Goal: Task Accomplishment & Management: Manage account settings

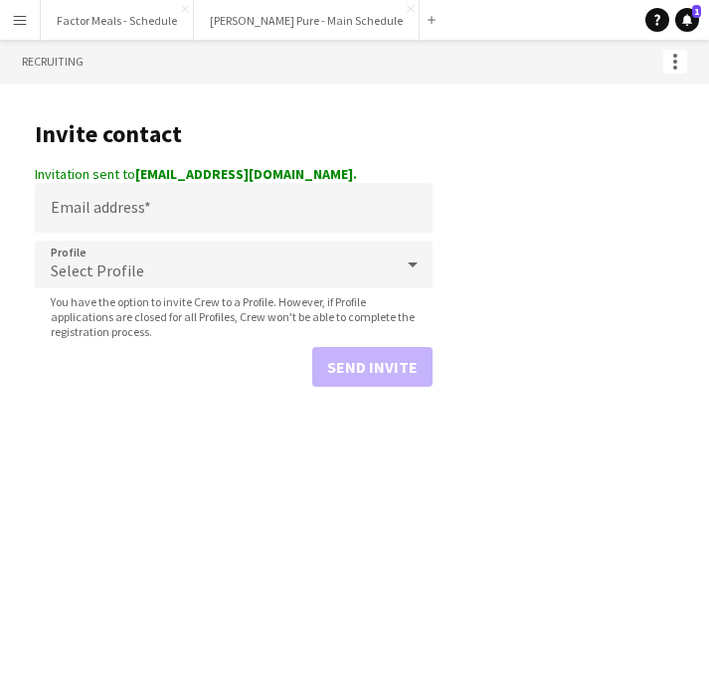
click at [12, 19] on app-icon "Menu" at bounding box center [20, 20] width 16 height 16
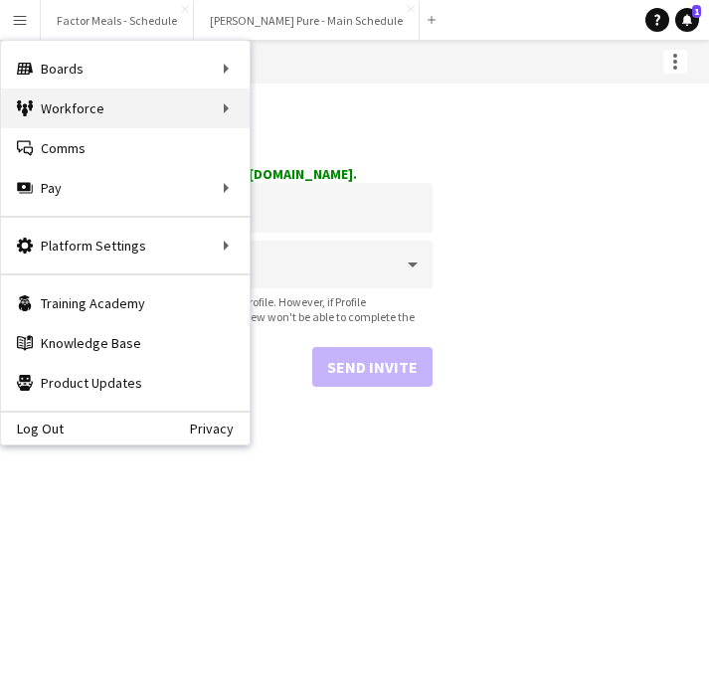
click at [113, 111] on div "Workforce Workforce" at bounding box center [125, 108] width 249 height 40
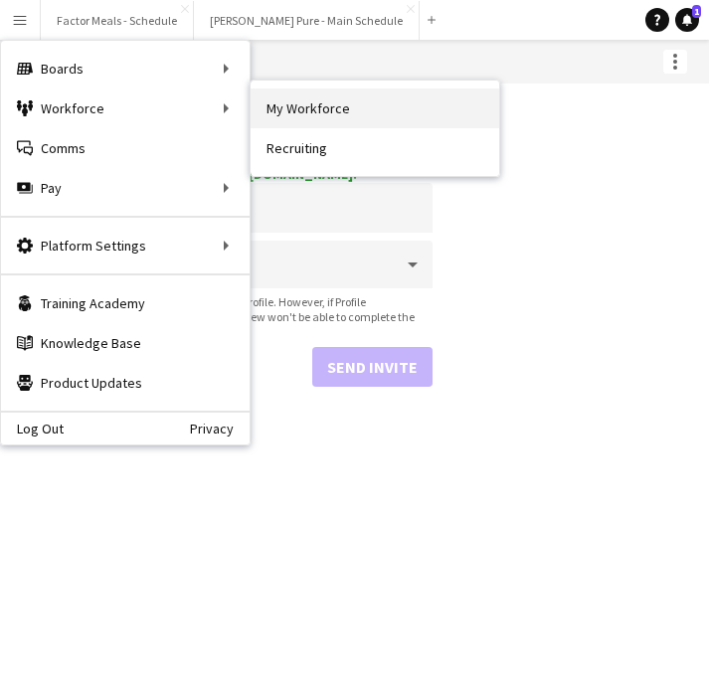
click at [310, 120] on link "My Workforce" at bounding box center [375, 108] width 249 height 40
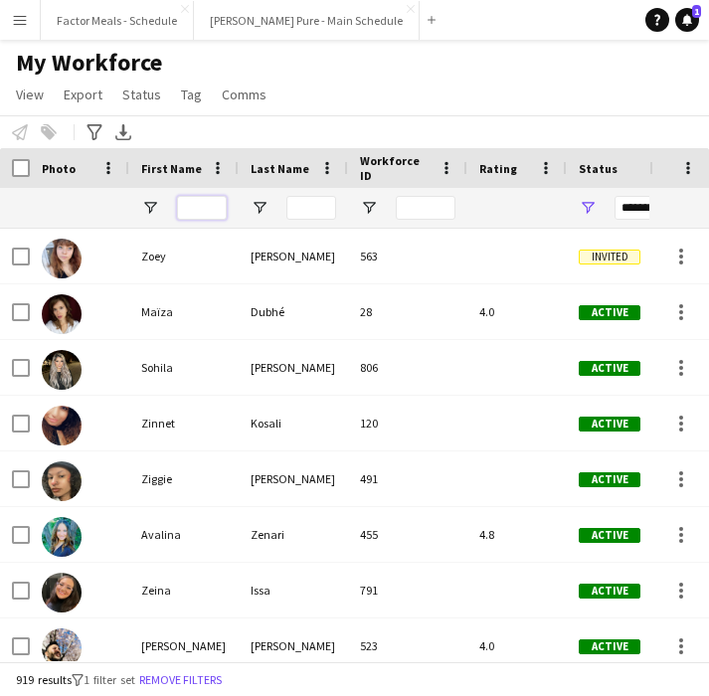
click at [196, 208] on input "First Name Filter Input" at bounding box center [202, 208] width 50 height 24
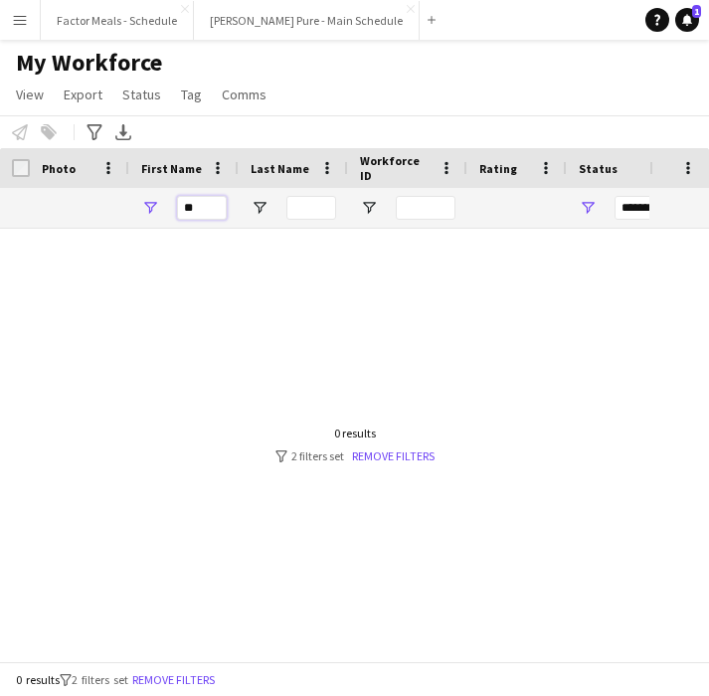
type input "*"
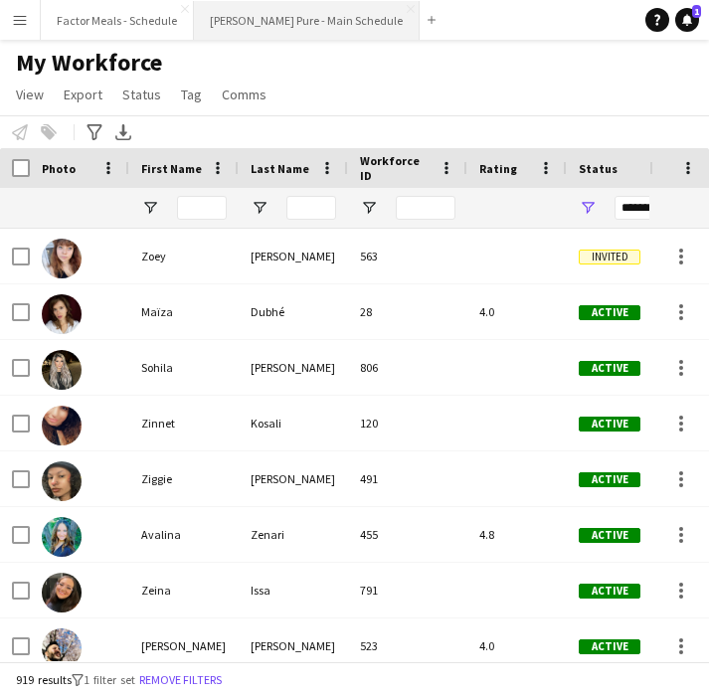
click at [265, 16] on button "[PERSON_NAME] Pure - Main Schedule Close" at bounding box center [307, 20] width 226 height 39
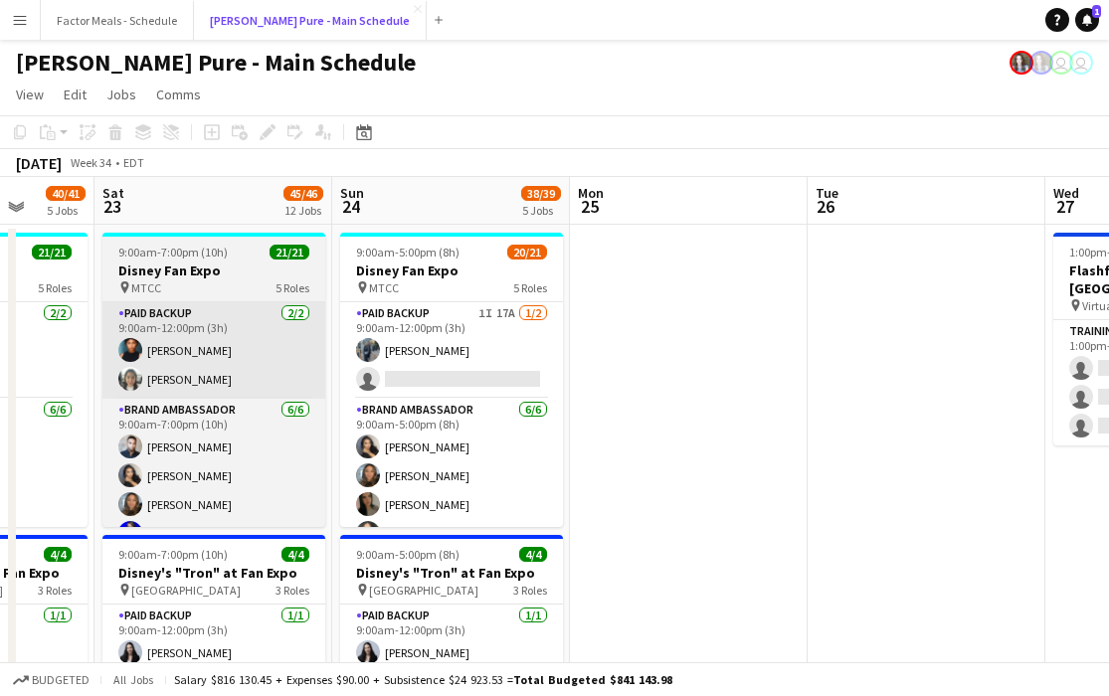
scroll to position [0, 690]
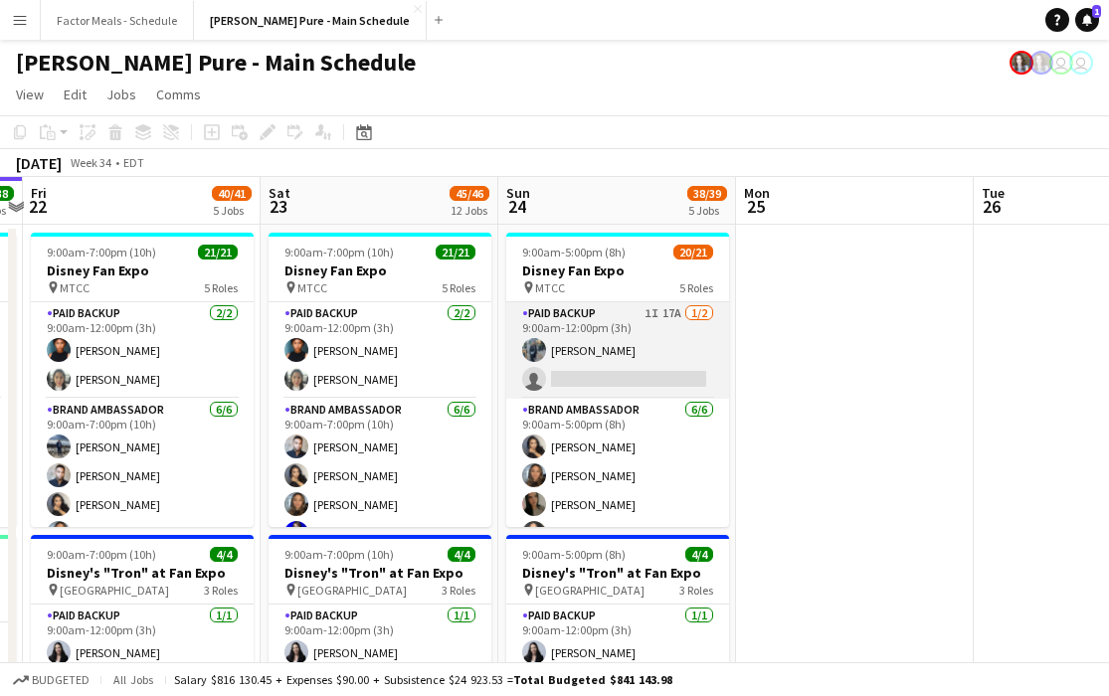
click at [665, 380] on app-card-role "Paid Backup 1I 17A [DATE] 9:00am-12:00pm (3h) [PERSON_NAME] single-neutral-acti…" at bounding box center [617, 350] width 223 height 96
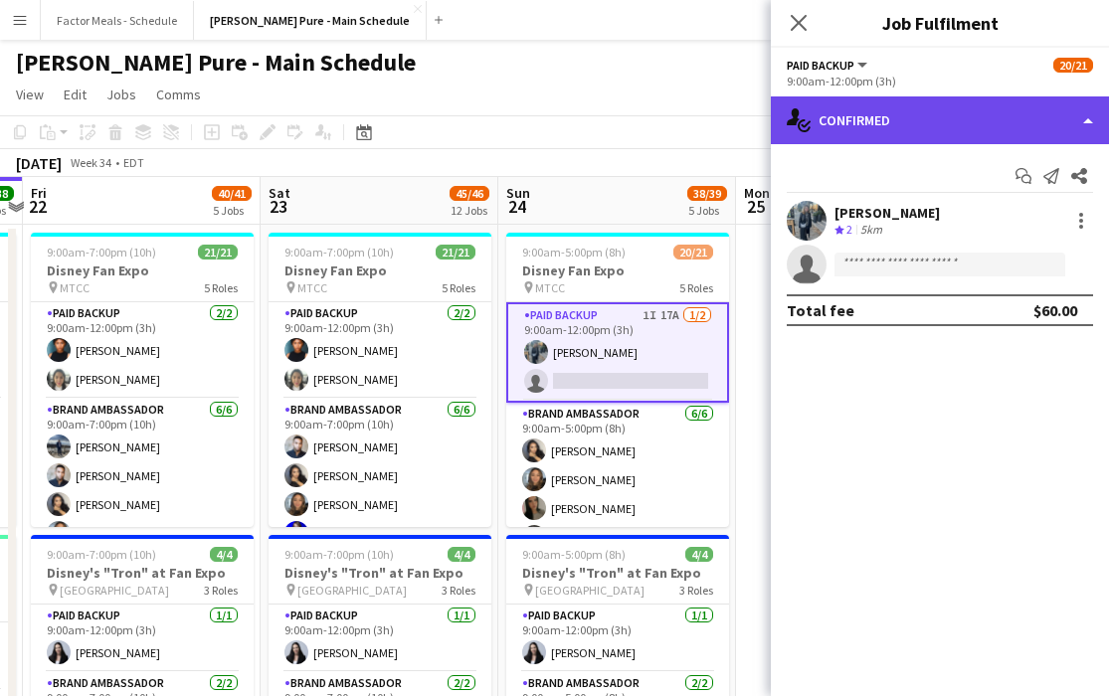
click at [708, 127] on div "single-neutral-actions-check-2 Confirmed" at bounding box center [940, 120] width 338 height 48
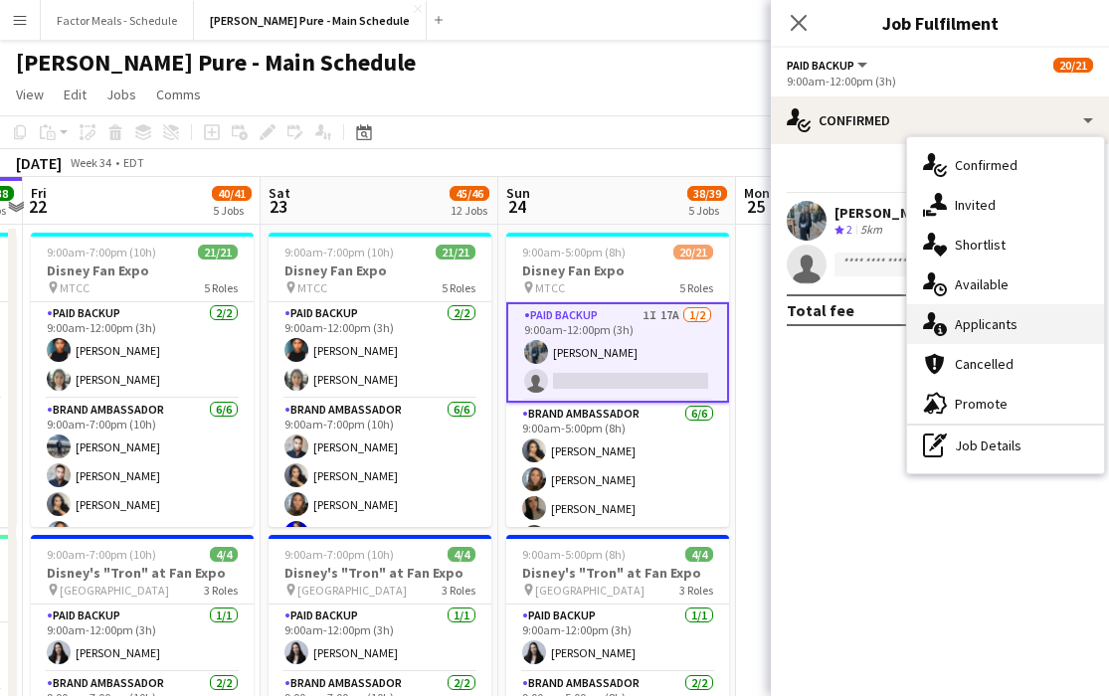
click at [708, 335] on div "single-neutral-actions-information Applicants" at bounding box center [1005, 324] width 197 height 40
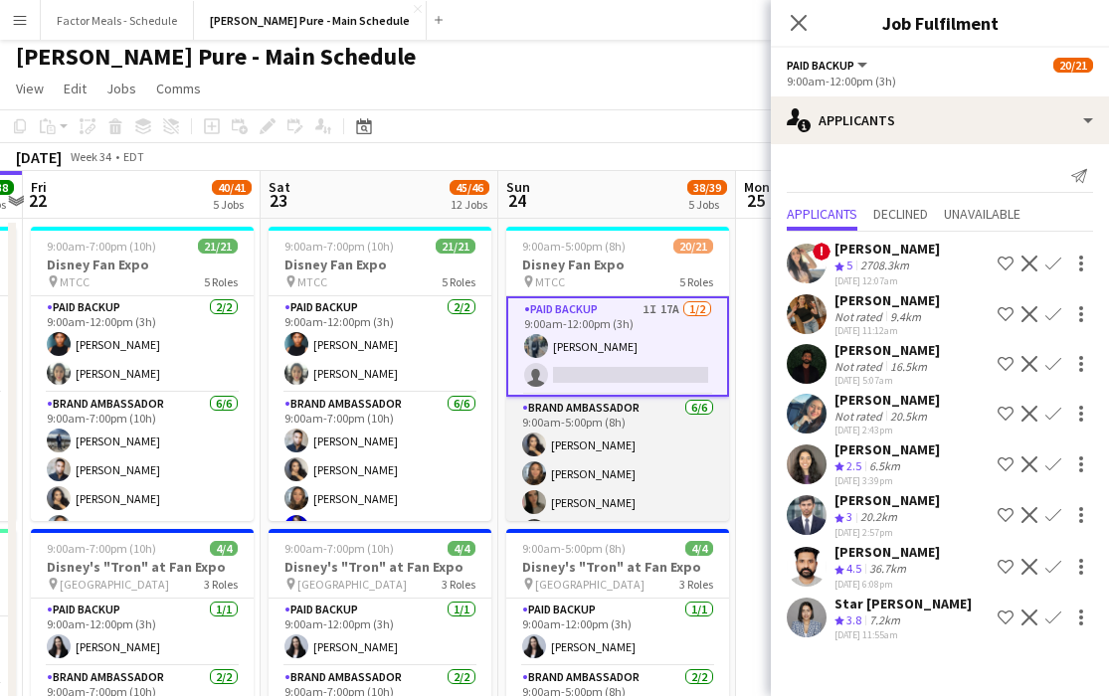
scroll to position [0, 0]
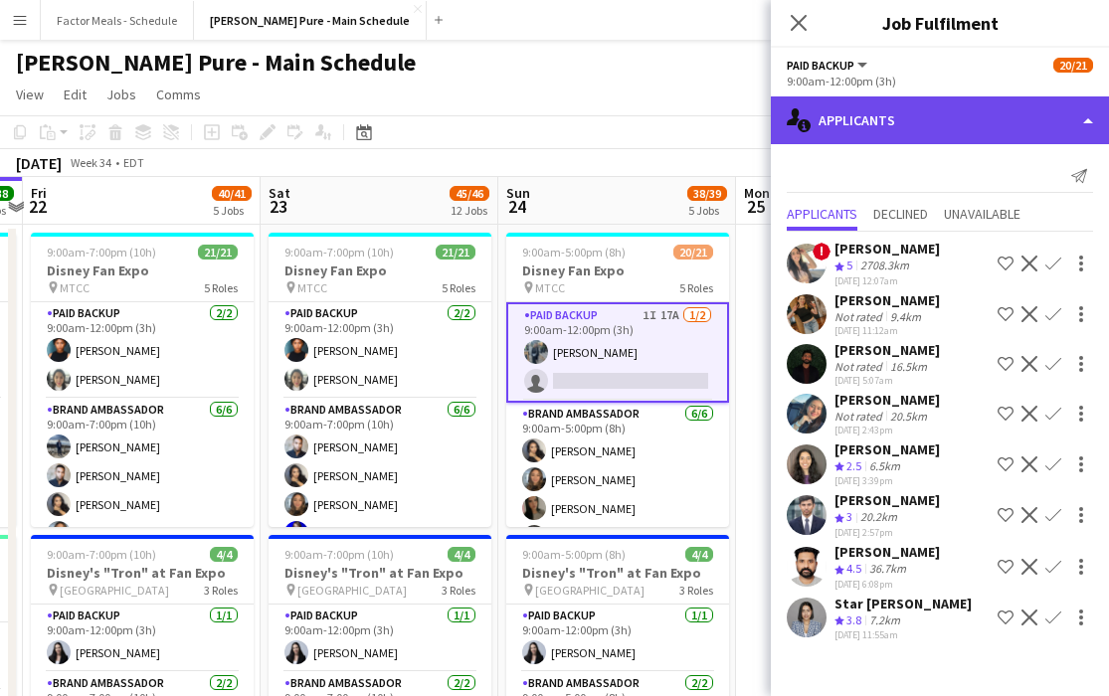
click at [708, 128] on div "single-neutral-actions-information Applicants" at bounding box center [940, 120] width 338 height 48
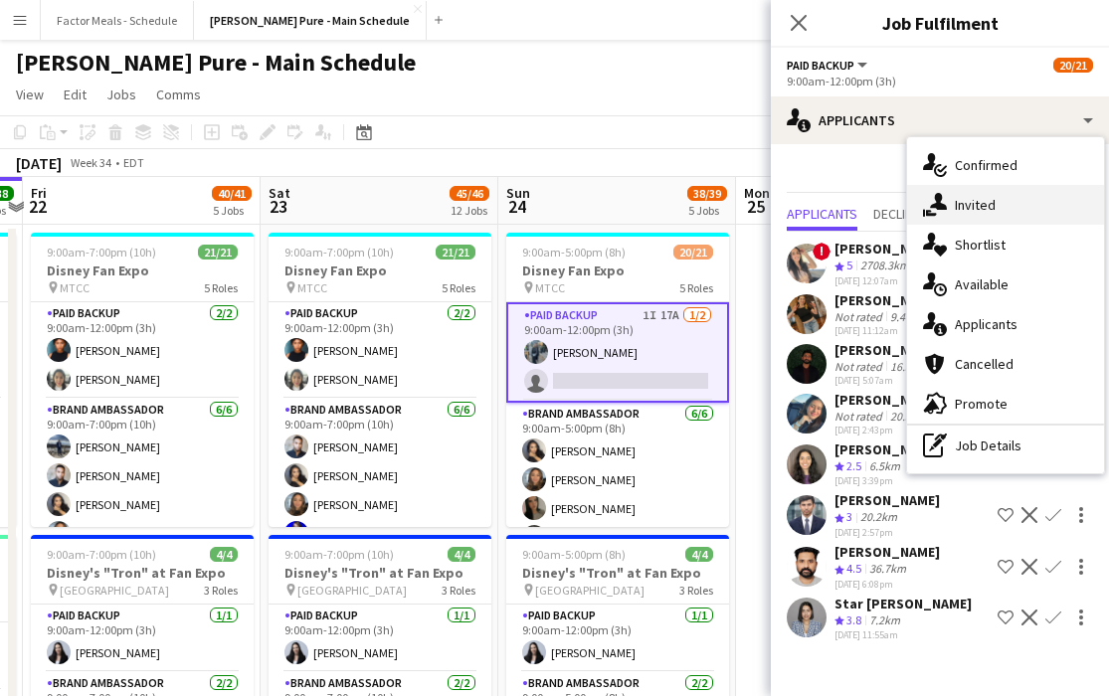
click at [708, 216] on div "single-neutral-actions-share-1 Invited" at bounding box center [1005, 205] width 197 height 40
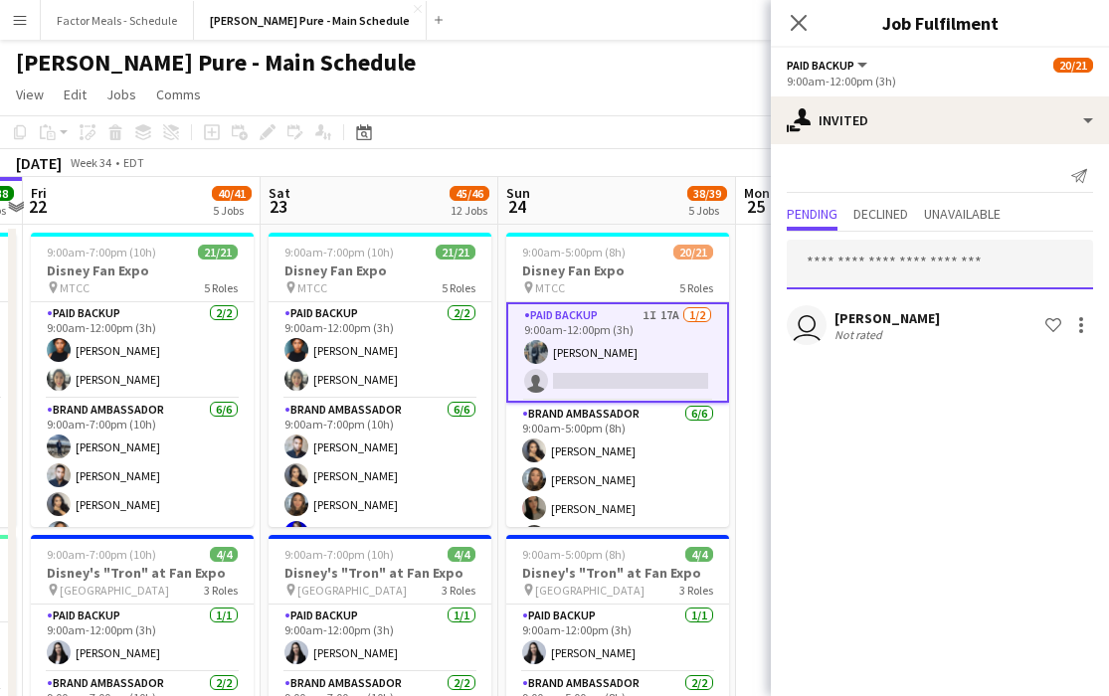
click at [708, 260] on input "text" at bounding box center [939, 265] width 306 height 50
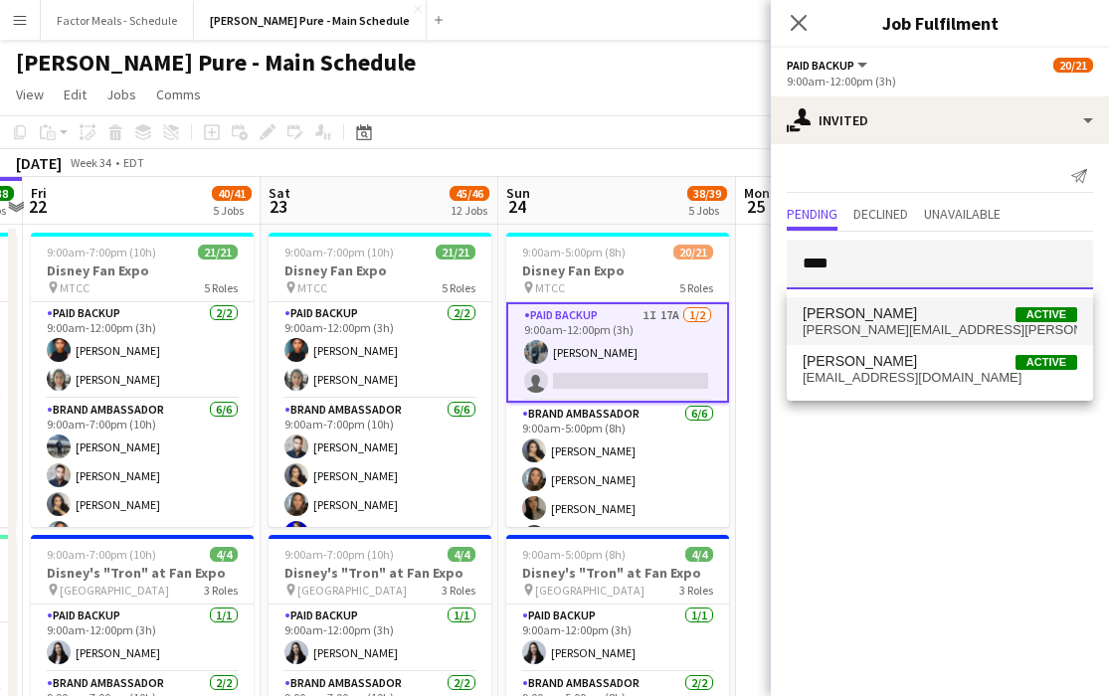
type input "****"
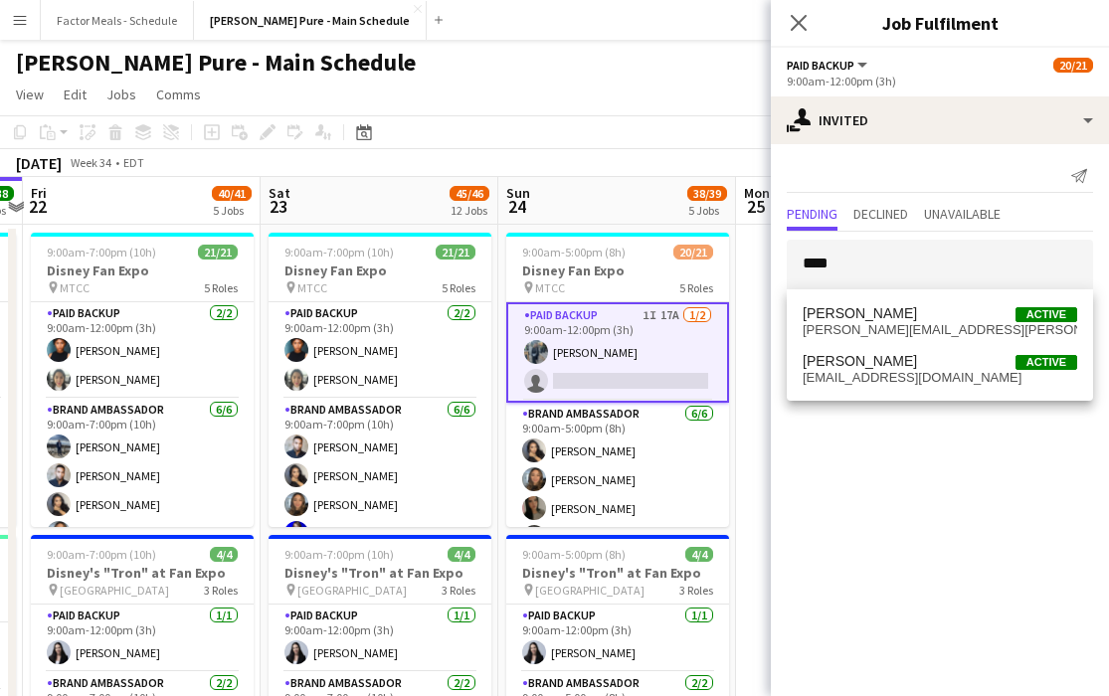
click at [708, 311] on span "[PERSON_NAME] Active" at bounding box center [939, 313] width 274 height 17
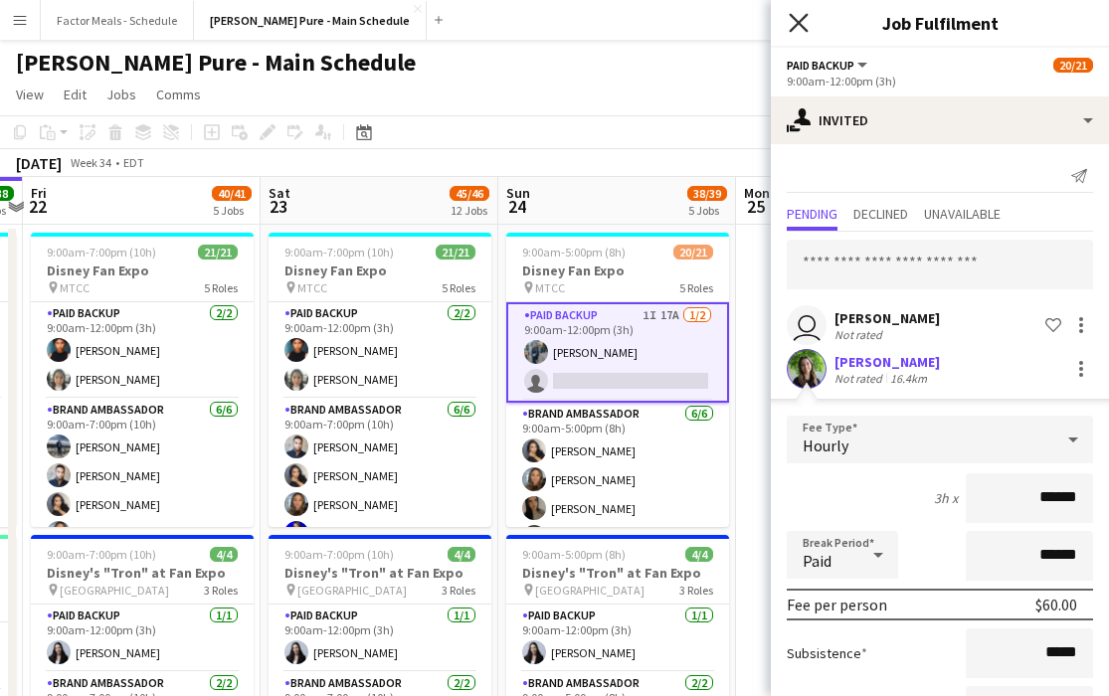
click at [708, 23] on icon at bounding box center [797, 22] width 19 height 19
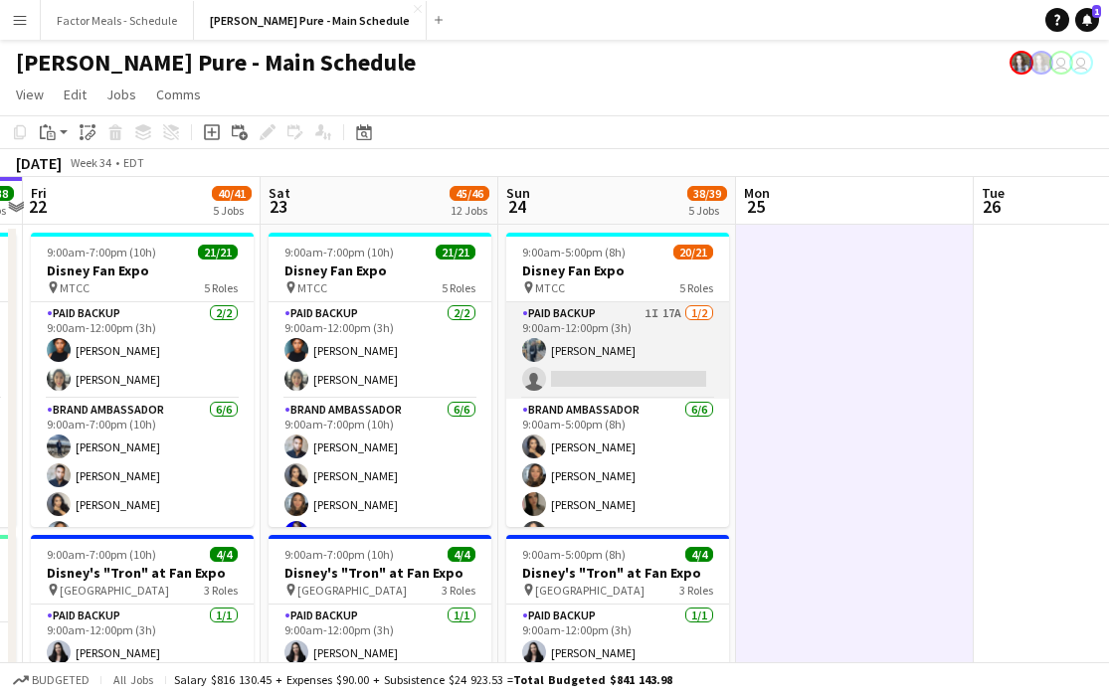
click at [643, 359] on app-card-role "Paid Backup 1I 17A [DATE] 9:00am-12:00pm (3h) [PERSON_NAME] single-neutral-acti…" at bounding box center [617, 350] width 223 height 96
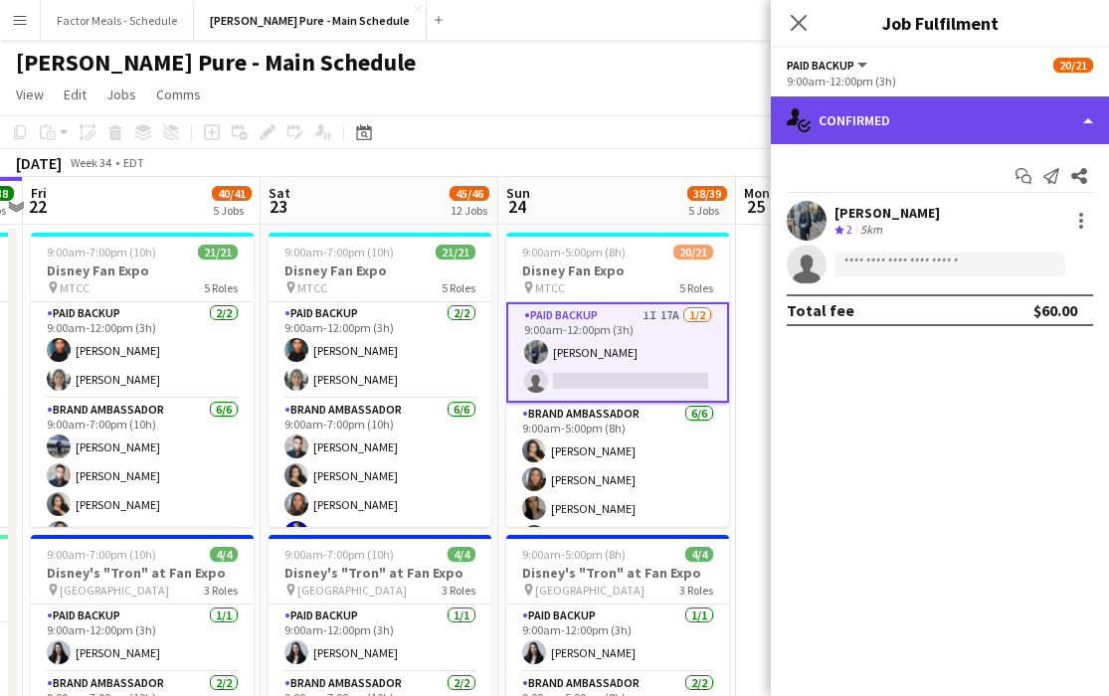
click at [708, 114] on div "single-neutral-actions-check-2 Confirmed" at bounding box center [940, 120] width 338 height 48
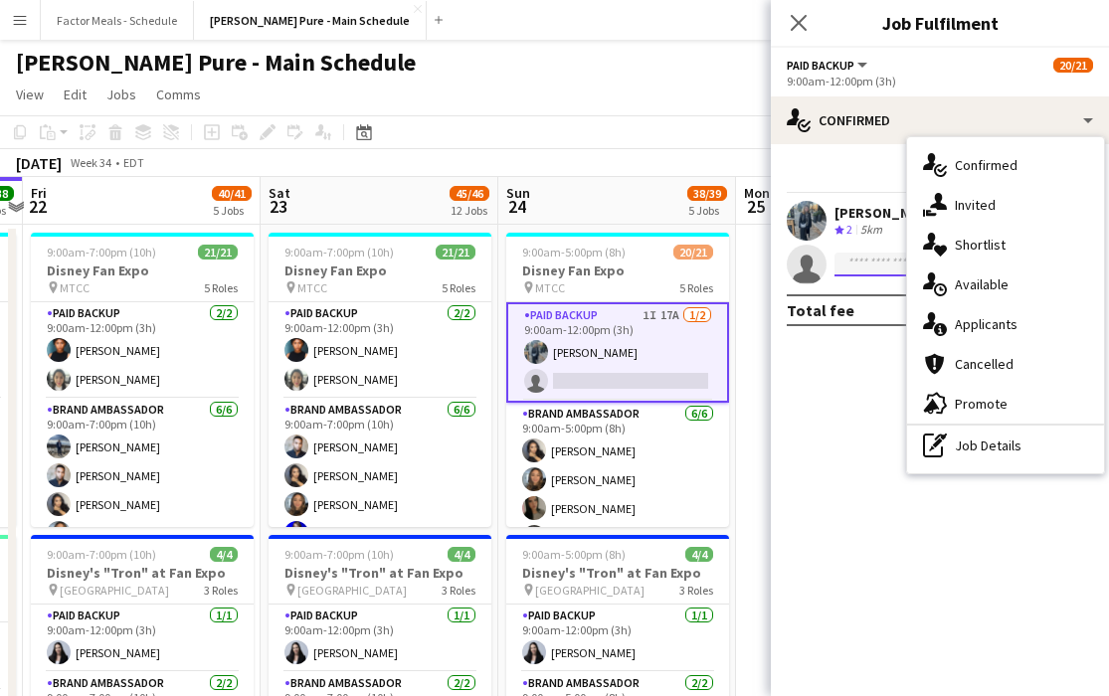
click at [708, 267] on input at bounding box center [949, 265] width 231 height 24
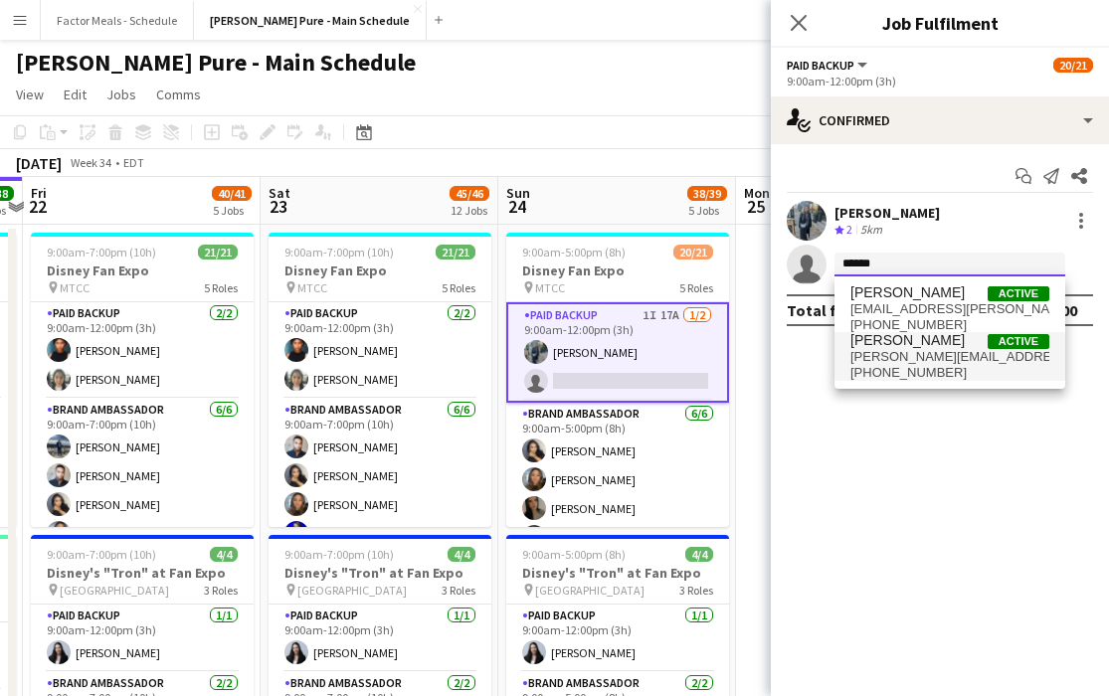
type input "******"
click at [708, 335] on span "[PERSON_NAME]" at bounding box center [907, 340] width 114 height 17
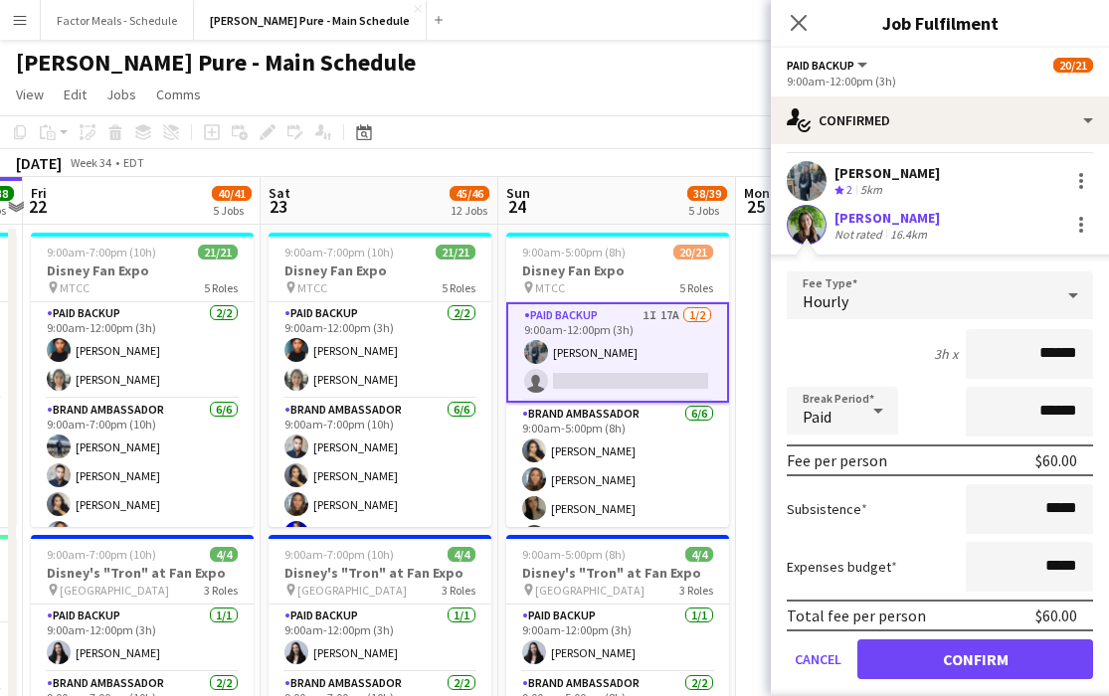
scroll to position [97, 0]
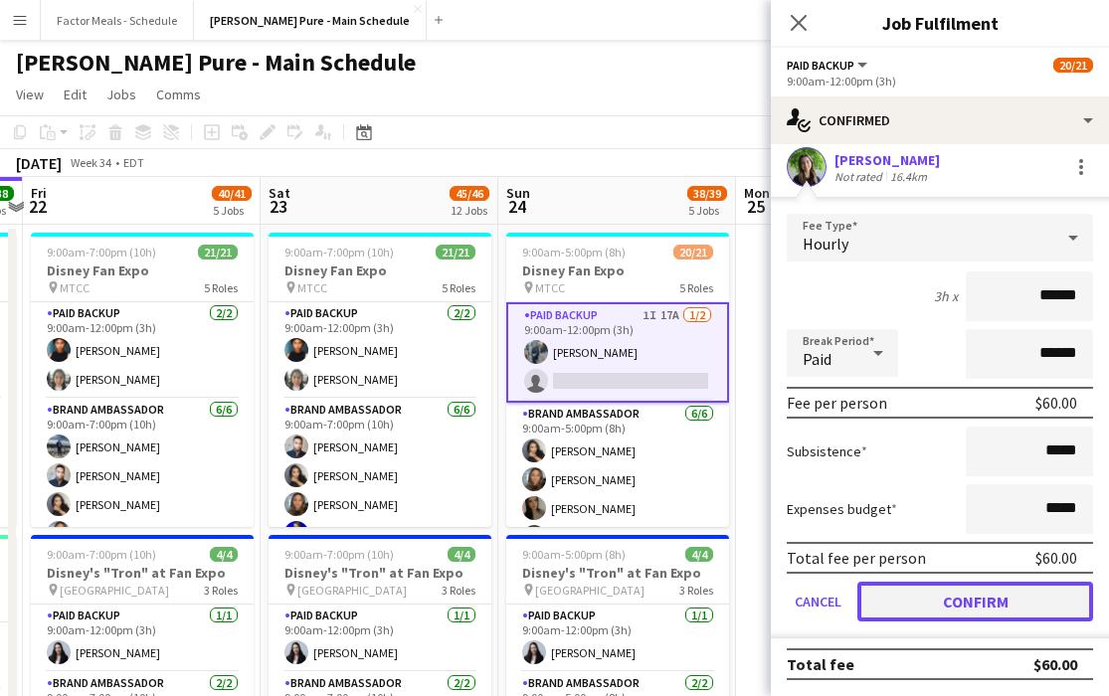
click at [708, 613] on button "Confirm" at bounding box center [975, 602] width 236 height 40
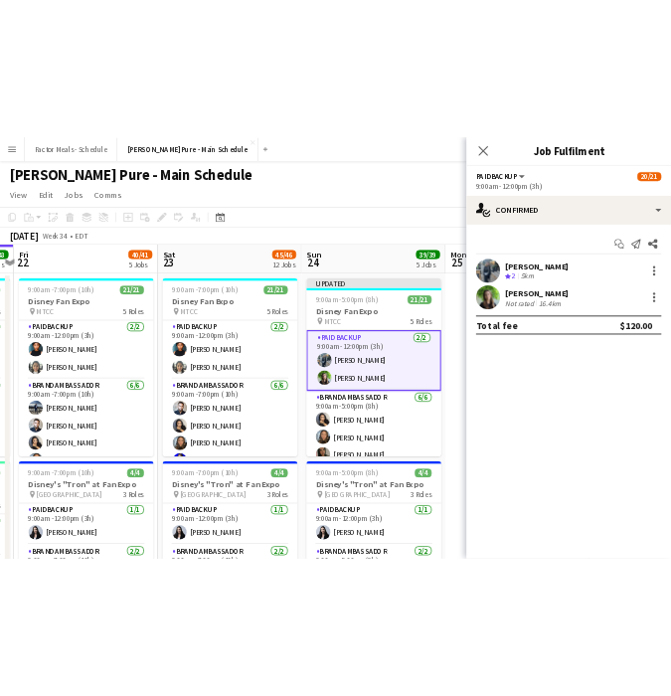
scroll to position [0, 0]
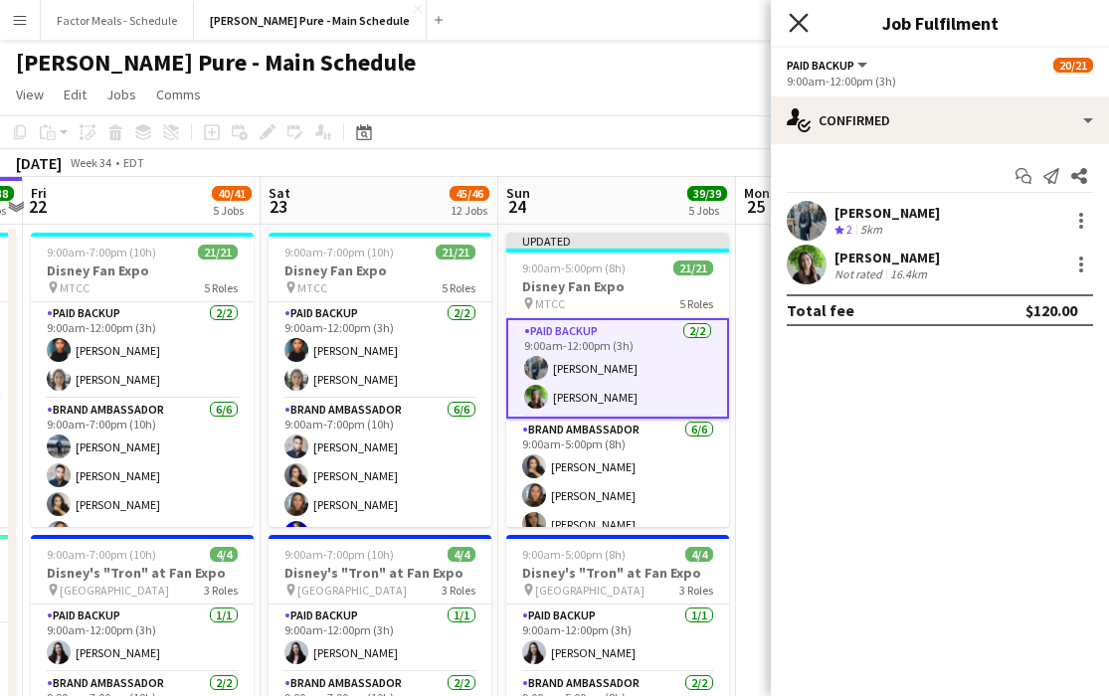
click at [708, 17] on icon at bounding box center [797, 22] width 19 height 19
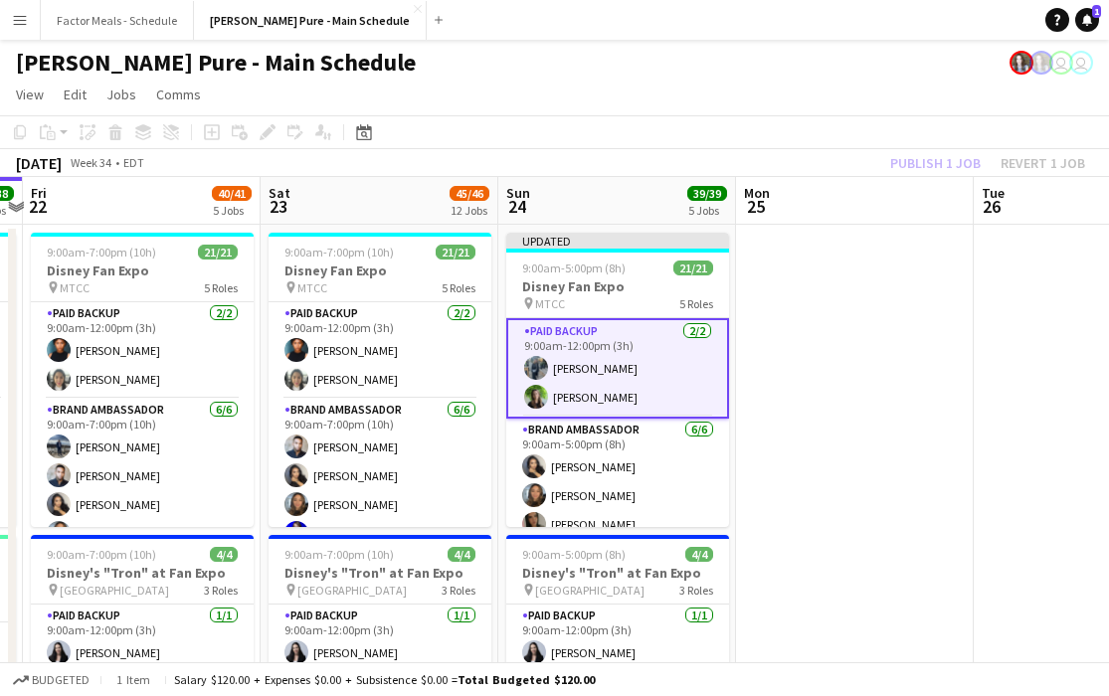
click at [708, 32] on app-navbar "Menu Boards Boards Boards All jobs Status Workforce Workforce My Workforce Recr…" at bounding box center [554, 20] width 1109 height 40
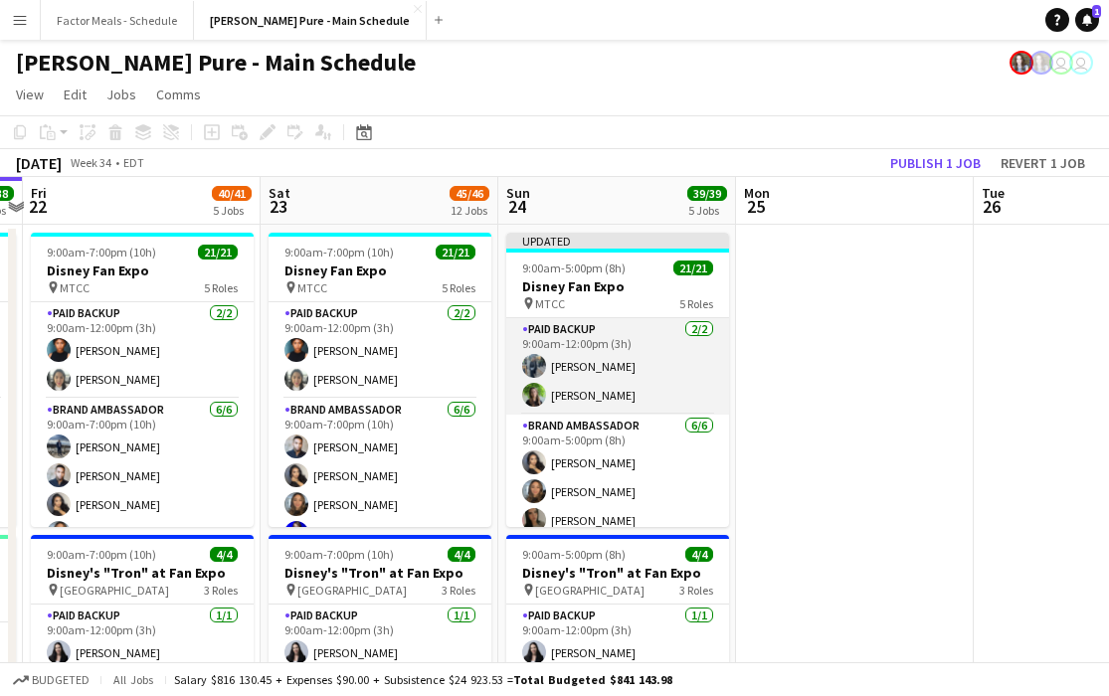
click at [685, 355] on app-card-role "Paid Backup [DATE] 9:00am-12:00pm (3h) [PERSON_NAME] [PERSON_NAME]" at bounding box center [617, 366] width 223 height 96
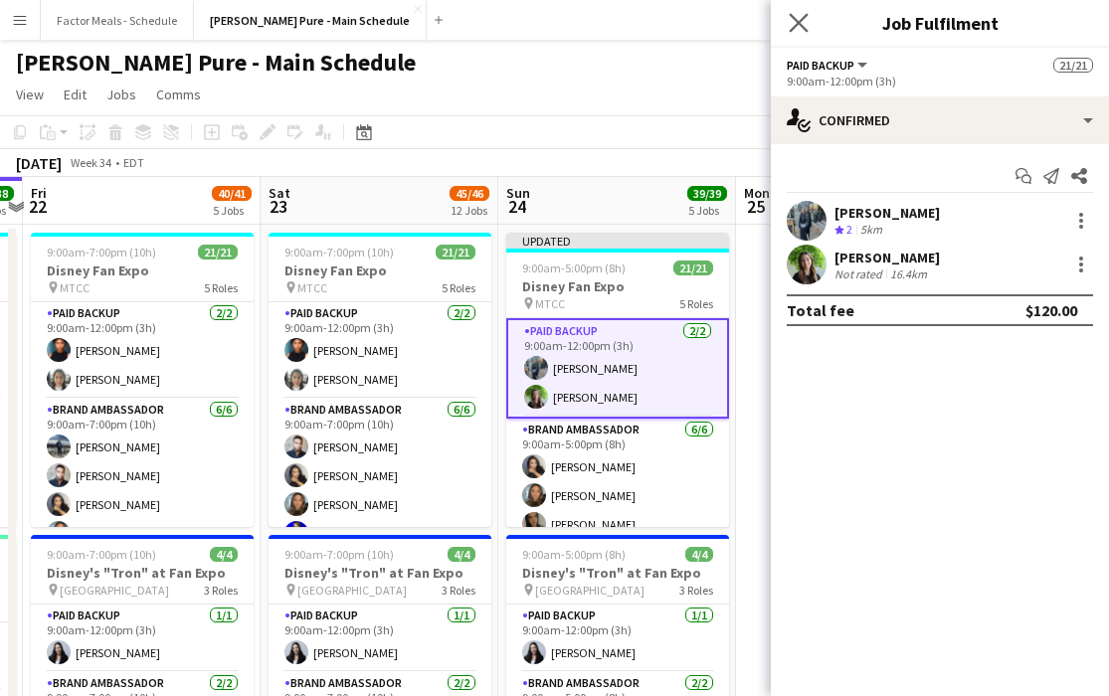
click at [708, 20] on icon "Close pop-in" at bounding box center [797, 22] width 19 height 19
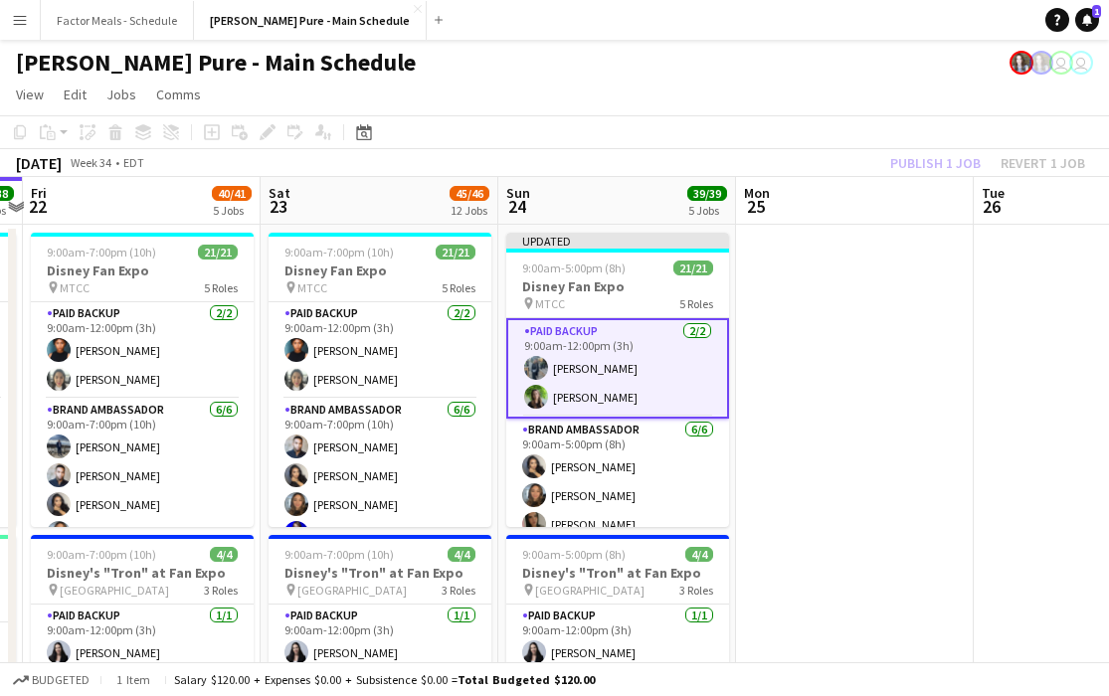
click at [633, 362] on app-card-role "Paid Backup [DATE] 9:00am-12:00pm (3h) [PERSON_NAME] [PERSON_NAME]" at bounding box center [617, 368] width 223 height 100
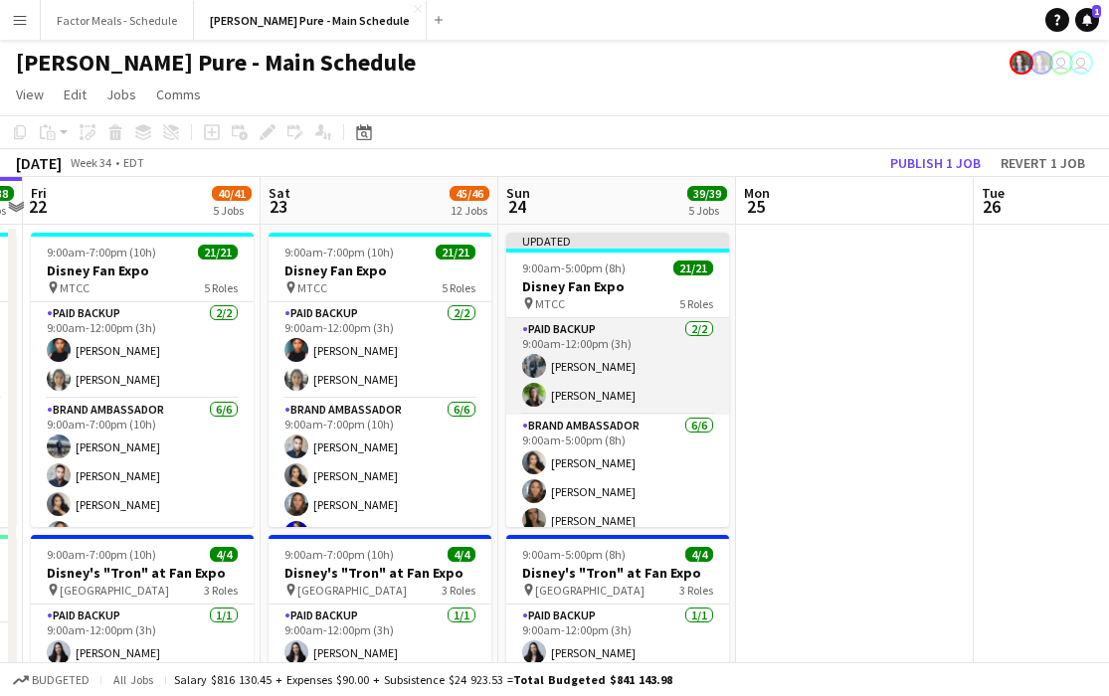
click at [647, 374] on app-card-role "Paid Backup [DATE] 9:00am-12:00pm (3h) [PERSON_NAME] [PERSON_NAME]" at bounding box center [617, 366] width 223 height 96
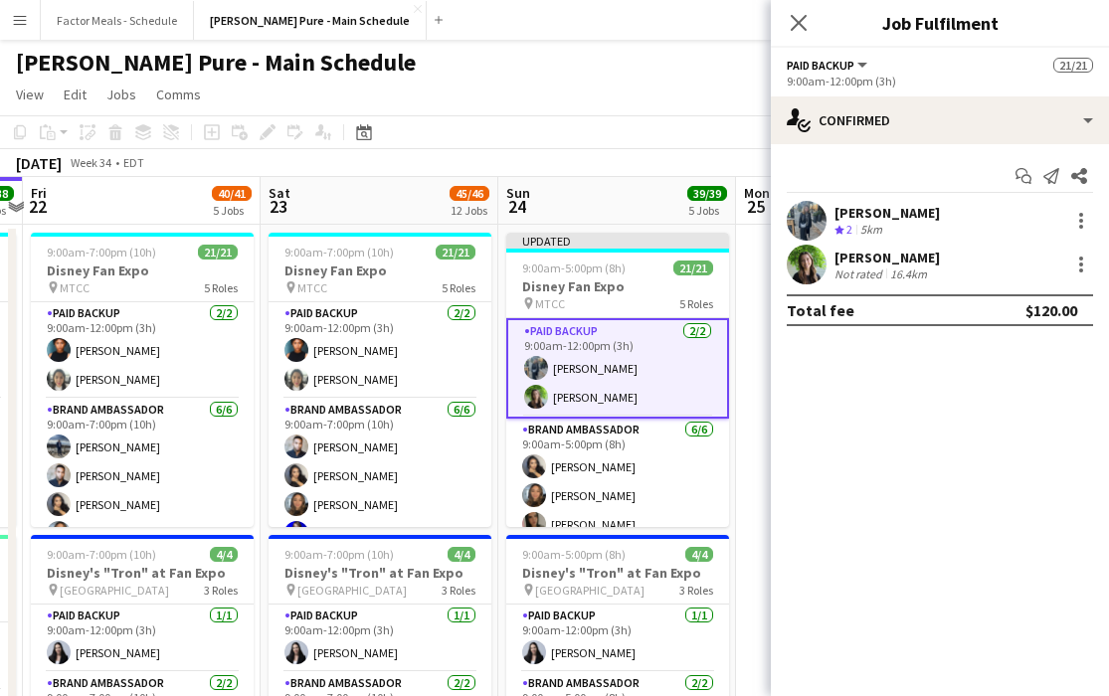
click at [708, 29] on icon "Close pop-in" at bounding box center [798, 23] width 16 height 16
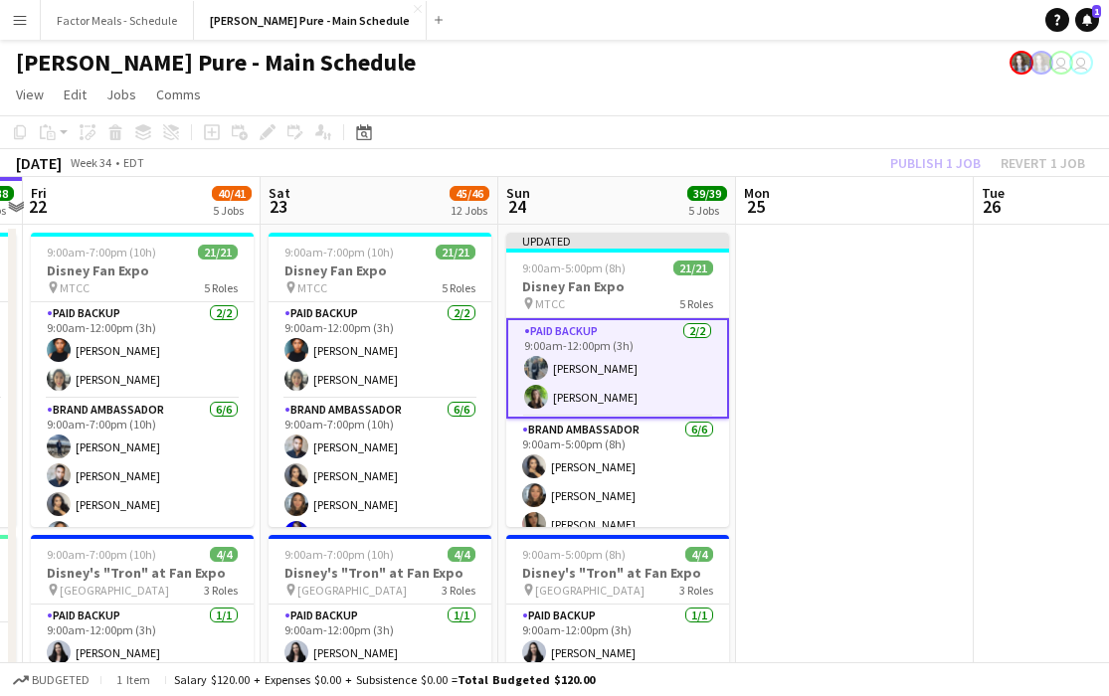
click at [647, 357] on app-card-role "Paid Backup [DATE] 9:00am-12:00pm (3h) [PERSON_NAME] [PERSON_NAME]" at bounding box center [617, 368] width 223 height 100
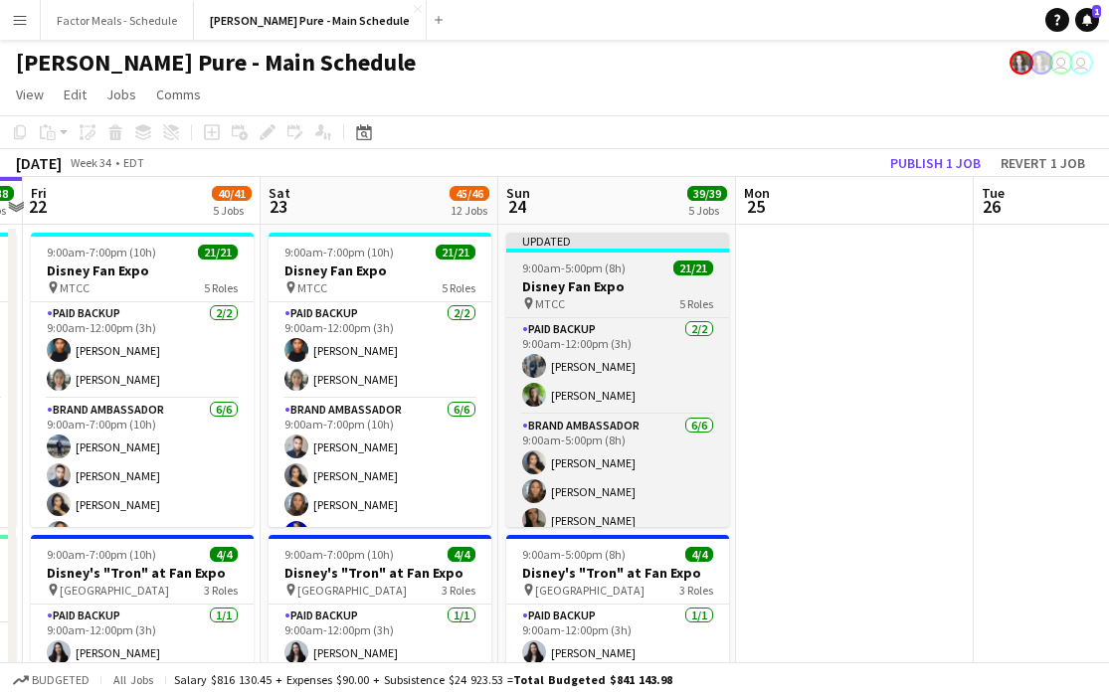
click at [622, 258] on app-job-card "Updated 9:00am-5:00pm (8h) 21/21 Disney Fan Expo pin MTCC 5 Roles Paid Backup […" at bounding box center [617, 380] width 223 height 294
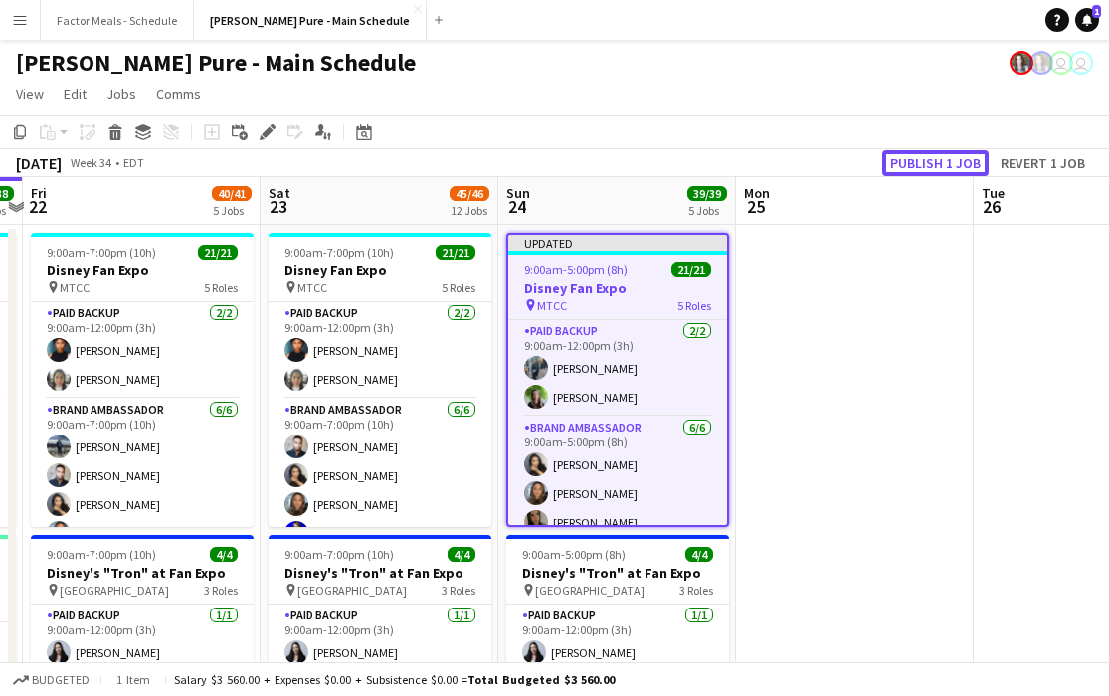
click at [708, 161] on button "Publish 1 job" at bounding box center [935, 163] width 106 height 26
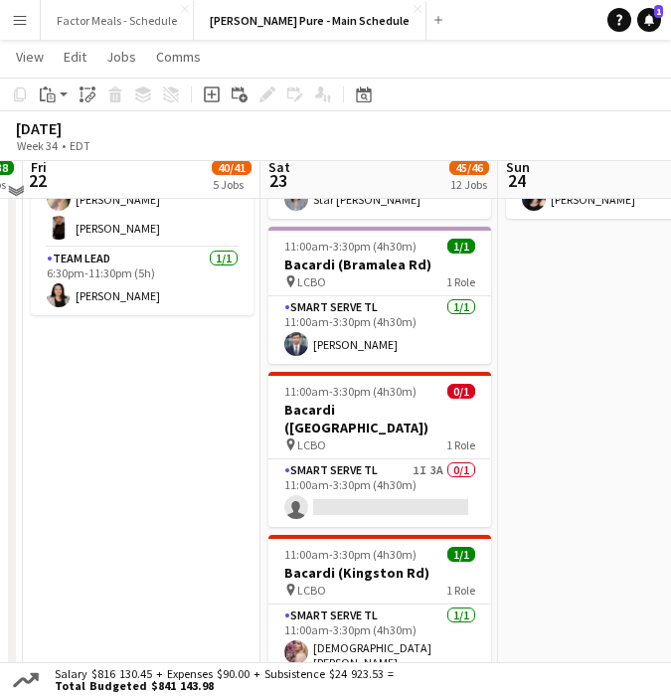
scroll to position [1238, 0]
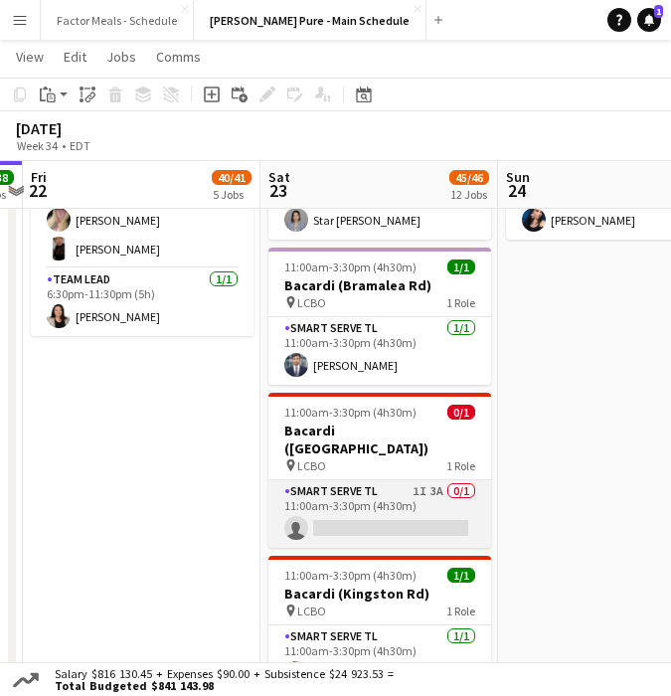
click at [315, 480] on app-card-role "Smart Serve TL 1I 3A 0/1 11:00am-3:30pm (4h30m) single-neutral-actions" at bounding box center [379, 514] width 223 height 68
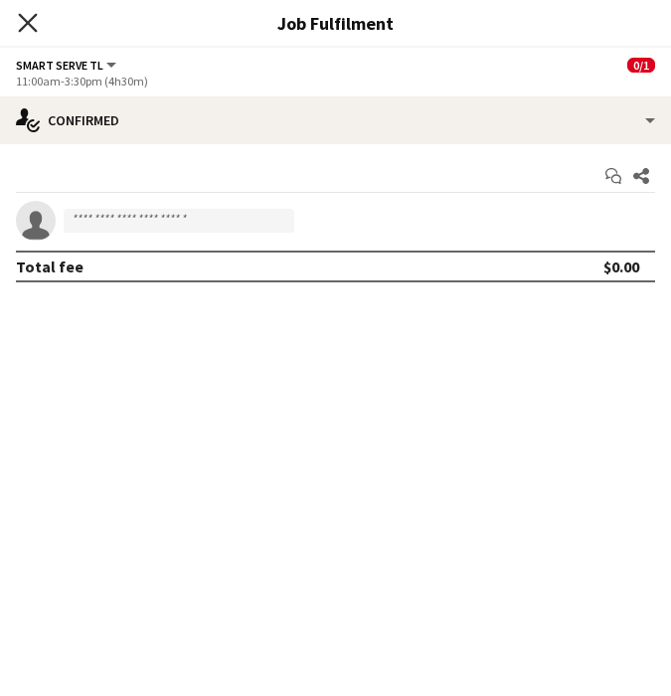
click at [30, 24] on icon at bounding box center [27, 22] width 19 height 19
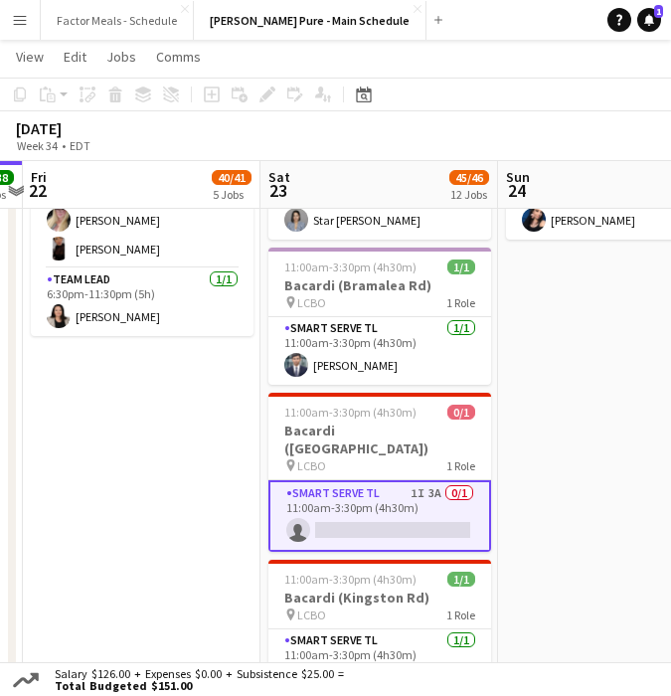
click at [578, 316] on app-date-cell "9:00am-5:00pm (8h) 21/21 Disney Fan Expo pin MTCC 5 Roles Paid Backup [DATE] 9:…" at bounding box center [617, 221] width 238 height 2428
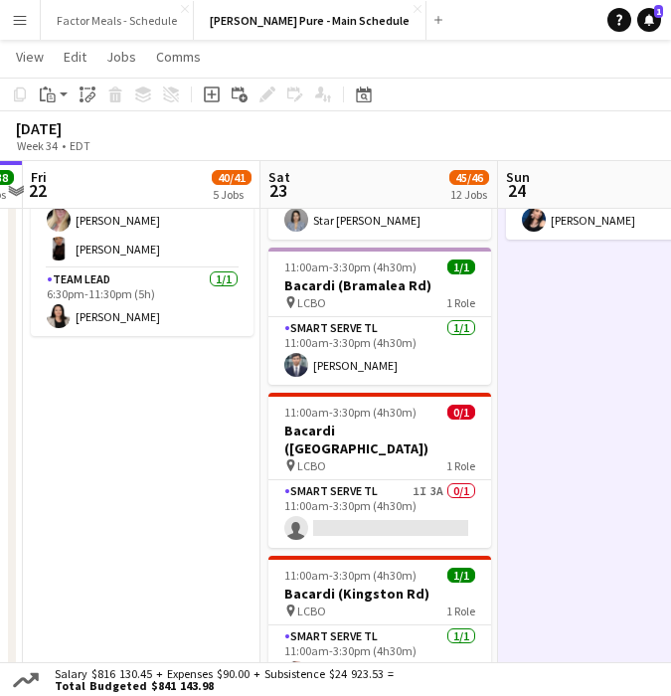
click at [17, 26] on app-icon "Menu" at bounding box center [20, 20] width 16 height 16
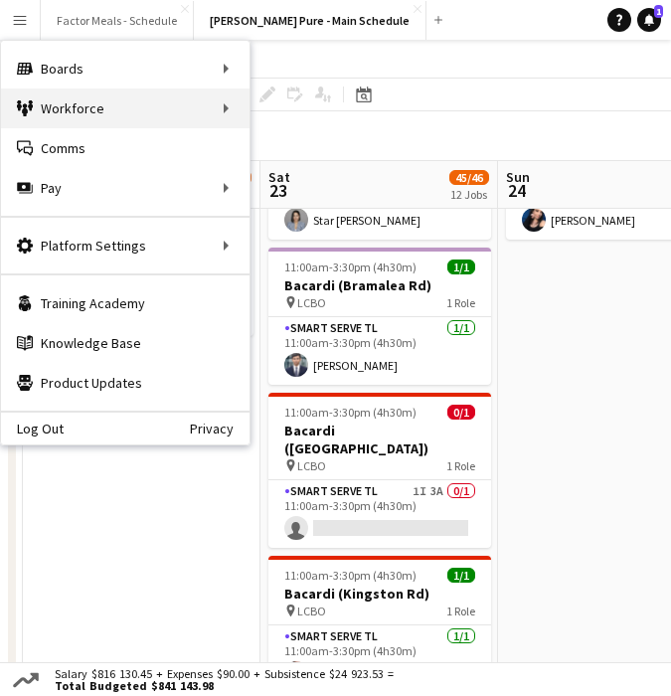
click at [33, 122] on div "Workforce Workforce" at bounding box center [125, 108] width 249 height 40
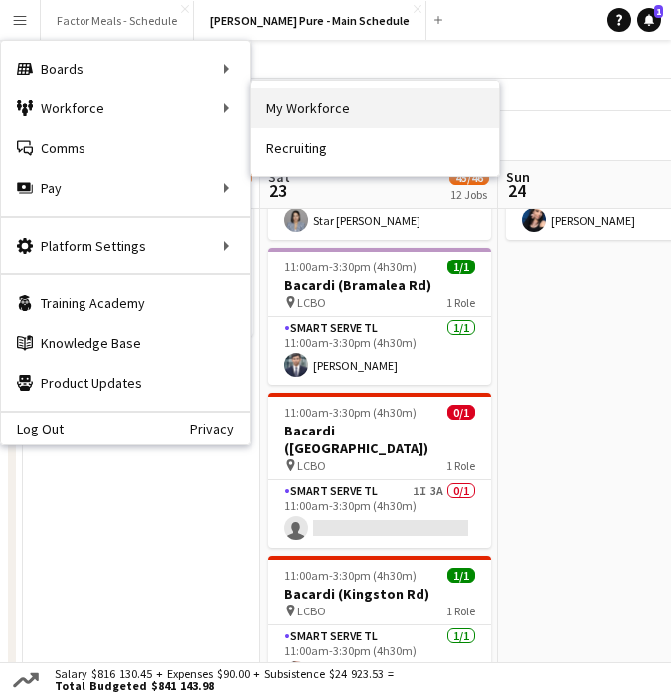
click at [307, 117] on link "My Workforce" at bounding box center [375, 108] width 249 height 40
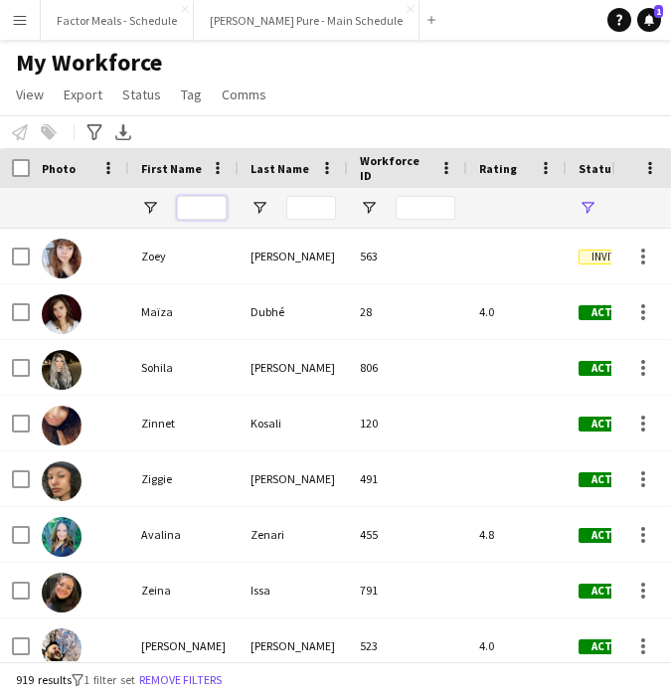
click at [210, 207] on input "First Name Filter Input" at bounding box center [202, 208] width 50 height 24
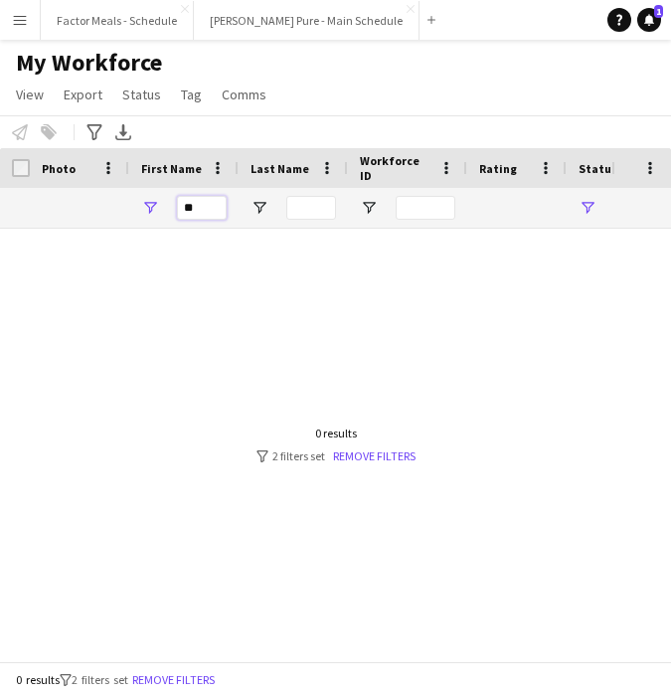
type input "*"
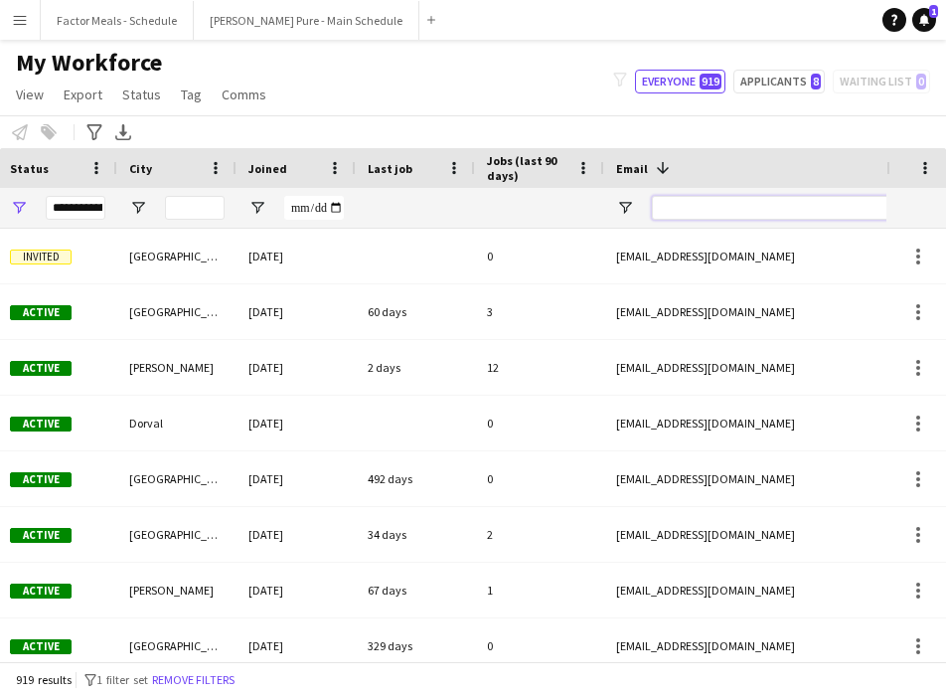
click at [708, 200] on input "Email Filter Input" at bounding box center [821, 208] width 338 height 24
paste input "**********"
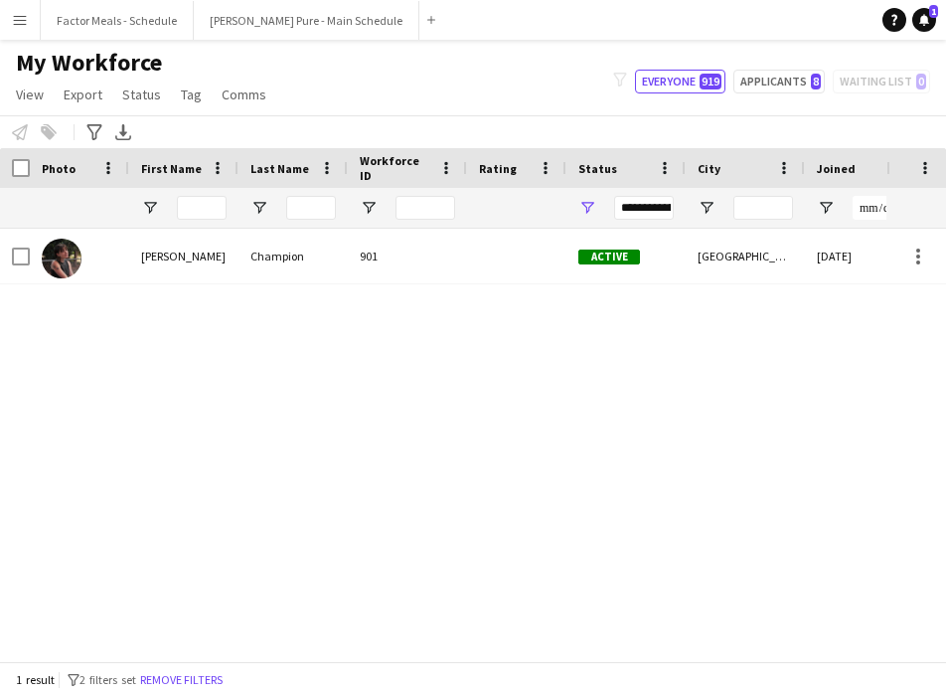
type input "**********"
click at [221, 28] on button "[PERSON_NAME] Pure - Main Schedule Close" at bounding box center [307, 20] width 226 height 39
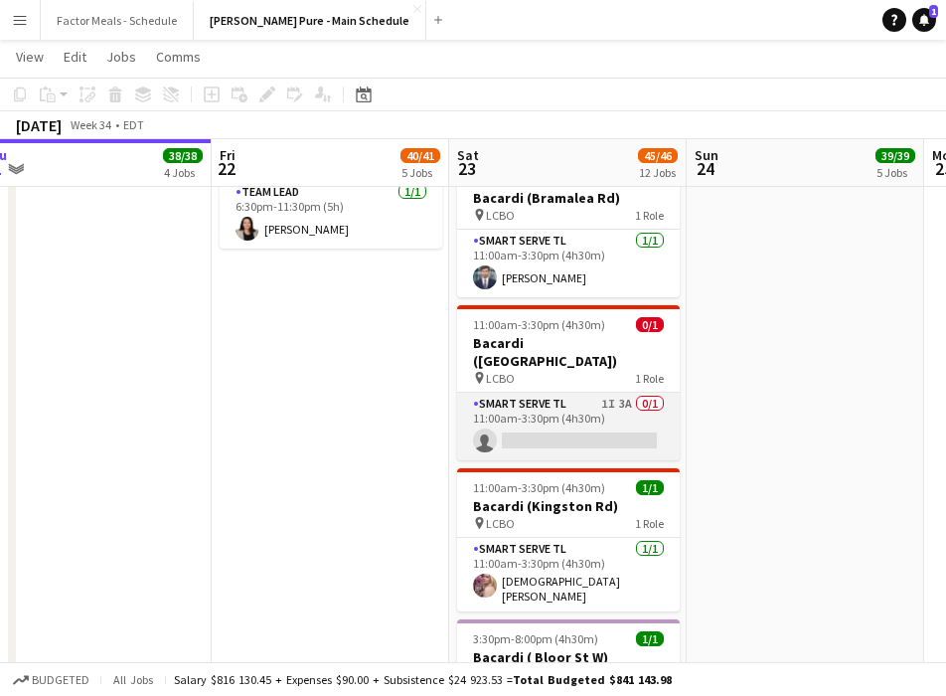
click at [523, 396] on app-card-role "Smart Serve TL 1I 3A 0/1 11:00am-3:30pm (4h30m) single-neutral-actions" at bounding box center [568, 427] width 223 height 68
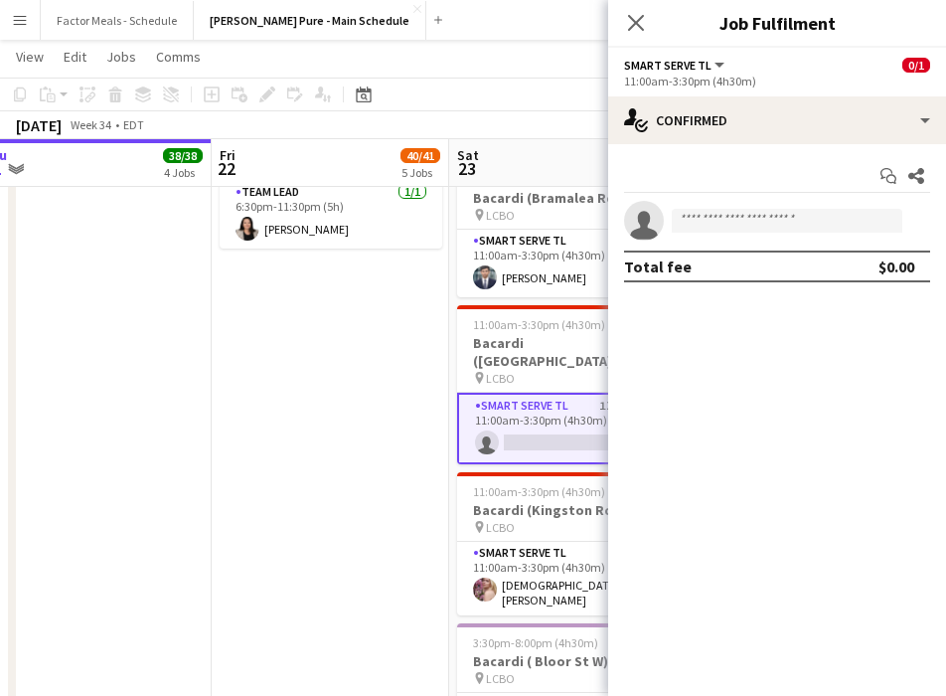
click at [375, 374] on app-date-cell "9:00am-7:00pm (10h) 21/21 Disney Fan Expo pin MTCC 5 Roles Paid Backup [DATE] 9…" at bounding box center [331, 133] width 238 height 2428
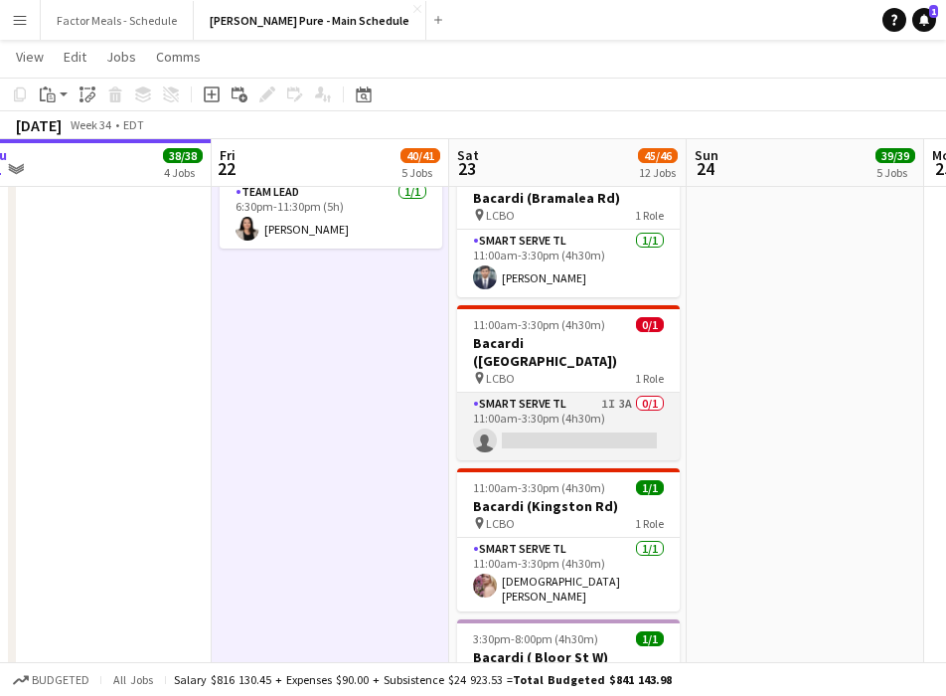
click at [506, 393] on app-card-role "Smart Serve TL 1I 3A 0/1 11:00am-3:30pm (4h30m) single-neutral-actions" at bounding box center [568, 427] width 223 height 68
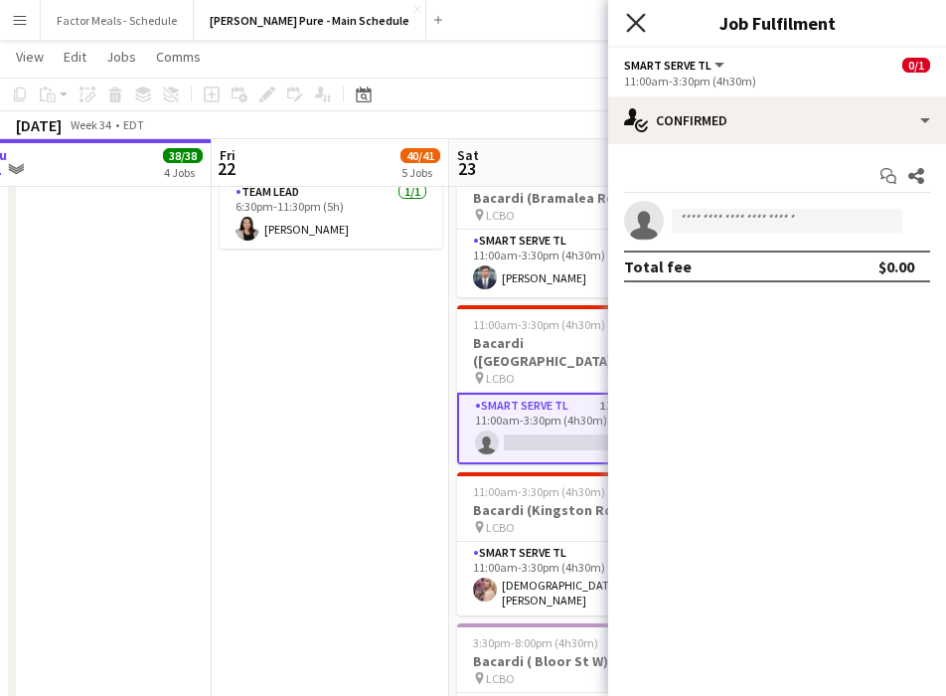
click at [642, 15] on icon at bounding box center [635, 22] width 19 height 19
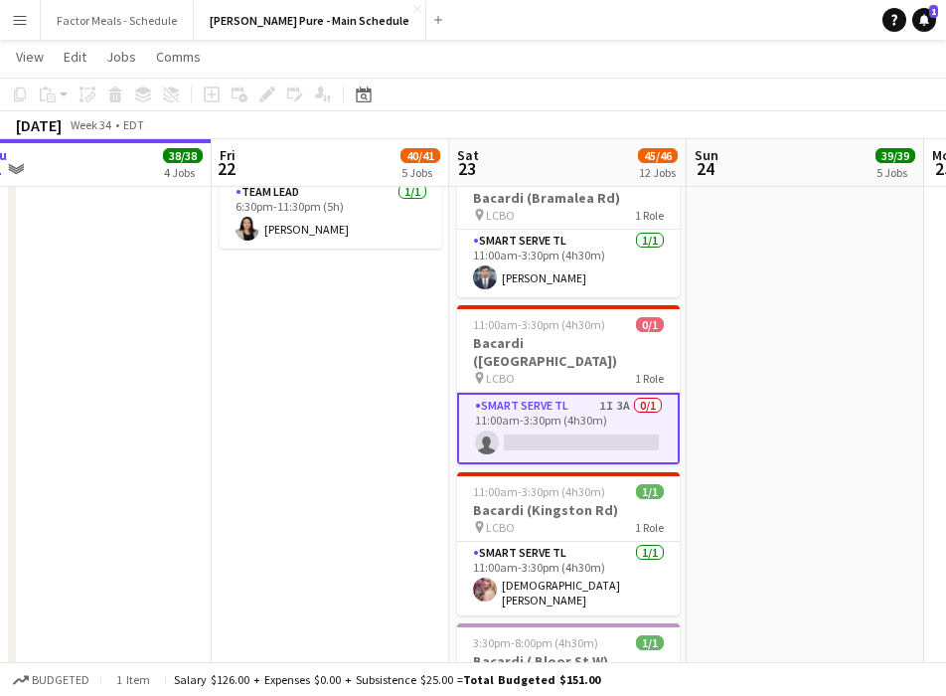
click at [708, 303] on app-date-cell "9:00am-5:00pm (8h) 21/21 Disney Fan Expo pin MTCC 5 Roles Paid Backup [DATE] 9:…" at bounding box center [806, 133] width 238 height 2428
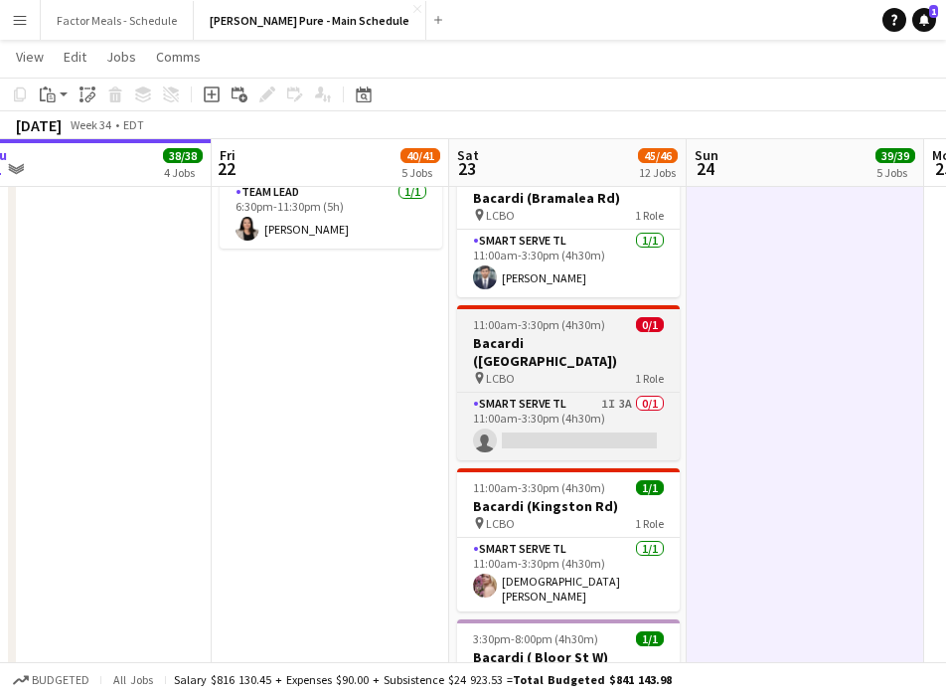
click at [590, 370] on div "pin LCBO 1 Role" at bounding box center [568, 378] width 223 height 16
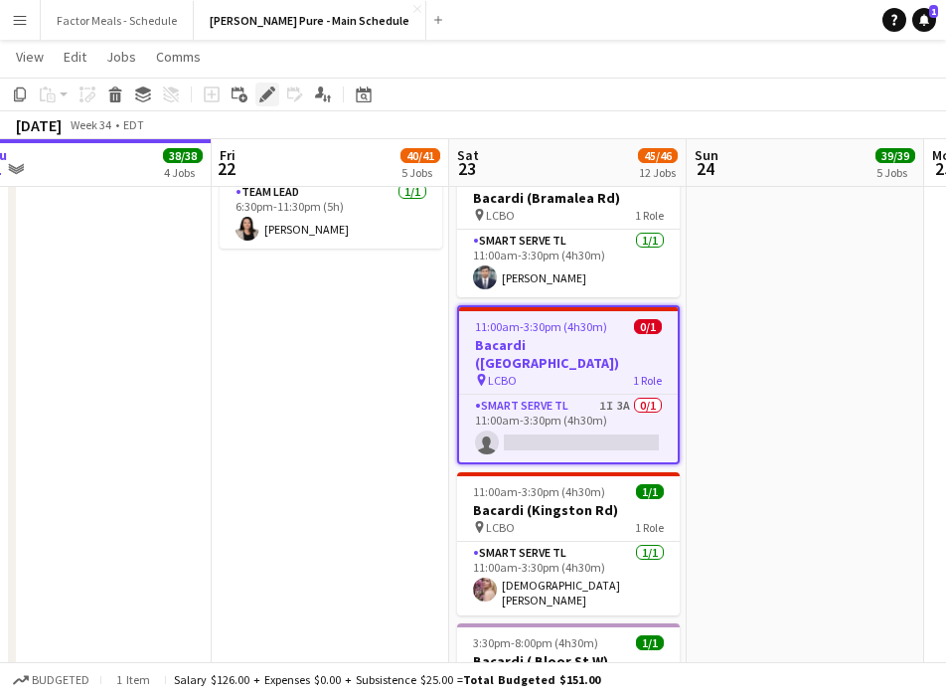
click at [261, 87] on icon "Edit" at bounding box center [267, 94] width 16 height 16
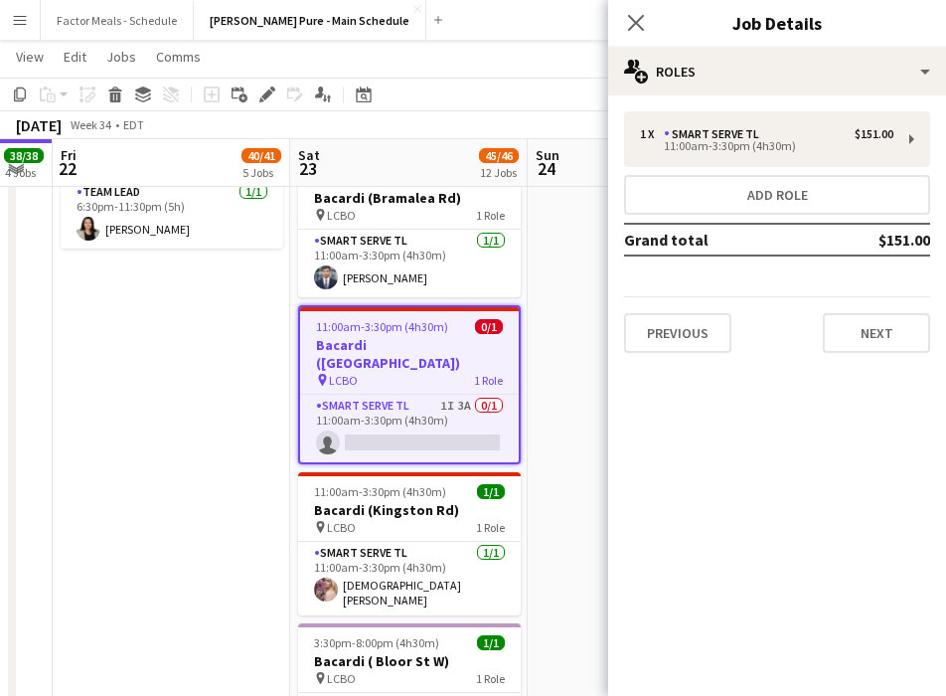
scroll to position [0, 730]
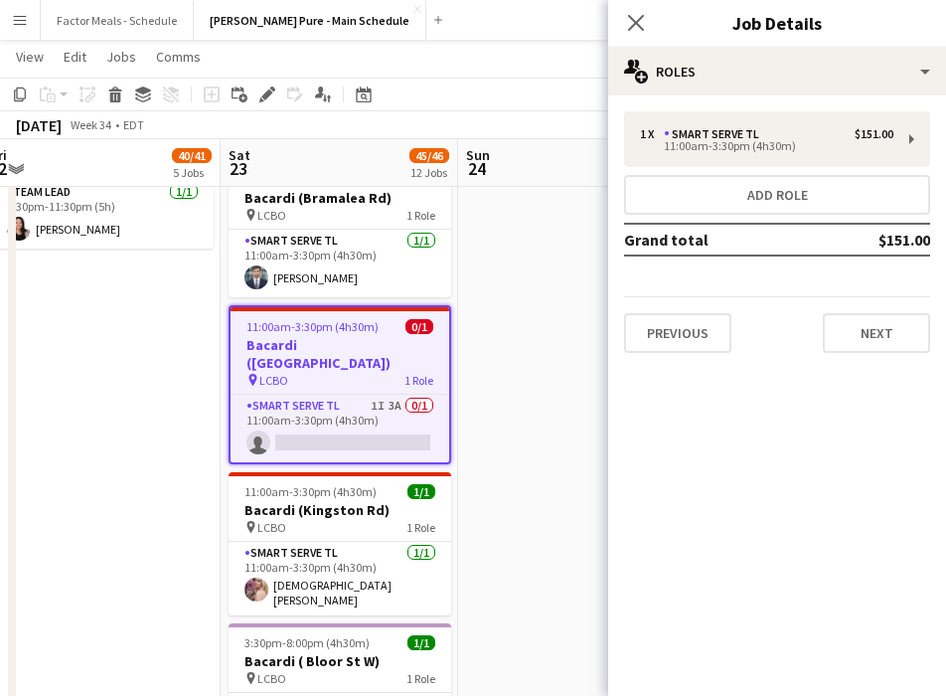
click at [323, 336] on h3 "Bacardi ([GEOGRAPHIC_DATA])" at bounding box center [340, 354] width 219 height 36
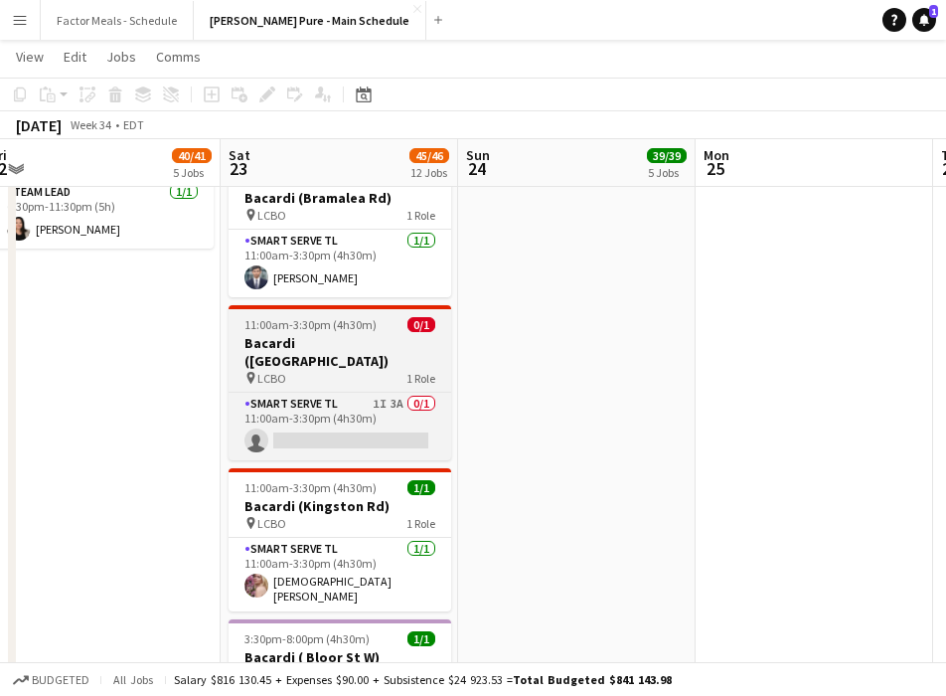
click at [323, 334] on h3 "Bacardi ([GEOGRAPHIC_DATA])" at bounding box center [340, 352] width 223 height 36
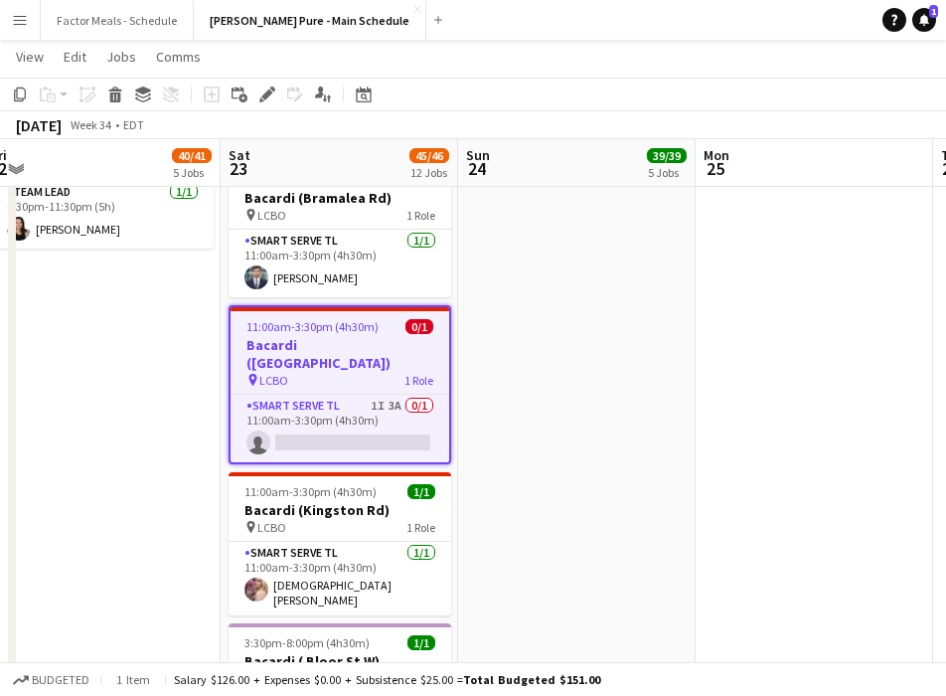
click at [323, 336] on h3 "Bacardi ([GEOGRAPHIC_DATA])" at bounding box center [340, 354] width 219 height 36
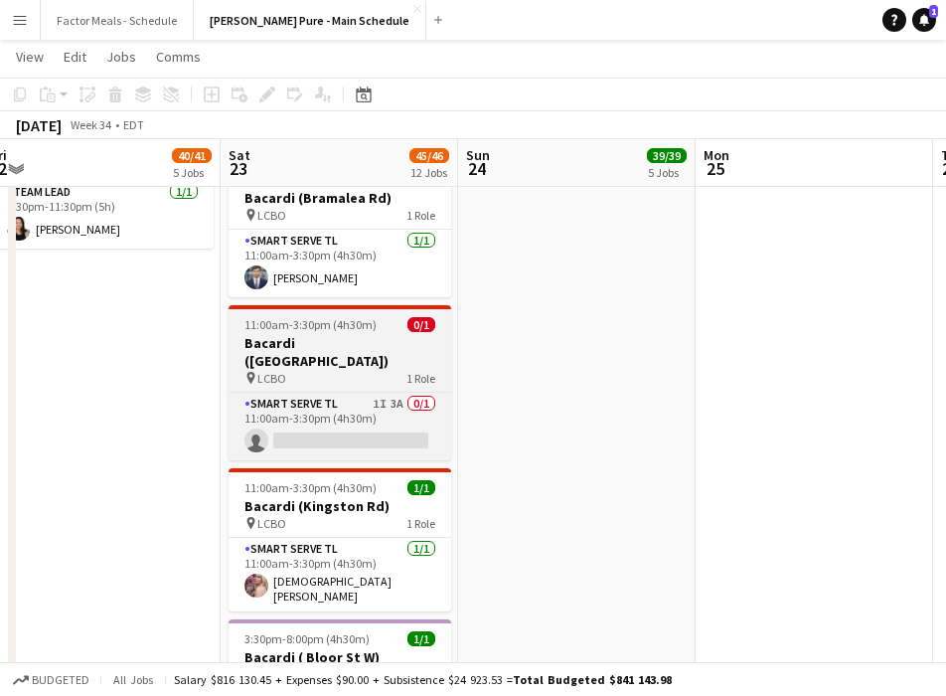
click at [323, 334] on h3 "Bacardi ([GEOGRAPHIC_DATA])" at bounding box center [340, 352] width 223 height 36
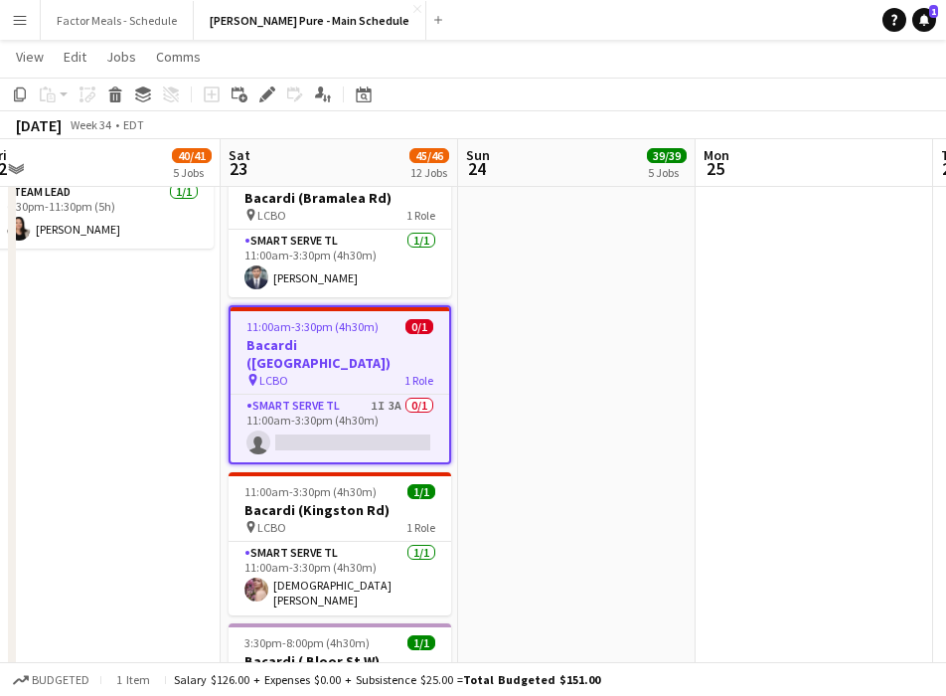
click at [262, 98] on icon "Edit" at bounding box center [267, 94] width 16 height 16
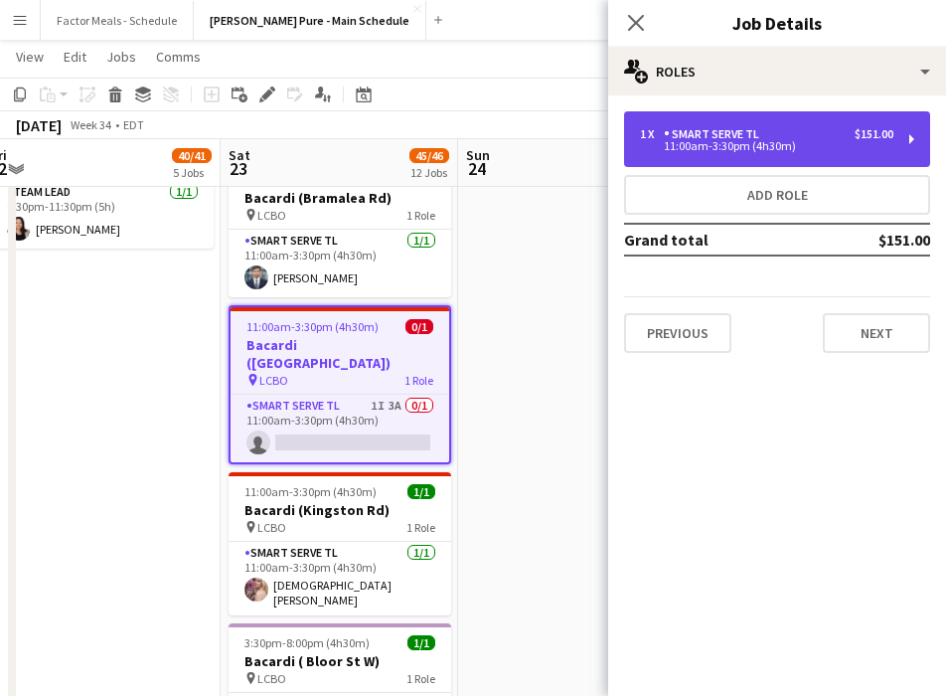
click at [708, 129] on div "1 x Smart Serve TL $151.00" at bounding box center [767, 134] width 254 height 14
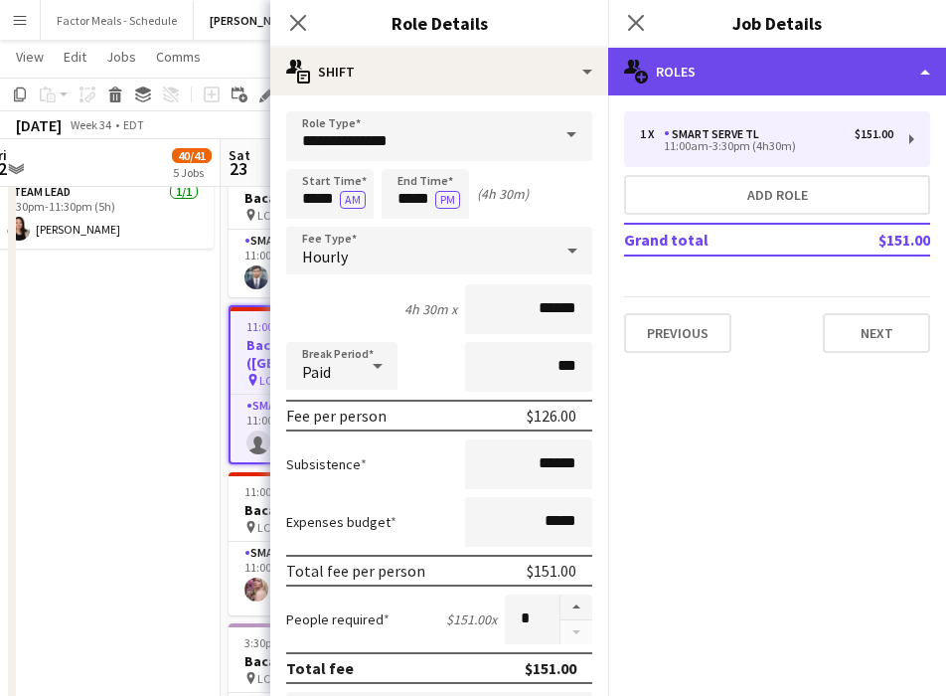
click at [708, 79] on div "multiple-users-add Roles" at bounding box center [777, 72] width 338 height 48
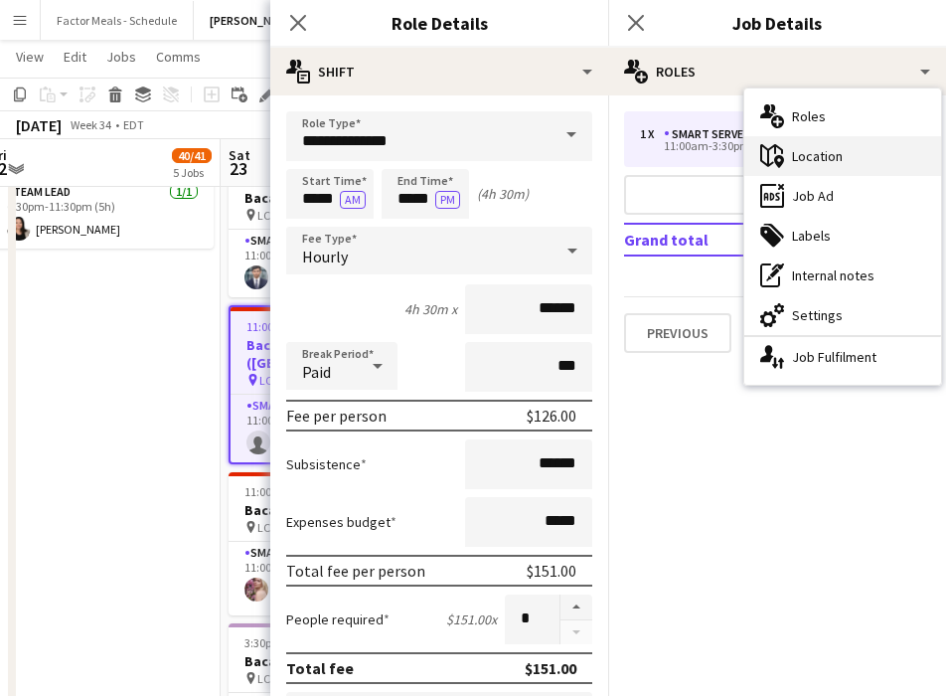
click at [708, 157] on div "maps-pin-1 Location" at bounding box center [843, 156] width 197 height 40
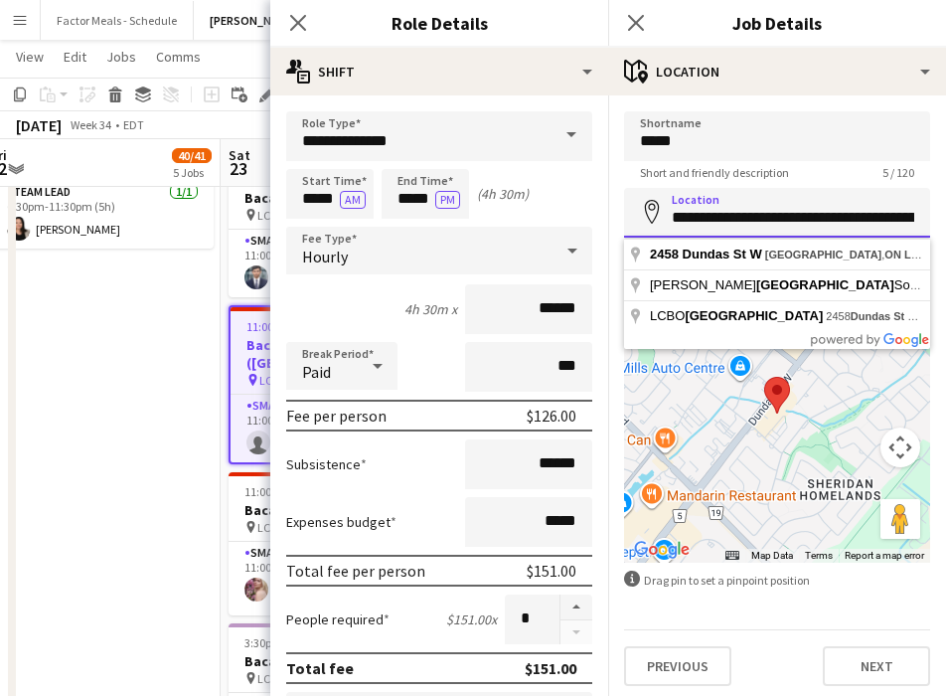
scroll to position [0, 102]
drag, startPoint x: 671, startPoint y: 220, endPoint x: 950, endPoint y: 233, distance: 279.7
click at [708, 233] on html "Menu Boards Boards Boards All jobs Status Workforce Workforce My Workforce Recr…" at bounding box center [473, 85] width 946 height 2776
click at [299, 25] on icon at bounding box center [297, 22] width 19 height 19
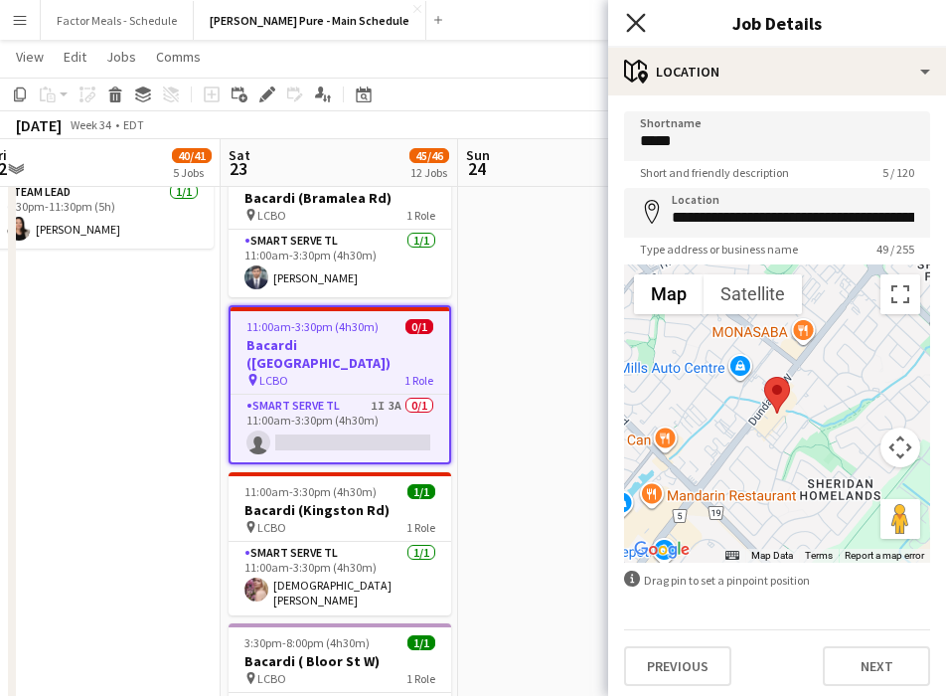
click at [641, 25] on icon "Close pop-in" at bounding box center [635, 22] width 19 height 19
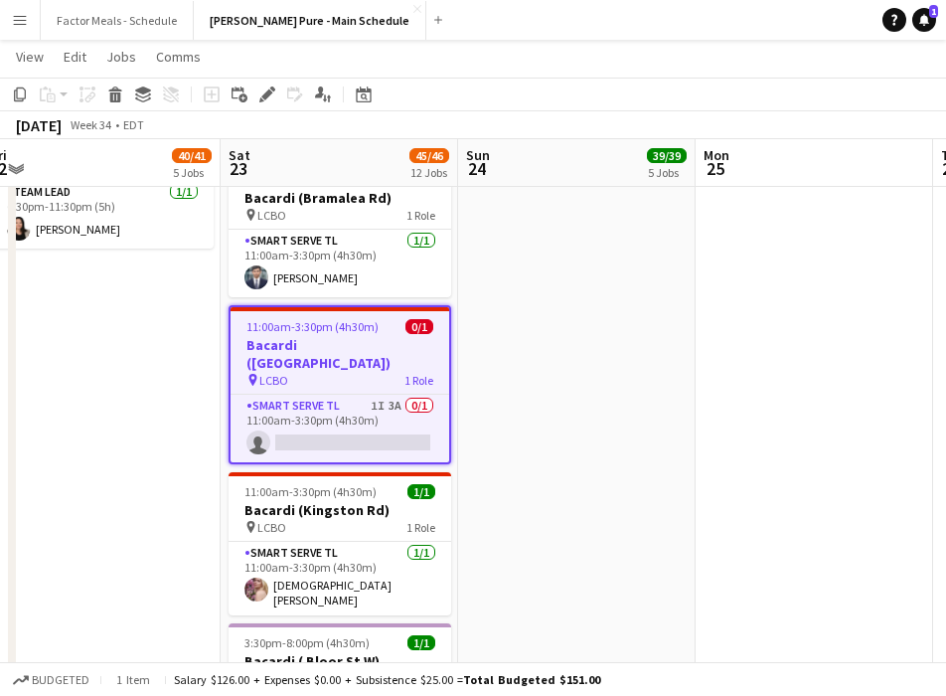
click at [595, 283] on app-date-cell "9:00am-5:00pm (8h) 21/21 Disney Fan Expo pin MTCC 5 Roles Paid Backup [DATE] 9:…" at bounding box center [577, 133] width 238 height 2428
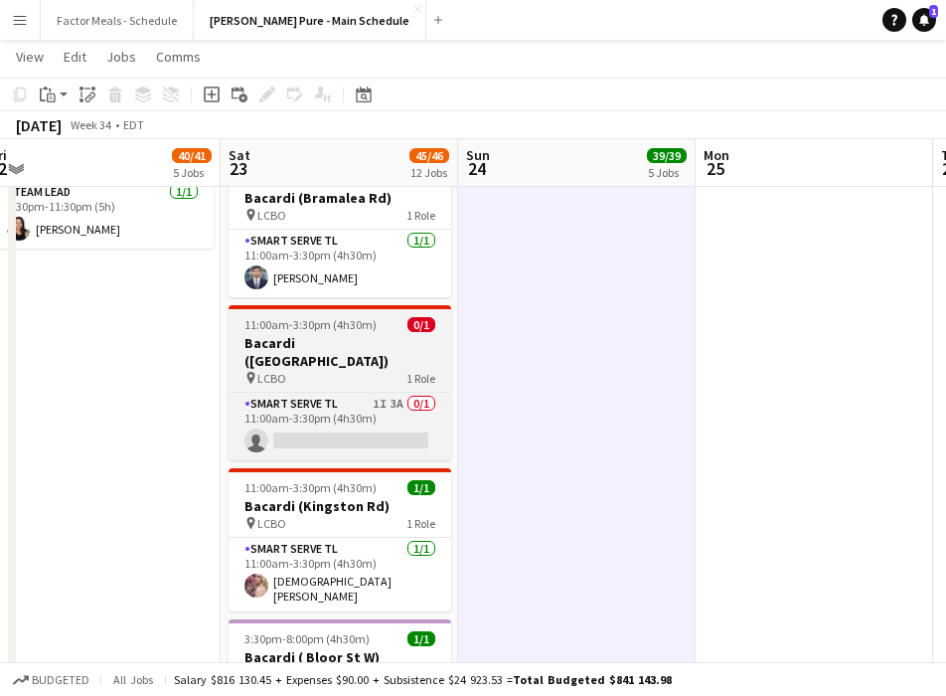
click at [349, 334] on h3 "Bacardi ([GEOGRAPHIC_DATA])" at bounding box center [340, 352] width 223 height 36
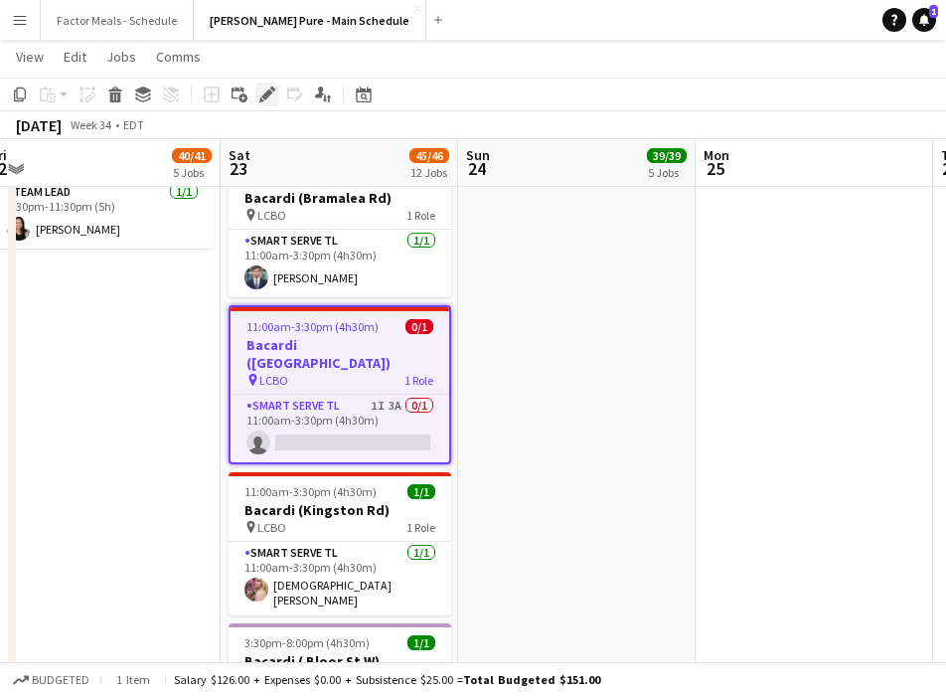
click at [265, 95] on icon at bounding box center [266, 94] width 11 height 11
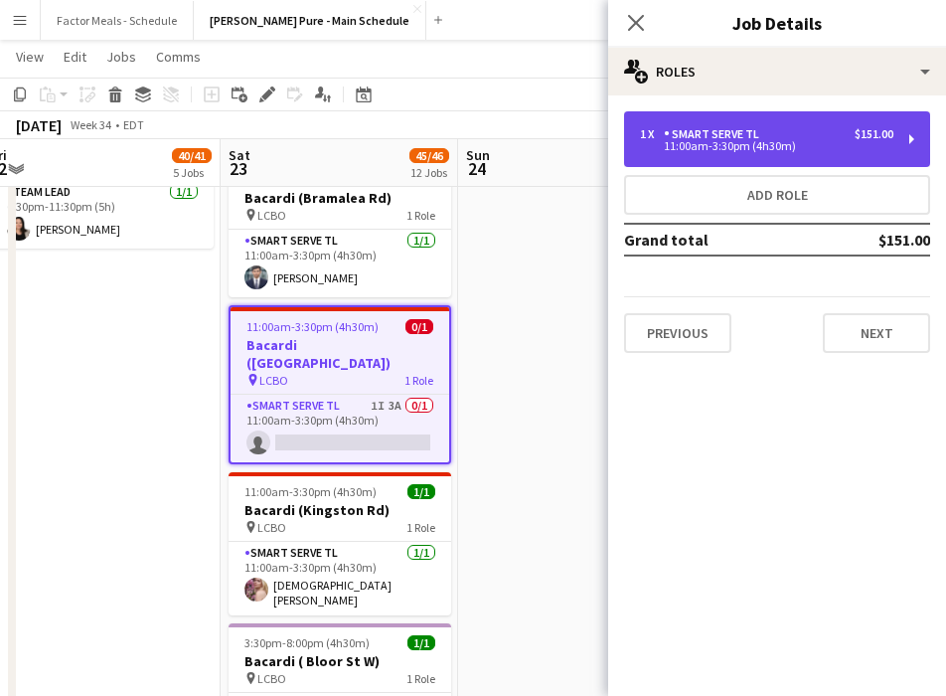
click at [708, 138] on div "Smart Serve TL" at bounding box center [715, 134] width 103 height 14
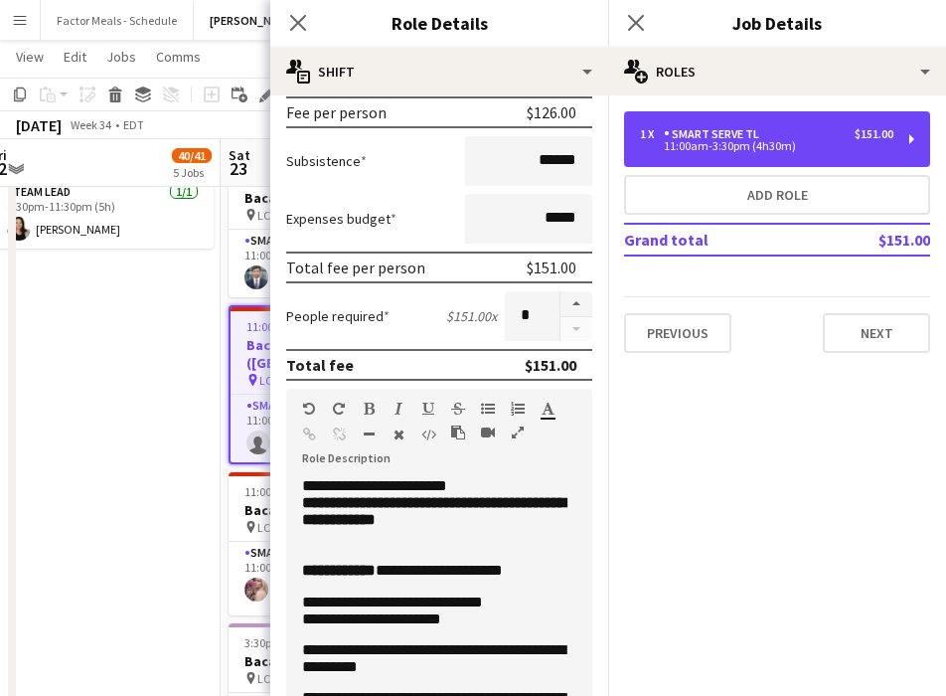
scroll to position [166, 0]
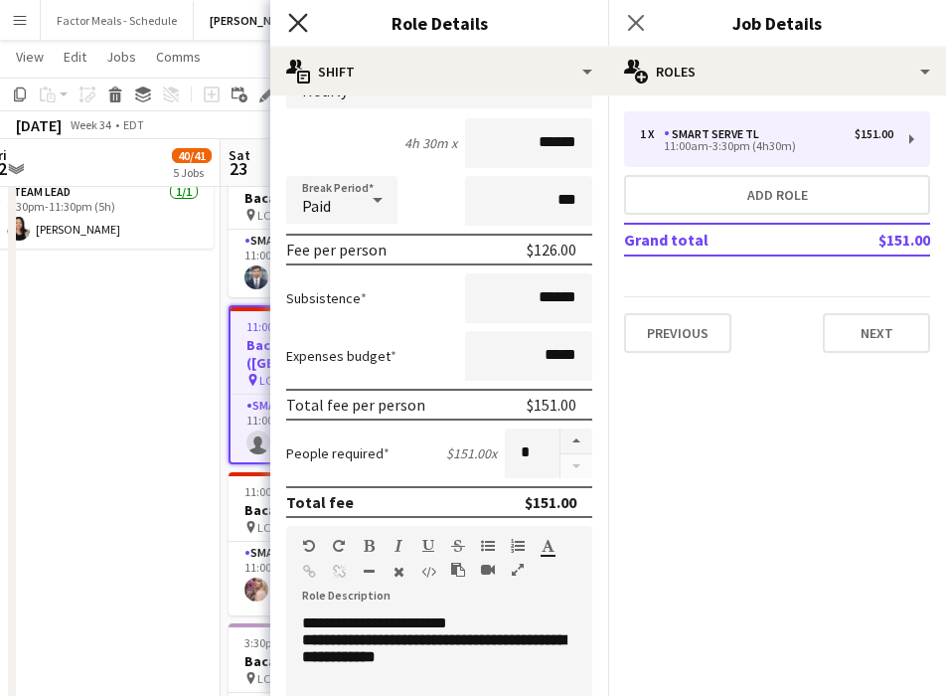
click at [304, 26] on icon "Close pop-in" at bounding box center [297, 22] width 19 height 19
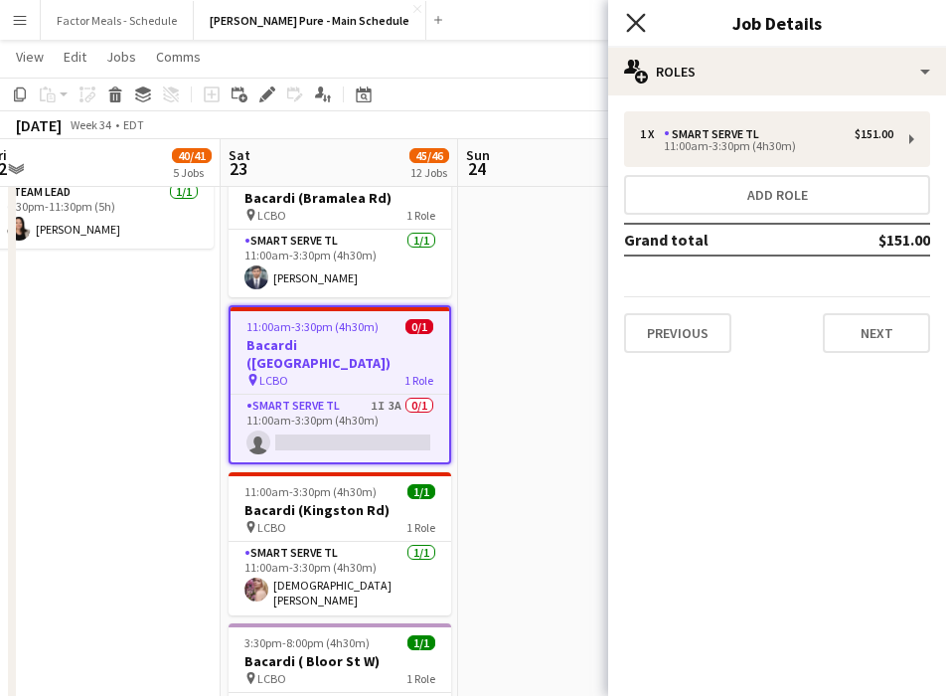
click at [641, 15] on icon at bounding box center [635, 22] width 19 height 19
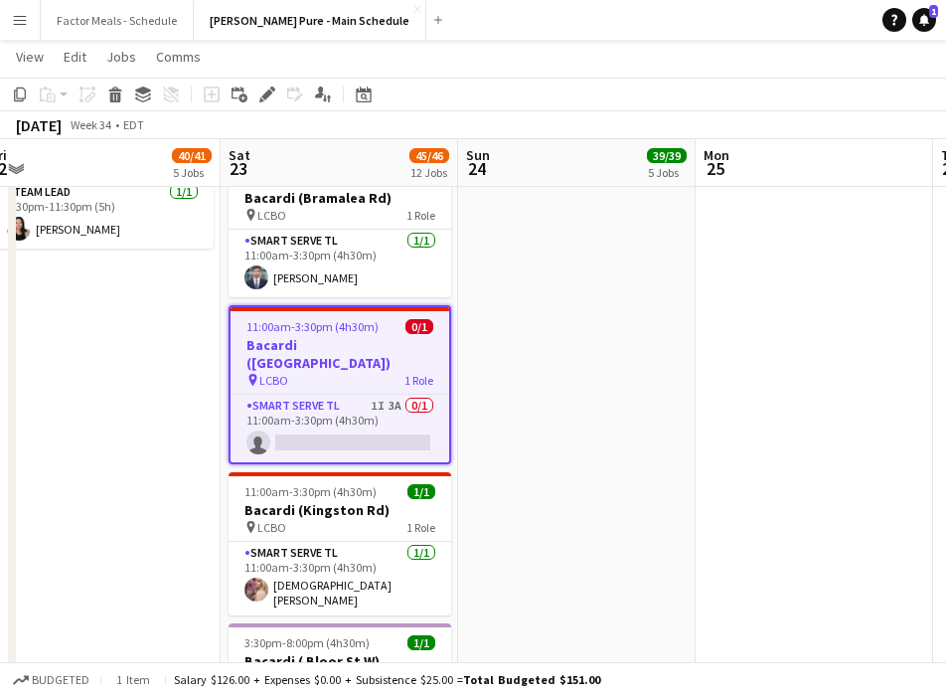
click at [22, 15] on app-icon "Menu" at bounding box center [20, 20] width 16 height 16
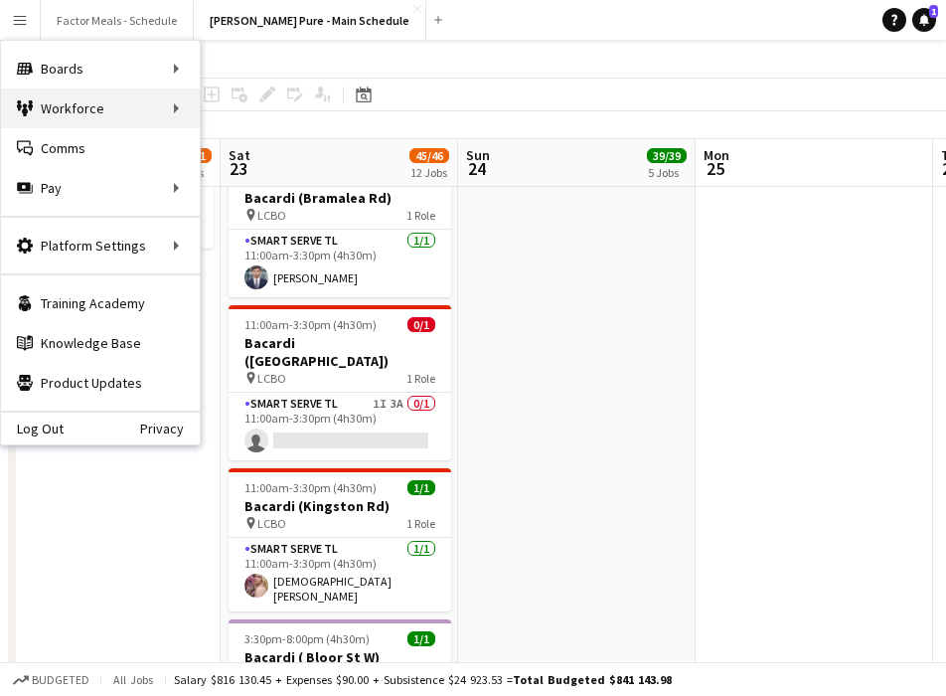
click at [42, 117] on div "Workforce Workforce" at bounding box center [100, 108] width 199 height 40
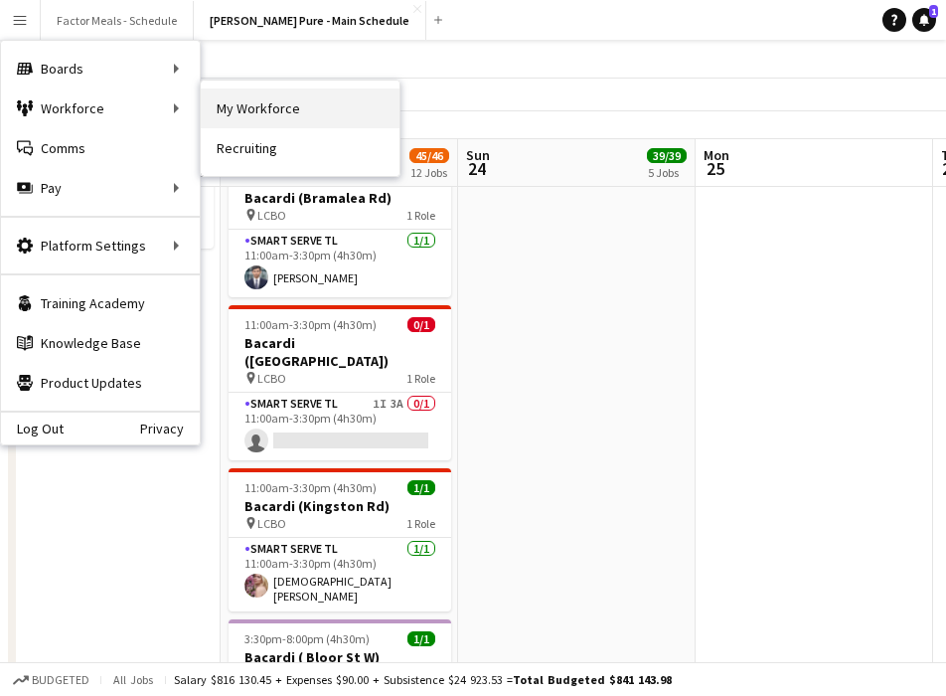
click at [270, 107] on link "My Workforce" at bounding box center [300, 108] width 199 height 40
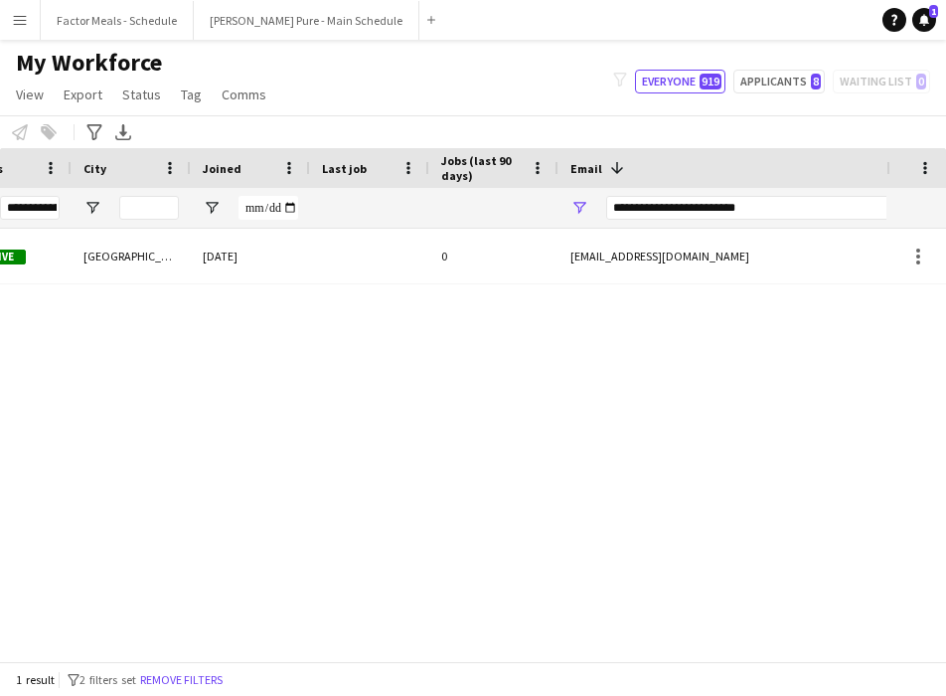
scroll to position [0, 824]
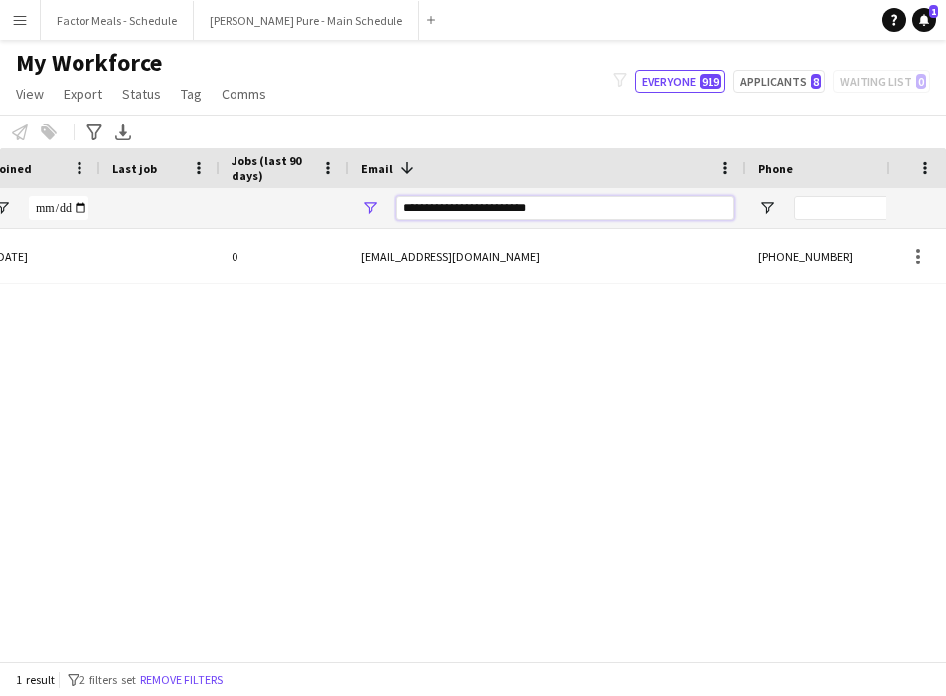
drag, startPoint x: 616, startPoint y: 214, endPoint x: 389, endPoint y: 206, distance: 227.8
click at [389, 206] on div "**********" at bounding box center [548, 208] width 398 height 40
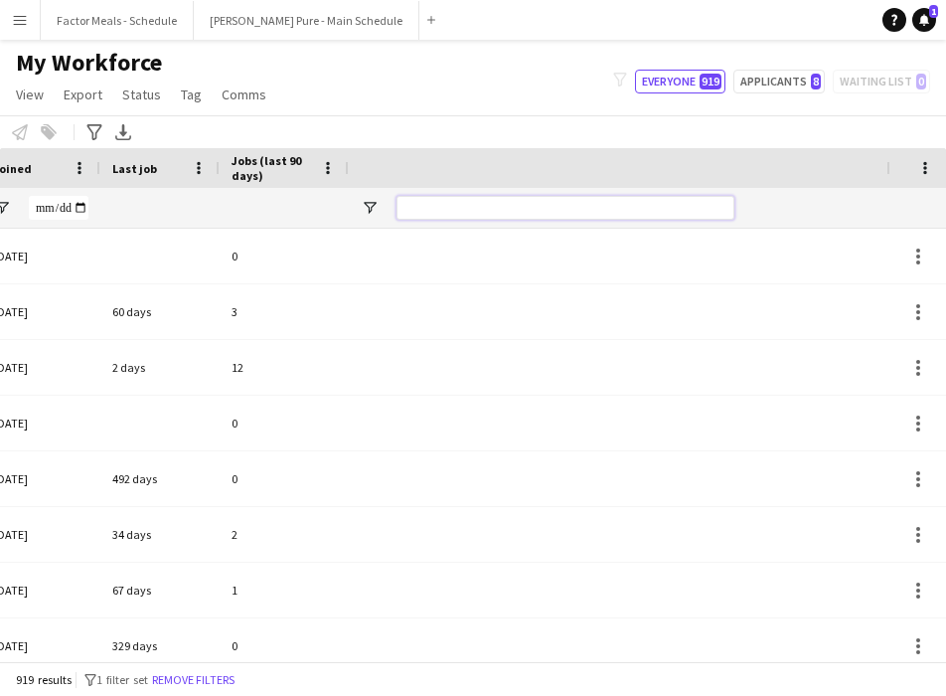
scroll to position [0, 0]
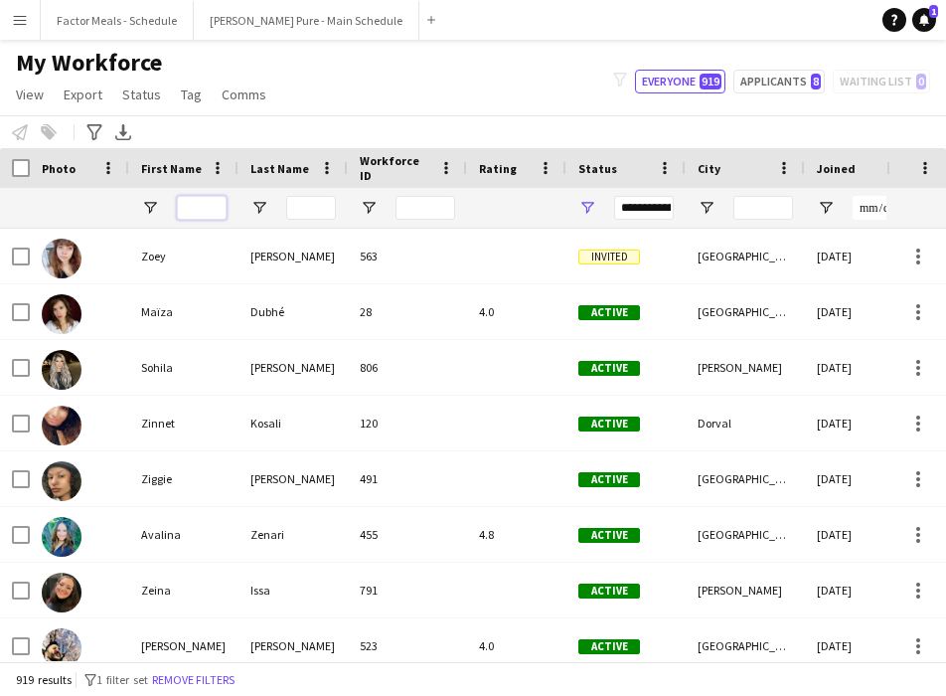
click at [216, 207] on input "First Name Filter Input" at bounding box center [202, 208] width 50 height 24
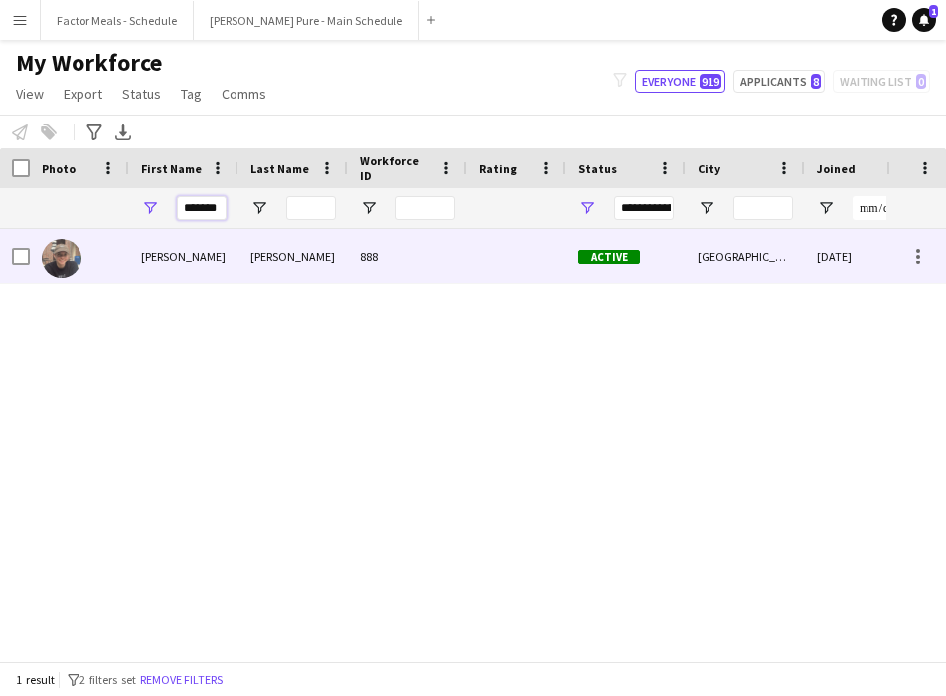
type input "*******"
click at [80, 255] on img at bounding box center [62, 259] width 40 height 40
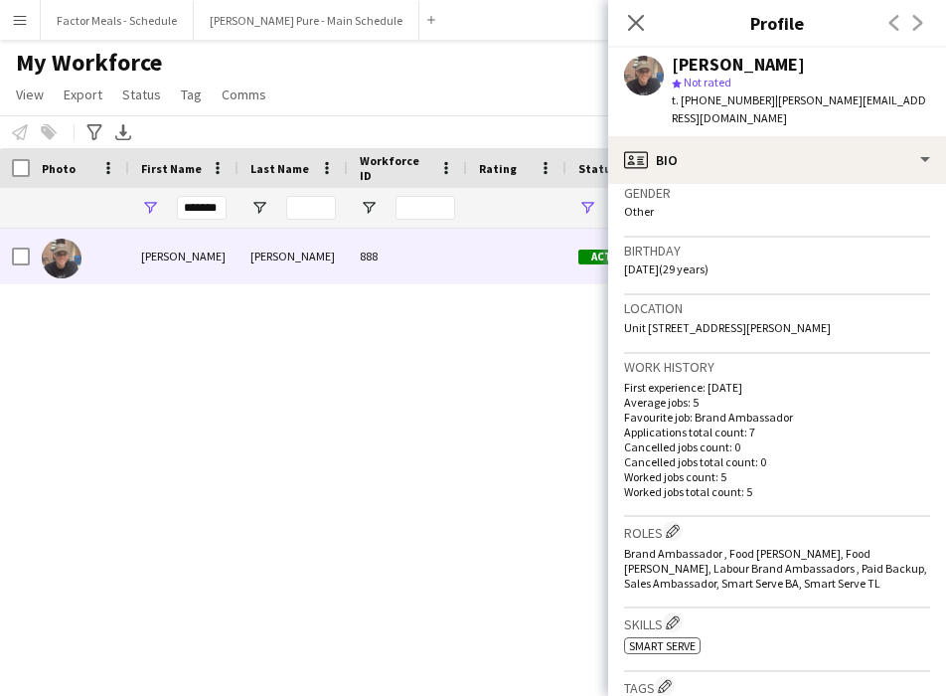
scroll to position [317, 0]
click at [398, 504] on div "[PERSON_NAME] 888 Active [GEOGRAPHIC_DATA] [DATE] 4 days 3" at bounding box center [443, 445] width 887 height 432
click at [630, 20] on icon "Close pop-in" at bounding box center [635, 22] width 19 height 19
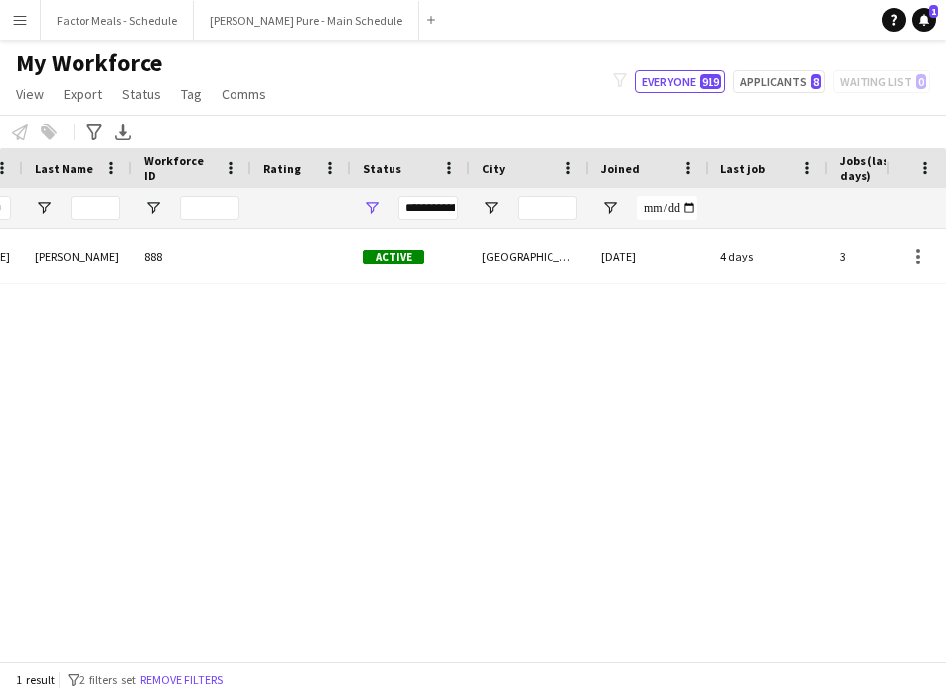
scroll to position [0, 309]
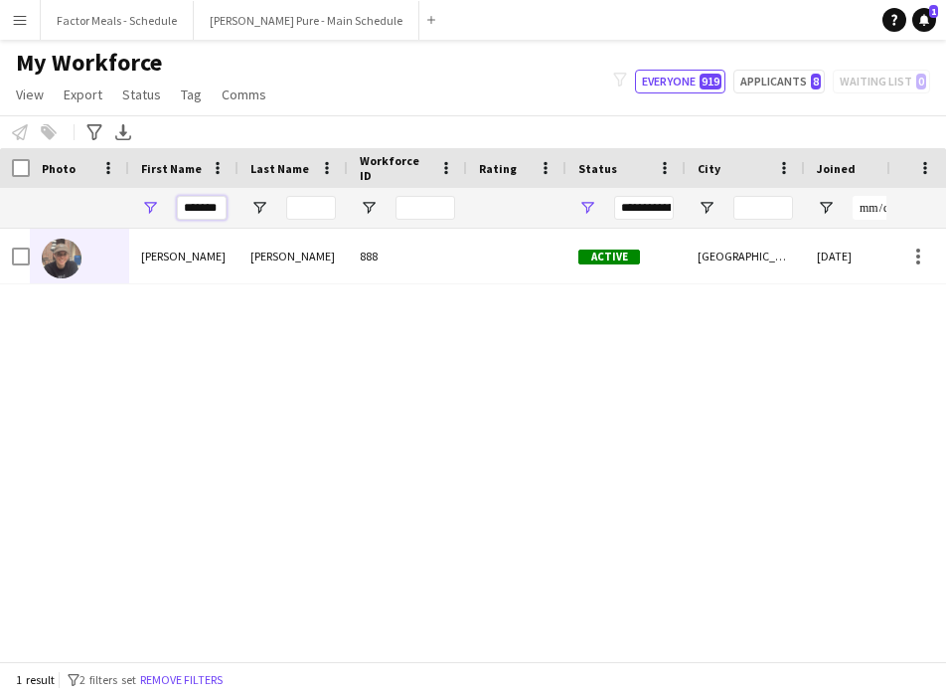
drag, startPoint x: 224, startPoint y: 209, endPoint x: 143, endPoint y: 207, distance: 80.6
click at [143, 207] on div "*******" at bounding box center [183, 208] width 109 height 40
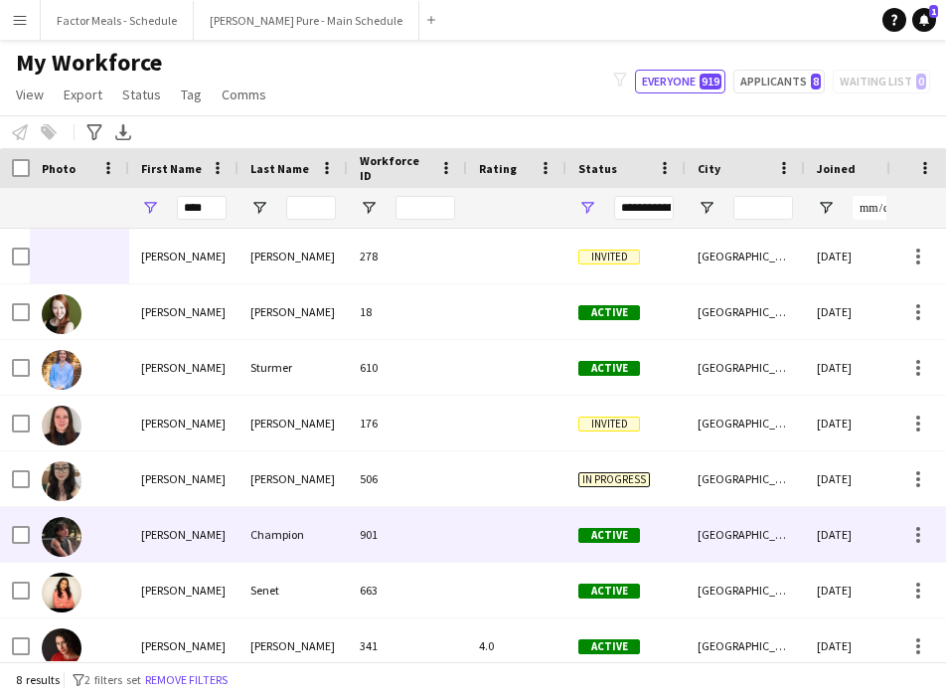
click at [68, 543] on img at bounding box center [62, 537] width 40 height 40
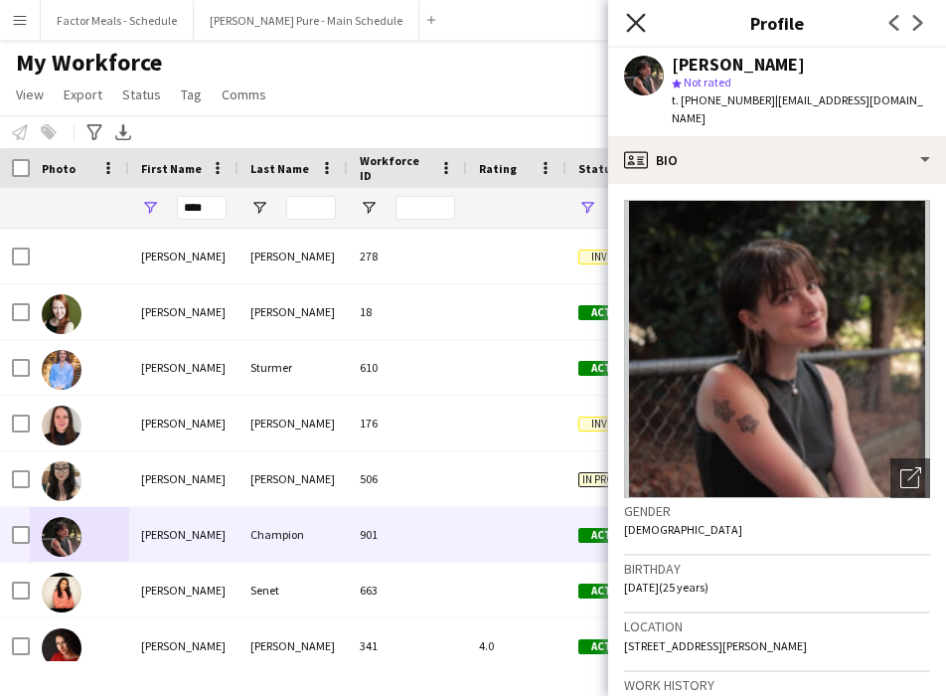
click at [627, 22] on icon "Close pop-in" at bounding box center [635, 22] width 19 height 19
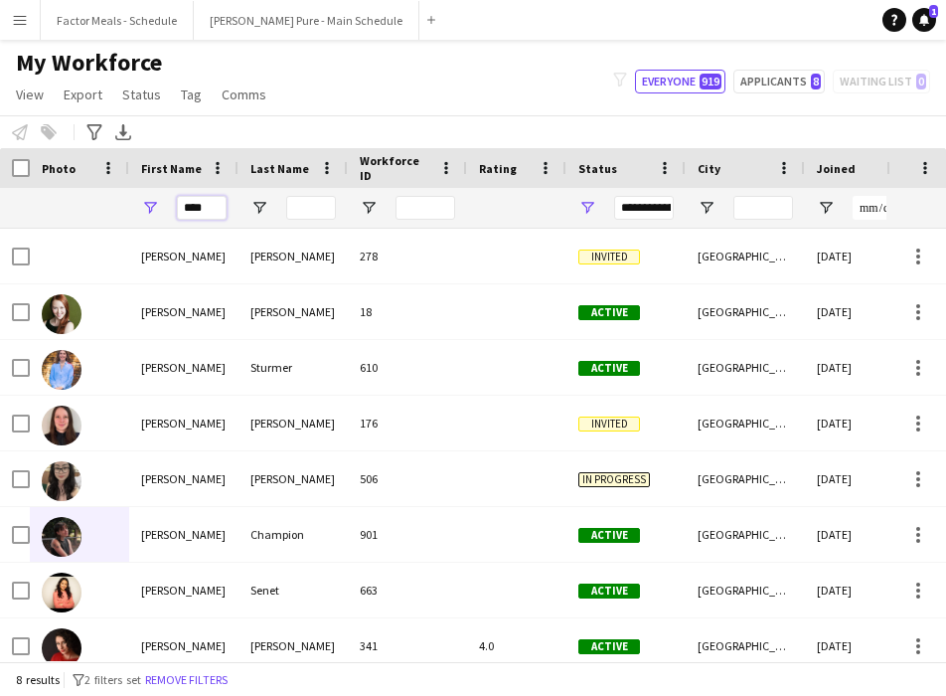
click at [209, 212] on input "****" at bounding box center [202, 208] width 50 height 24
type input "*"
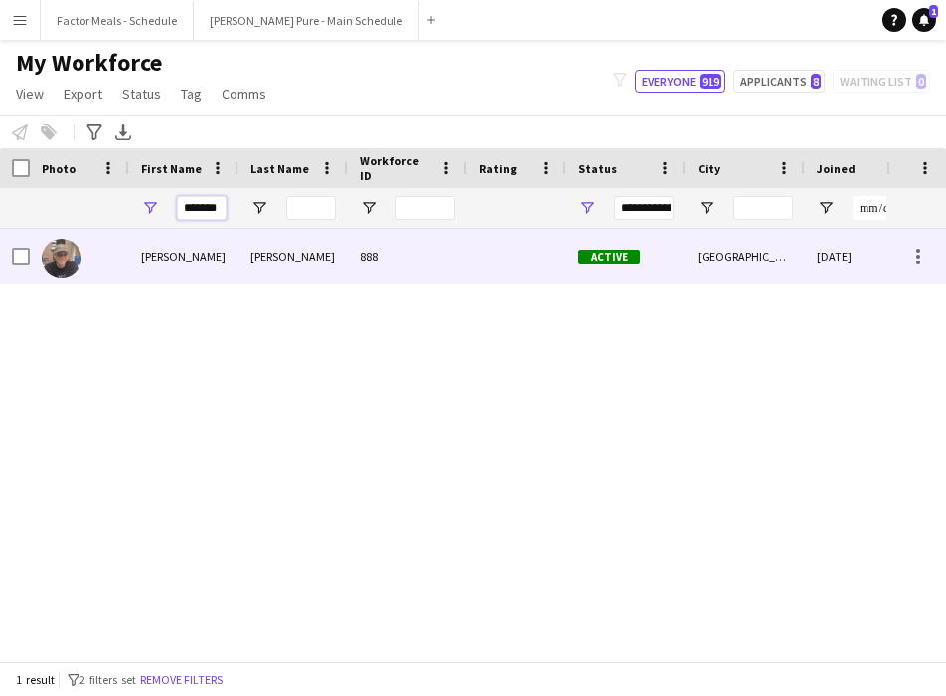
type input "*******"
click at [64, 263] on img at bounding box center [62, 259] width 40 height 40
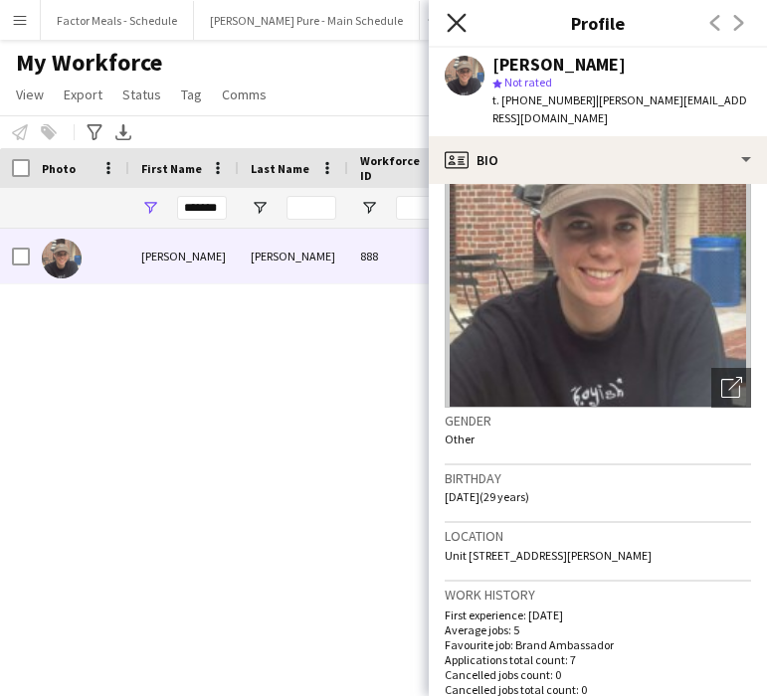
click at [456, 26] on icon "Close pop-in" at bounding box center [455, 22] width 19 height 19
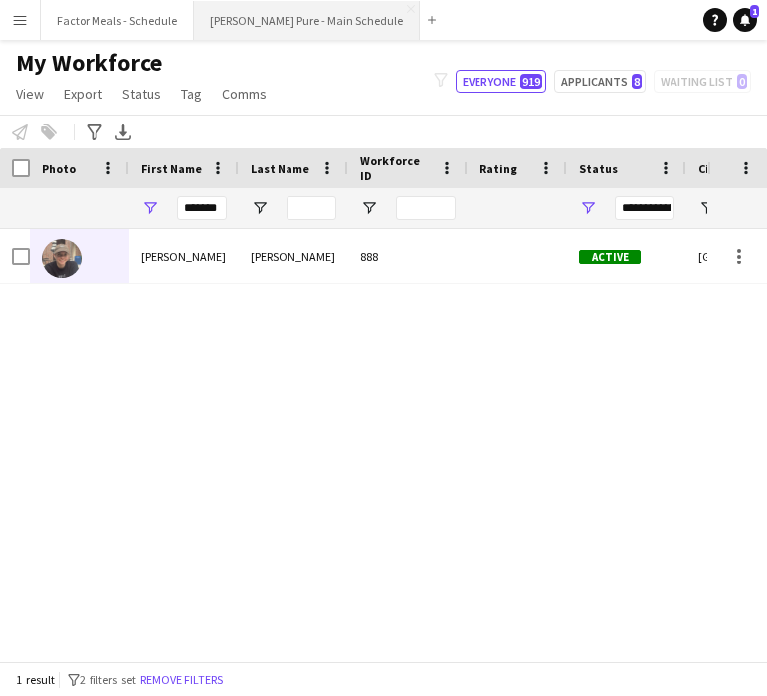
click at [275, 23] on button "[PERSON_NAME] Pure - Main Schedule Close" at bounding box center [307, 20] width 226 height 39
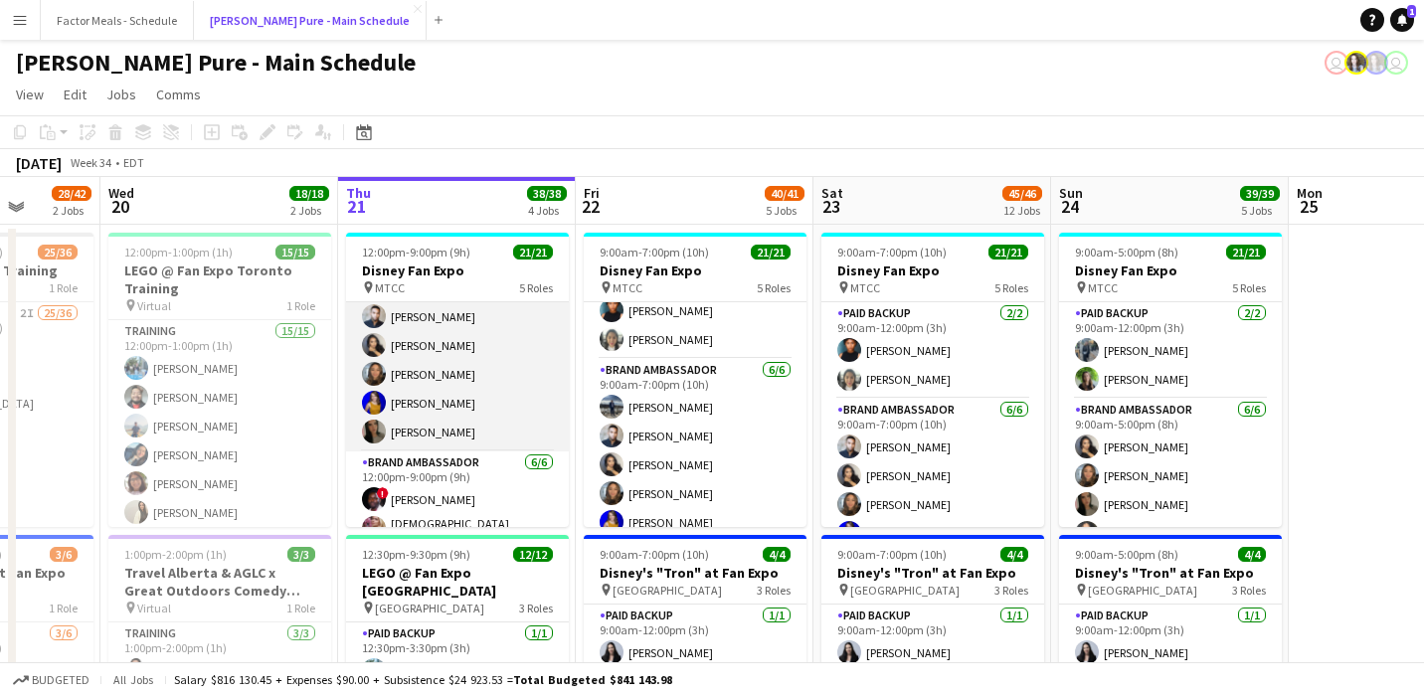
scroll to position [224, 0]
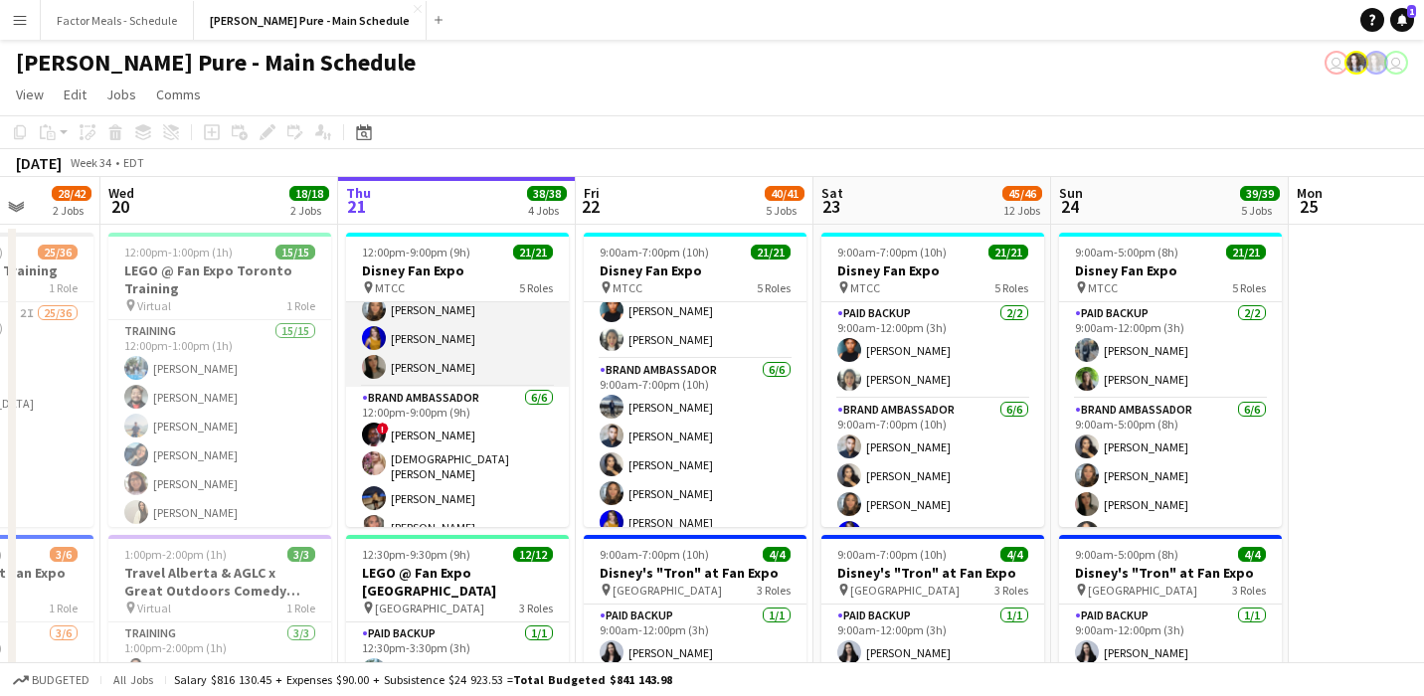
click at [414, 369] on app-card-role "Brand Ambassador [DATE] 12:00pm-9:00pm (9h) [PERSON_NAME] [PERSON_NAME] [PERSON…" at bounding box center [457, 281] width 223 height 212
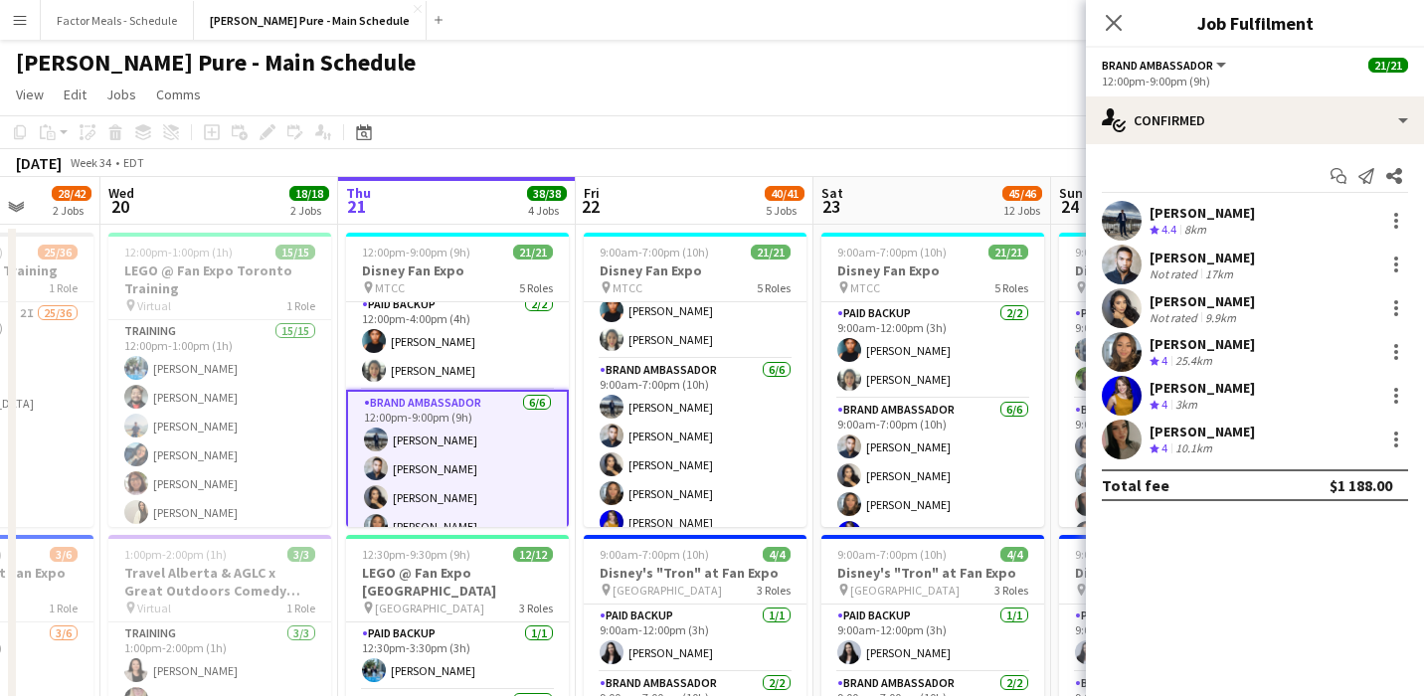
scroll to position [0, 0]
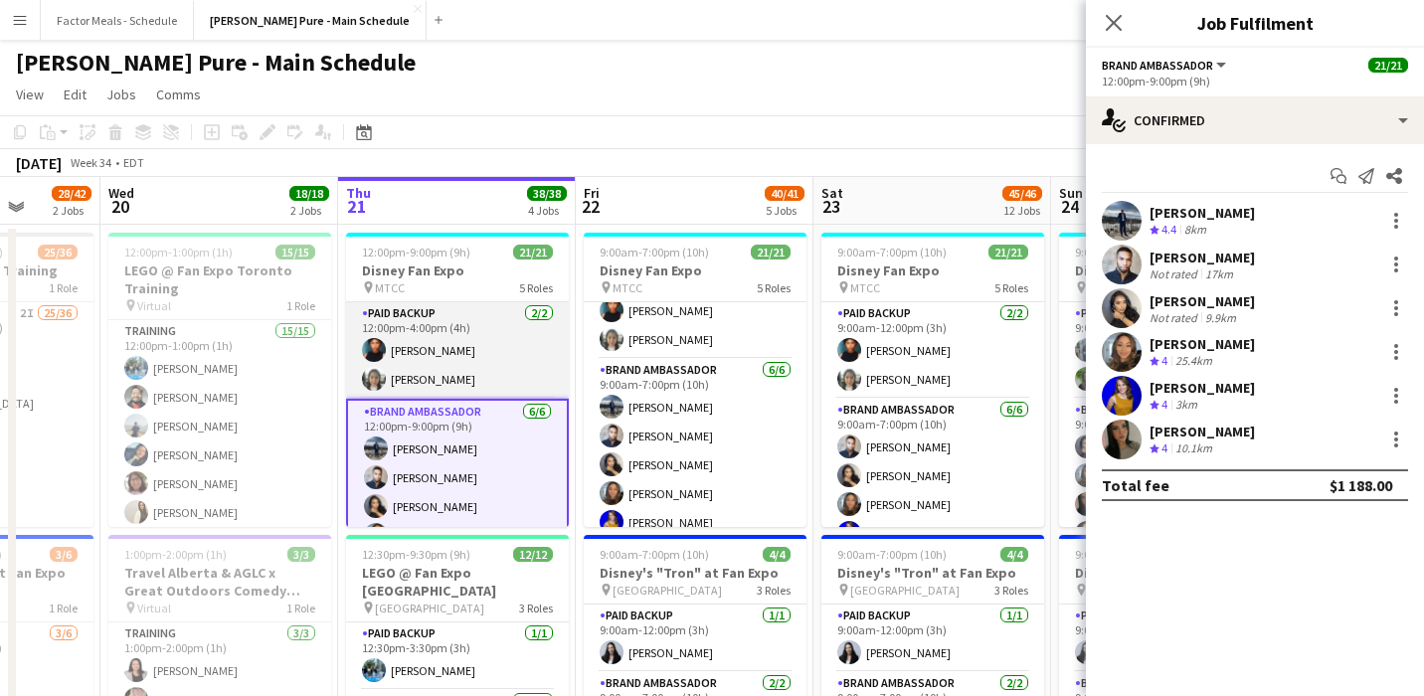
click at [488, 377] on app-card-role "Paid Backup [DATE] 12:00pm-4:00pm (4h) [PERSON_NAME] [PERSON_NAME]" at bounding box center [457, 350] width 223 height 96
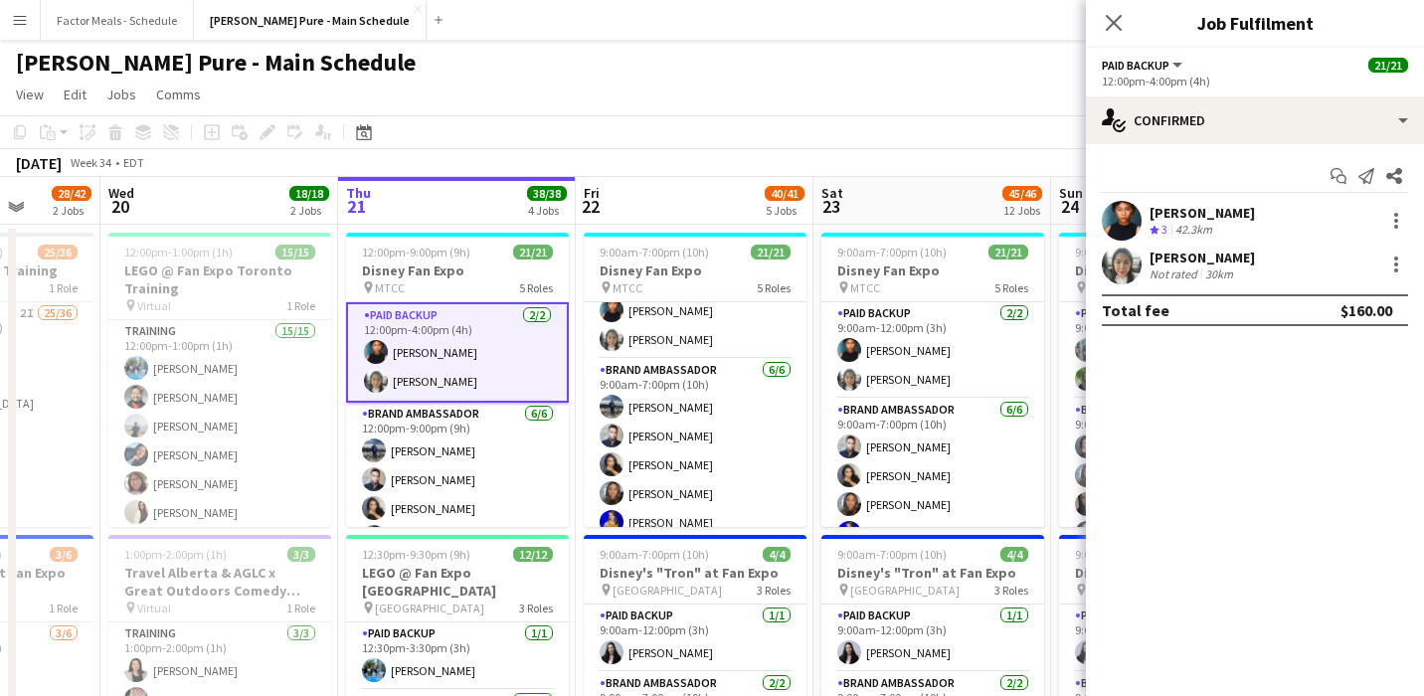
click at [475, 351] on app-card-role "Paid Backup [DATE] 12:00pm-4:00pm (4h) [PERSON_NAME] [PERSON_NAME]" at bounding box center [457, 352] width 223 height 100
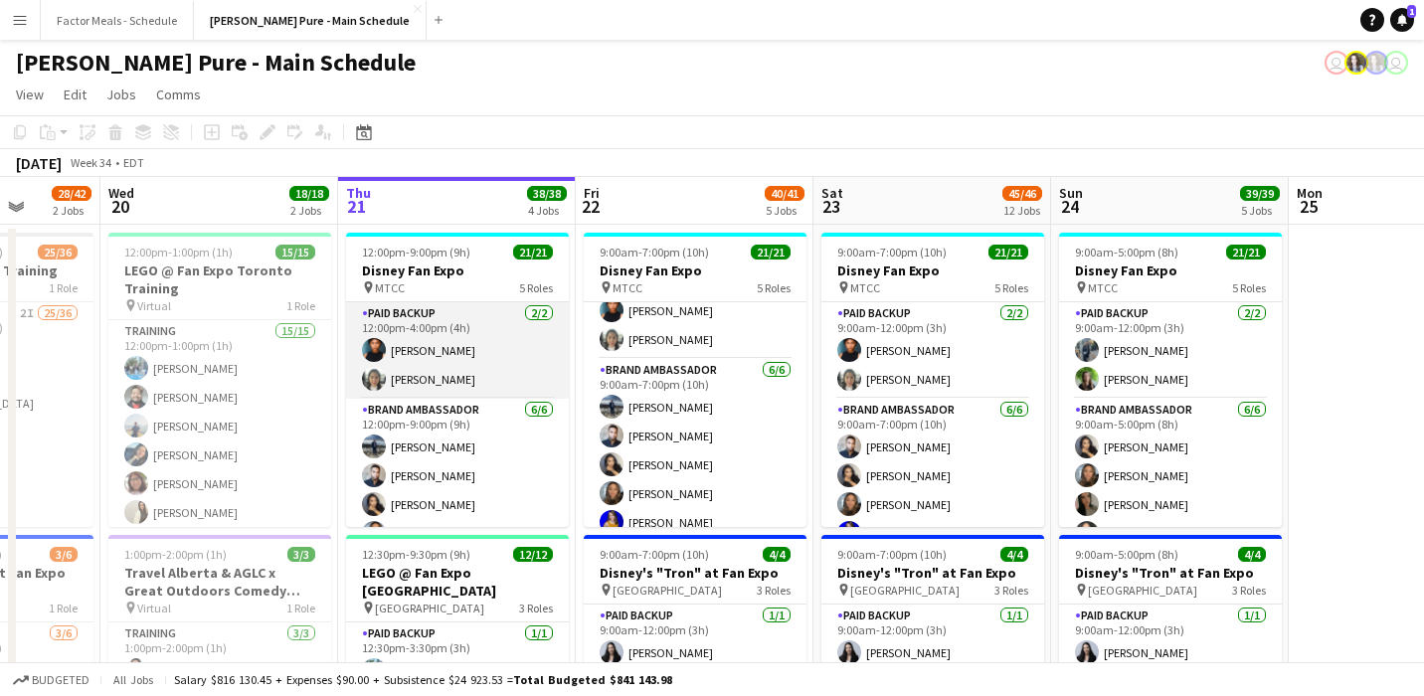
click at [474, 350] on app-card-role "Paid Backup [DATE] 12:00pm-4:00pm (4h) [PERSON_NAME] [PERSON_NAME]" at bounding box center [457, 350] width 223 height 96
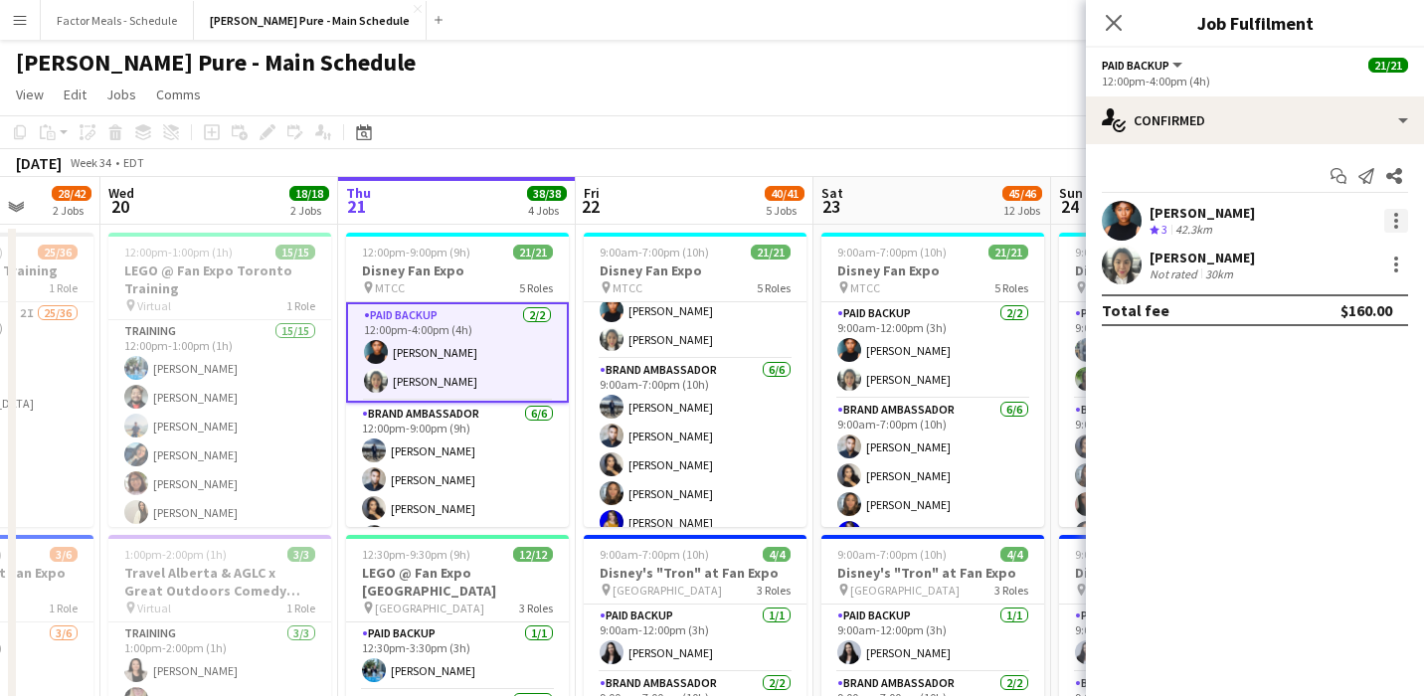
click at [708, 220] on div at bounding box center [1396, 221] width 24 height 24
click at [708, 297] on span "Switch crew" at bounding box center [1311, 304] width 85 height 17
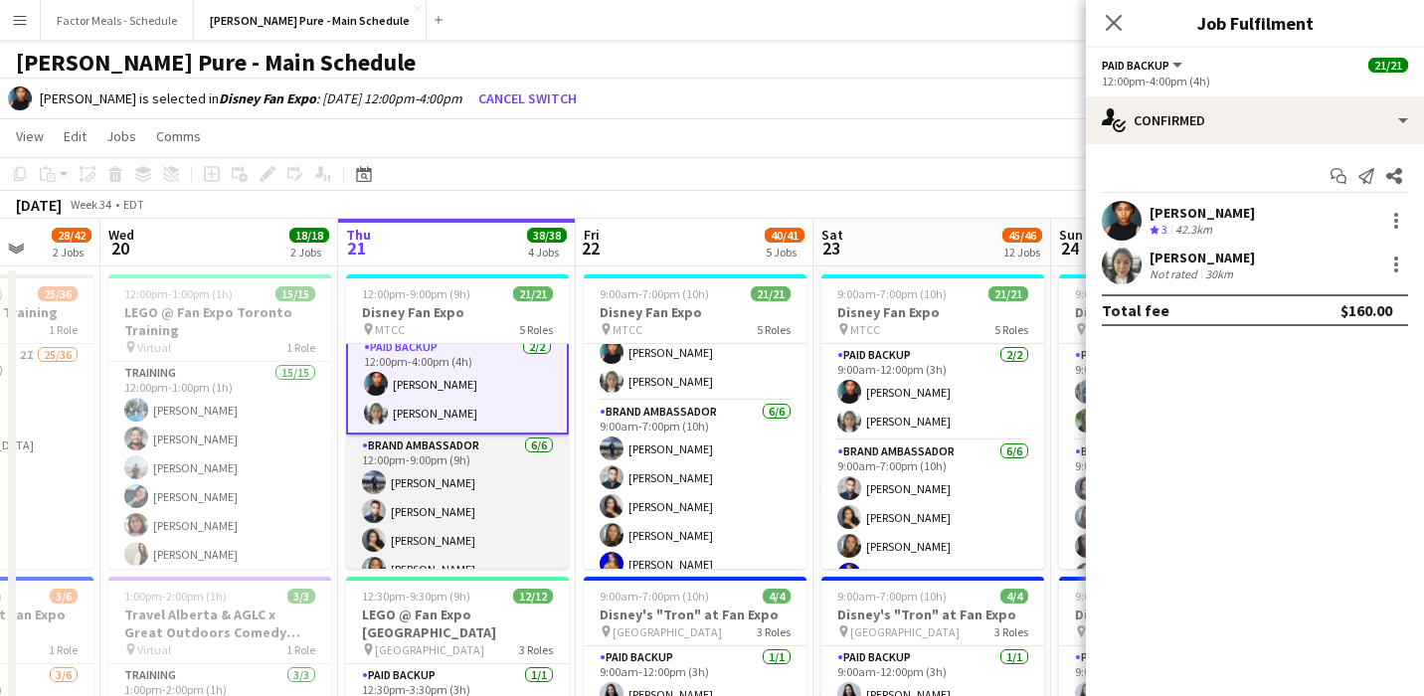
scroll to position [5, 0]
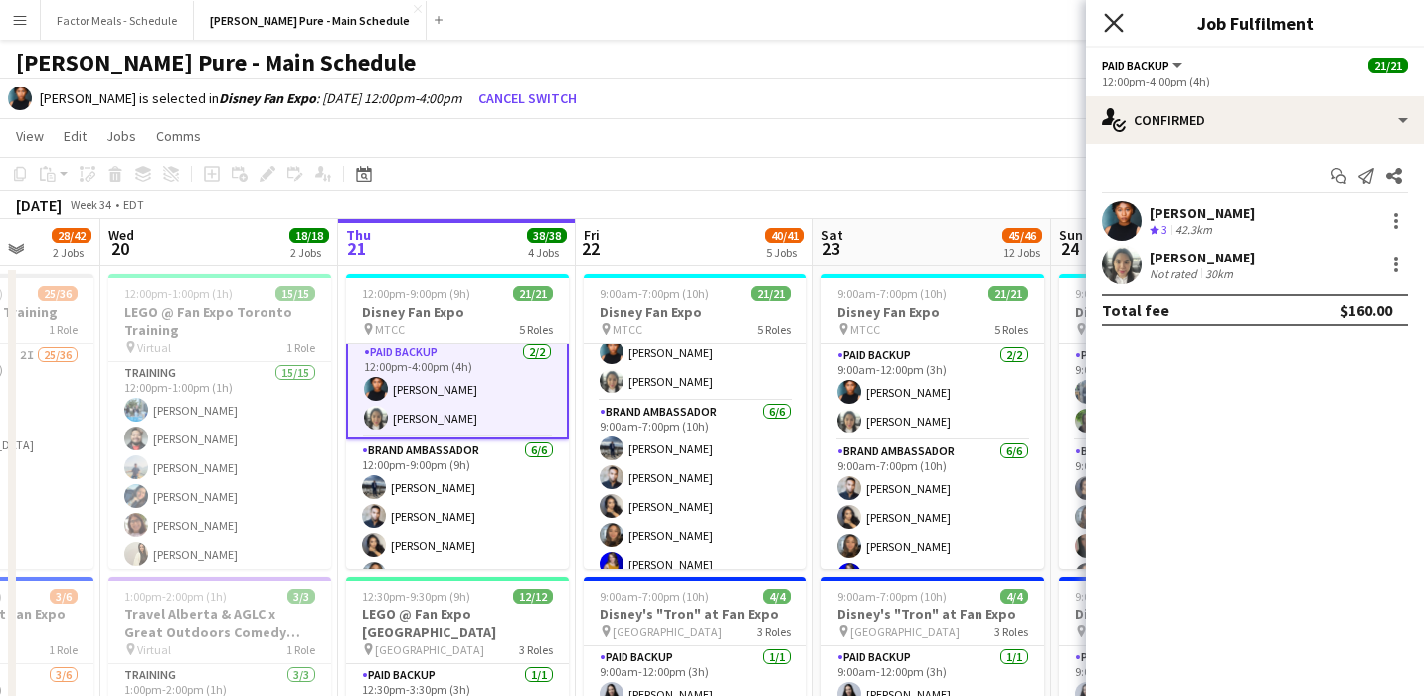
click at [708, 17] on icon "Close pop-in" at bounding box center [1113, 22] width 19 height 19
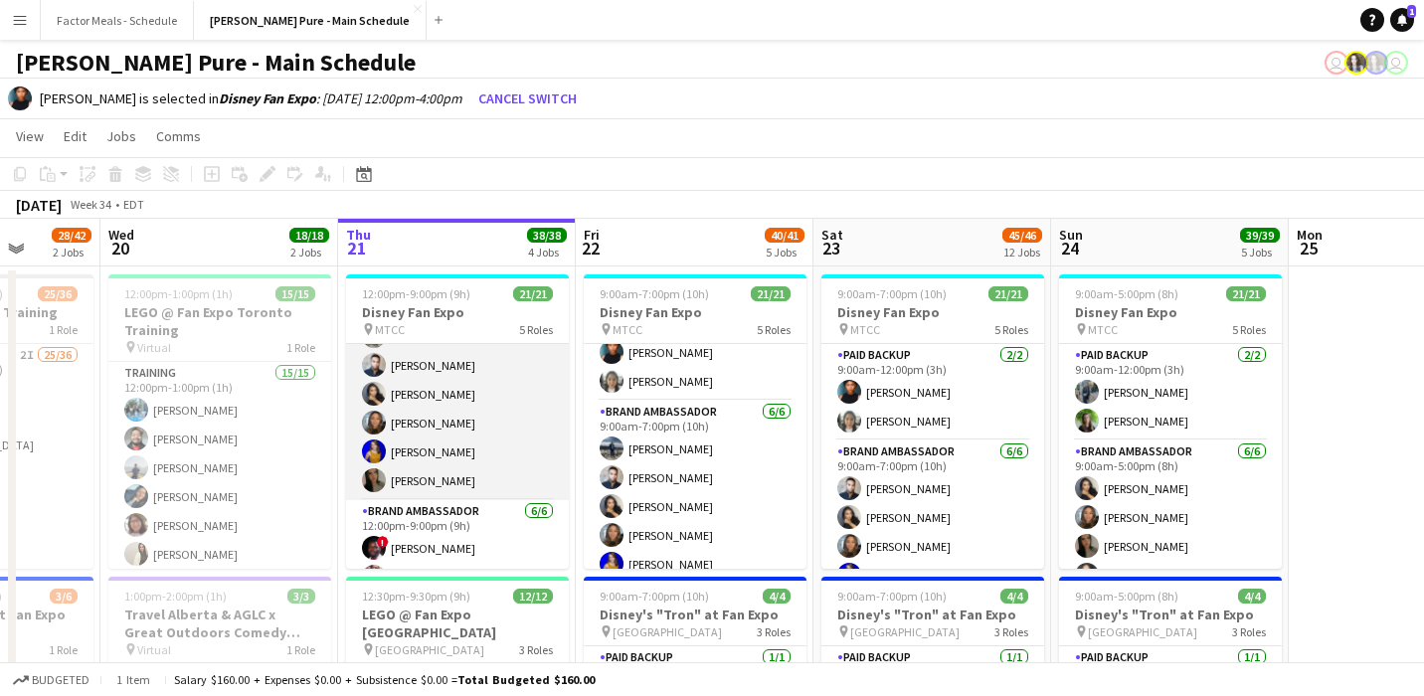
scroll to position [165, 0]
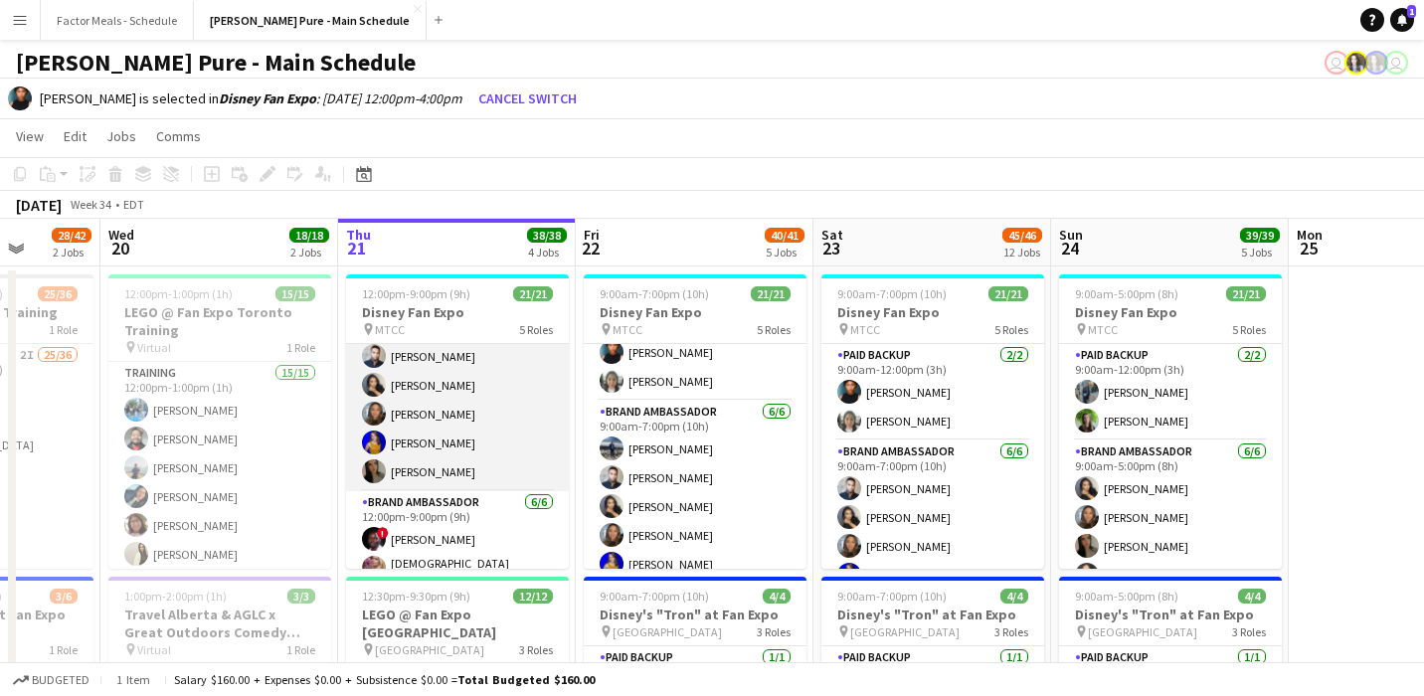
click at [431, 471] on app-card-role "Brand Ambassador [DATE] 12:00pm-9:00pm (9h) [PERSON_NAME] [PERSON_NAME] [PERSON…" at bounding box center [457, 385] width 223 height 212
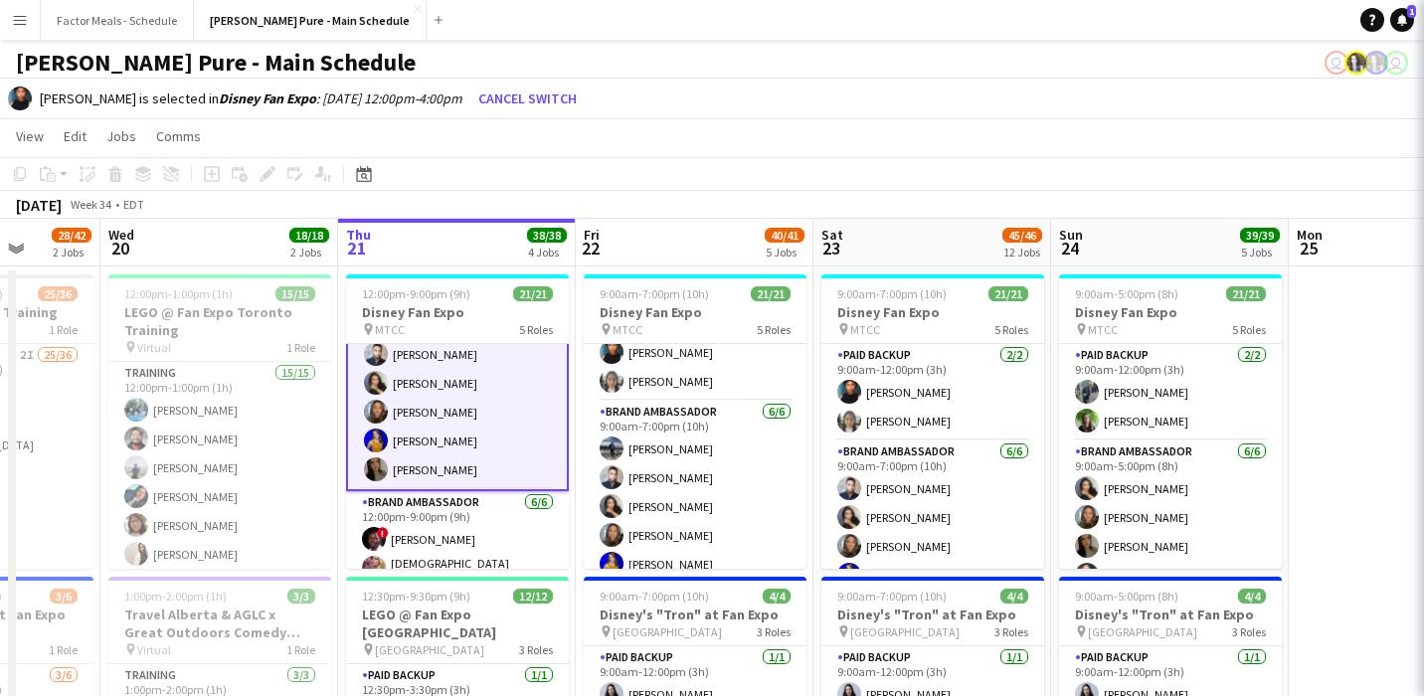
scroll to position [163, 0]
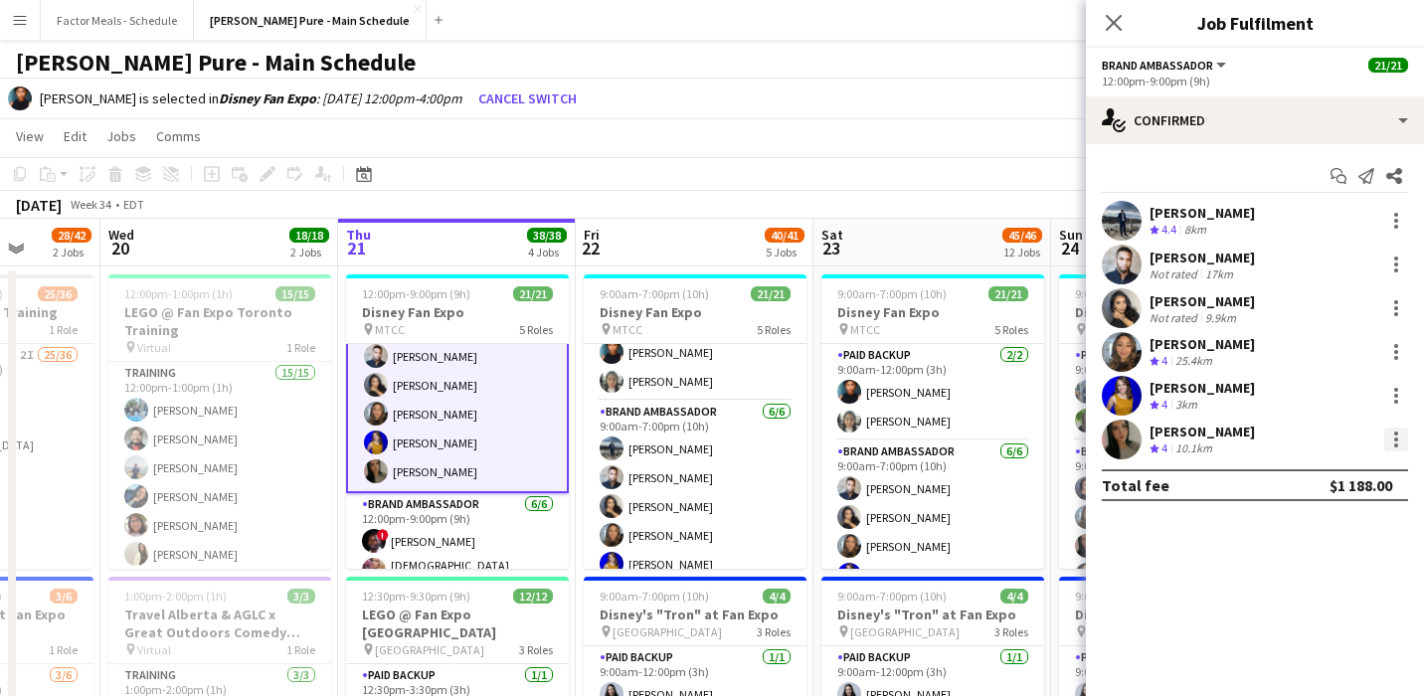
click at [708, 434] on div at bounding box center [1396, 440] width 24 height 24
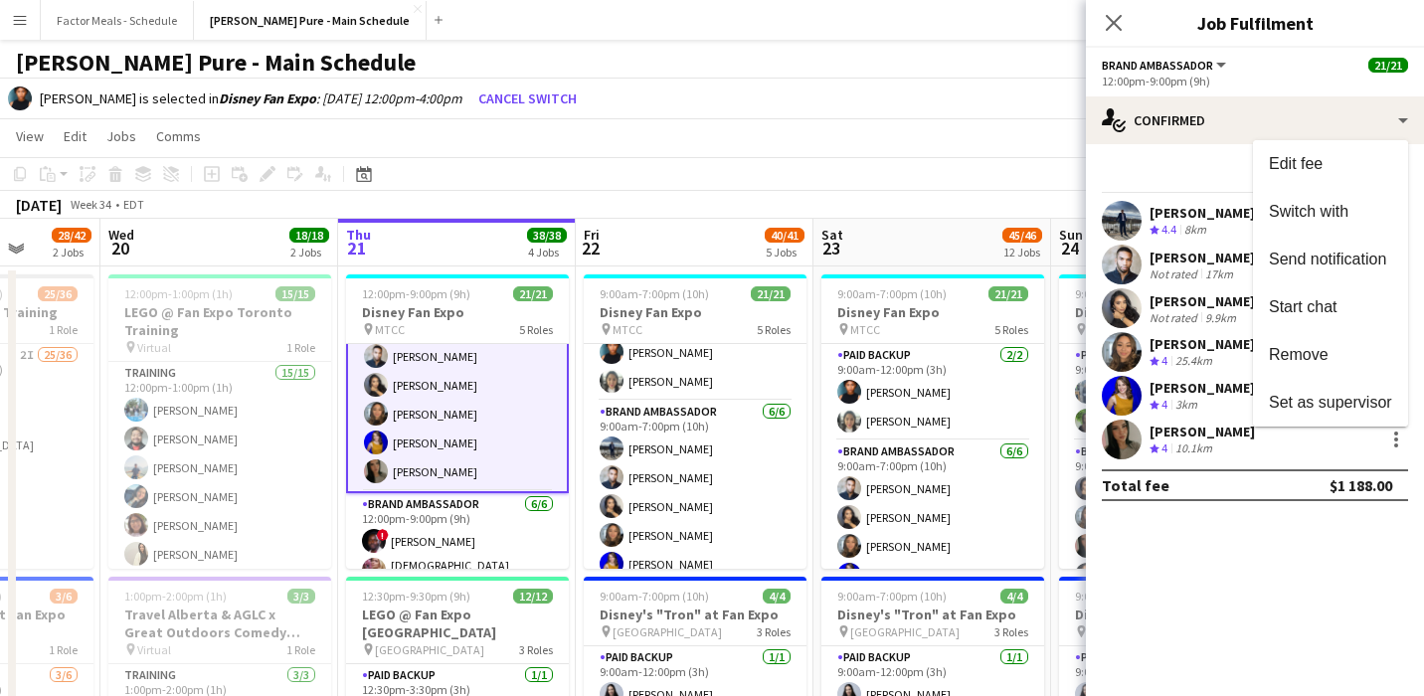
click at [708, 364] on button "Remove" at bounding box center [1330, 355] width 155 height 48
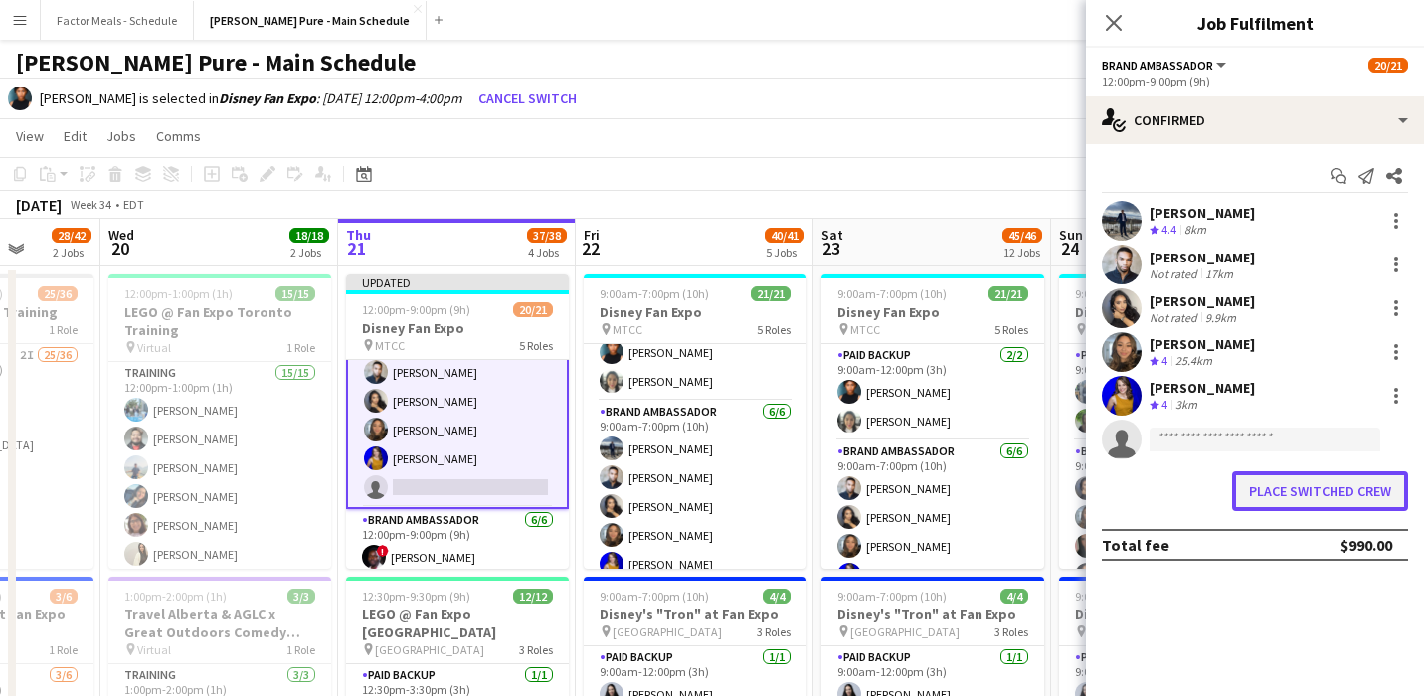
click at [708, 490] on button "Place switched crew" at bounding box center [1320, 491] width 176 height 40
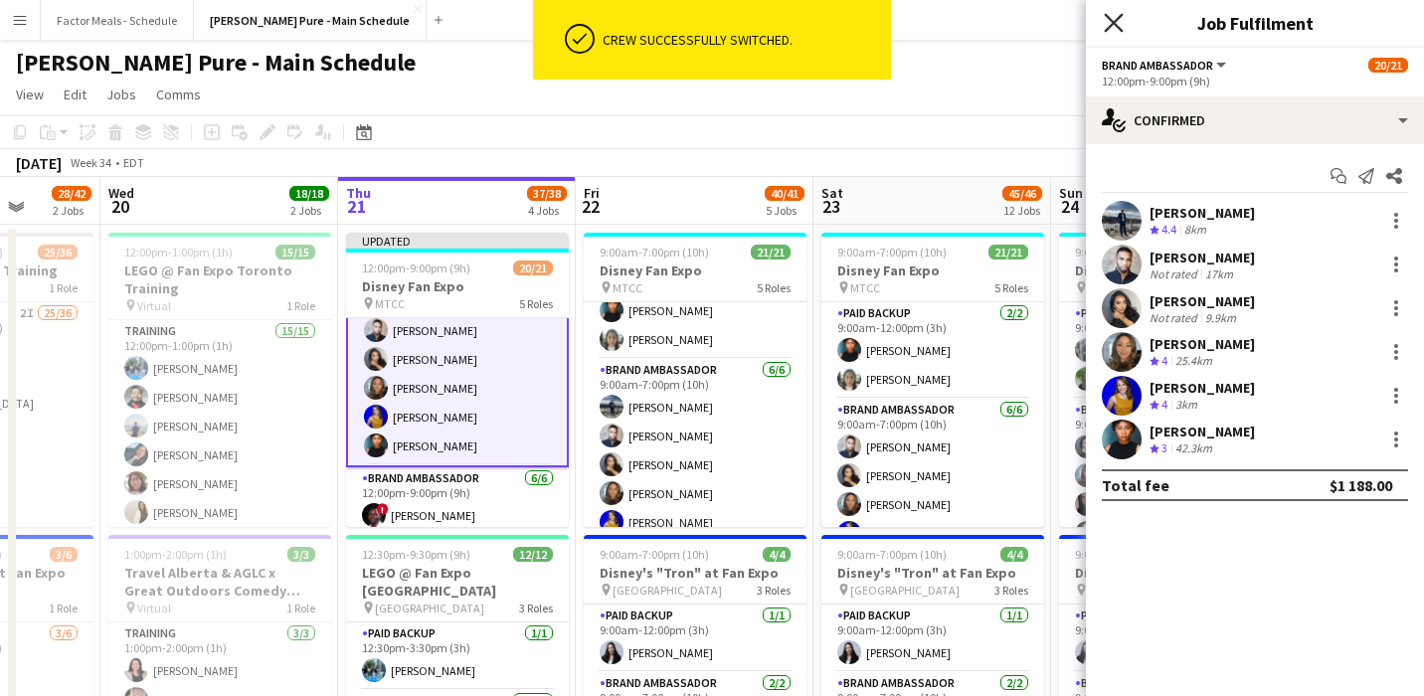
click at [708, 18] on icon at bounding box center [1113, 22] width 19 height 19
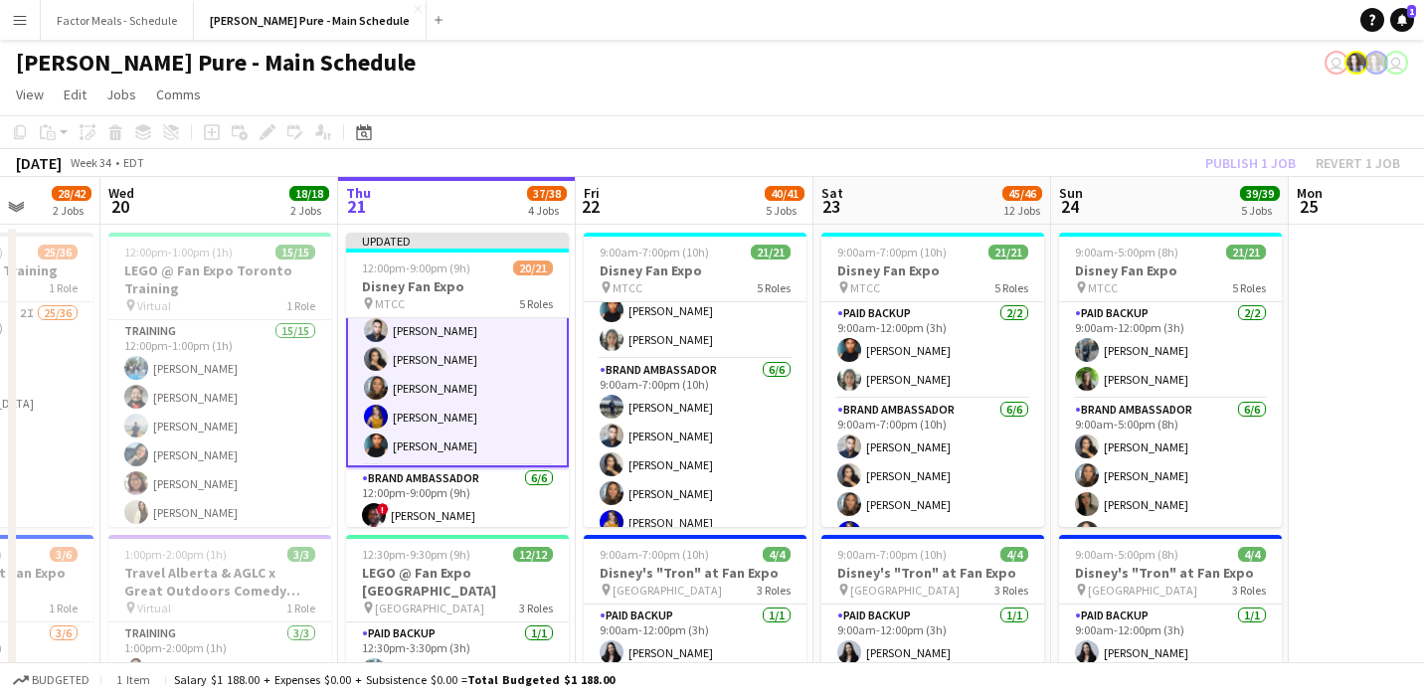
click at [708, 85] on app-page-menu "View Day view expanded Day view collapsed Month view Date picker Jump to [DATE]…" at bounding box center [712, 97] width 1424 height 38
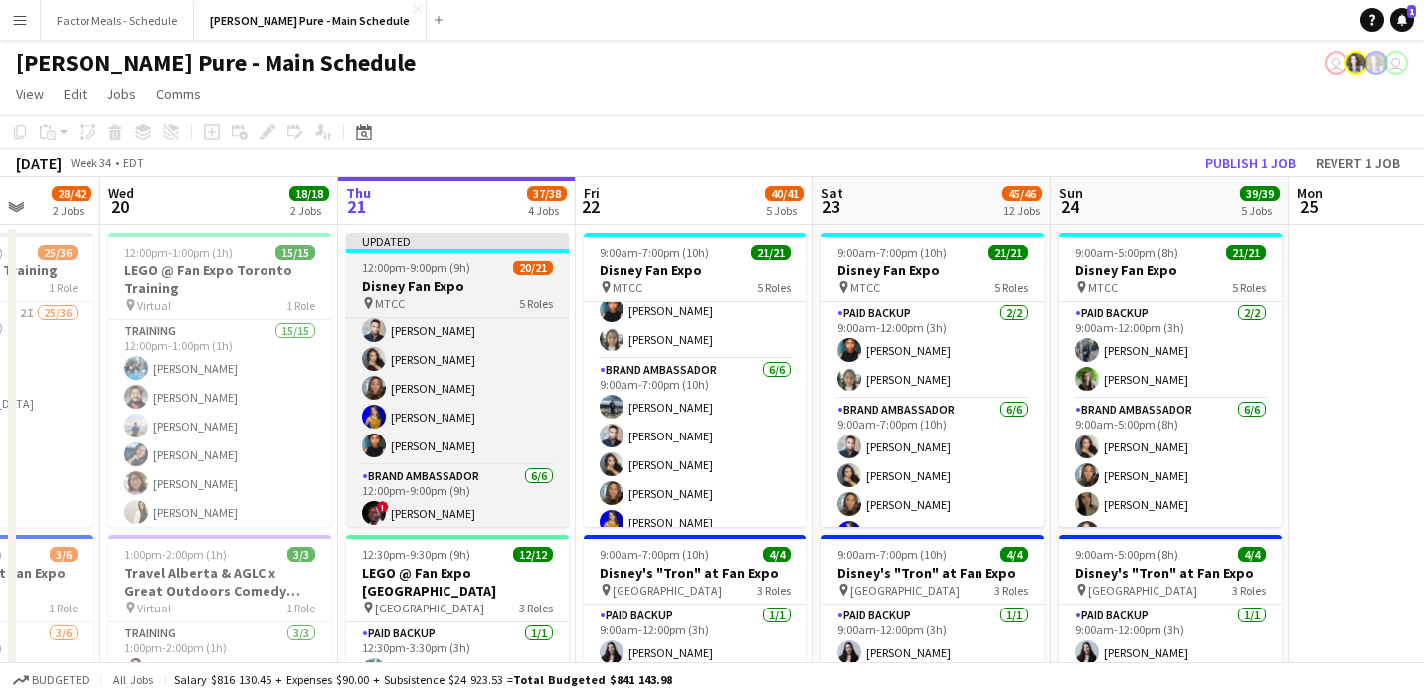
click at [427, 256] on app-job-card "Updated 12:00pm-9:00pm (9h) 20/21 Disney Fan Expo pin MTCC 5 Roles Paid Backup …" at bounding box center [457, 380] width 223 height 294
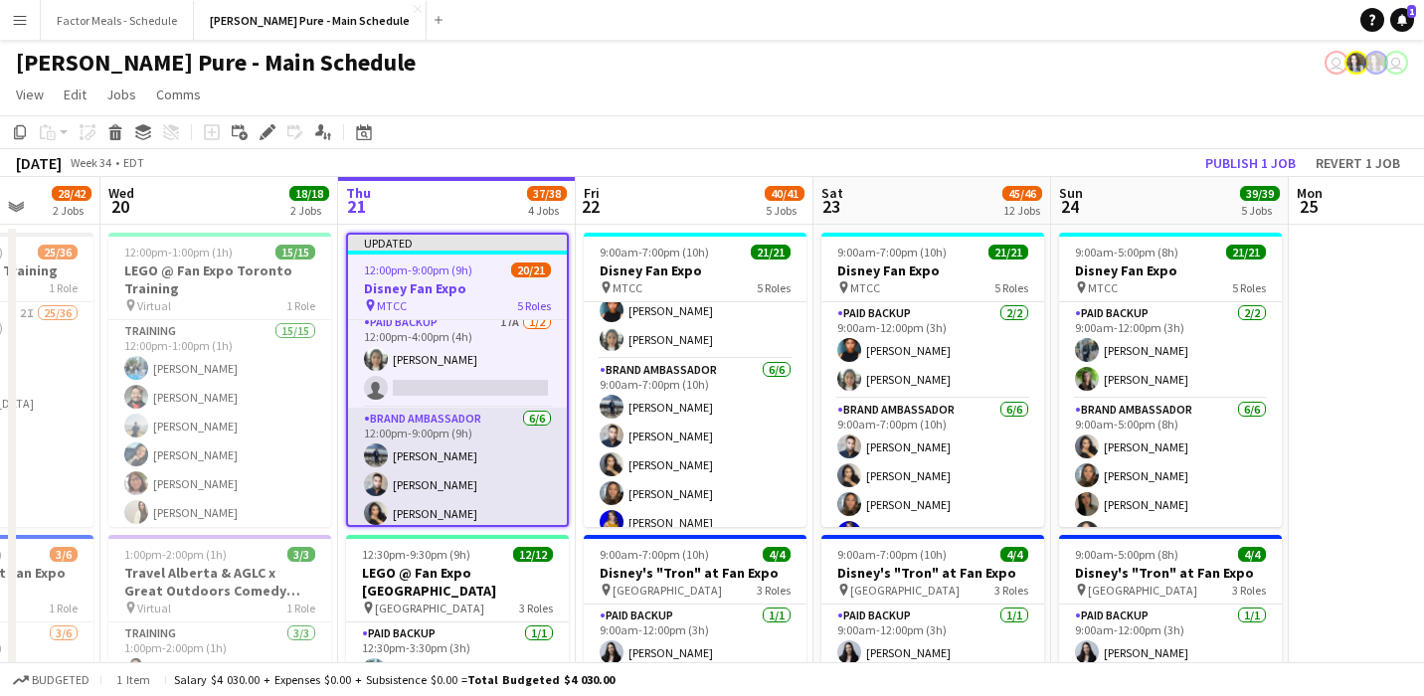
scroll to position [0, 0]
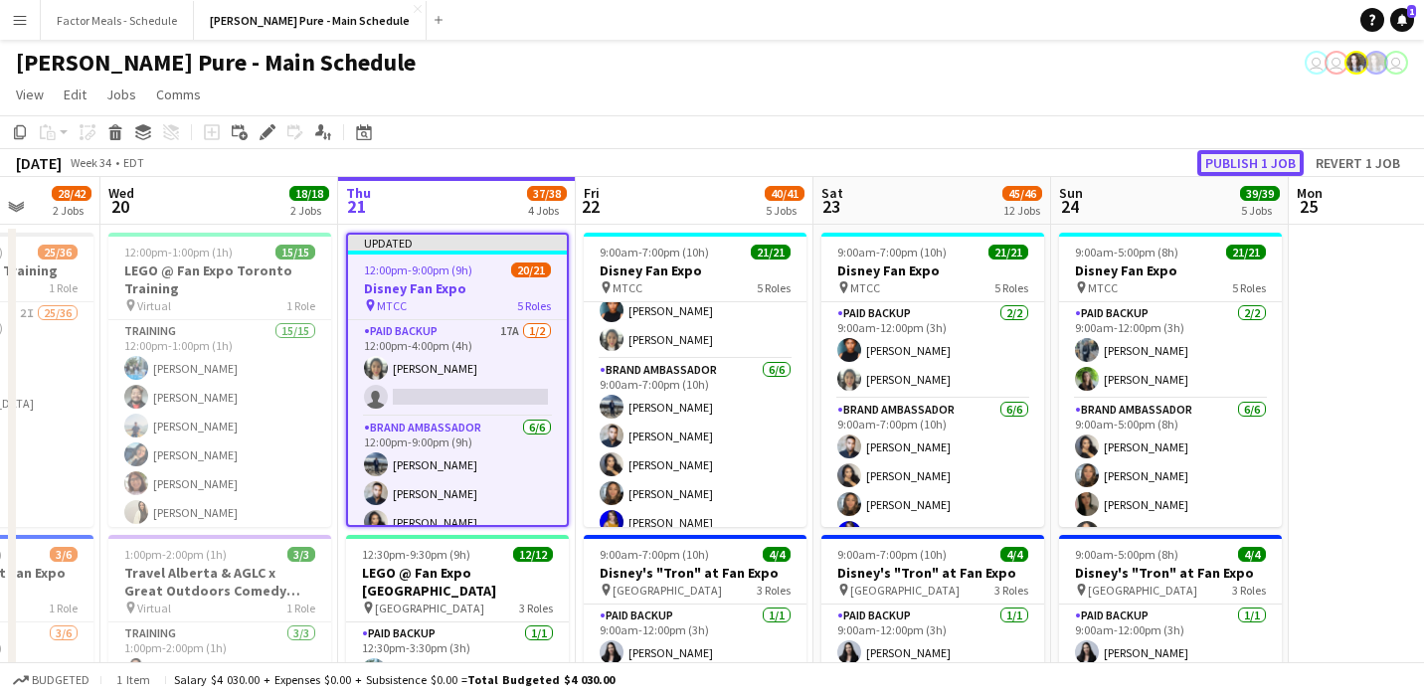
click at [708, 161] on button "Publish 1 job" at bounding box center [1250, 163] width 106 height 26
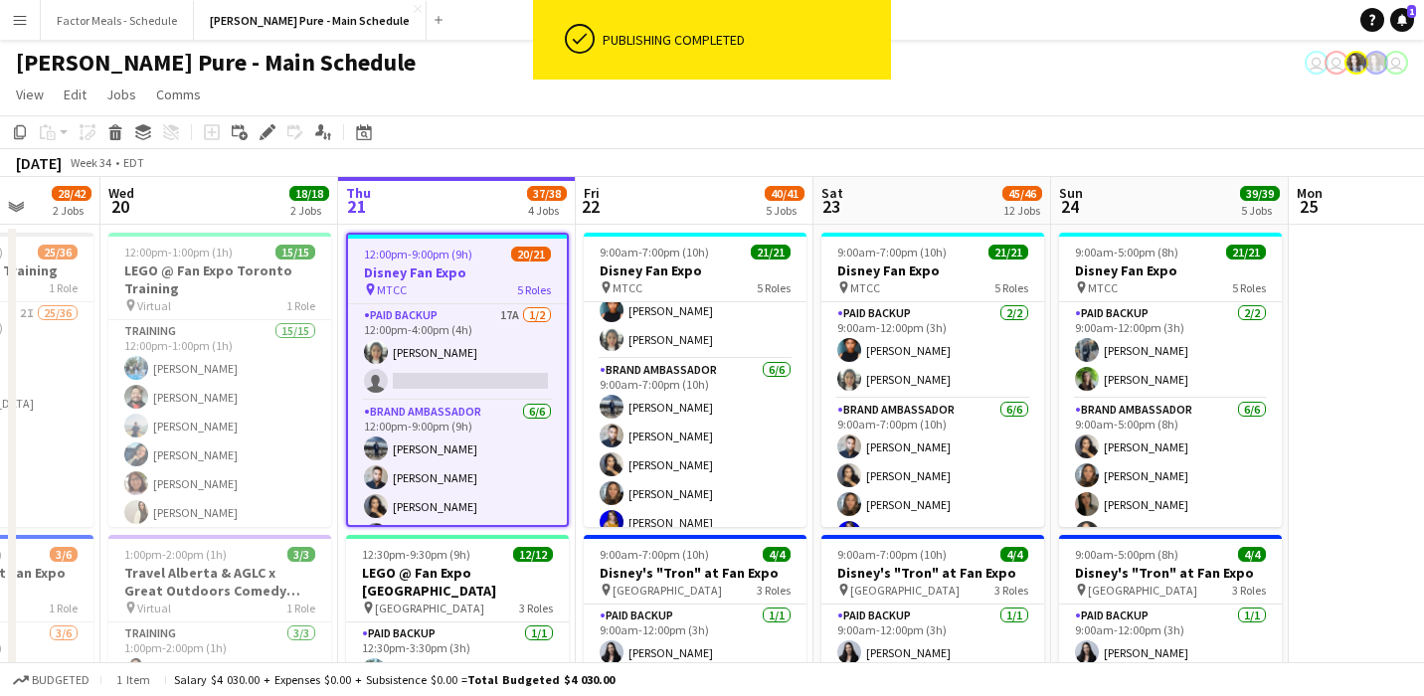
click at [538, 153] on div "[DATE] Week 34 • EDT" at bounding box center [712, 163] width 1424 height 28
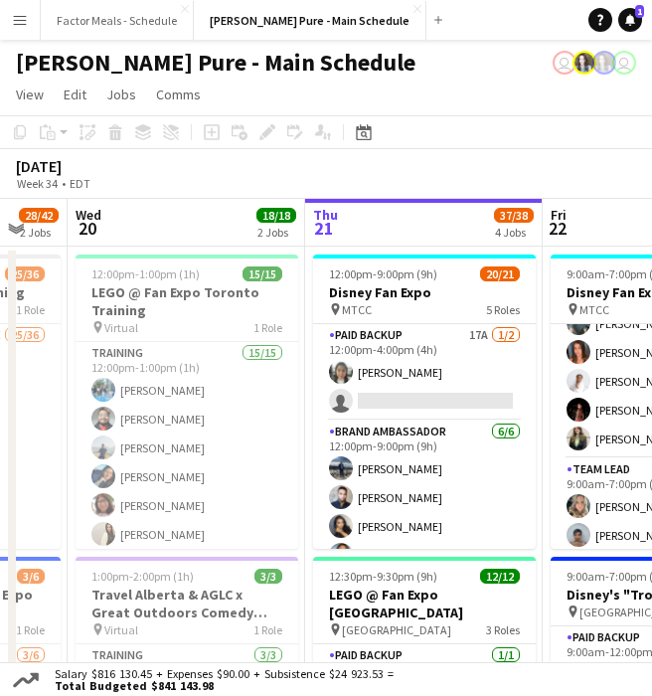
click at [650, 63] on div "[PERSON_NAME] Pure - Main Schedule user user" at bounding box center [326, 59] width 652 height 38
click at [636, 103] on app-page-menu "View Day view expanded Day view collapsed Month view Date picker Jump to [DATE]…" at bounding box center [326, 97] width 652 height 38
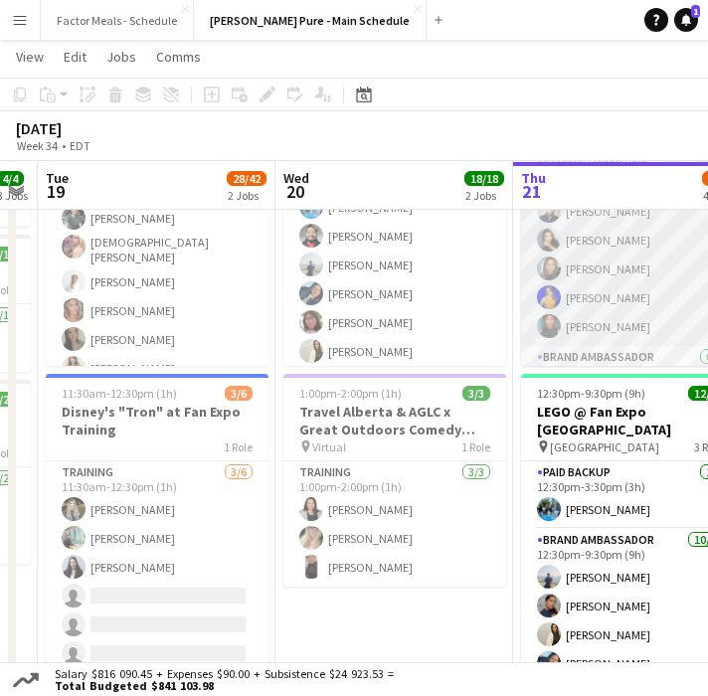
scroll to position [102, 0]
click at [618, 326] on app-card-role "Brand Ambassador [DATE] 12:00pm-9:00pm (9h) [PERSON_NAME] [PERSON_NAME] [PERSON…" at bounding box center [632, 241] width 223 height 212
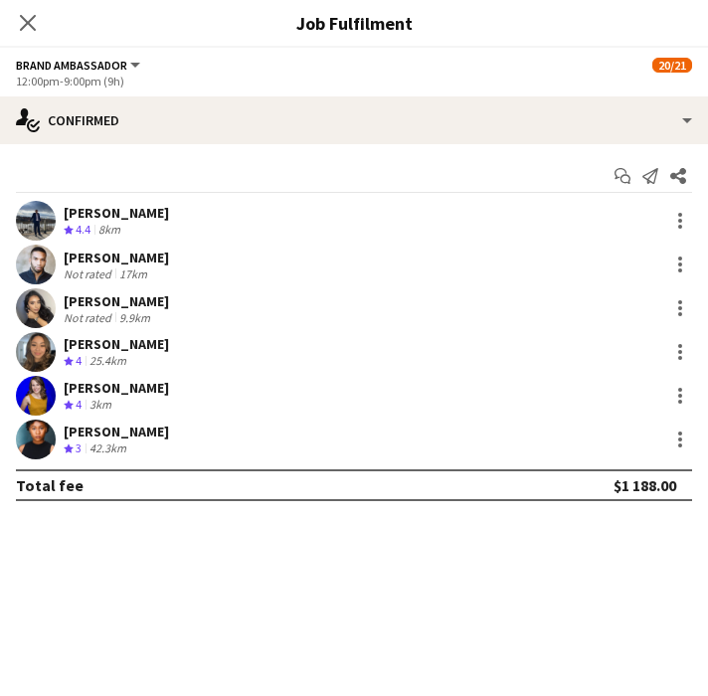
scroll to position [104, 0]
click at [689, 430] on div at bounding box center [680, 440] width 24 height 24
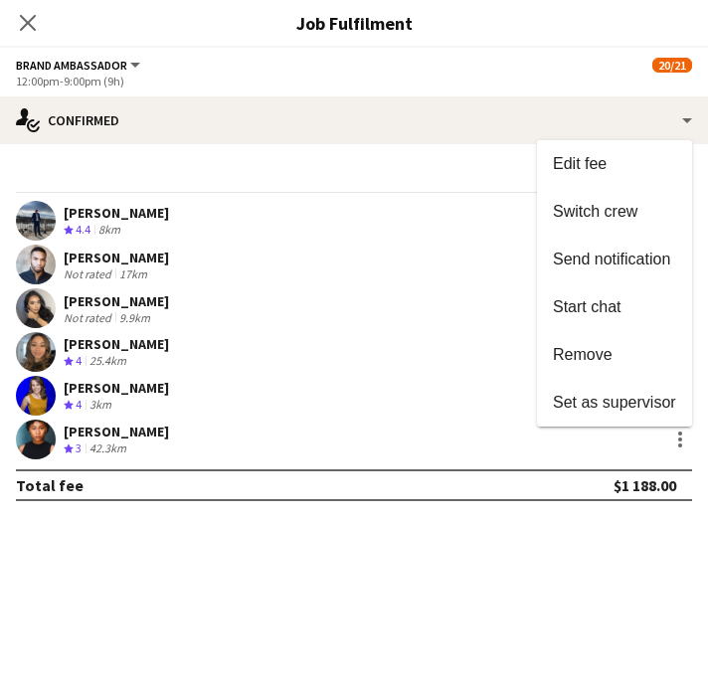
click at [26, 22] on div at bounding box center [354, 348] width 708 height 696
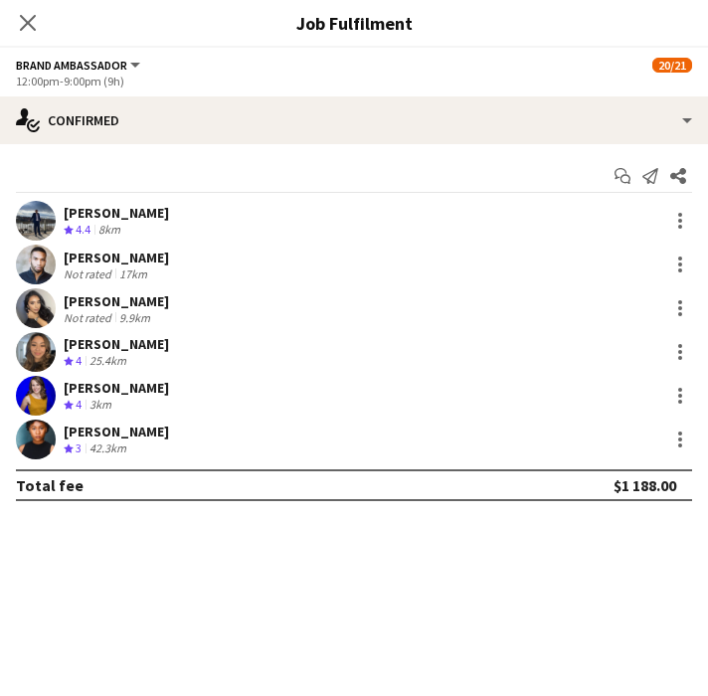
click at [26, 22] on icon at bounding box center [28, 23] width 16 height 16
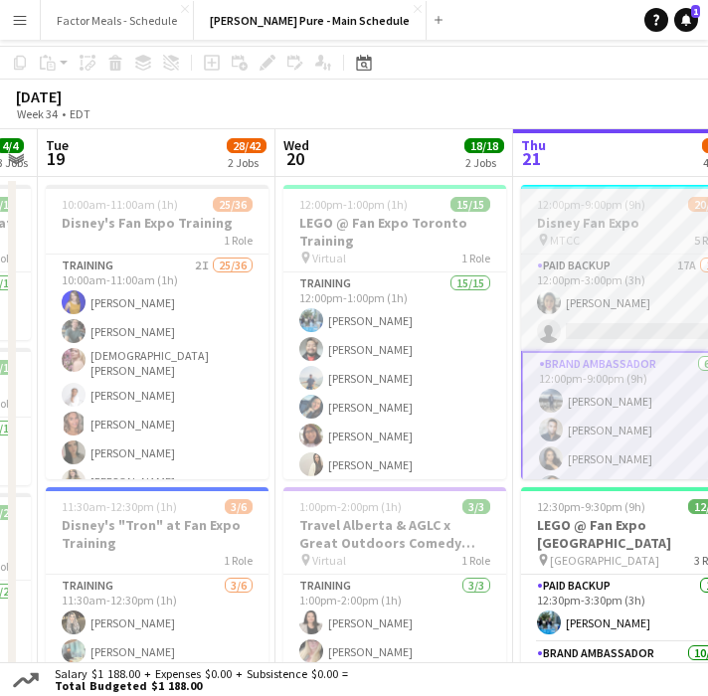
scroll to position [29, 0]
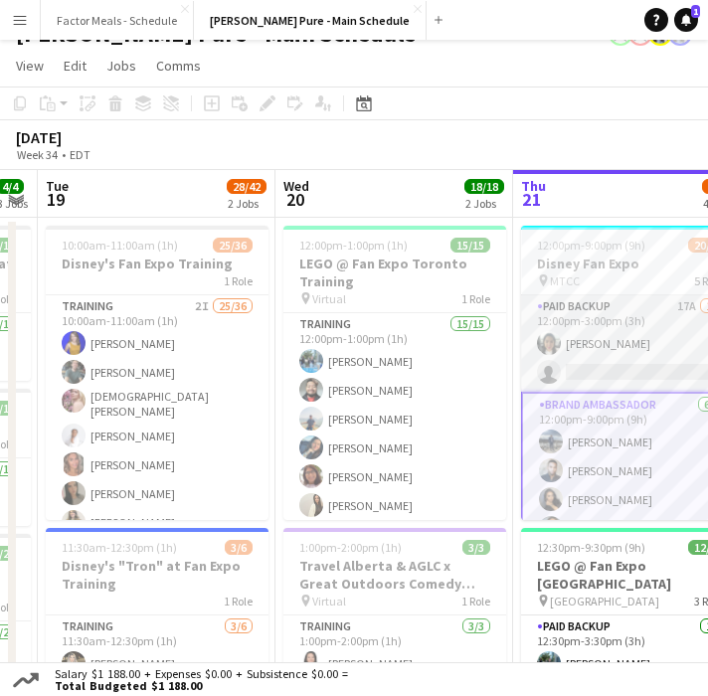
click at [597, 330] on app-card-role "Paid Backup 17A [DATE] 12:00pm-3:00pm (3h) [PERSON_NAME] single-neutral-actions" at bounding box center [632, 343] width 223 height 96
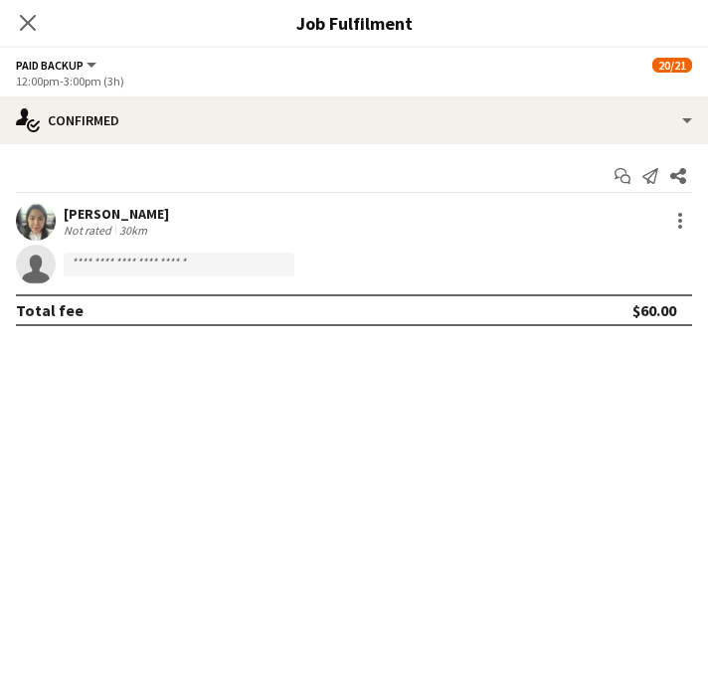
click at [114, 210] on div "[PERSON_NAME]" at bounding box center [116, 214] width 105 height 18
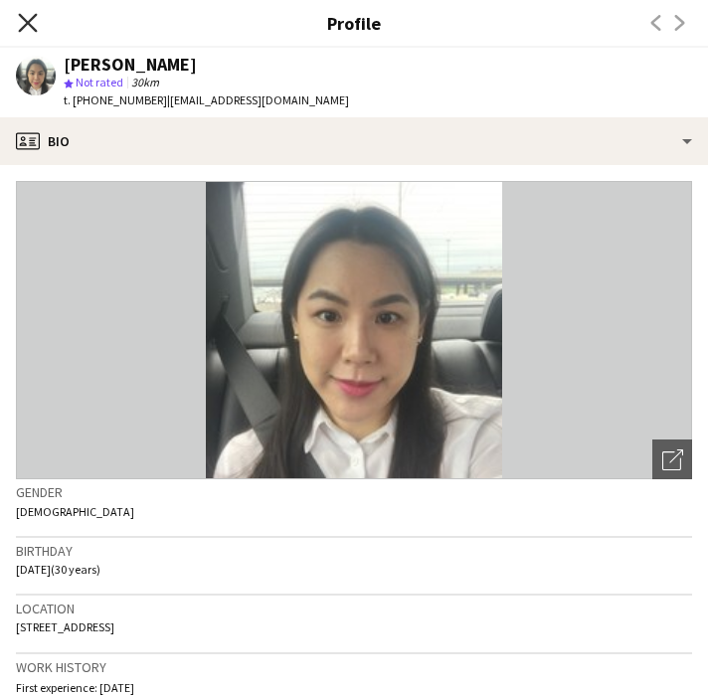
click at [35, 25] on icon "Close pop-in" at bounding box center [27, 22] width 19 height 19
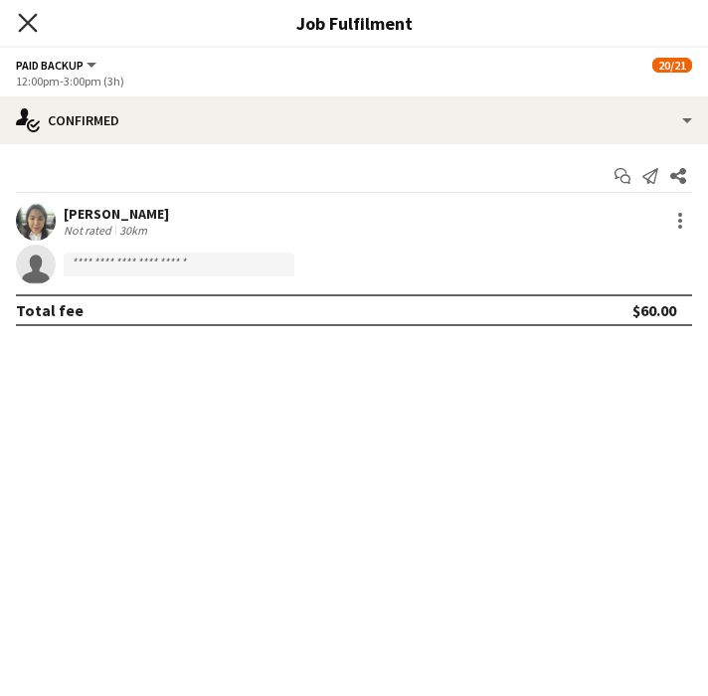
click at [34, 30] on icon at bounding box center [27, 22] width 19 height 19
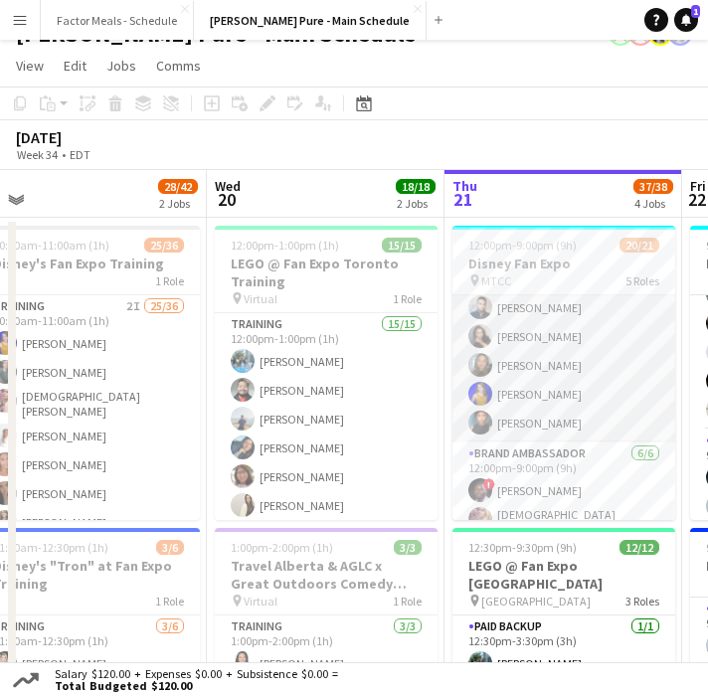
scroll to position [188, 0]
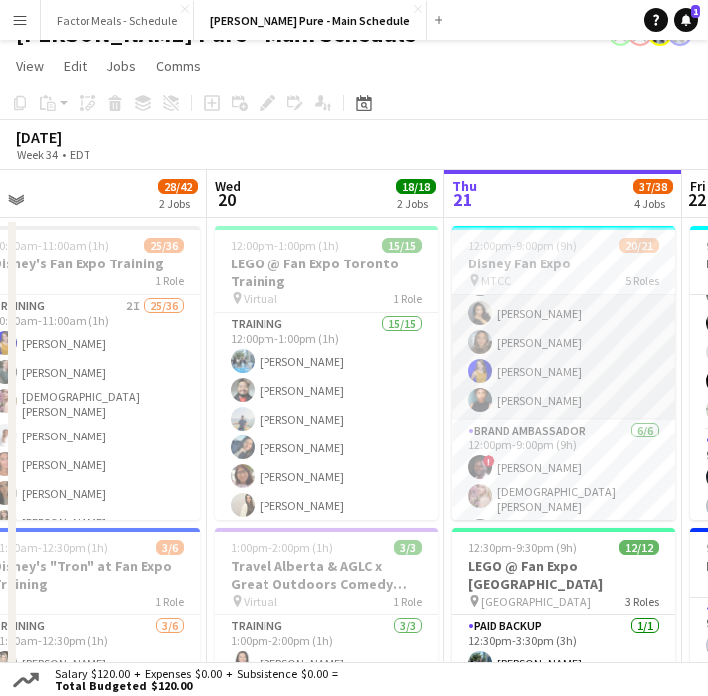
click at [537, 400] on app-card-role "Brand Ambassador [DATE] 12:00pm-9:00pm (9h) [PERSON_NAME] [PERSON_NAME] [PERSON…" at bounding box center [563, 314] width 223 height 212
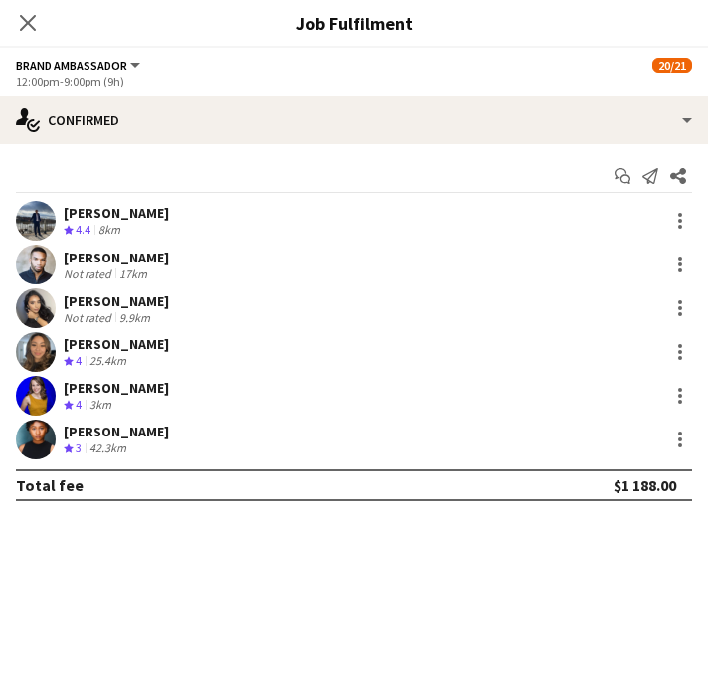
scroll to position [186, 0]
click at [676, 432] on div at bounding box center [680, 440] width 24 height 24
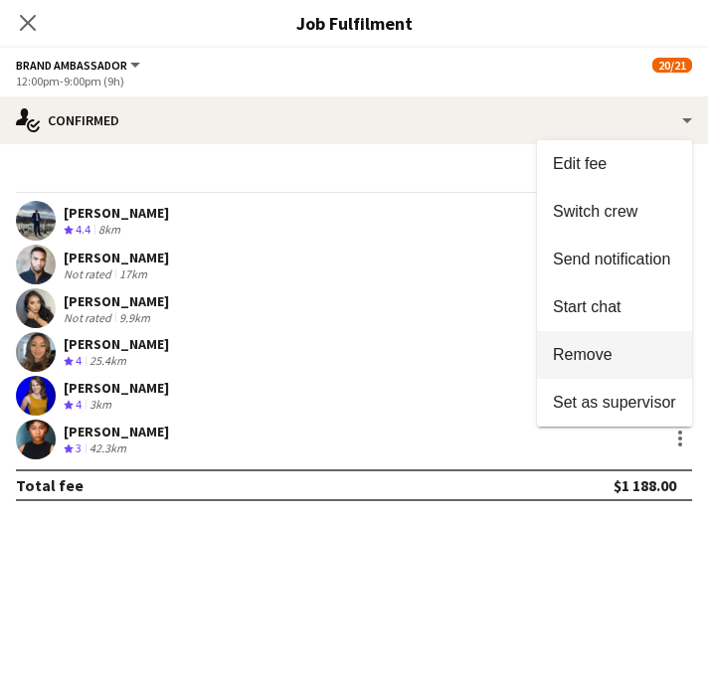
click at [586, 355] on span "Remove" at bounding box center [583, 354] width 60 height 17
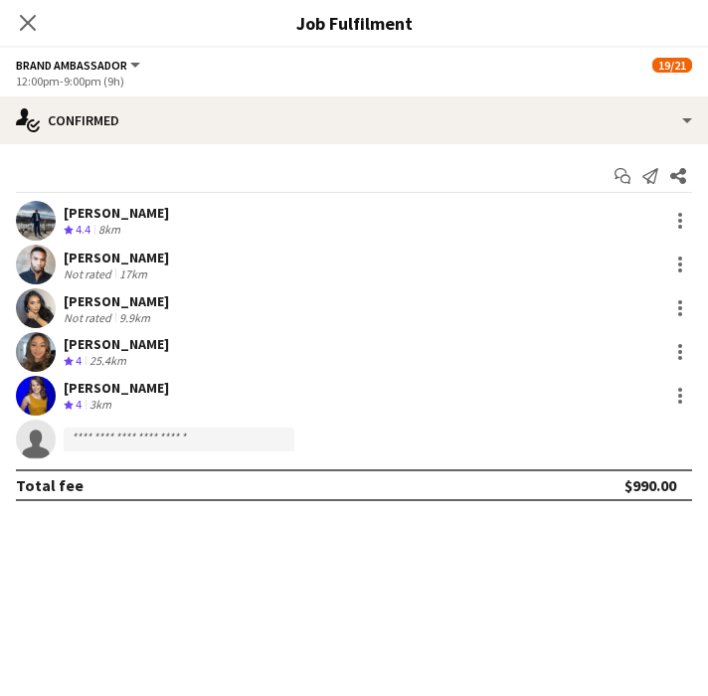
scroll to position [0, 0]
click at [28, 19] on icon "Close pop-in" at bounding box center [28, 23] width 16 height 16
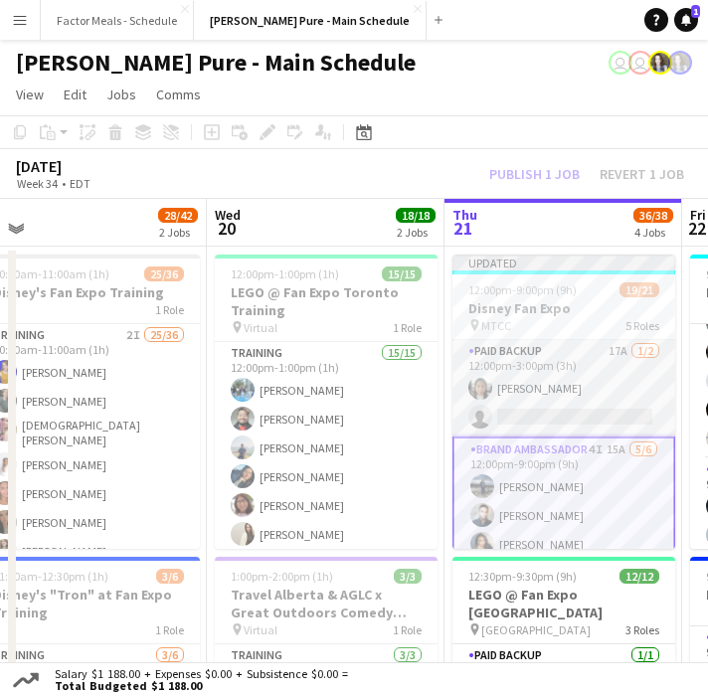
click at [508, 384] on app-card-role "Paid Backup 17A [DATE] 12:00pm-3:00pm (3h) [PERSON_NAME] single-neutral-actions" at bounding box center [563, 388] width 223 height 96
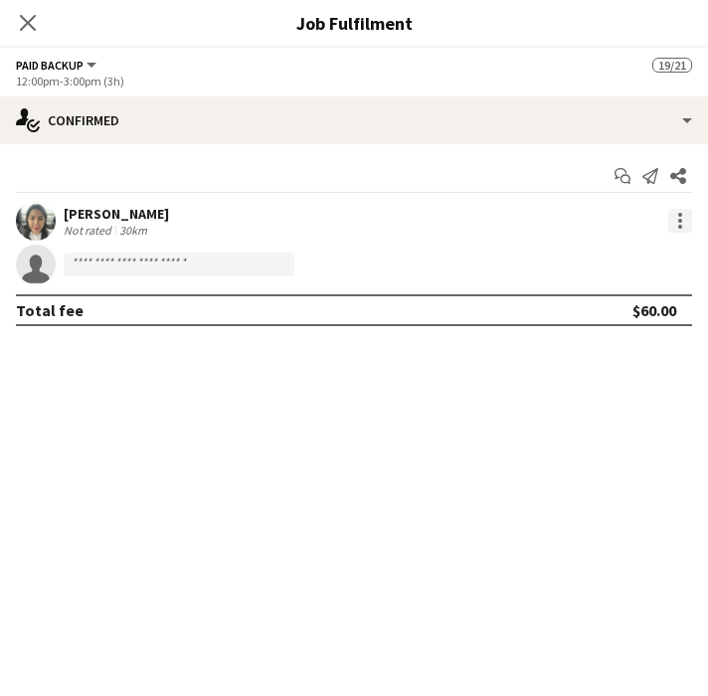
click at [675, 224] on div at bounding box center [680, 221] width 24 height 24
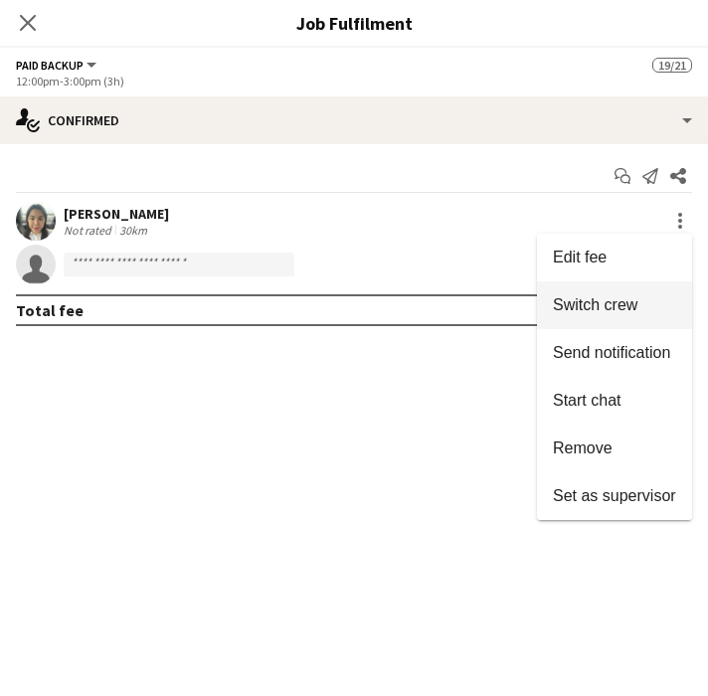
click at [596, 307] on span "Switch crew" at bounding box center [595, 304] width 85 height 17
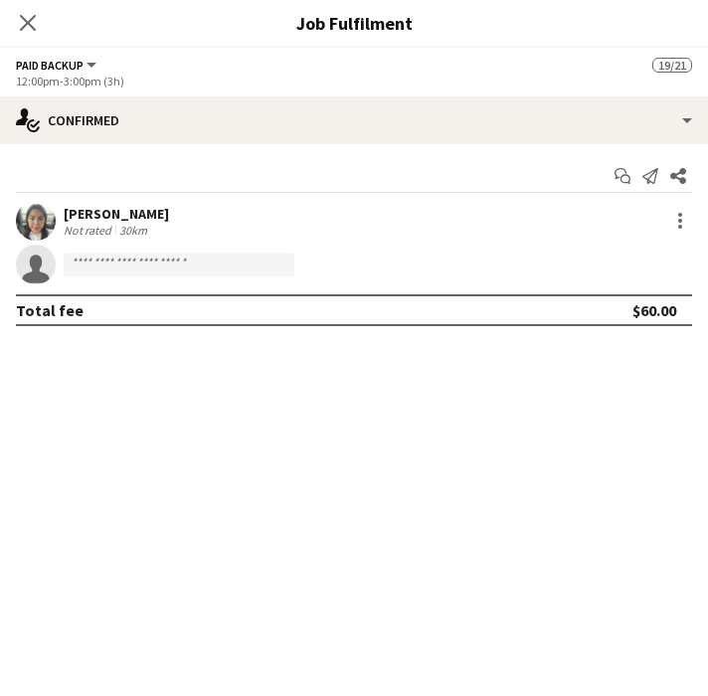
click at [28, 20] on icon "Close pop-in" at bounding box center [28, 23] width 16 height 16
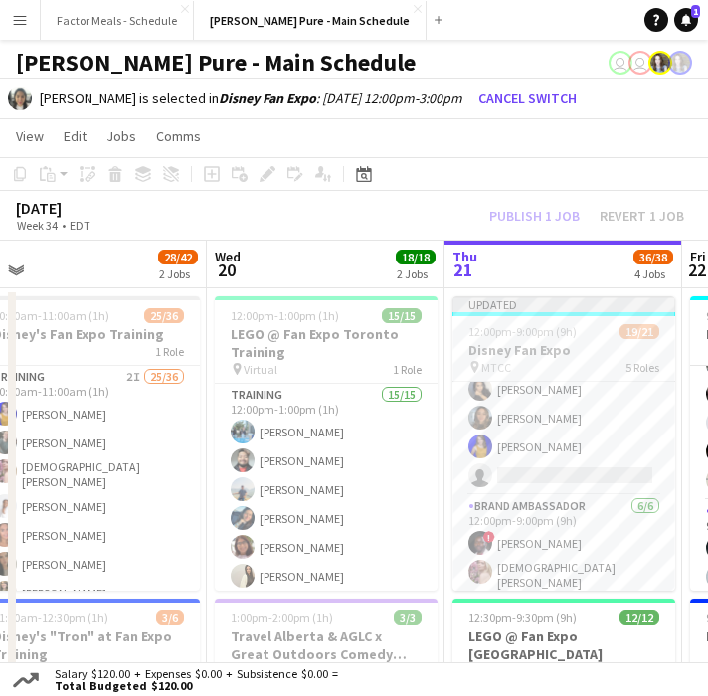
click at [577, 465] on app-card-role "Brand Ambassador 4I 15A [DATE] 12:00pm-9:00pm (9h) [PERSON_NAME] [PERSON_NAME] …" at bounding box center [563, 389] width 223 height 212
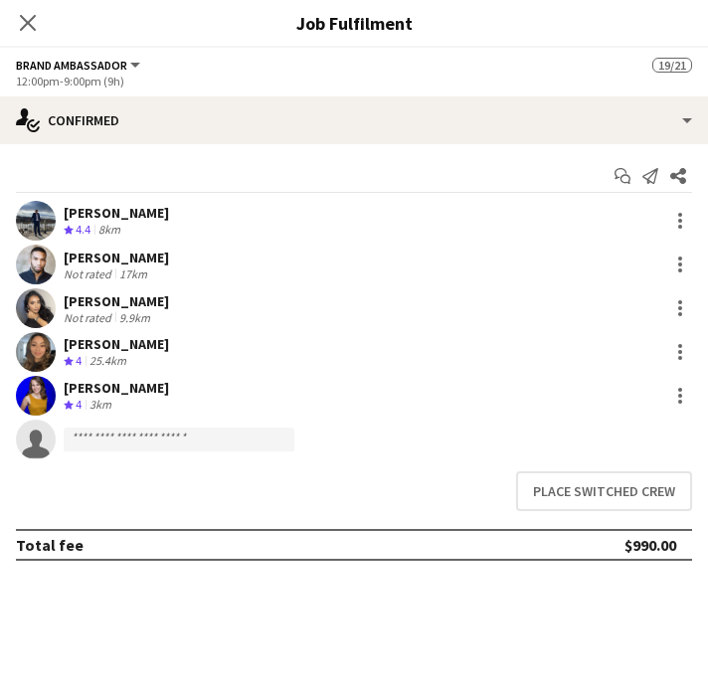
scroll to position [197, 0]
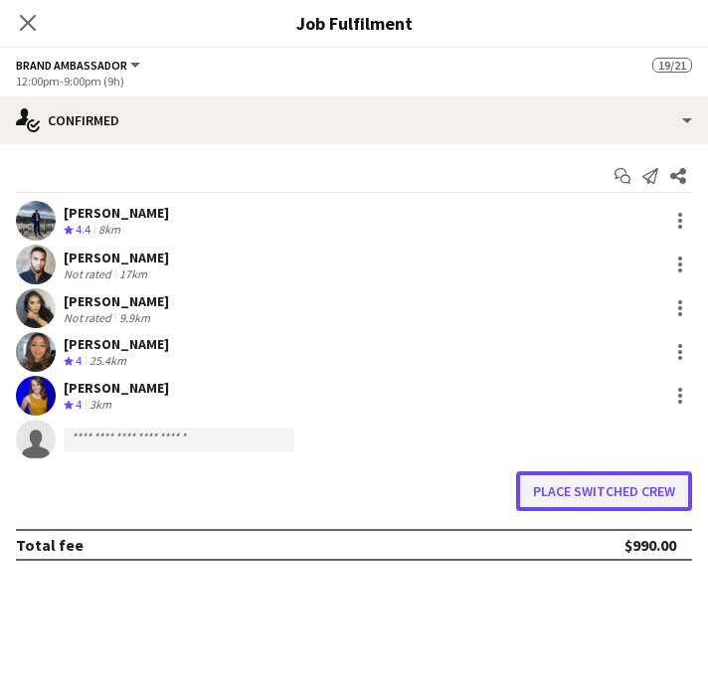
click at [592, 499] on button "Place switched crew" at bounding box center [604, 491] width 176 height 40
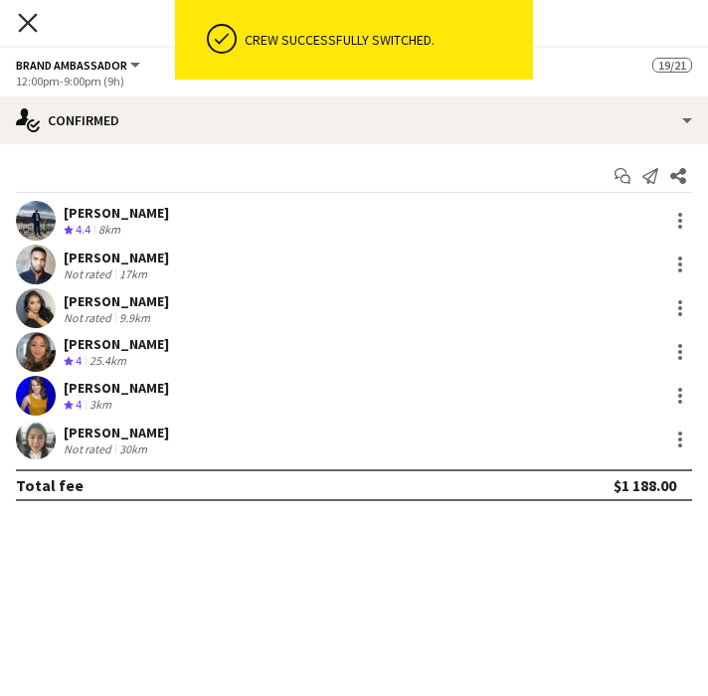
click at [30, 27] on icon "Close pop-in" at bounding box center [27, 22] width 19 height 19
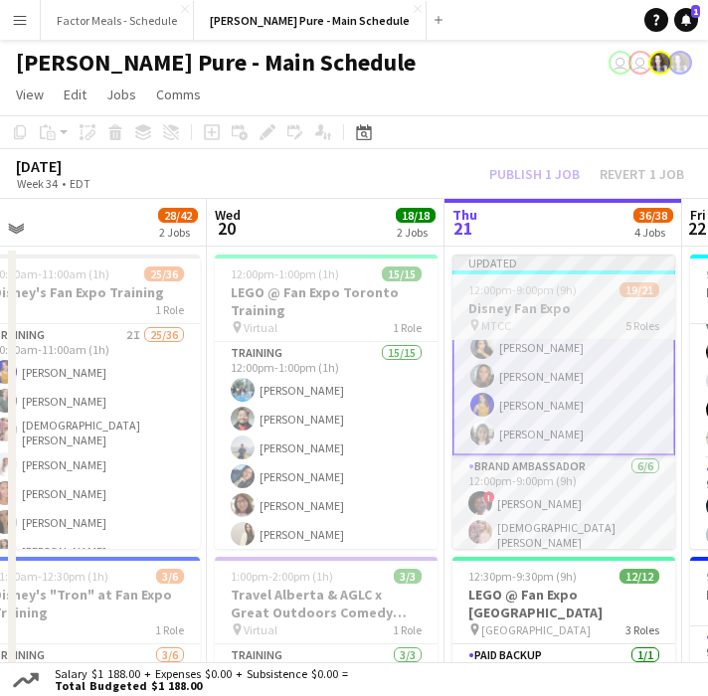
scroll to position [0, 546]
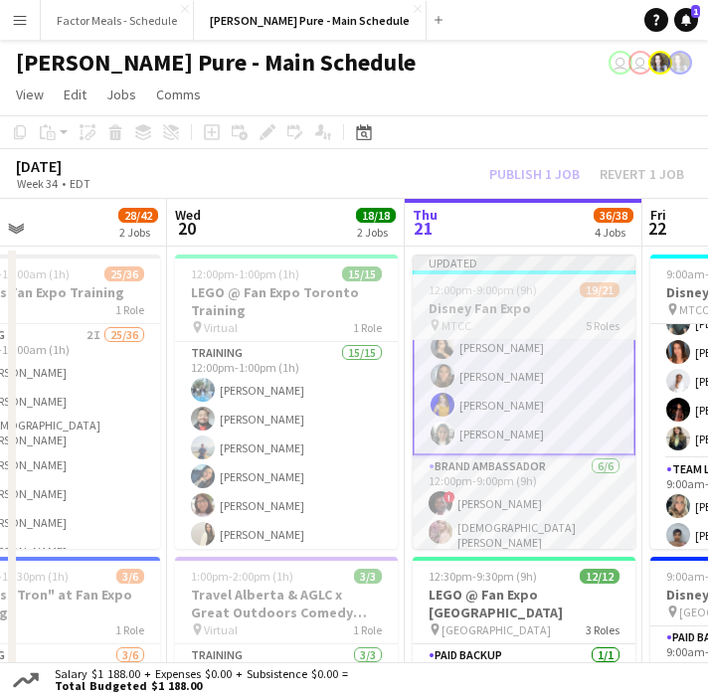
click at [478, 286] on span "12:00pm-9:00pm (9h)" at bounding box center [483, 289] width 108 height 15
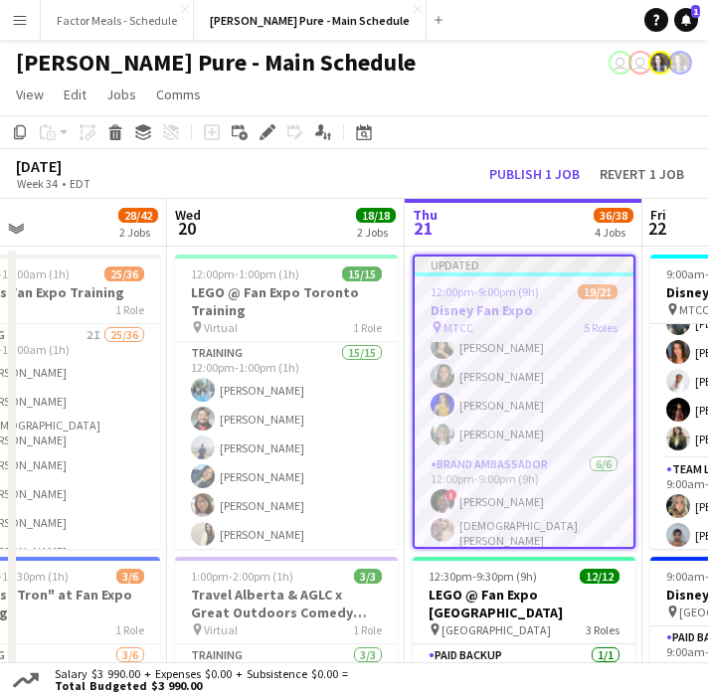
scroll to position [195, 0]
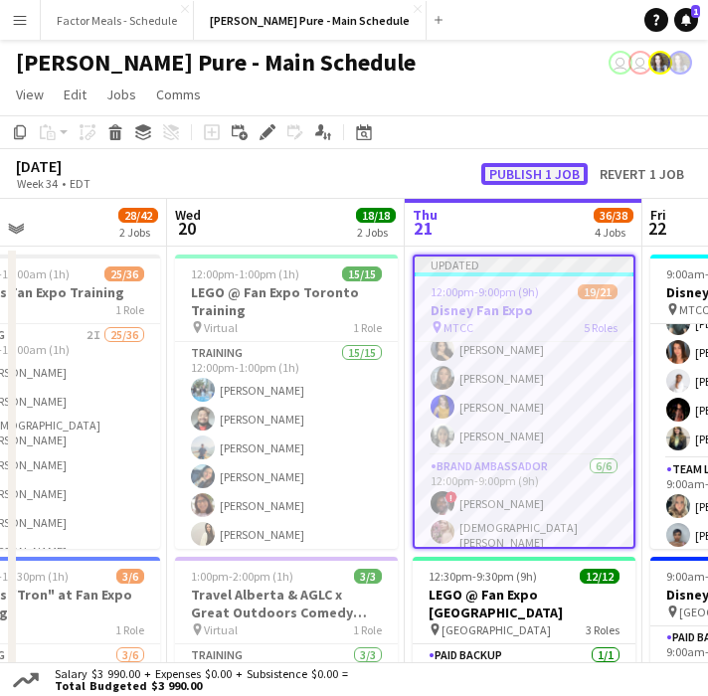
click at [528, 172] on button "Publish 1 job" at bounding box center [534, 174] width 106 height 22
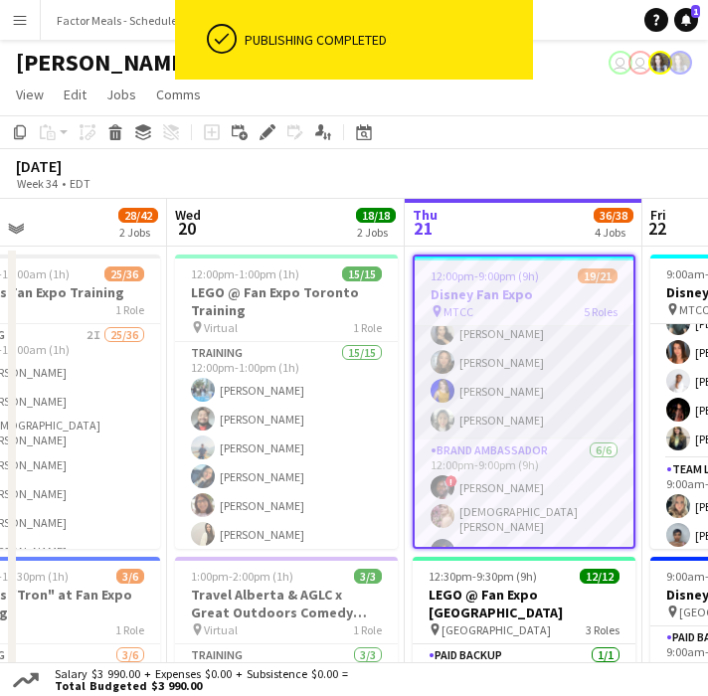
click at [526, 355] on app-card-role "Brand Ambassador [DATE] 12:00pm-9:00pm (9h) [PERSON_NAME] [PERSON_NAME] [PERSON…" at bounding box center [524, 334] width 219 height 212
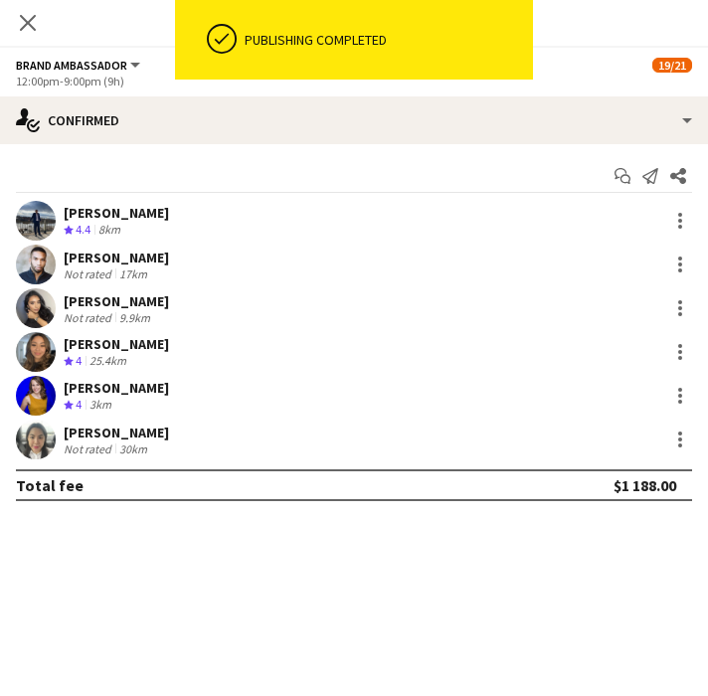
scroll to position [197, 0]
click at [25, 27] on icon "Close pop-in" at bounding box center [28, 23] width 16 height 16
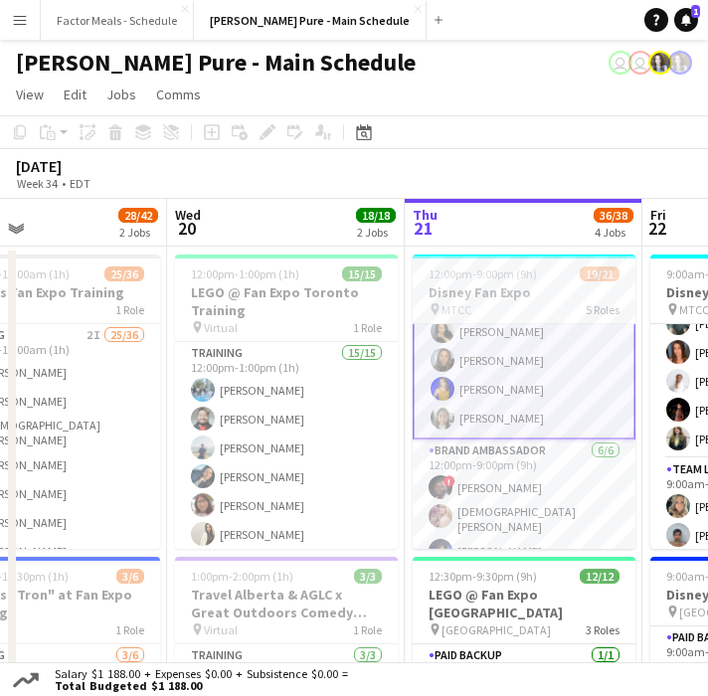
click at [425, 165] on div "[DATE] Week 34 • EDT" at bounding box center [354, 174] width 708 height 50
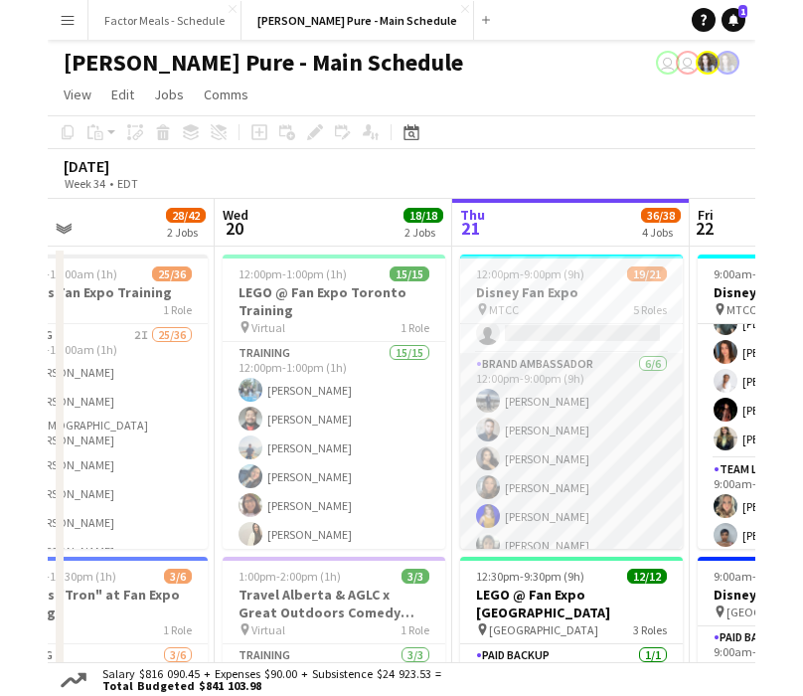
scroll to position [71, 0]
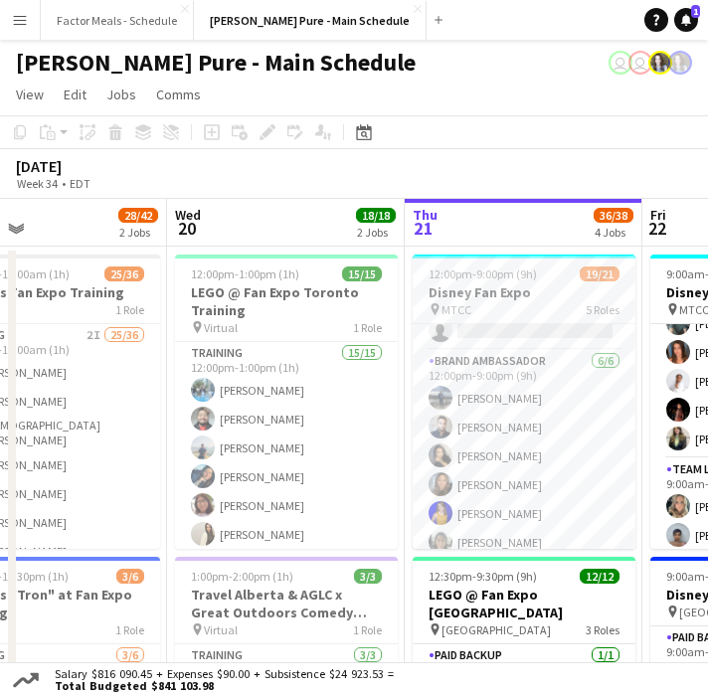
click at [510, 143] on app-toolbar "Copy Paste Paste Command V Paste with crew Command Shift V Paste linked Job [GE…" at bounding box center [354, 132] width 708 height 34
click at [522, 305] on div "pin MTCC 5 Roles" at bounding box center [524, 309] width 223 height 16
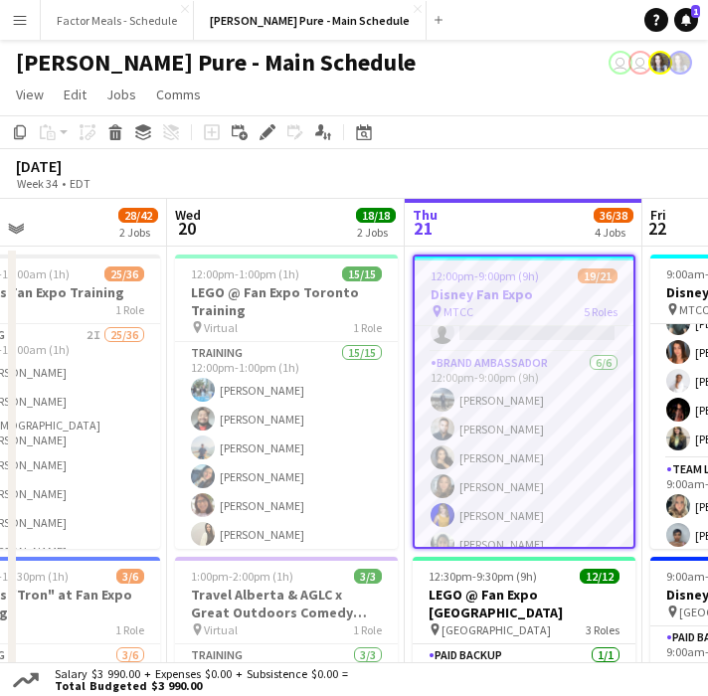
click at [549, 157] on div "[DATE] Week 34 • EDT" at bounding box center [354, 174] width 708 height 50
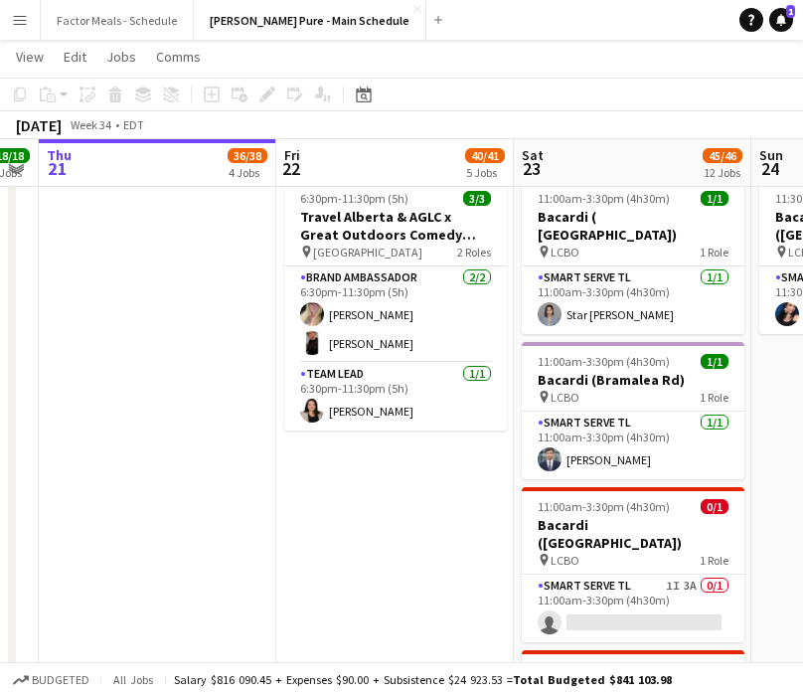
scroll to position [0, 563]
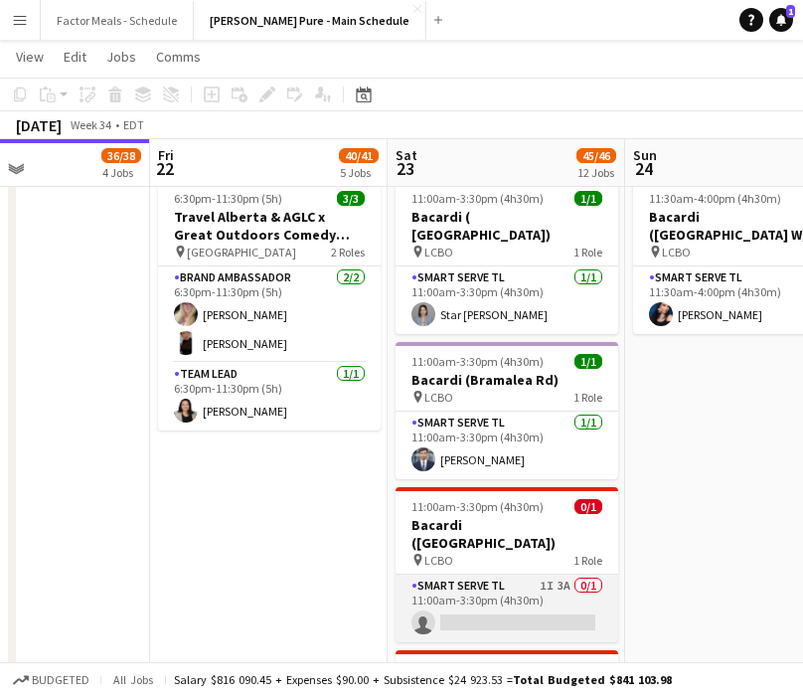
click at [463, 575] on app-card-role "Smart Serve TL 1I 3A 0/1 11:00am-3:30pm (4h30m) single-neutral-actions" at bounding box center [507, 609] width 223 height 68
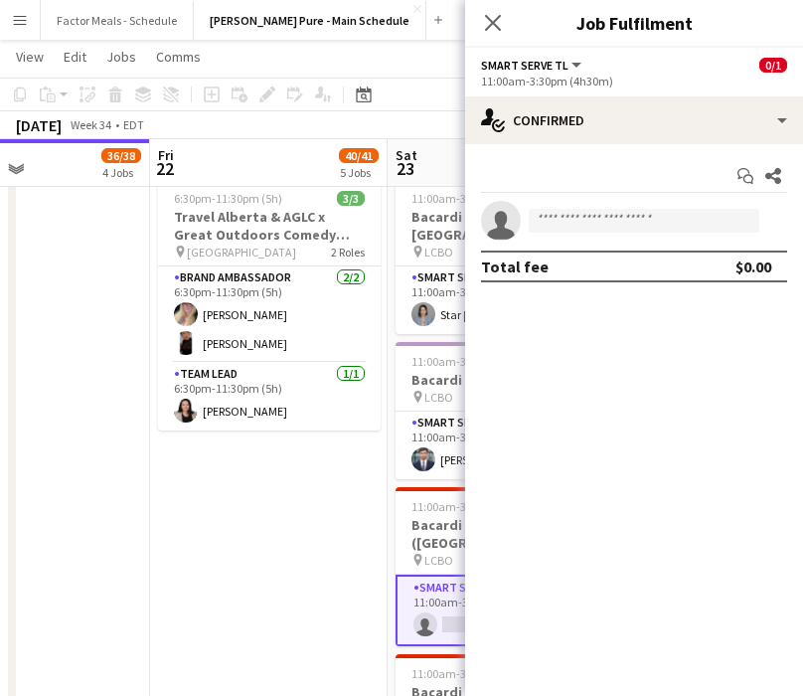
scroll to position [0, 564]
click at [490, 21] on icon at bounding box center [492, 22] width 19 height 19
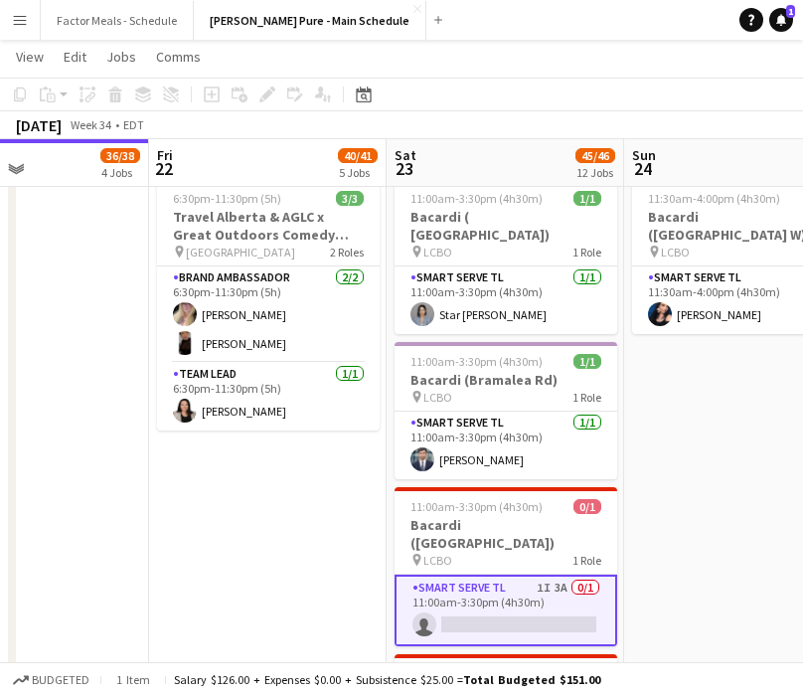
click at [664, 467] on app-date-cell "9:00am-5:00pm (8h) 21/21 Disney Fan Expo pin MTCC 5 Roles Paid Backup [DATE] 9:…" at bounding box center [743, 315] width 238 height 2428
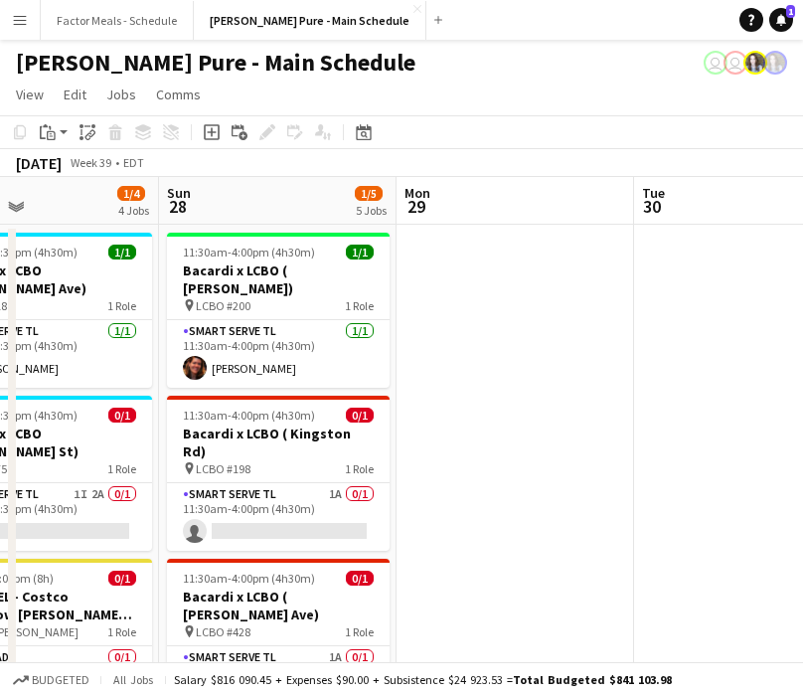
scroll to position [0, 788]
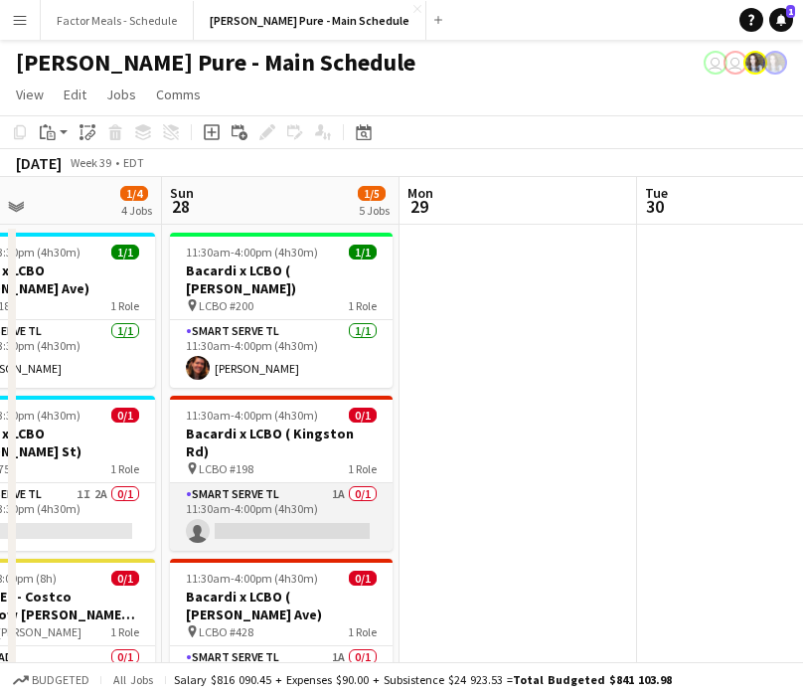
click at [258, 483] on app-card-role "Smart Serve TL 1A 0/1 11:30am-4:00pm (4h30m) single-neutral-actions" at bounding box center [281, 517] width 223 height 68
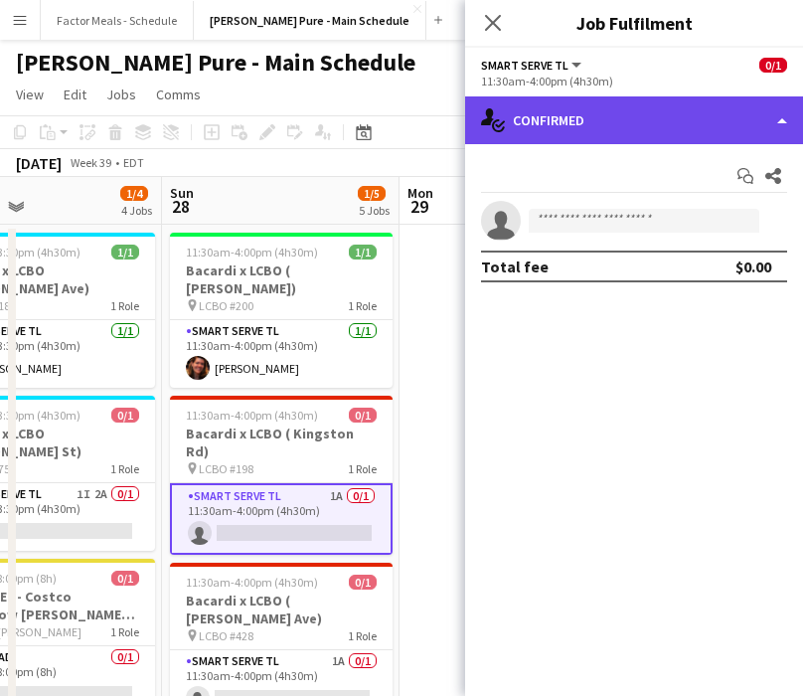
click at [614, 125] on div "single-neutral-actions-check-2 Confirmed" at bounding box center [634, 120] width 338 height 48
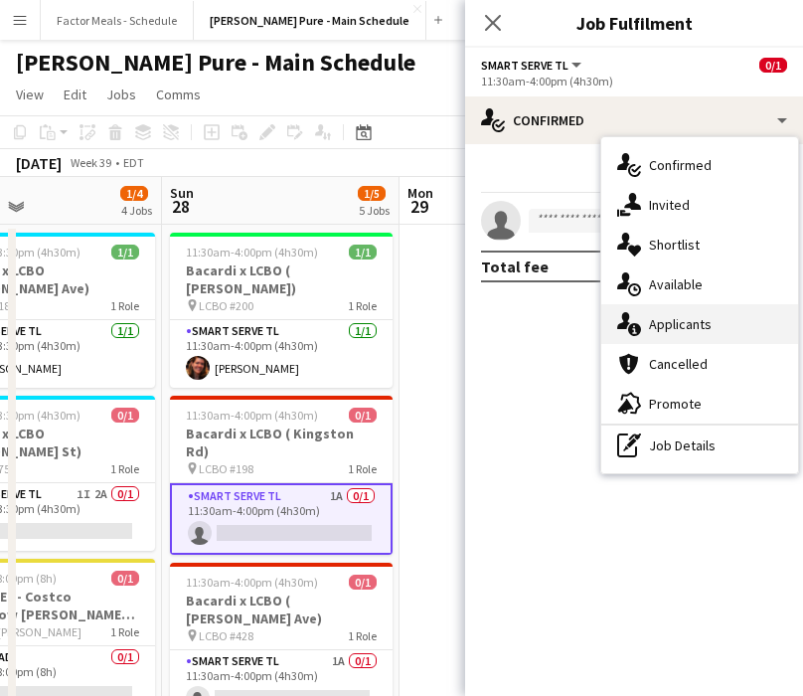
click at [669, 321] on div "single-neutral-actions-information Applicants" at bounding box center [699, 324] width 197 height 40
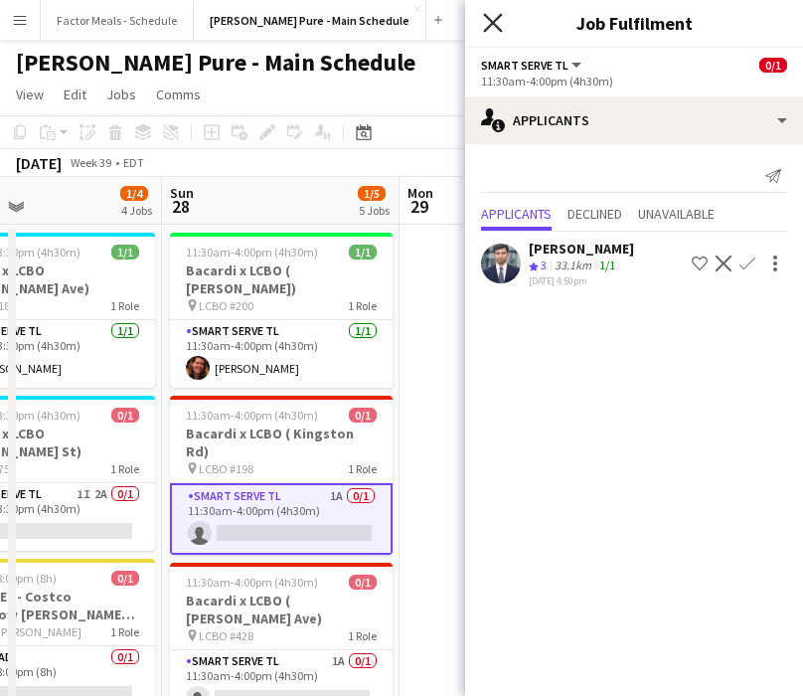
click at [483, 23] on icon "Close pop-in" at bounding box center [492, 22] width 19 height 19
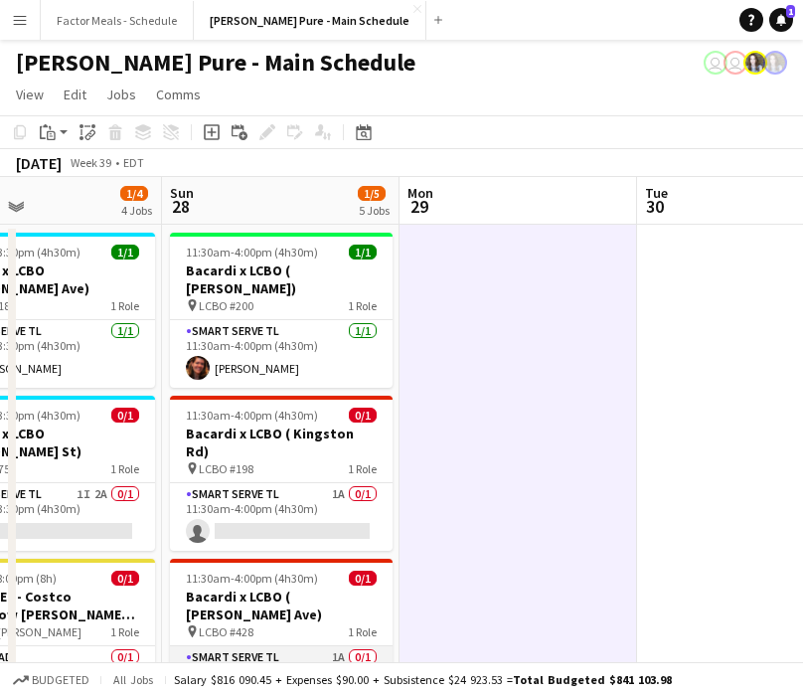
click at [230, 646] on app-card-role "Smart Serve TL 1A 0/1 11:30am-4:00pm (4h30m) single-neutral-actions" at bounding box center [281, 680] width 223 height 68
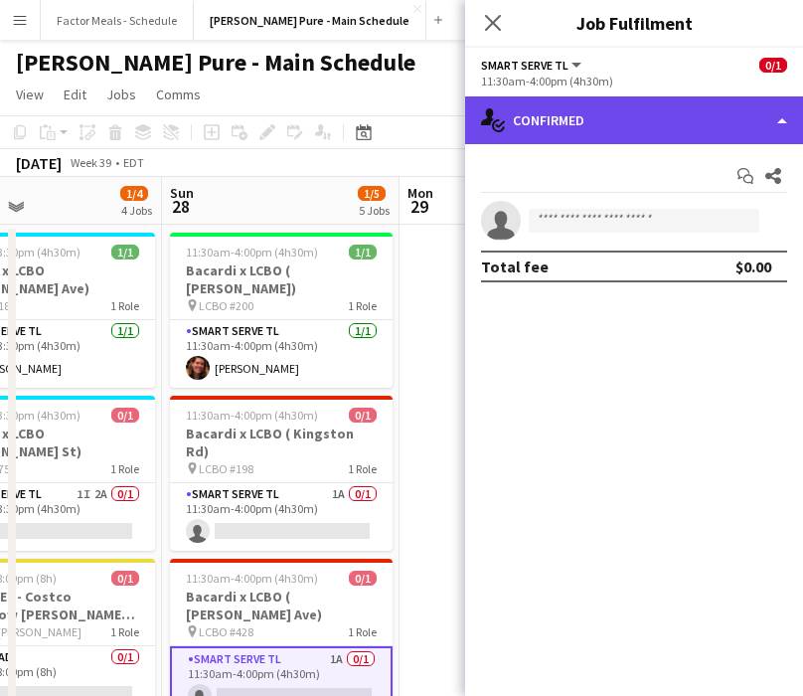
click at [567, 111] on div "single-neutral-actions-check-2 Confirmed" at bounding box center [634, 120] width 338 height 48
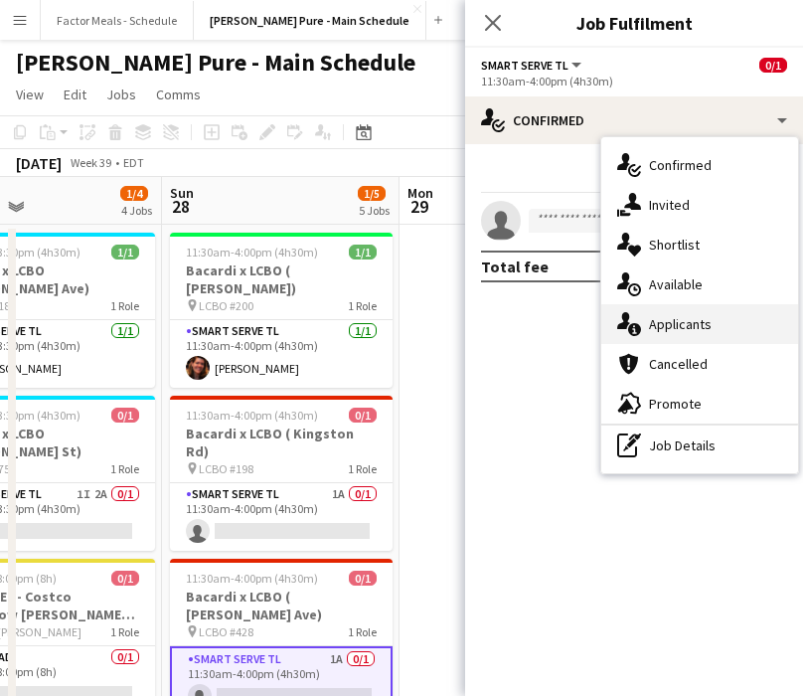
click at [688, 327] on div "single-neutral-actions-information Applicants" at bounding box center [699, 324] width 197 height 40
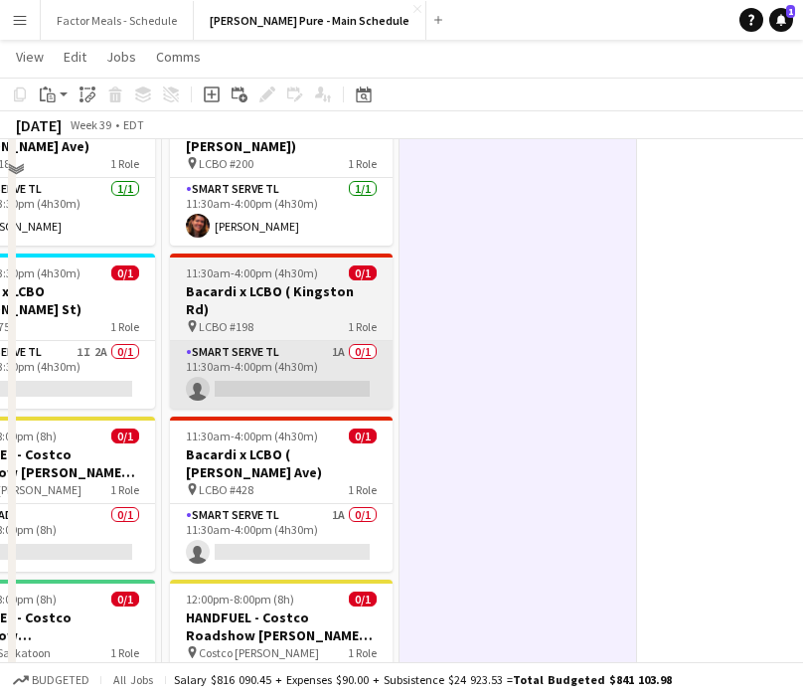
scroll to position [0, 0]
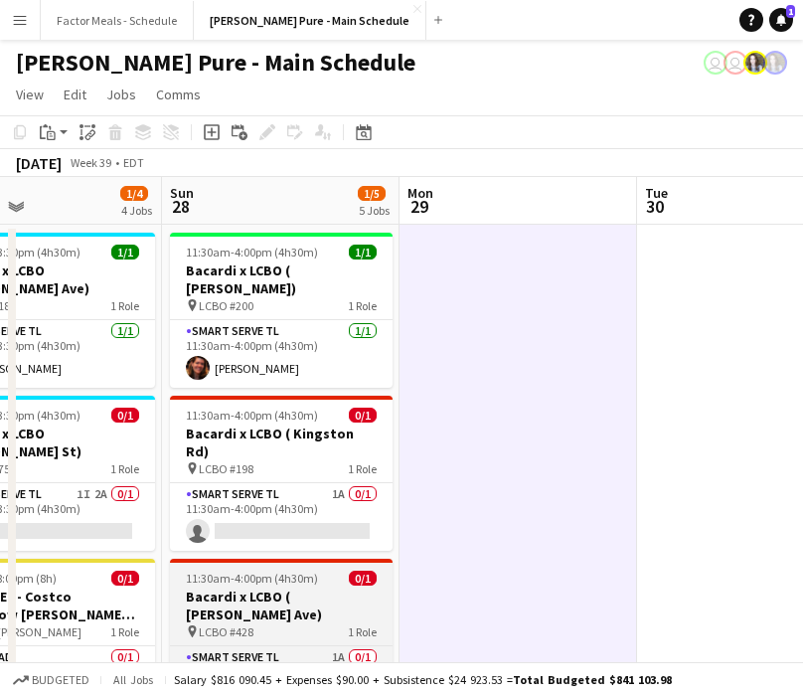
click at [266, 588] on h3 "Bacardi x LCBO ( [PERSON_NAME] Ave)" at bounding box center [281, 606] width 223 height 36
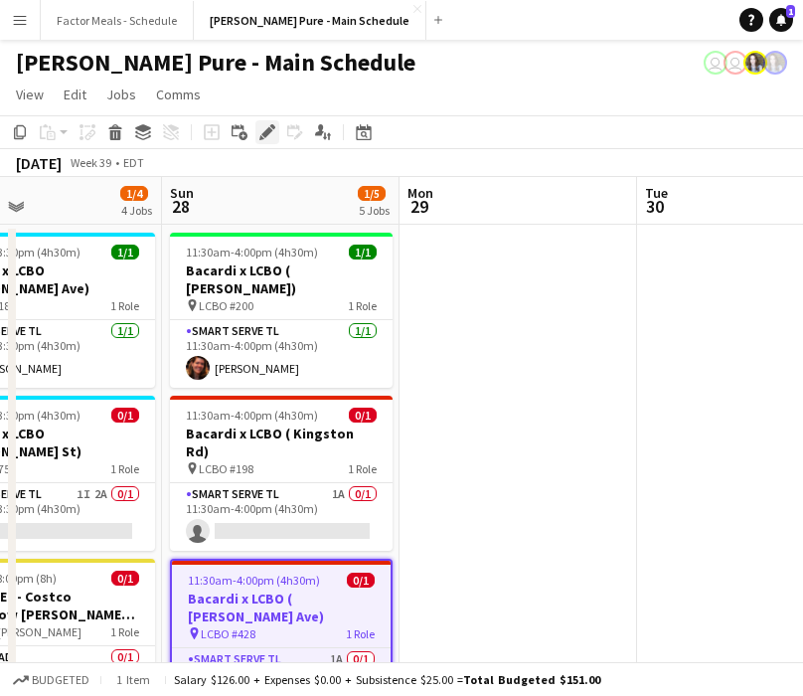
click at [270, 130] on icon at bounding box center [266, 132] width 11 height 11
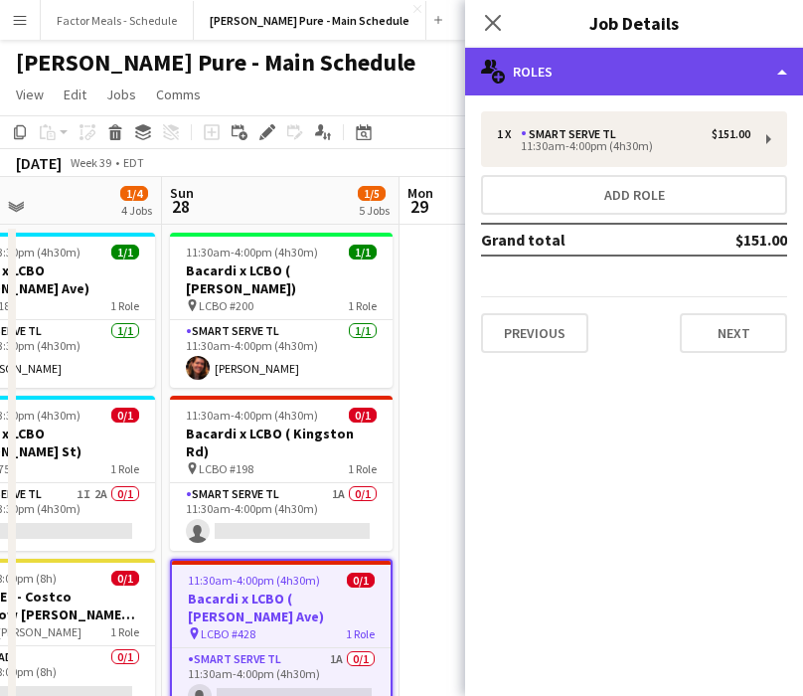
click at [708, 76] on div "multiple-users-add Roles" at bounding box center [634, 72] width 338 height 48
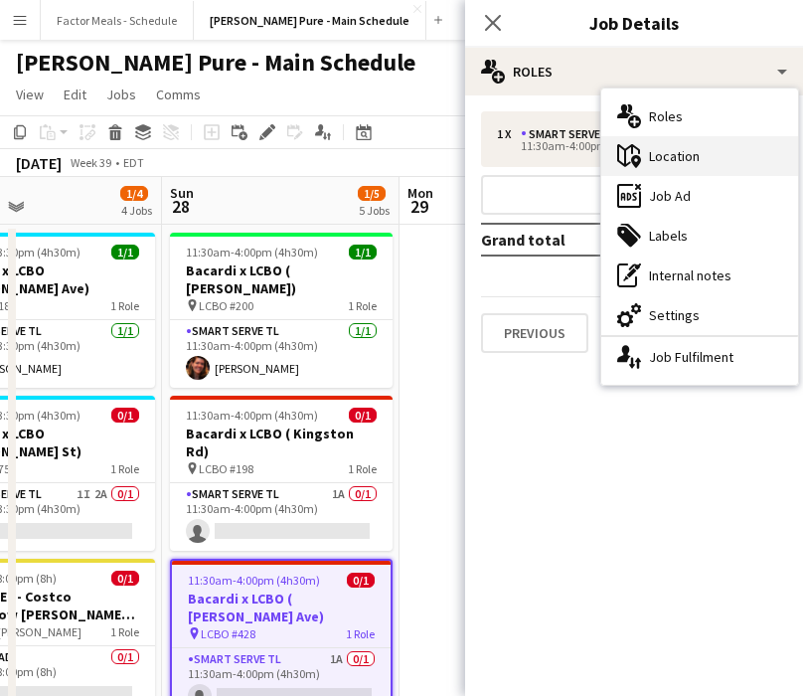
click at [701, 138] on div "maps-pin-1 Location" at bounding box center [699, 156] width 197 height 40
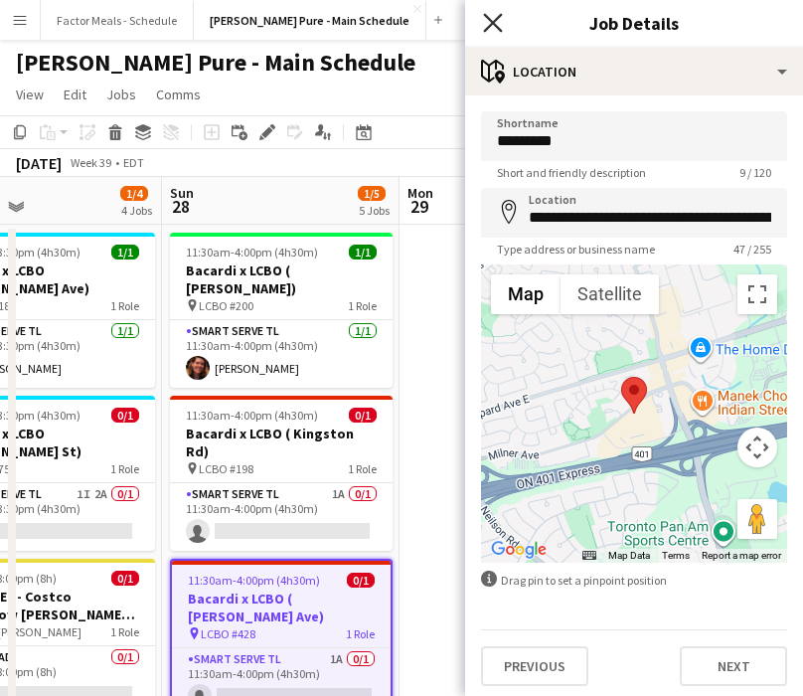
click at [497, 30] on icon "Close pop-in" at bounding box center [492, 22] width 19 height 19
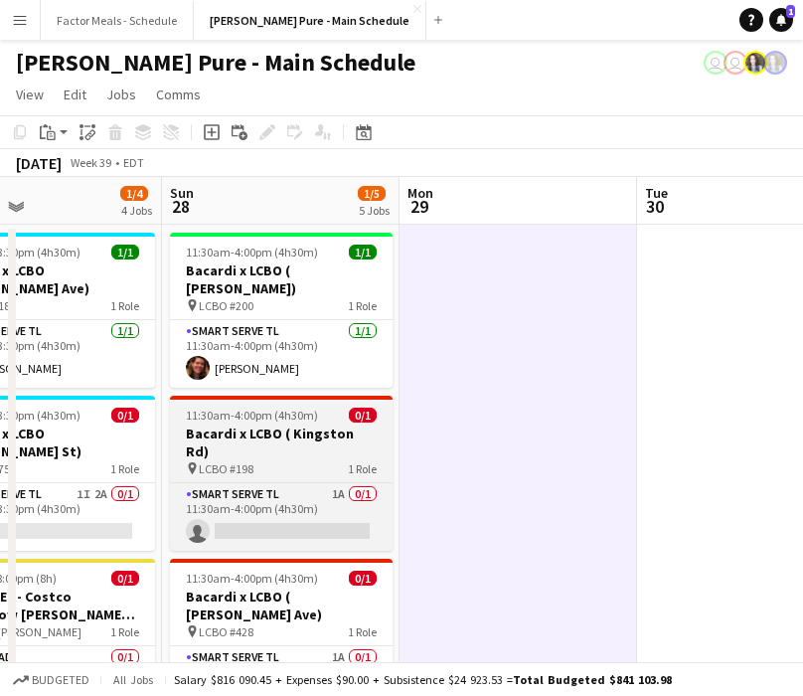
click at [305, 425] on h3 "Bacardi x LCBO ( Kingston Rd)" at bounding box center [281, 443] width 223 height 36
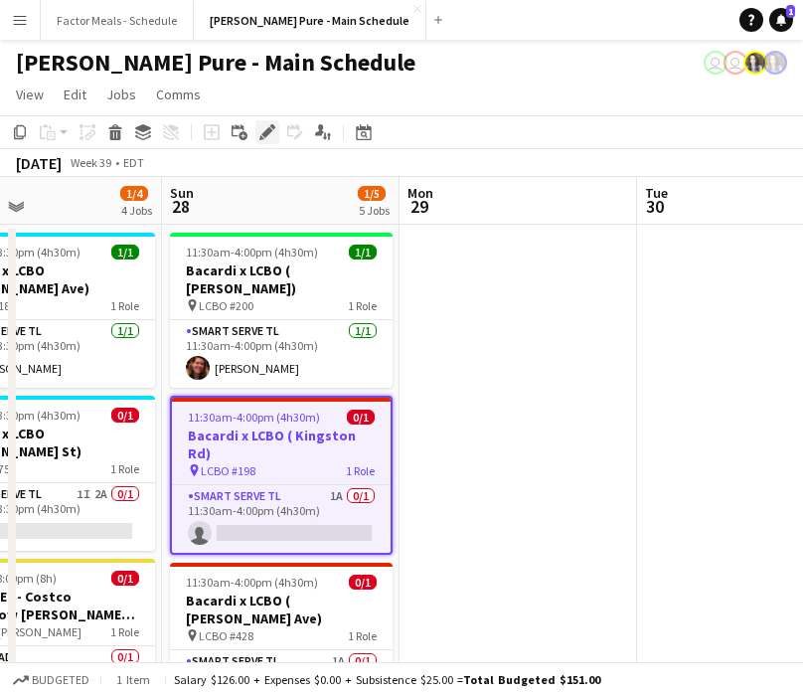
click at [264, 134] on icon at bounding box center [266, 132] width 11 height 11
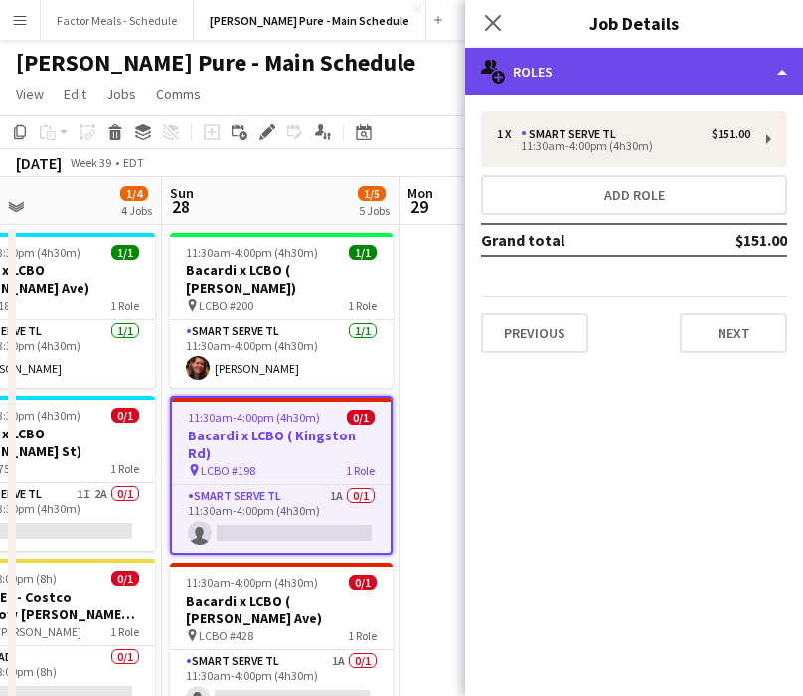
click at [583, 77] on div "multiple-users-add Roles" at bounding box center [634, 72] width 338 height 48
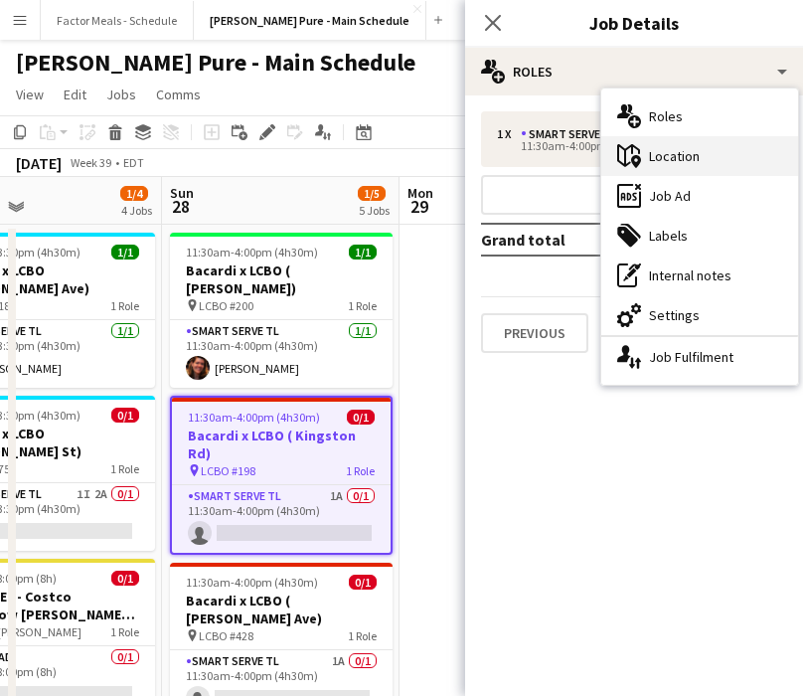
click at [679, 159] on div "maps-pin-1 Location" at bounding box center [699, 156] width 197 height 40
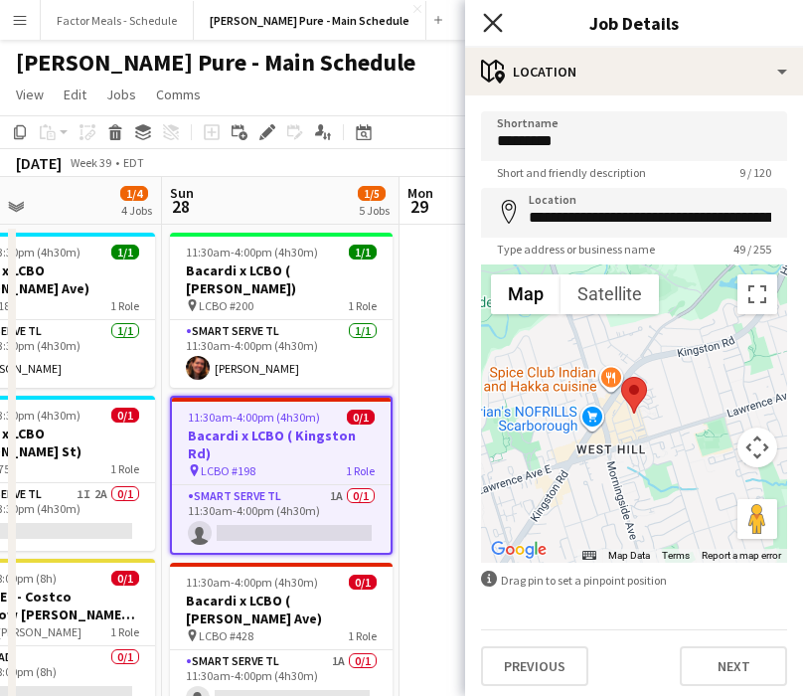
click at [490, 24] on icon at bounding box center [492, 22] width 19 height 19
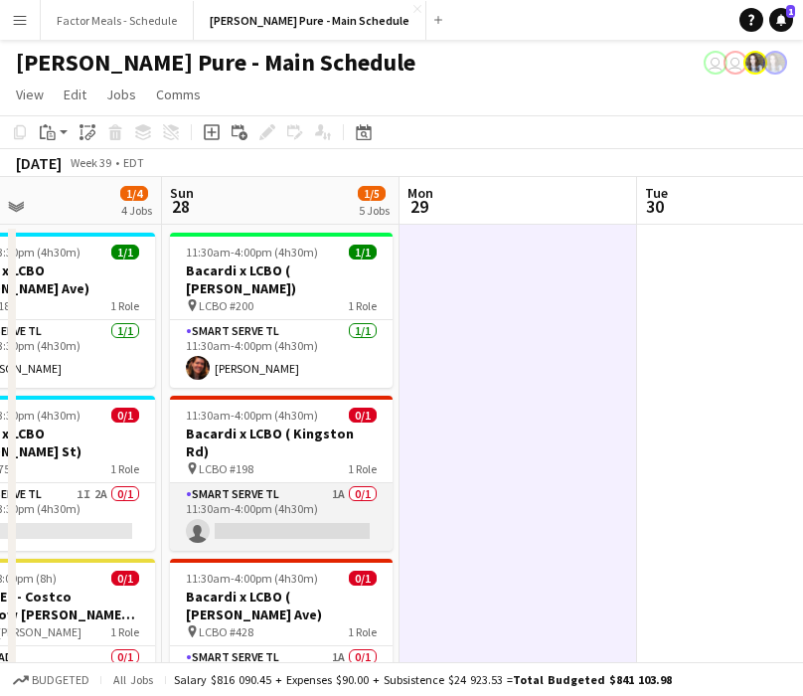
click at [260, 483] on app-card-role "Smart Serve TL 1A 0/1 11:30am-4:00pm (4h30m) single-neutral-actions" at bounding box center [281, 517] width 223 height 68
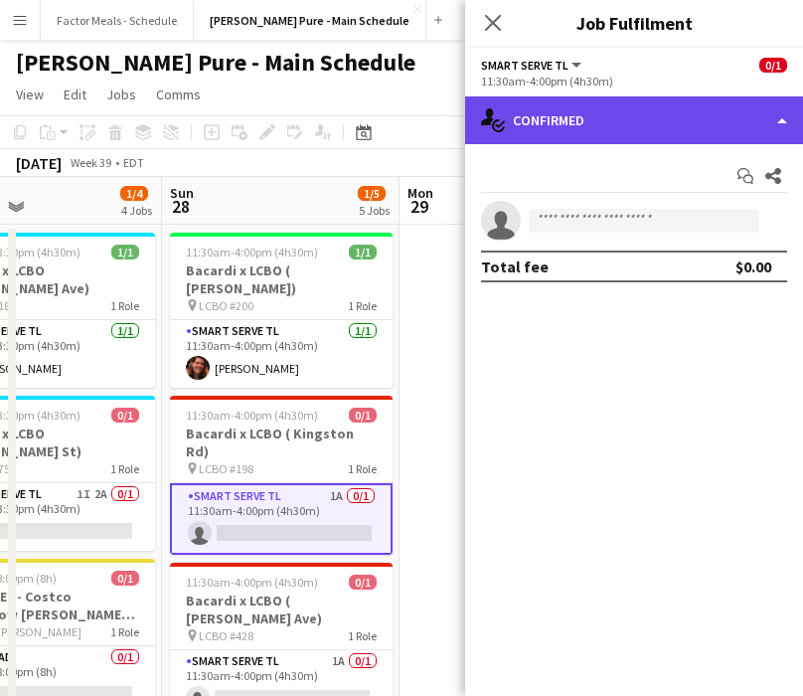
click at [517, 112] on div "single-neutral-actions-check-2 Confirmed" at bounding box center [634, 120] width 338 height 48
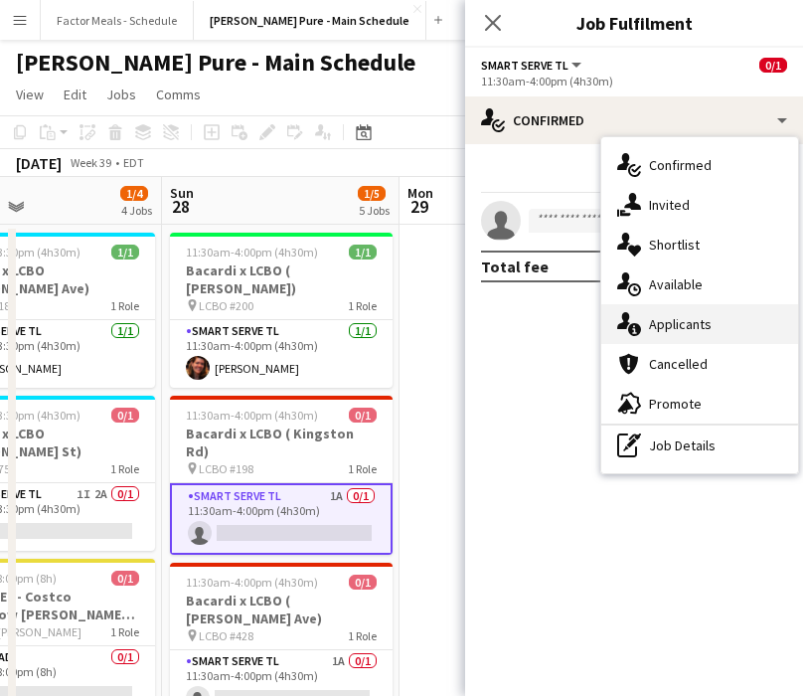
click at [654, 332] on div "single-neutral-actions-information Applicants" at bounding box center [699, 324] width 197 height 40
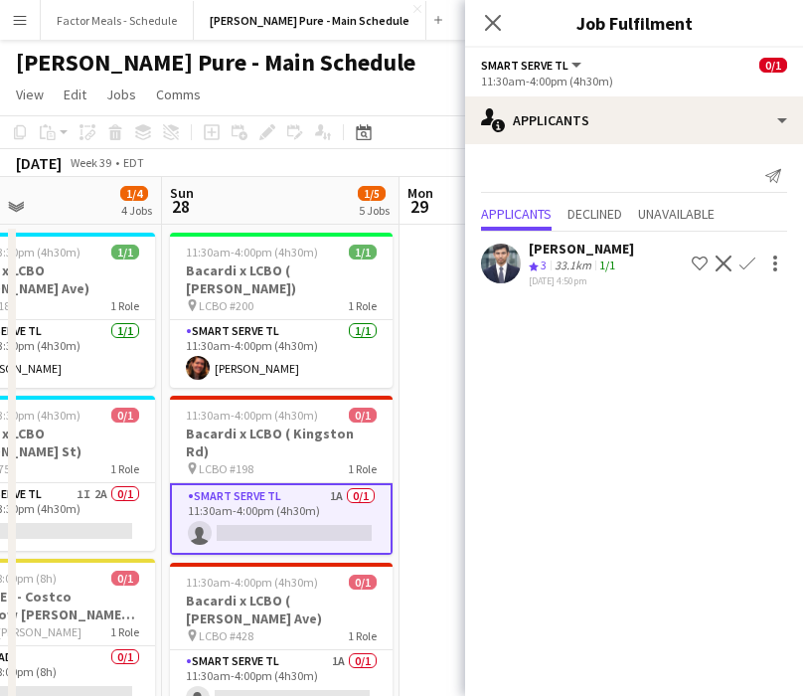
click at [708, 263] on app-icon "Confirm" at bounding box center [748, 264] width 16 height 16
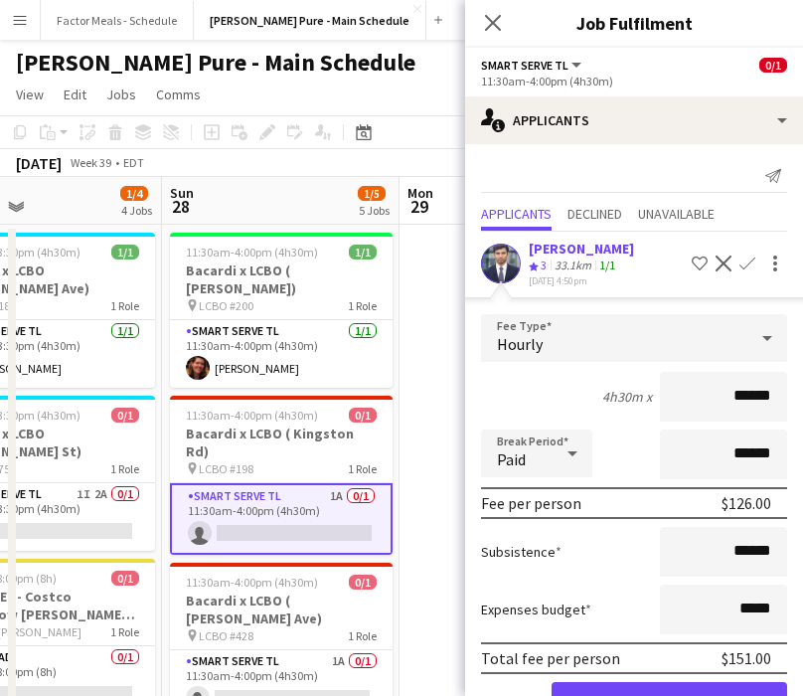
scroll to position [62, 0]
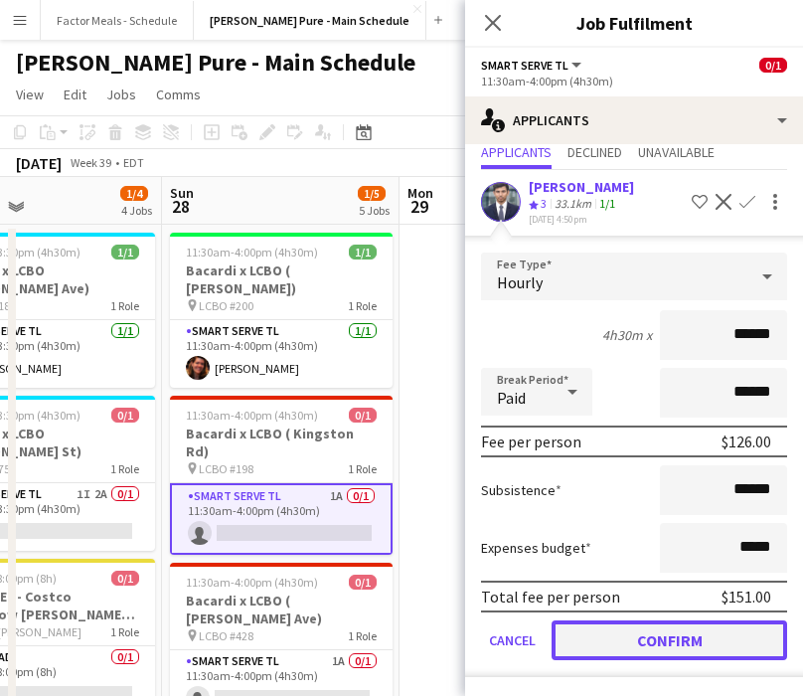
click at [625, 631] on button "Confirm" at bounding box center [670, 640] width 236 height 40
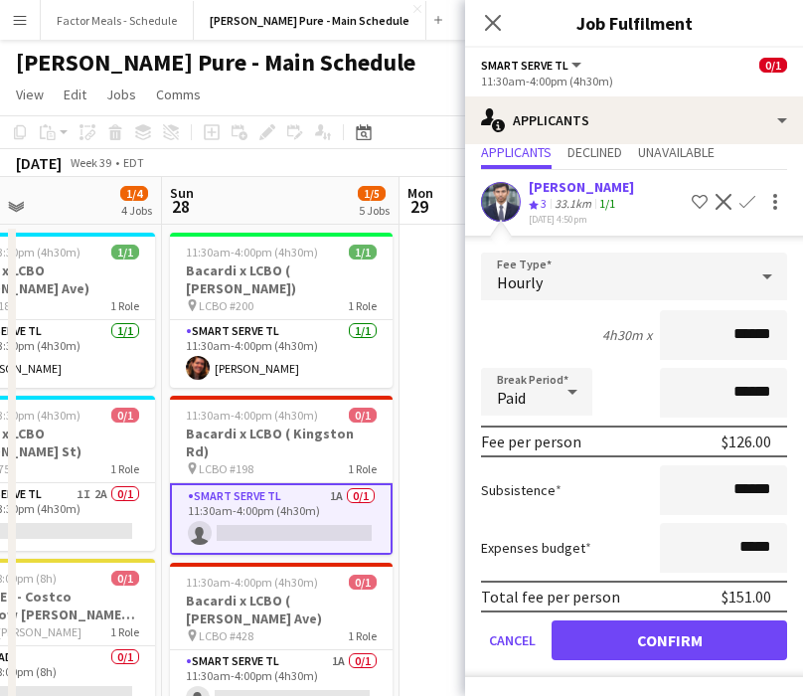
scroll to position [0, 0]
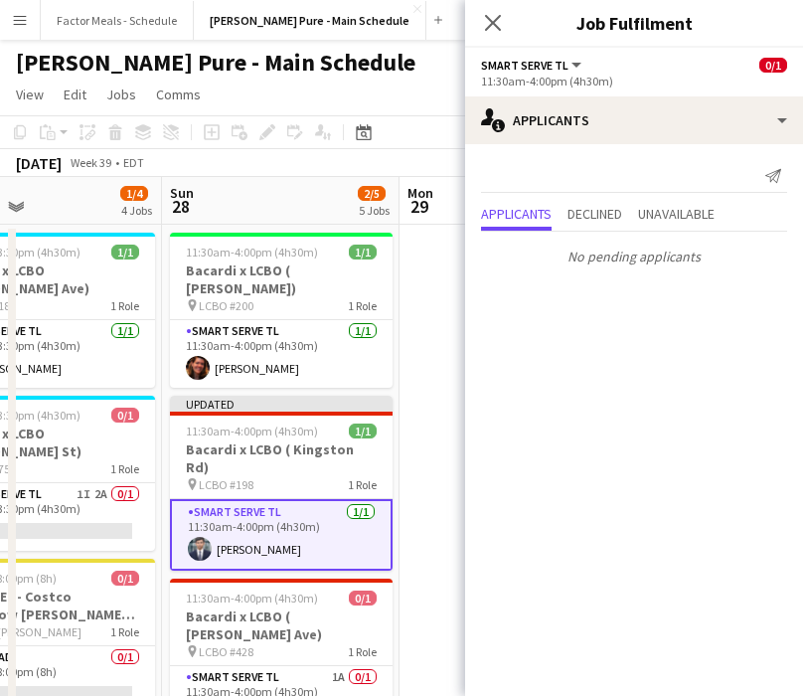
click at [495, 37] on div "Close pop-in" at bounding box center [493, 23] width 56 height 46
click at [487, 24] on icon "Close pop-in" at bounding box center [492, 22] width 19 height 19
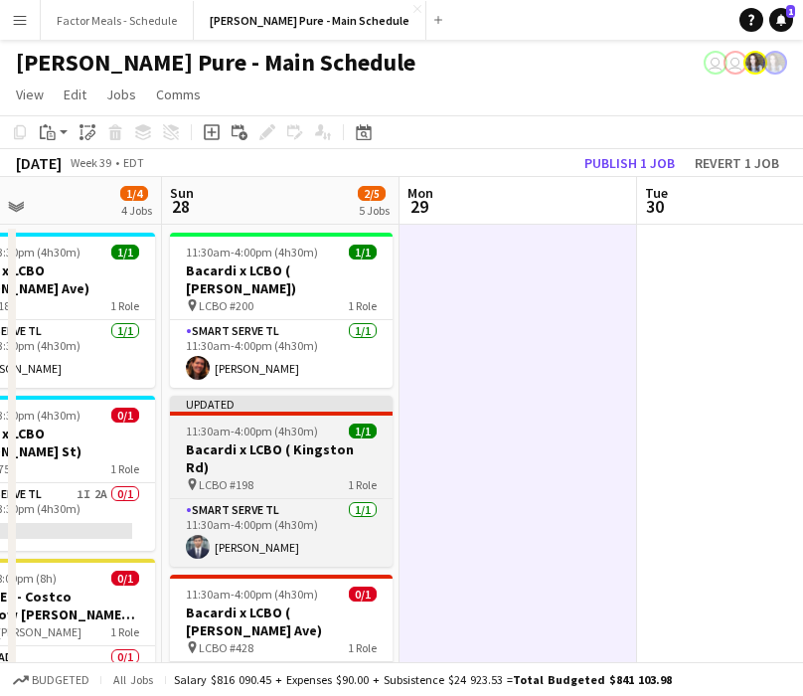
click at [323, 400] on app-job-card "Updated 11:30am-4:00pm (4h30m) 1/1 Bacardi x LCBO ( [GEOGRAPHIC_DATA]) pin LCBO…" at bounding box center [281, 481] width 223 height 171
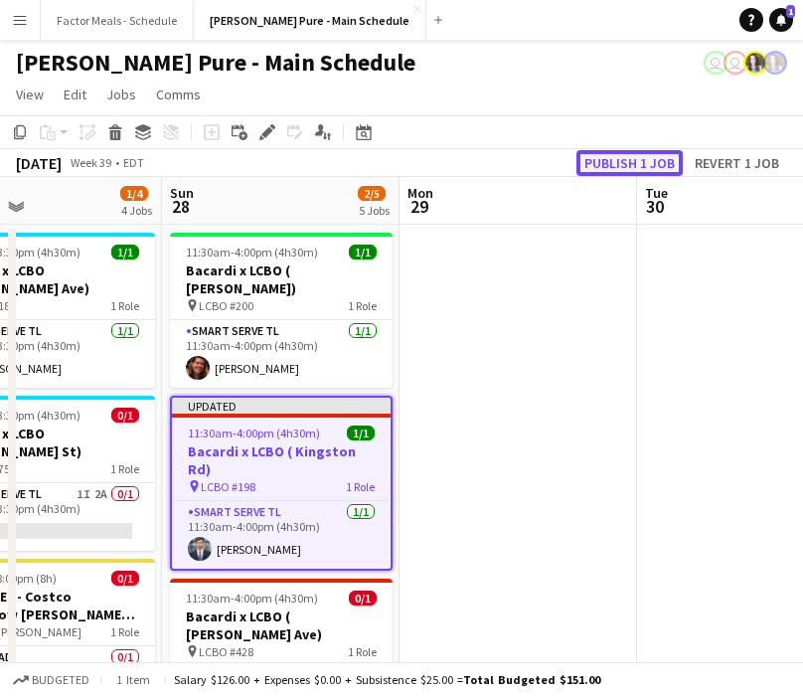
click at [627, 164] on button "Publish 1 job" at bounding box center [630, 163] width 106 height 26
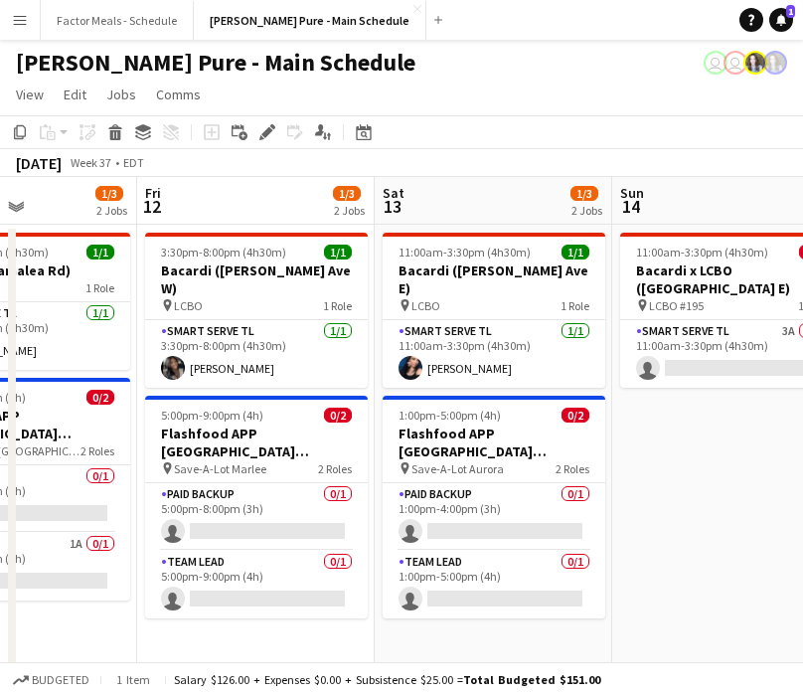
scroll to position [0, 494]
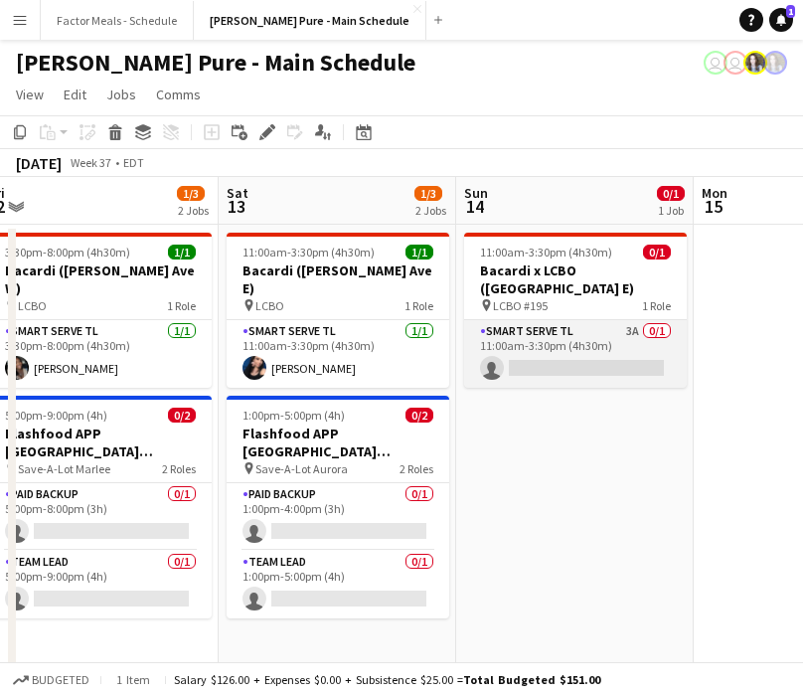
click at [579, 329] on app-card-role "Smart Serve TL 3A 0/1 11:00am-3:30pm (4h30m) single-neutral-actions" at bounding box center [575, 354] width 223 height 68
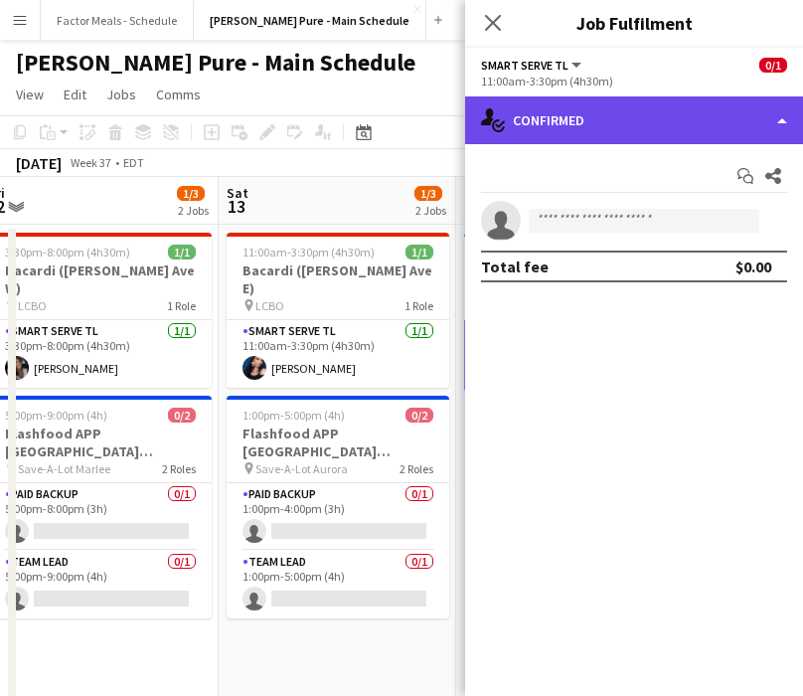
click at [617, 125] on div "single-neutral-actions-check-2 Confirmed" at bounding box center [634, 120] width 338 height 48
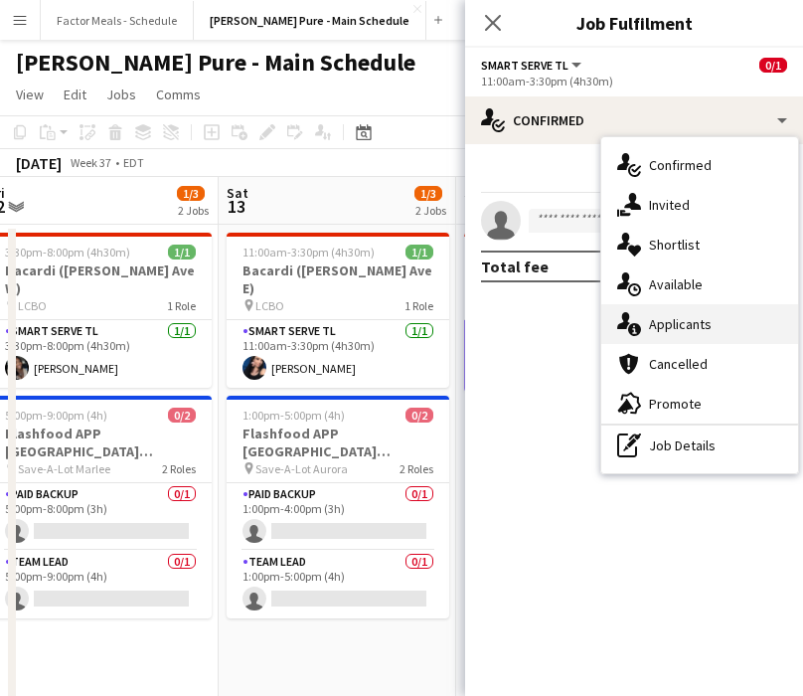
click at [694, 321] on div "single-neutral-actions-information Applicants" at bounding box center [699, 324] width 197 height 40
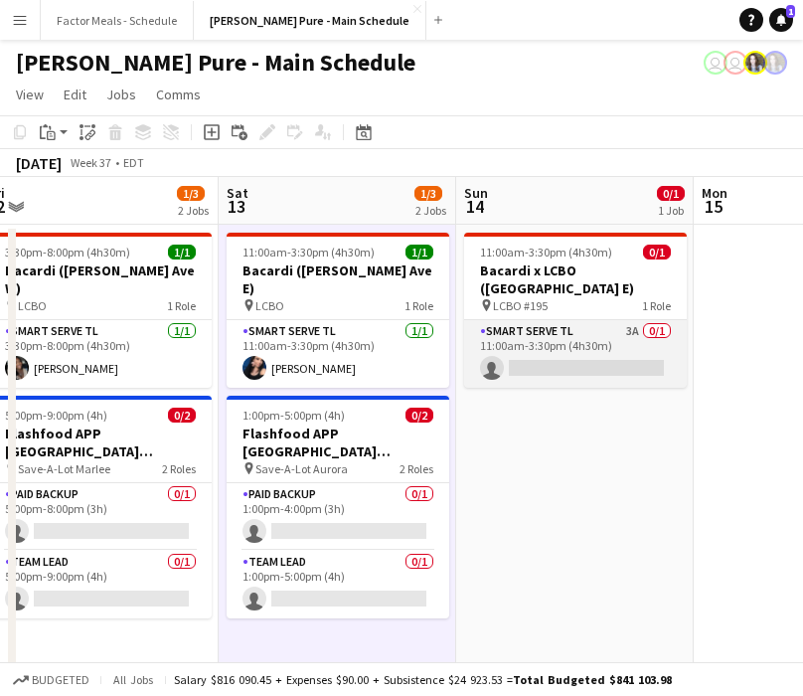
click at [572, 346] on app-card-role "Smart Serve TL 3A 0/1 11:00am-3:30pm (4h30m) single-neutral-actions" at bounding box center [575, 354] width 223 height 68
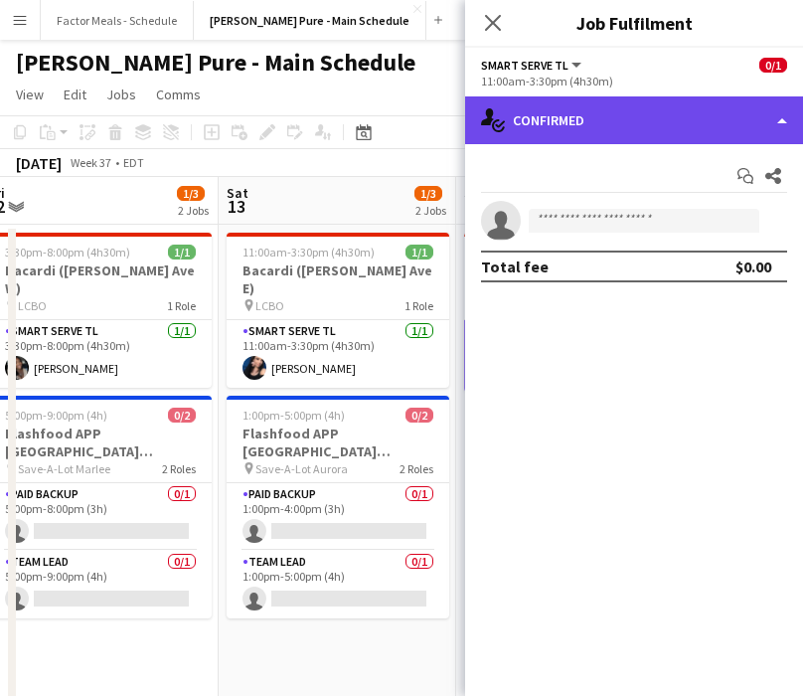
click at [591, 122] on div "single-neutral-actions-check-2 Confirmed" at bounding box center [634, 120] width 338 height 48
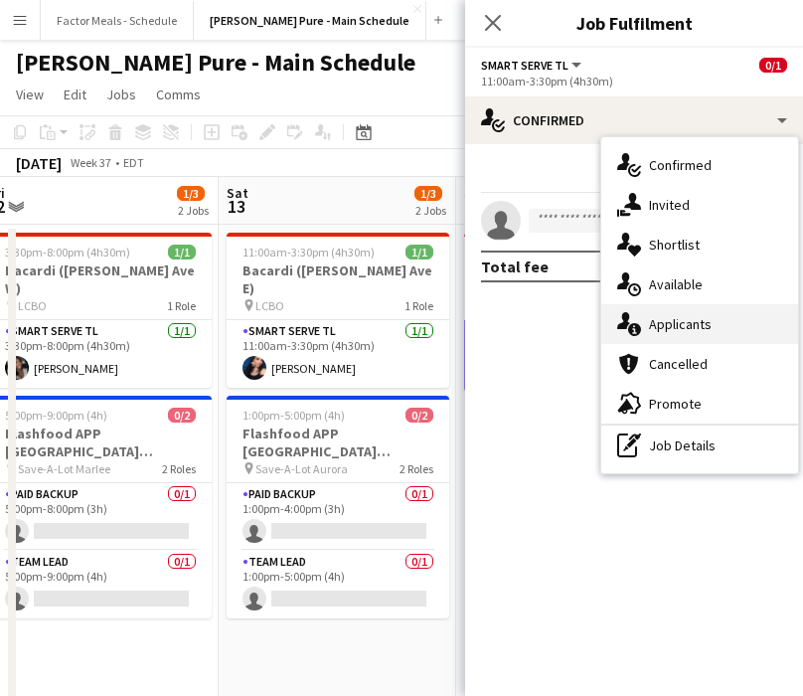
click at [626, 320] on icon at bounding box center [623, 320] width 13 height 17
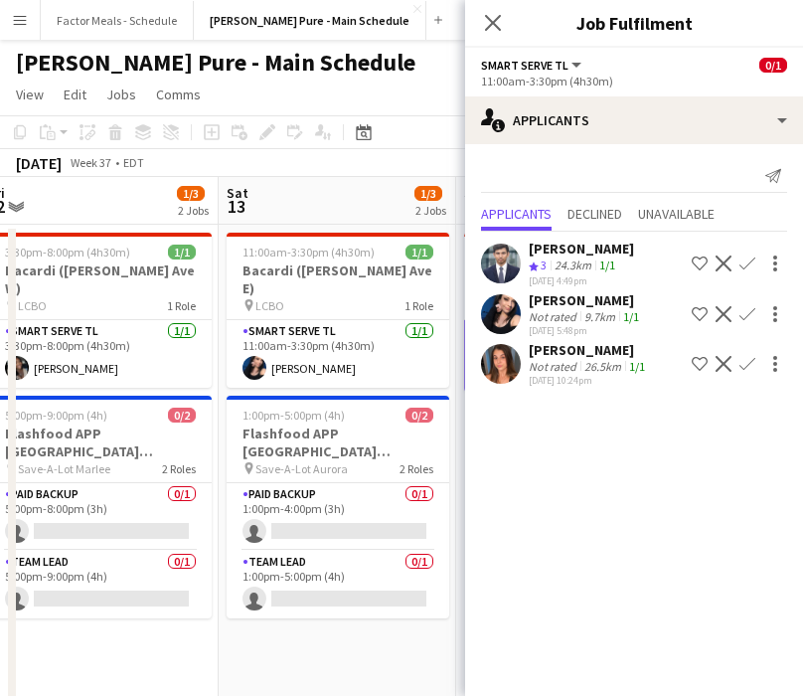
click at [708, 362] on app-icon "Confirm" at bounding box center [748, 364] width 16 height 16
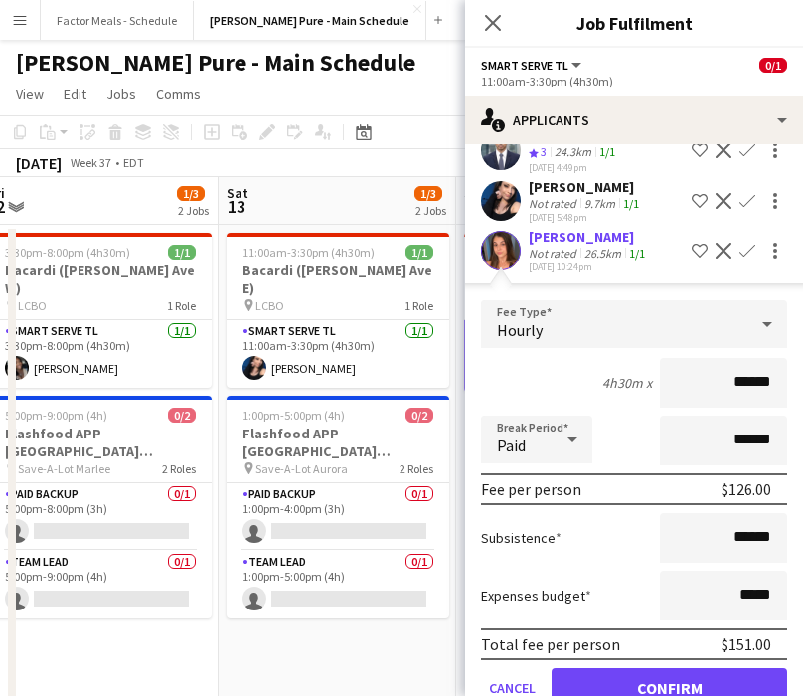
scroll to position [161, 0]
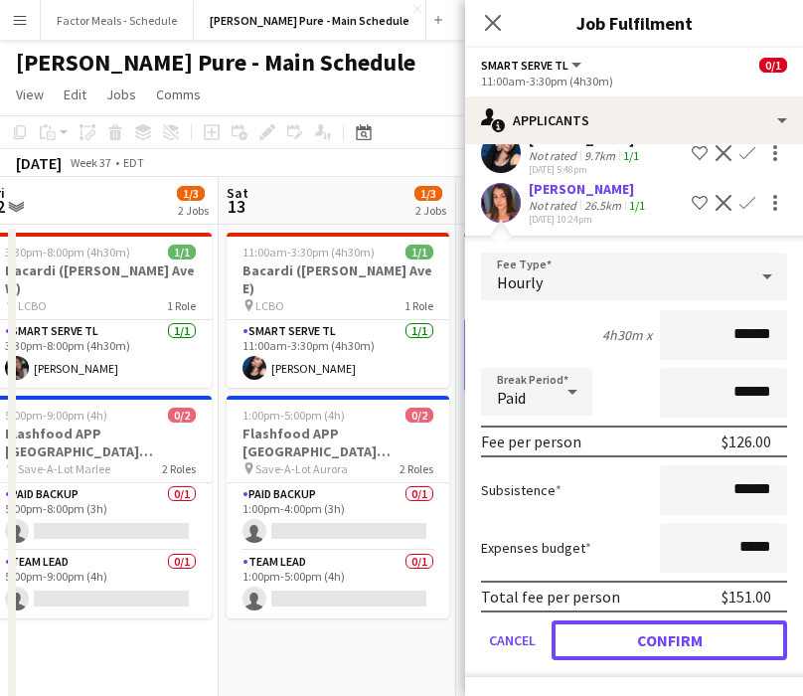
click at [628, 641] on button "Confirm" at bounding box center [670, 640] width 236 height 40
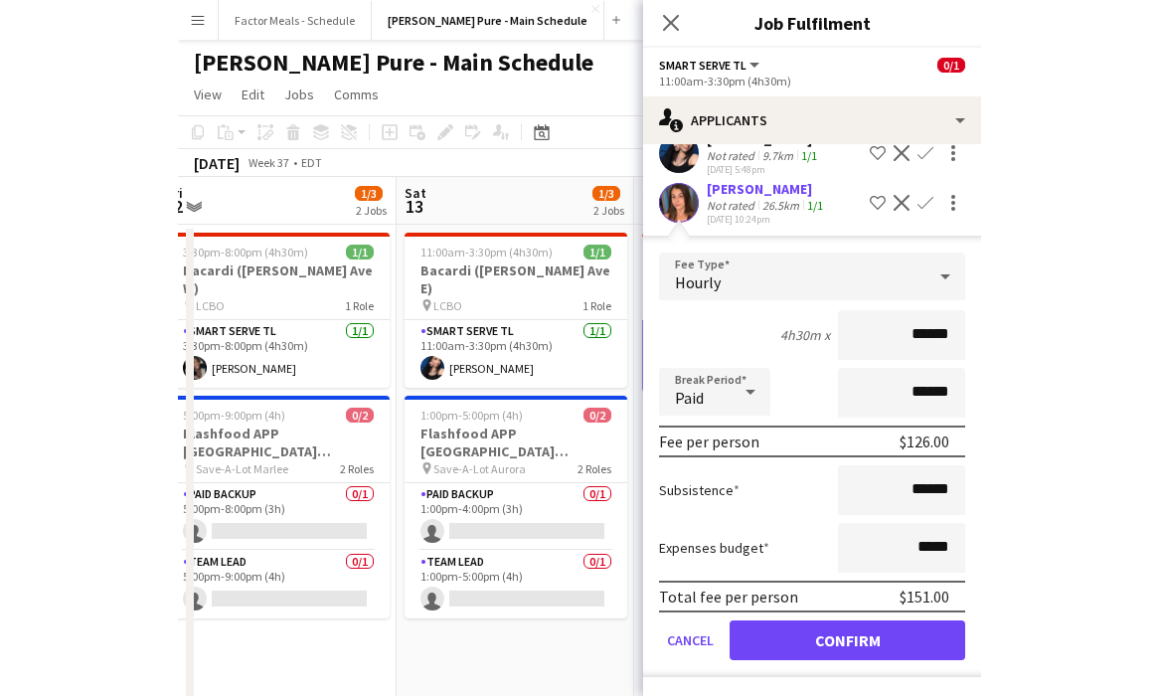
scroll to position [0, 0]
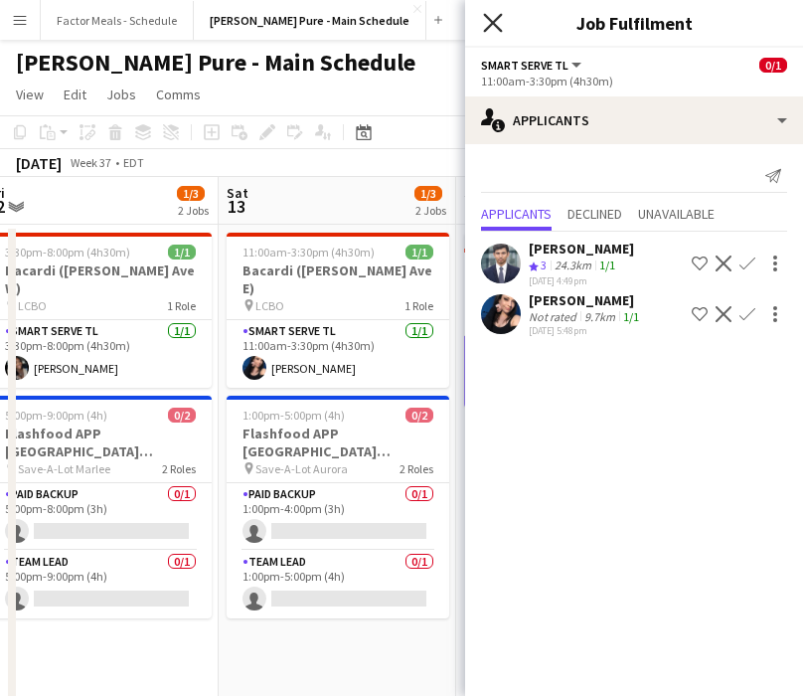
click at [491, 27] on icon "Close pop-in" at bounding box center [492, 22] width 19 height 19
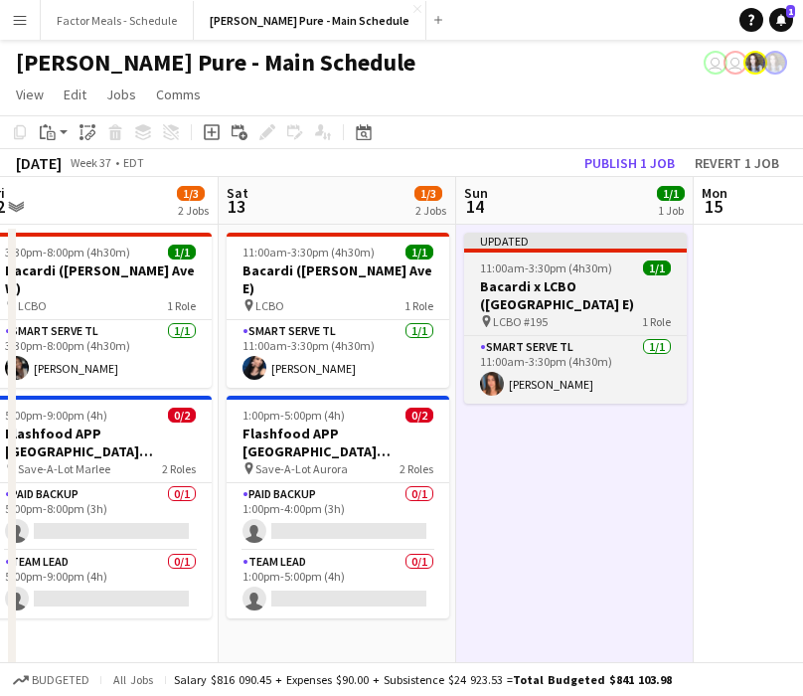
click at [516, 248] on div "Updated" at bounding box center [575, 241] width 223 height 16
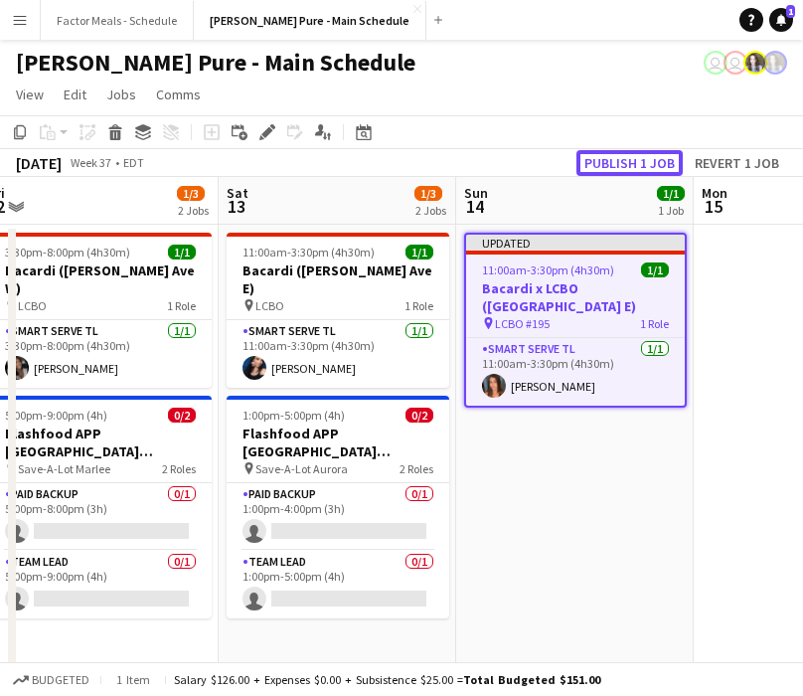
click at [603, 162] on button "Publish 1 job" at bounding box center [630, 163] width 106 height 26
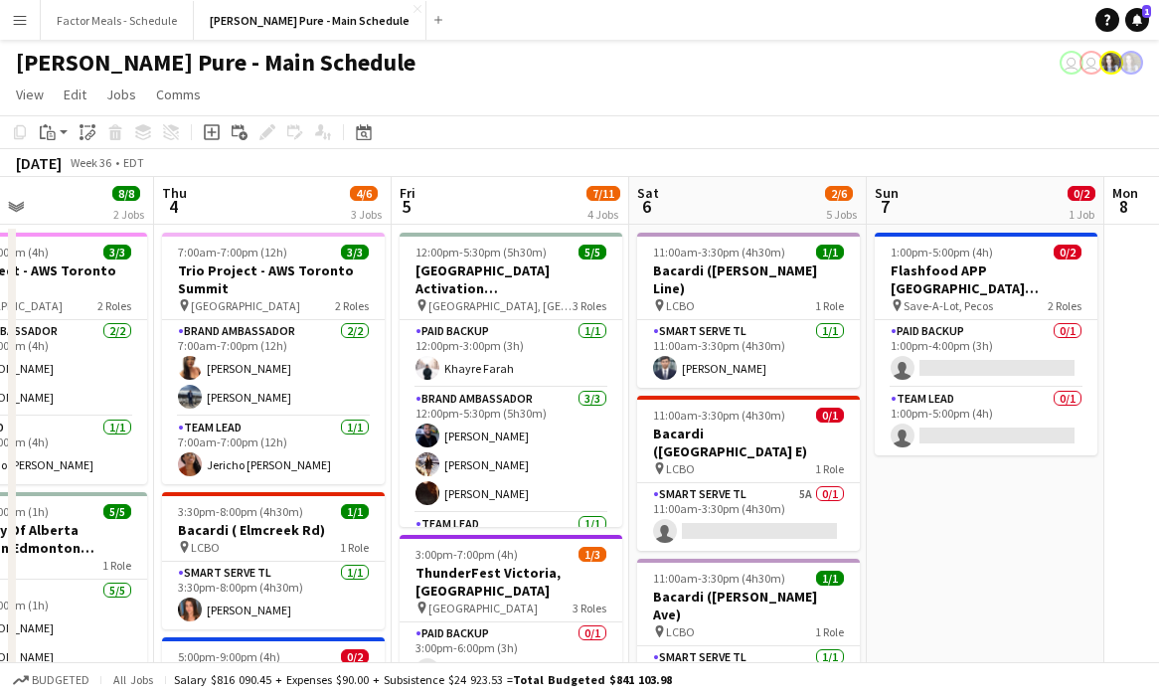
scroll to position [54, 0]
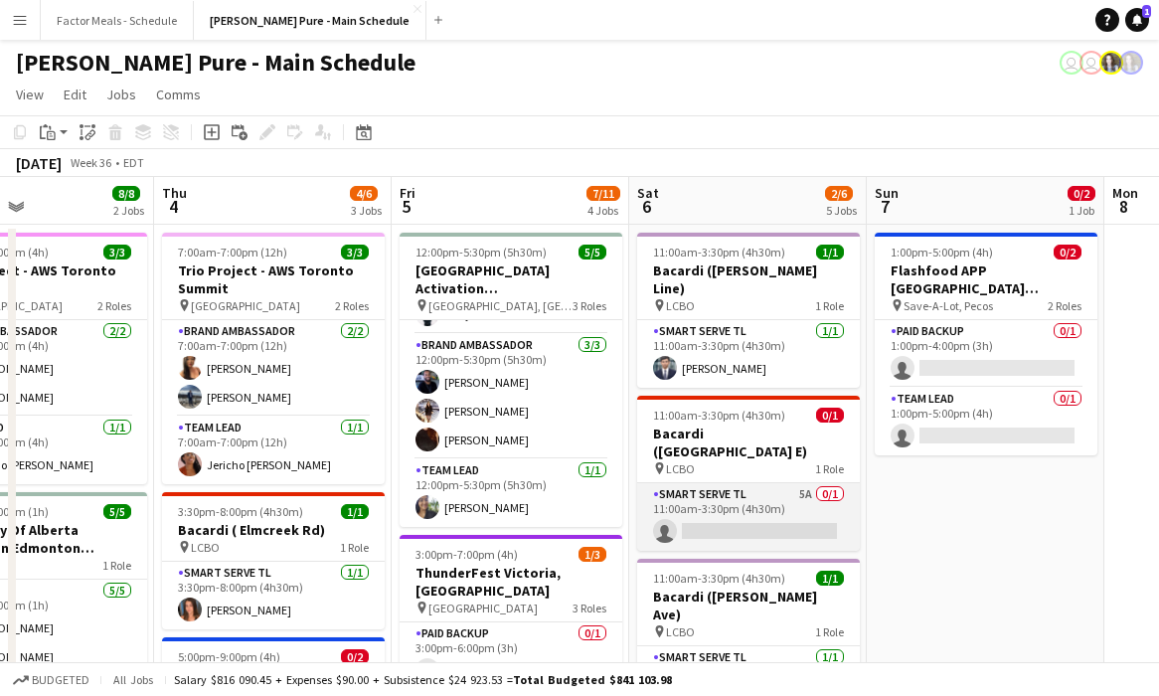
click at [708, 483] on app-card-role "Smart Serve TL 5A 0/1 11:00am-3:30pm (4h30m) single-neutral-actions" at bounding box center [748, 517] width 223 height 68
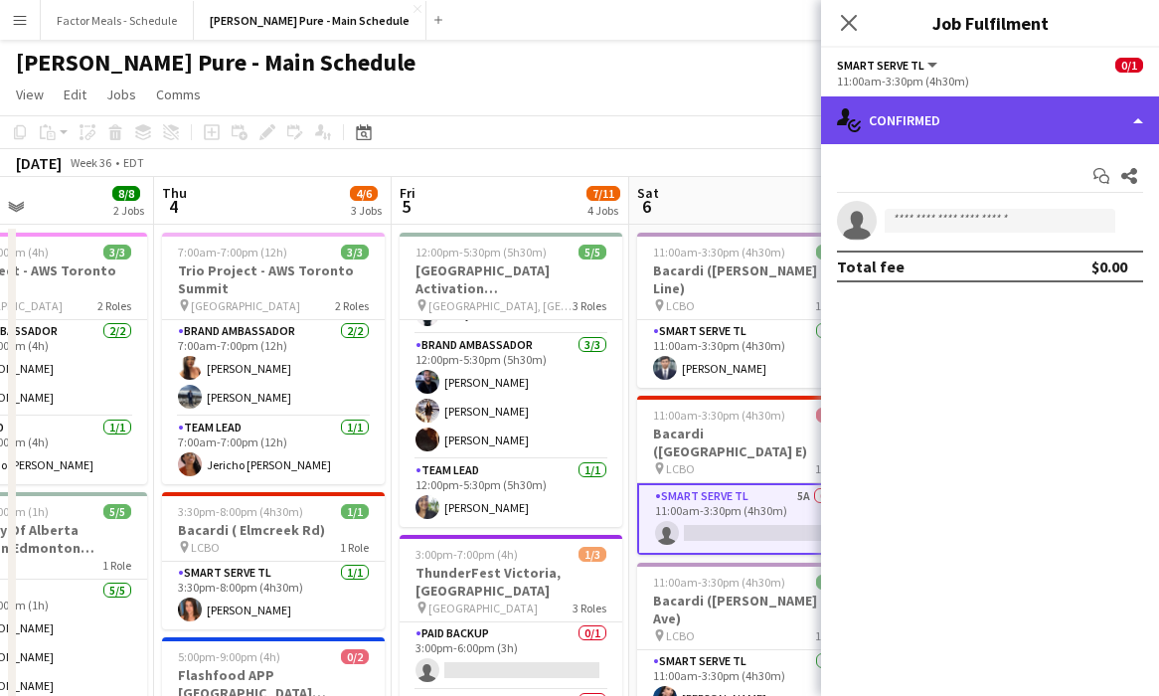
click at [708, 116] on div "single-neutral-actions-check-2 Confirmed" at bounding box center [990, 120] width 338 height 48
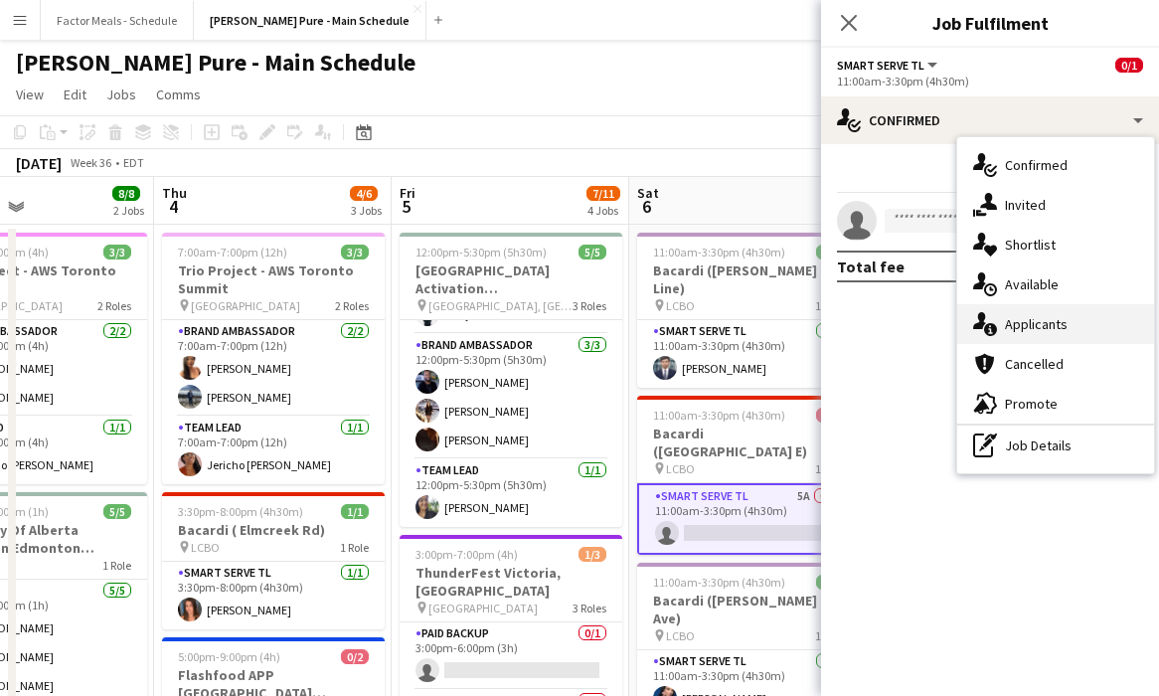
click at [708, 313] on div "single-neutral-actions-information Applicants" at bounding box center [1055, 324] width 197 height 40
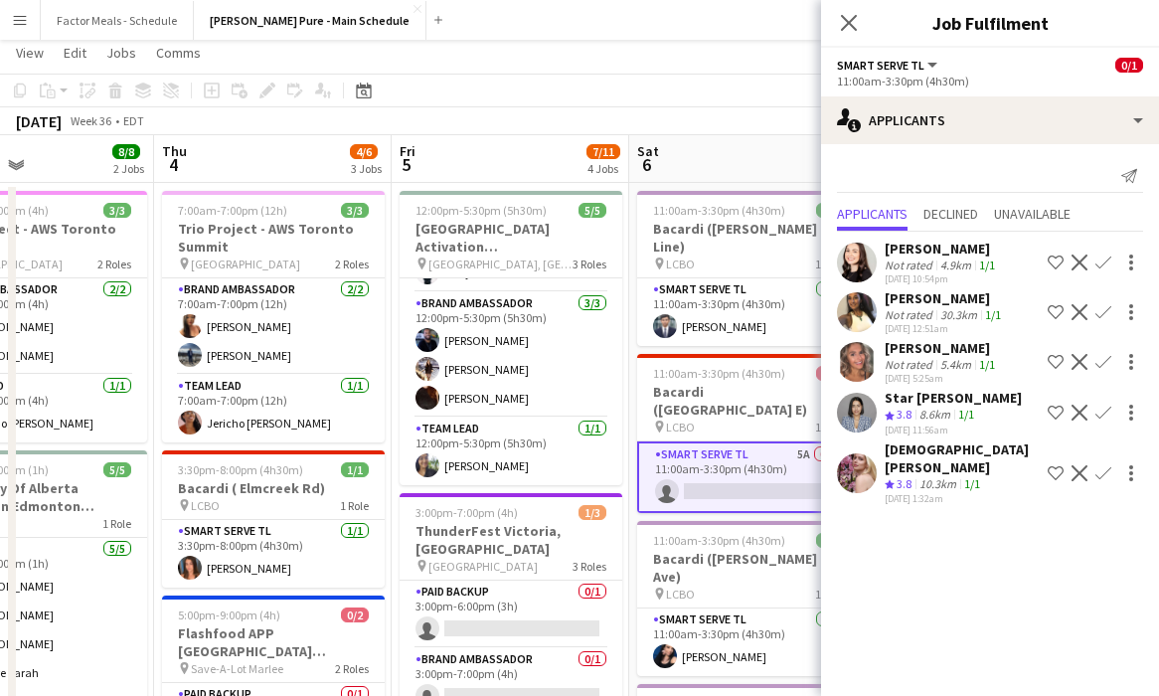
scroll to position [38, 0]
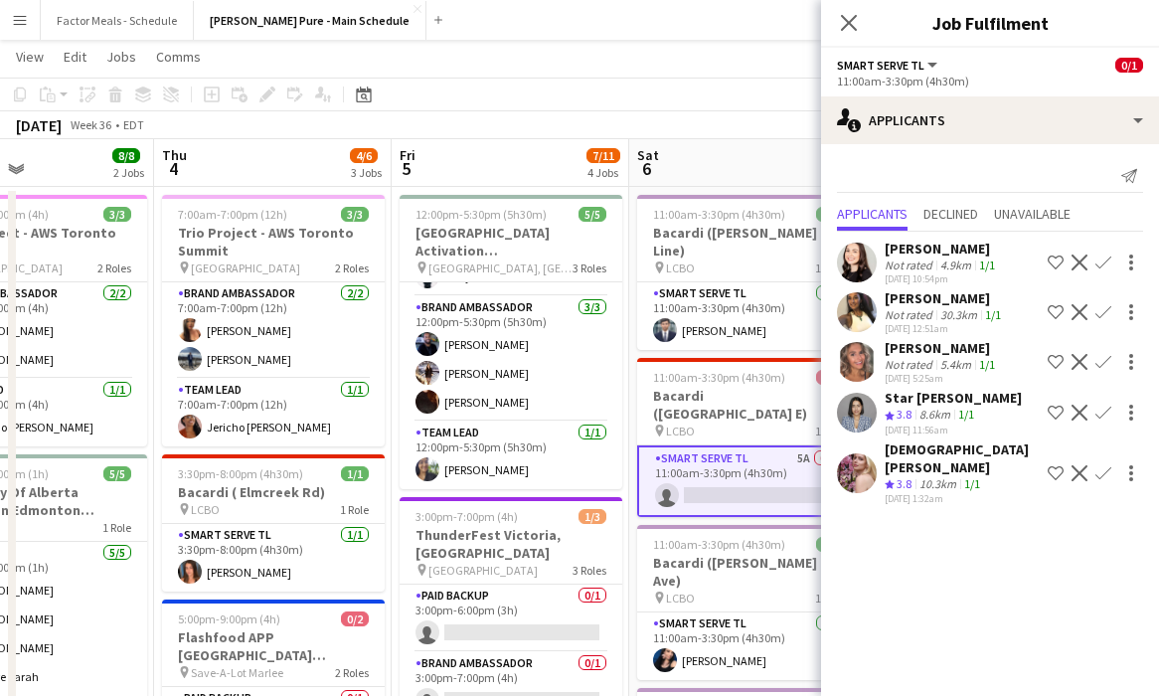
click at [708, 477] on app-icon "Confirm" at bounding box center [1104, 473] width 16 height 16
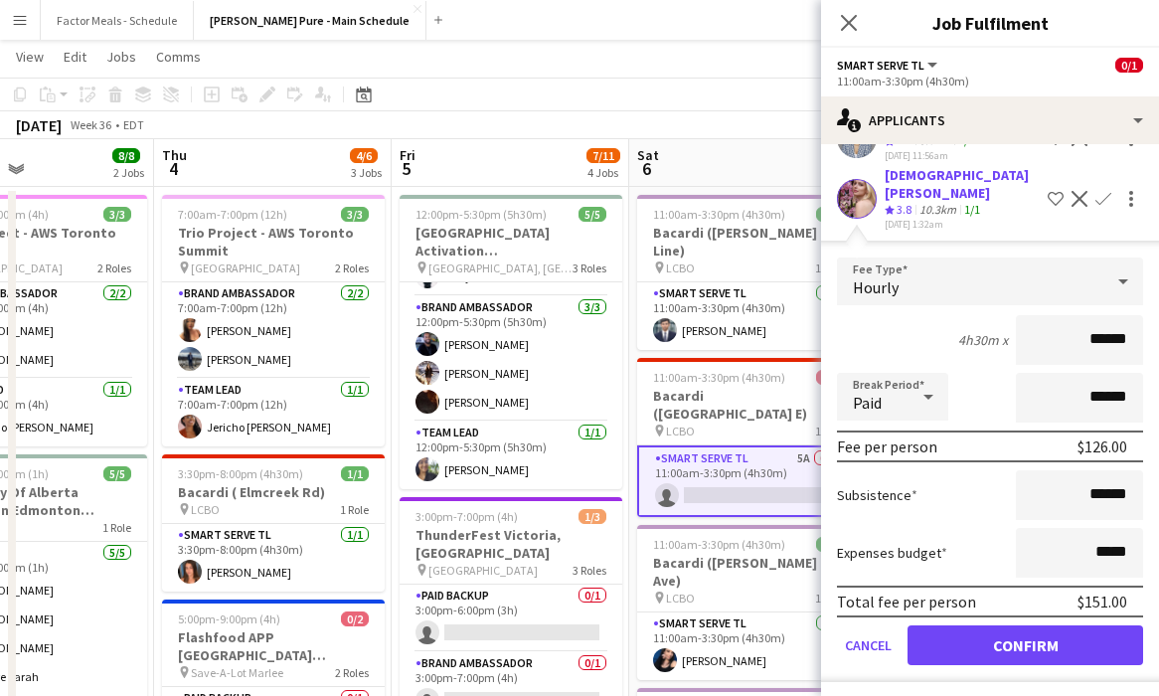
scroll to position [279, 0]
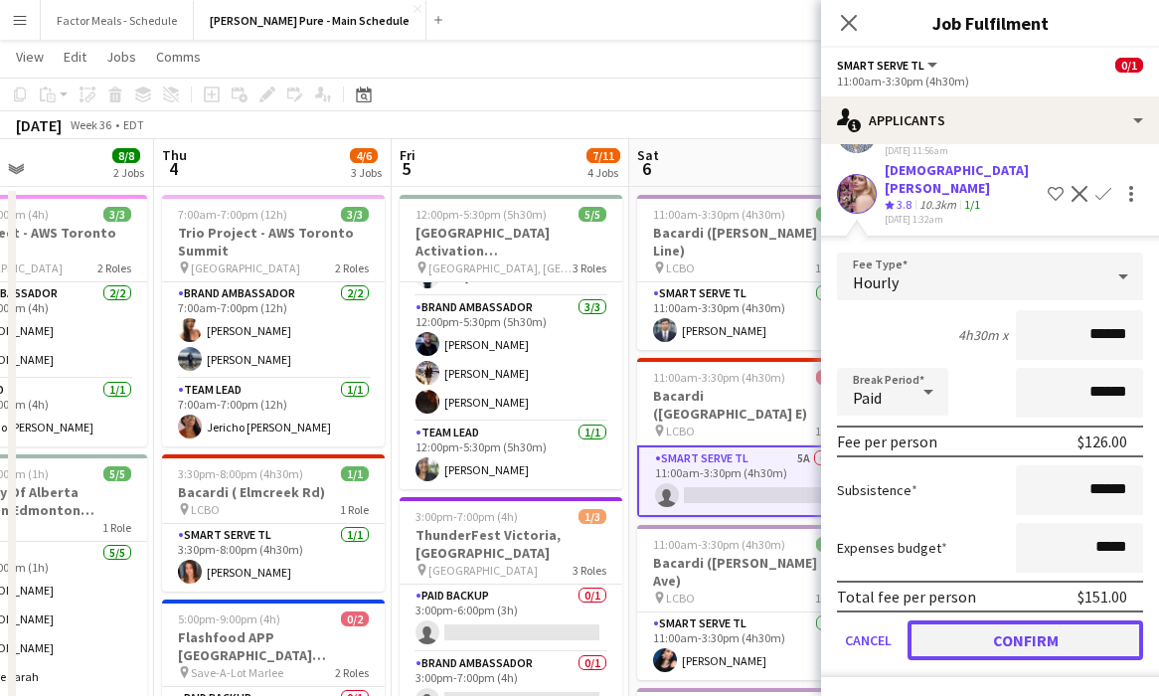
click at [708, 629] on button "Confirm" at bounding box center [1026, 640] width 236 height 40
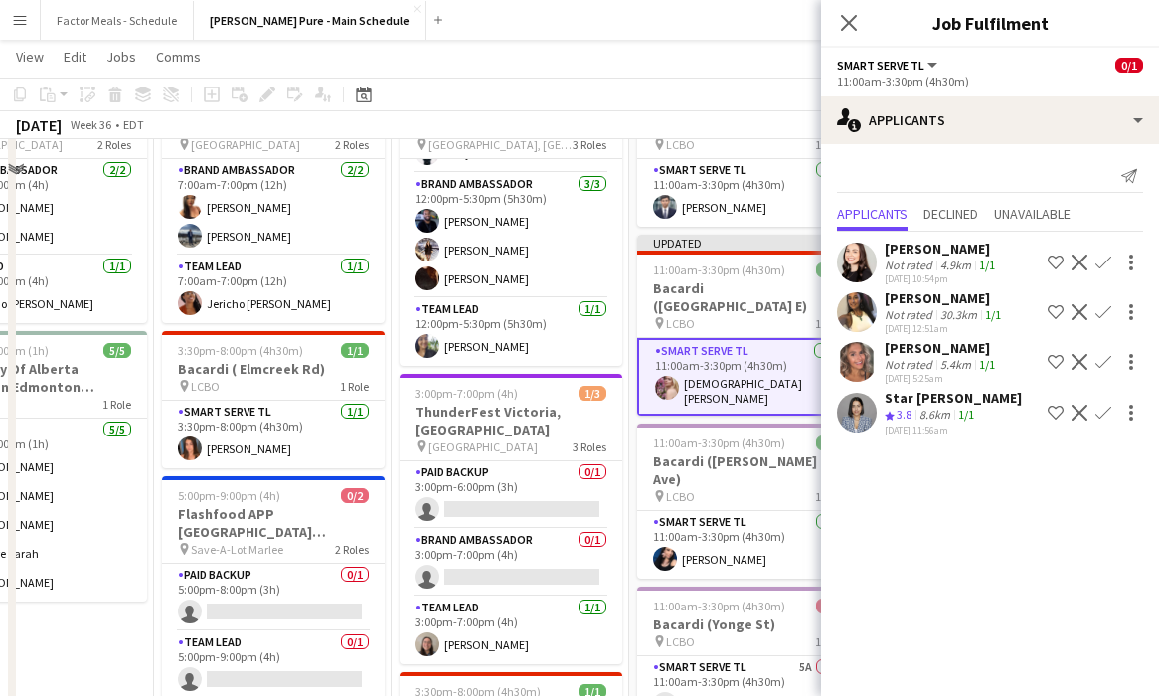
scroll to position [66, 0]
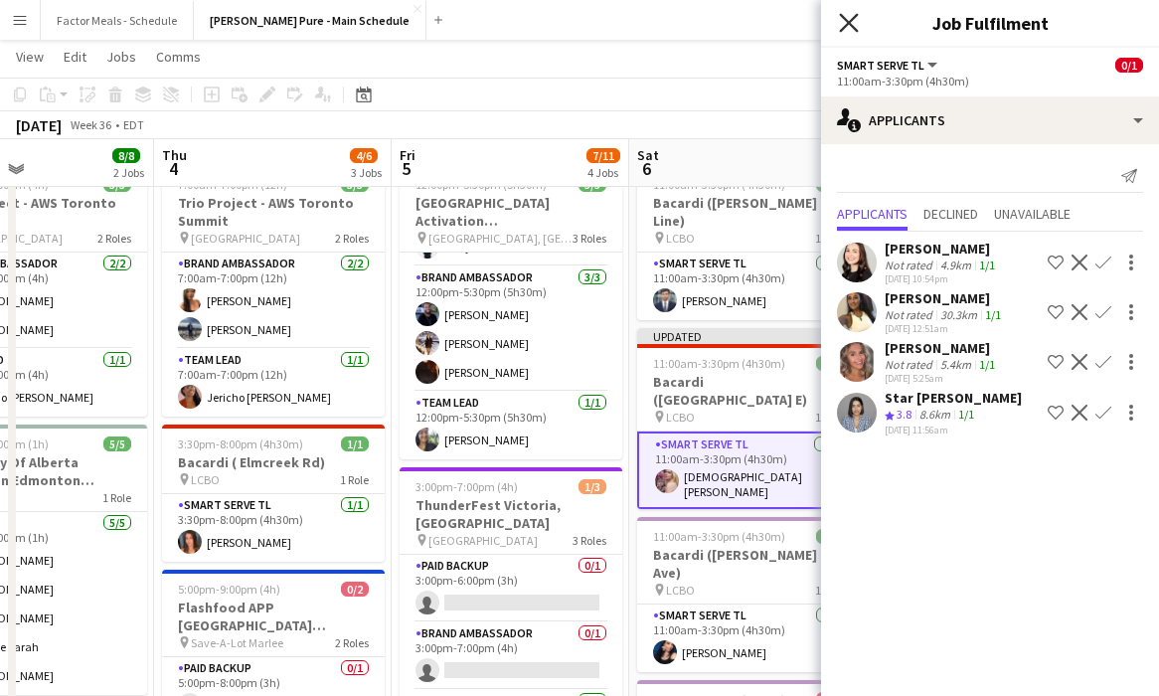
click at [708, 28] on icon at bounding box center [848, 22] width 19 height 19
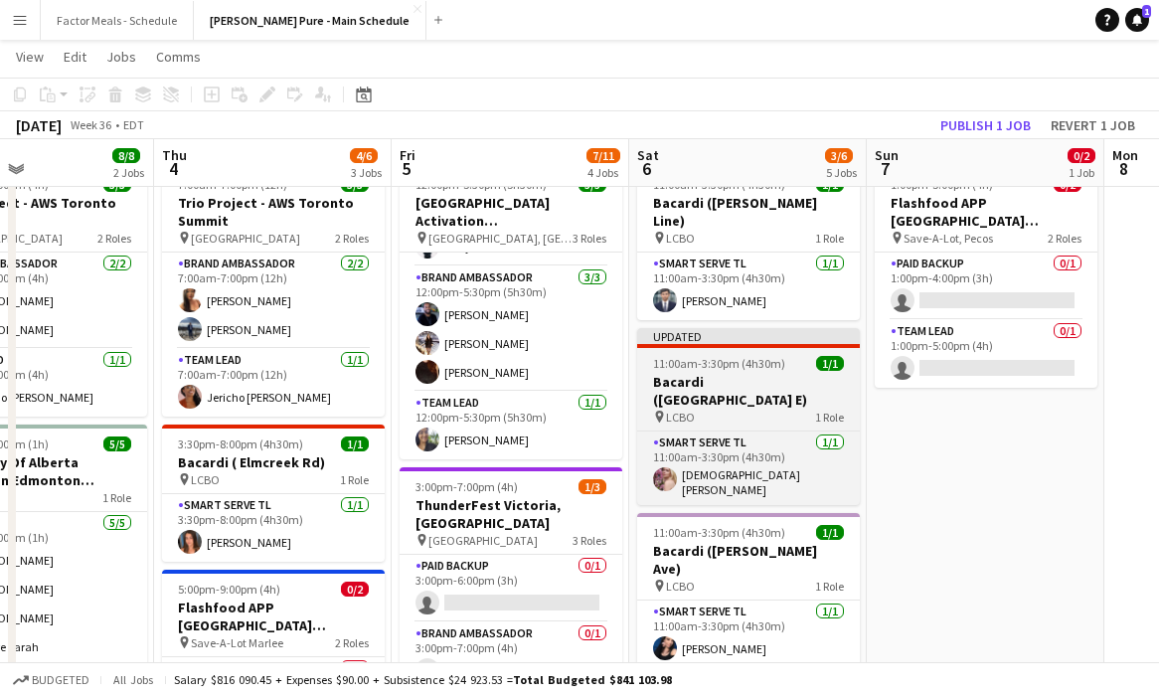
click at [708, 331] on app-job-card "Updated 11:00am-3:30pm (4h30m) 1/1 Bacardi ([GEOGRAPHIC_DATA]) pin LCBO 1 Role …" at bounding box center [748, 416] width 223 height 177
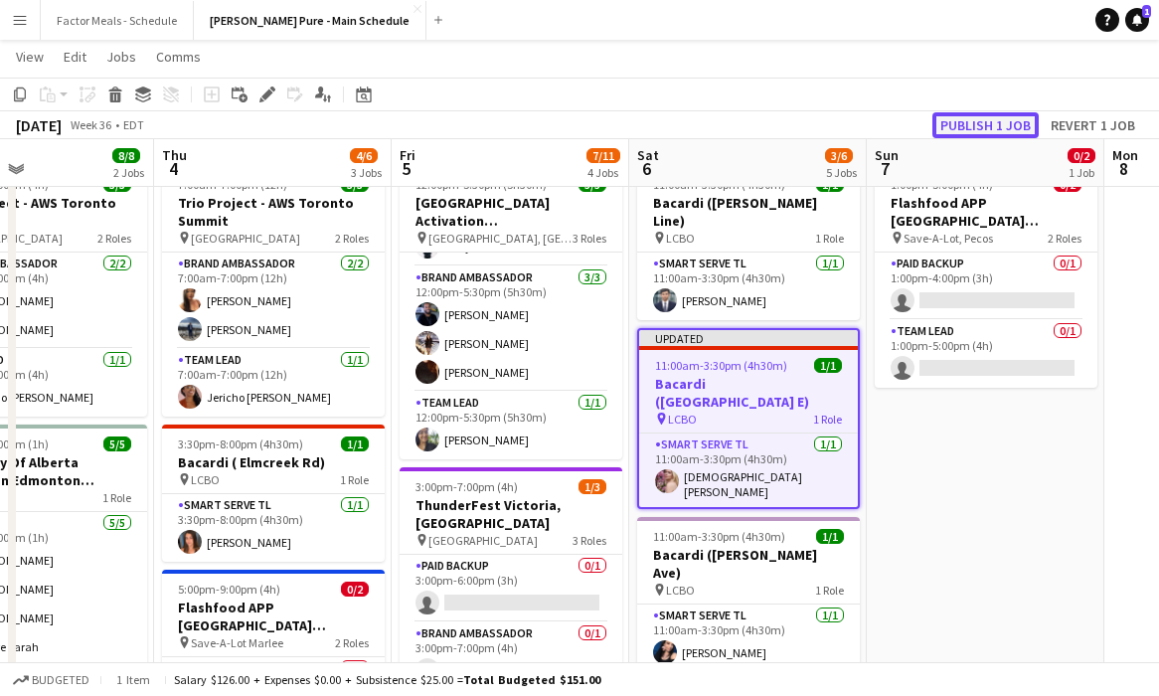
click at [708, 123] on button "Publish 1 job" at bounding box center [986, 125] width 106 height 26
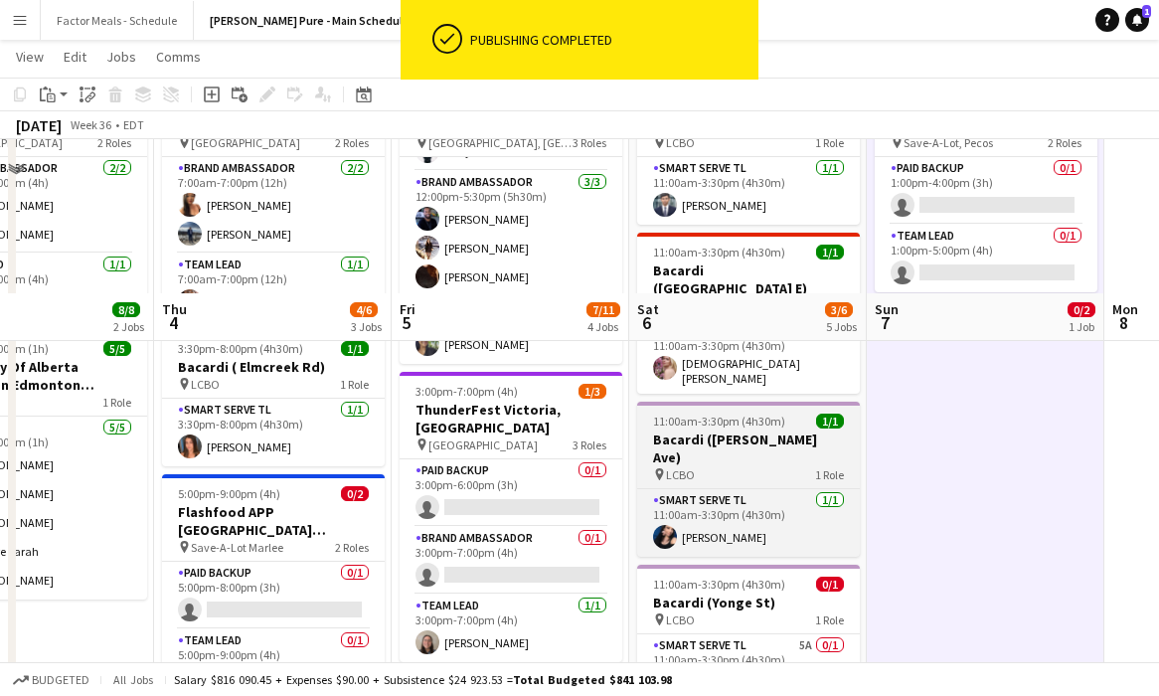
scroll to position [342, 0]
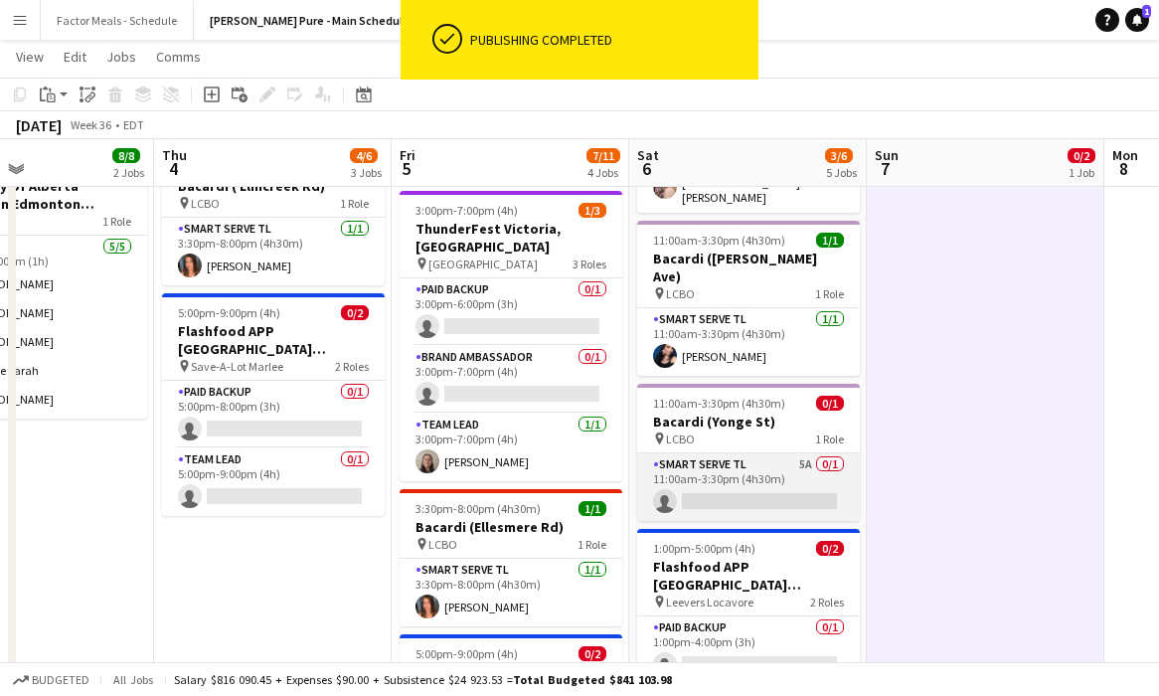
click at [708, 453] on app-card-role "Smart Serve TL 5A 0/1 11:00am-3:30pm (4h30m) single-neutral-actions" at bounding box center [748, 487] width 223 height 68
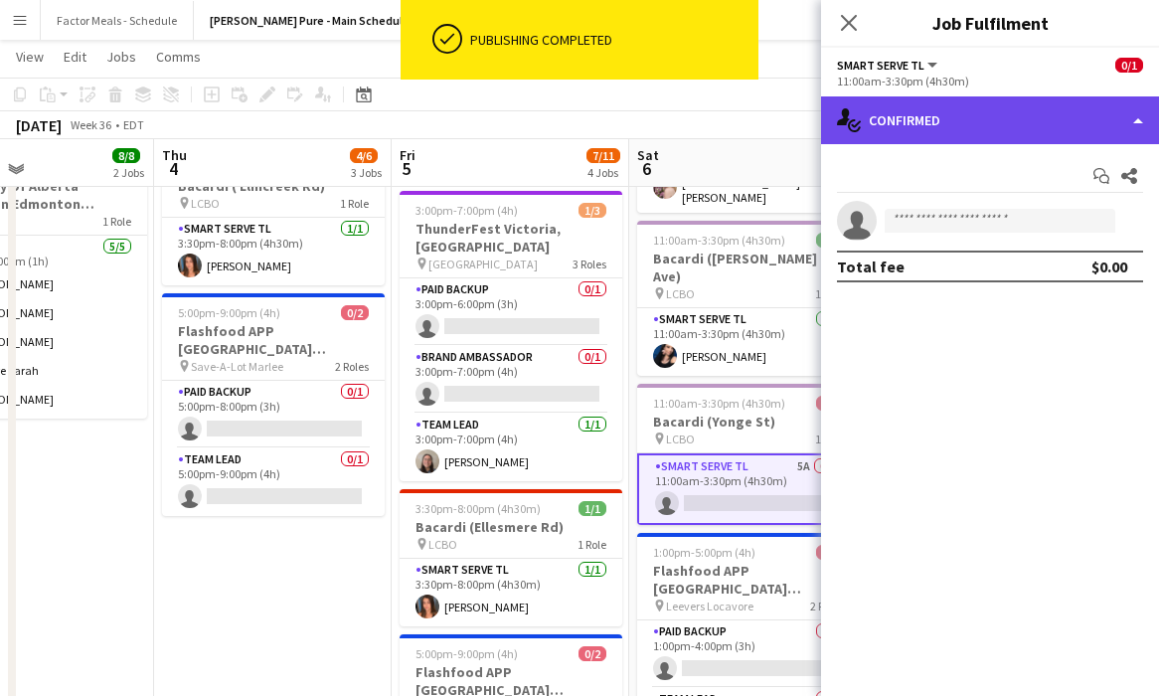
click at [708, 119] on div "single-neutral-actions-check-2 Confirmed" at bounding box center [990, 120] width 338 height 48
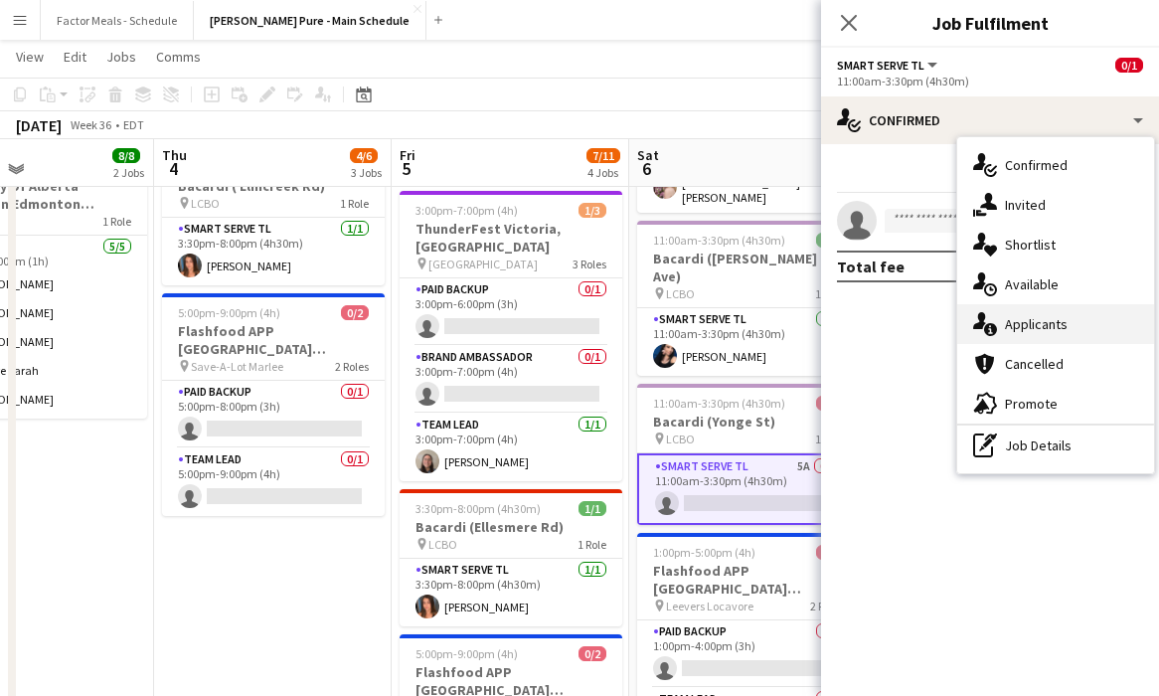
click at [708, 330] on icon "single-neutral-actions-information" at bounding box center [985, 324] width 24 height 24
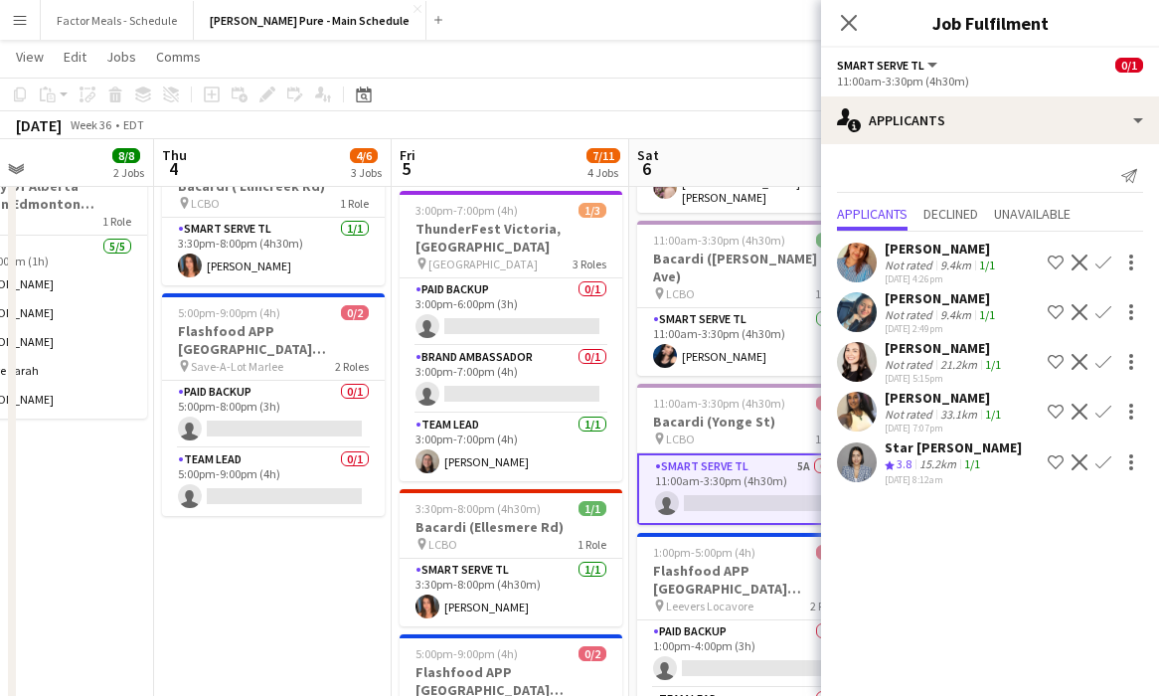
click at [708, 470] on app-icon "Confirm" at bounding box center [1104, 462] width 16 height 16
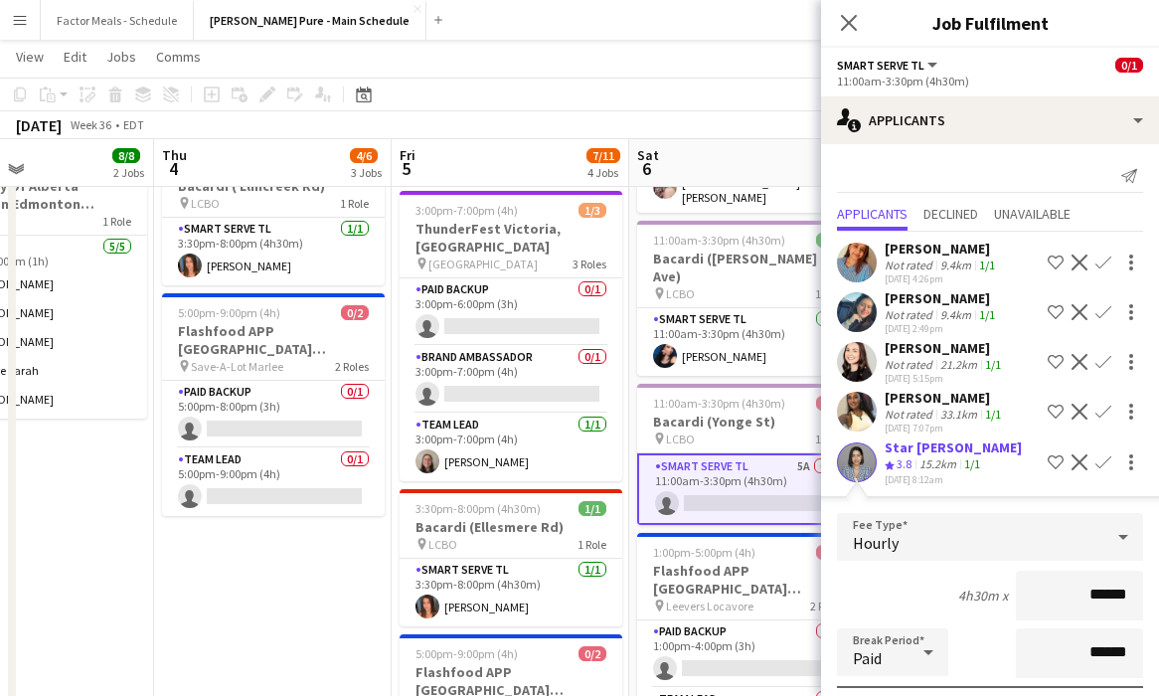
scroll to position [278, 0]
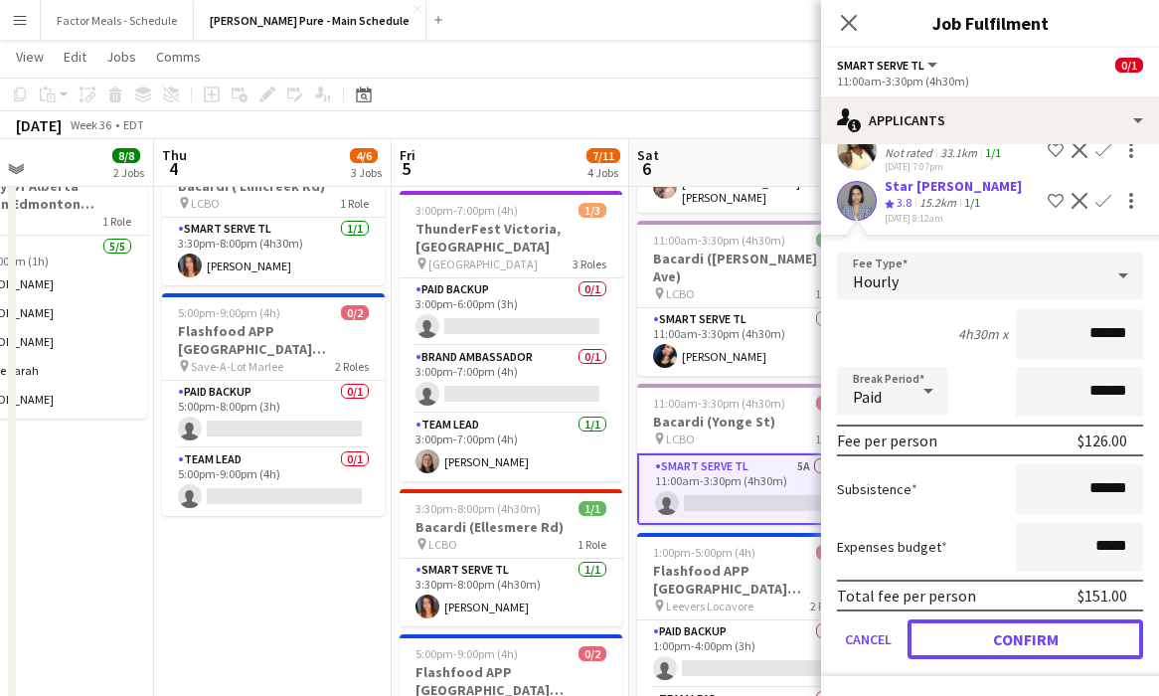
click at [708, 637] on button "Confirm" at bounding box center [1026, 639] width 236 height 40
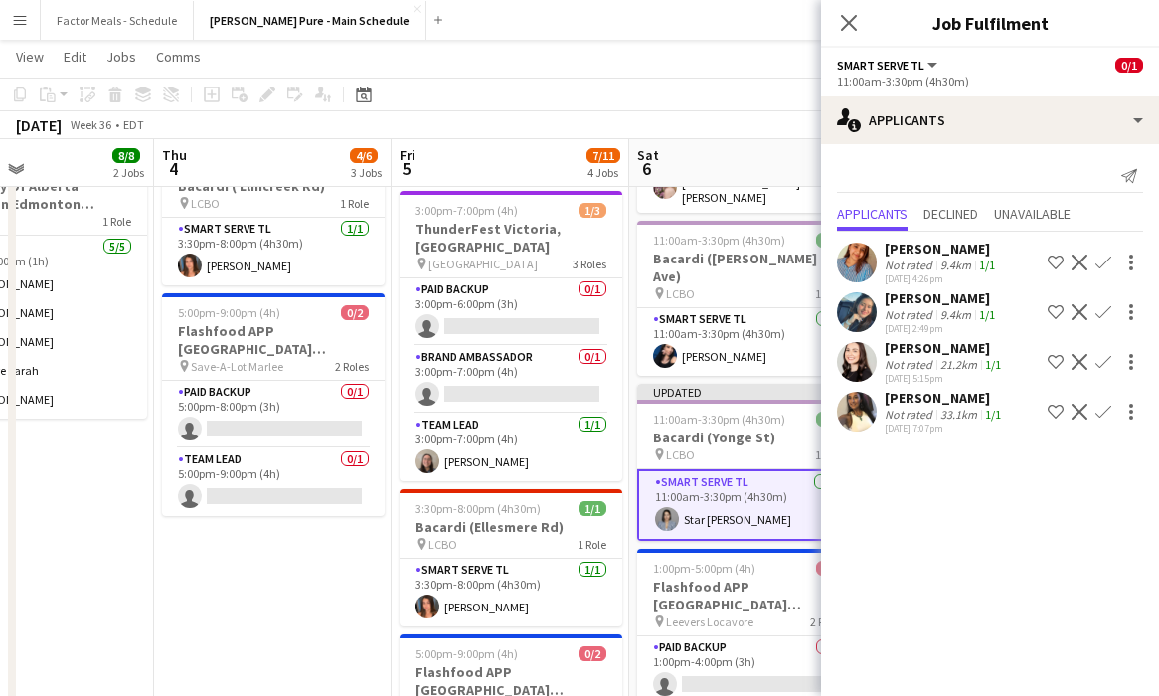
scroll to position [0, 0]
click at [708, 22] on icon at bounding box center [848, 22] width 19 height 19
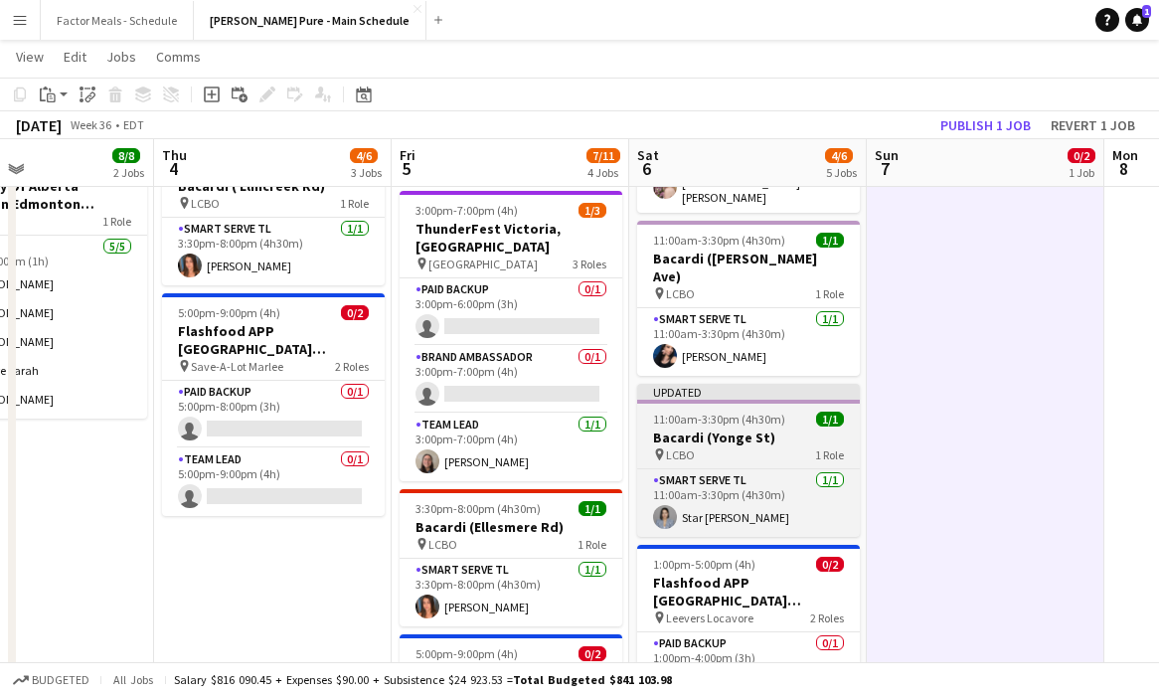
click at [708, 412] on span "11:00am-3:30pm (4h30m)" at bounding box center [719, 419] width 132 height 15
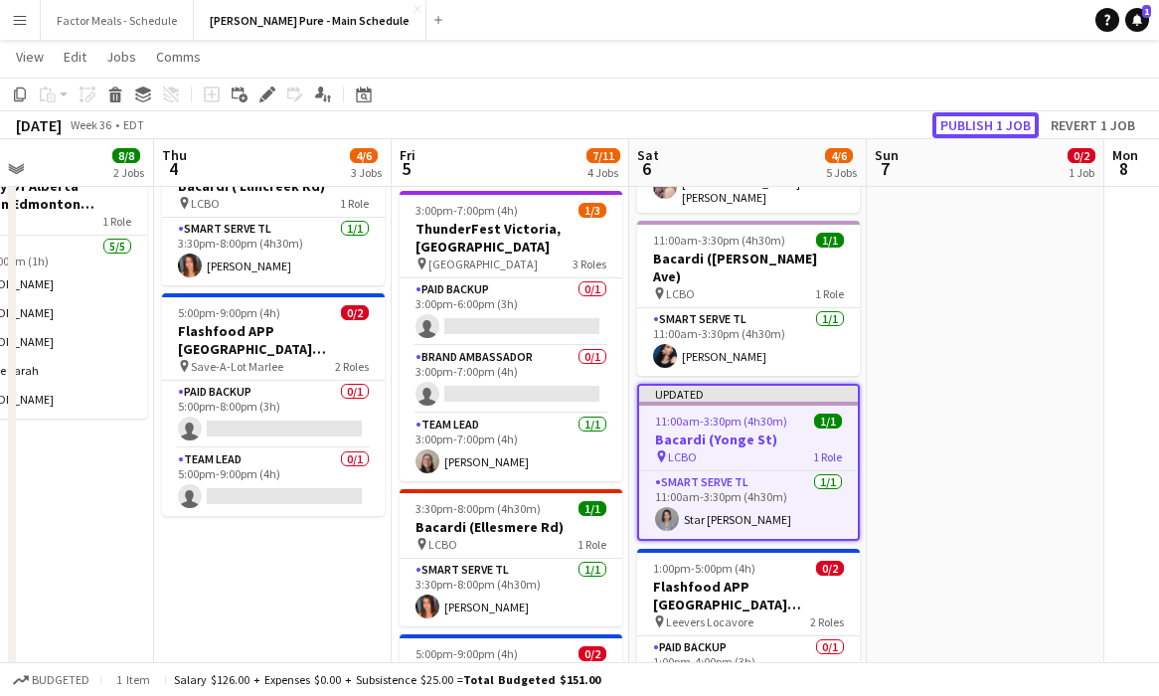
click at [708, 130] on button "Publish 1 job" at bounding box center [986, 125] width 106 height 26
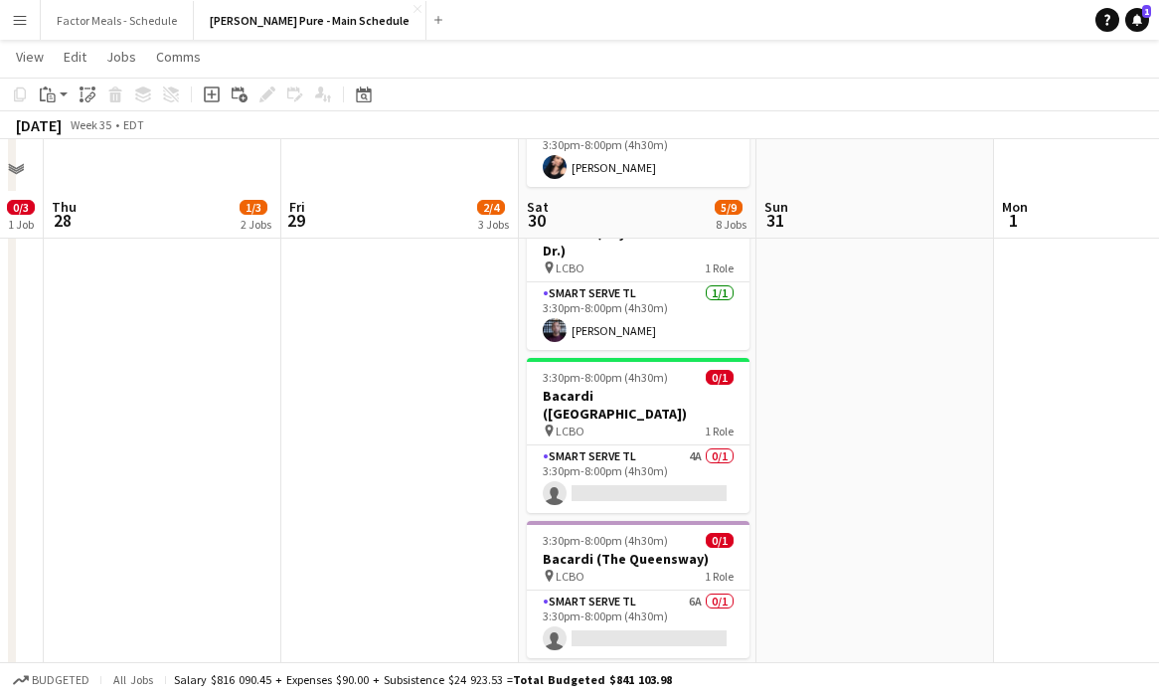
scroll to position [659, 0]
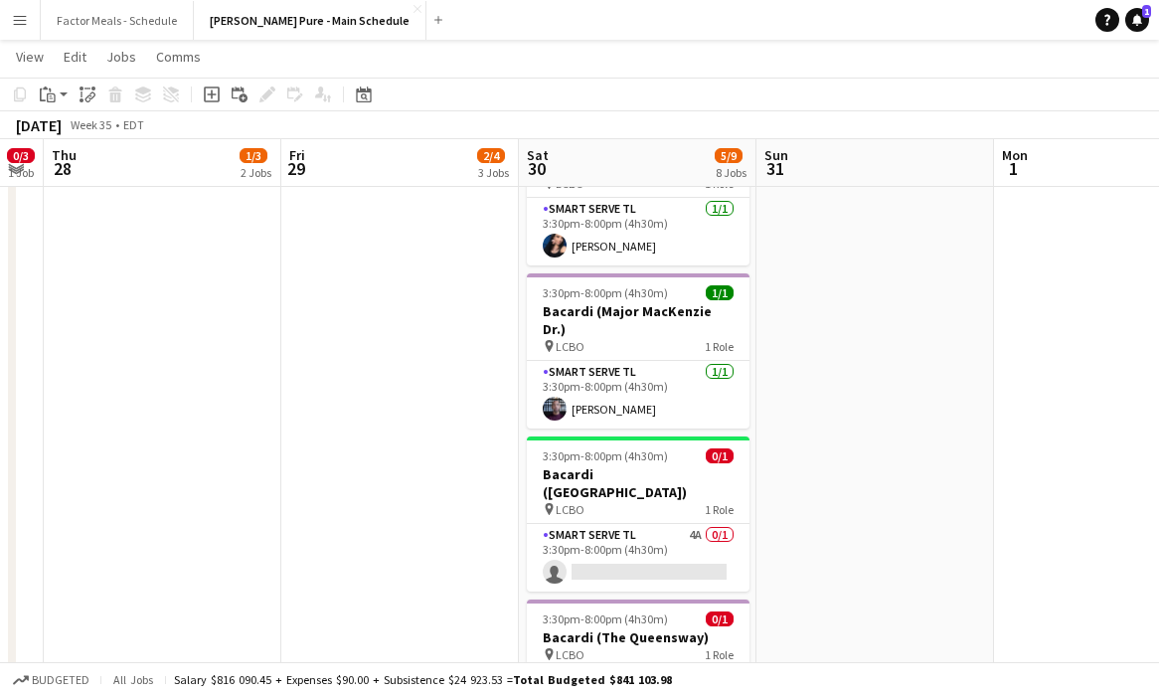
click at [627, 669] on app-card-role "Smart Serve TL 6A 0/1 3:30pm-8:00pm (4h30m) single-neutral-actions" at bounding box center [638, 703] width 223 height 68
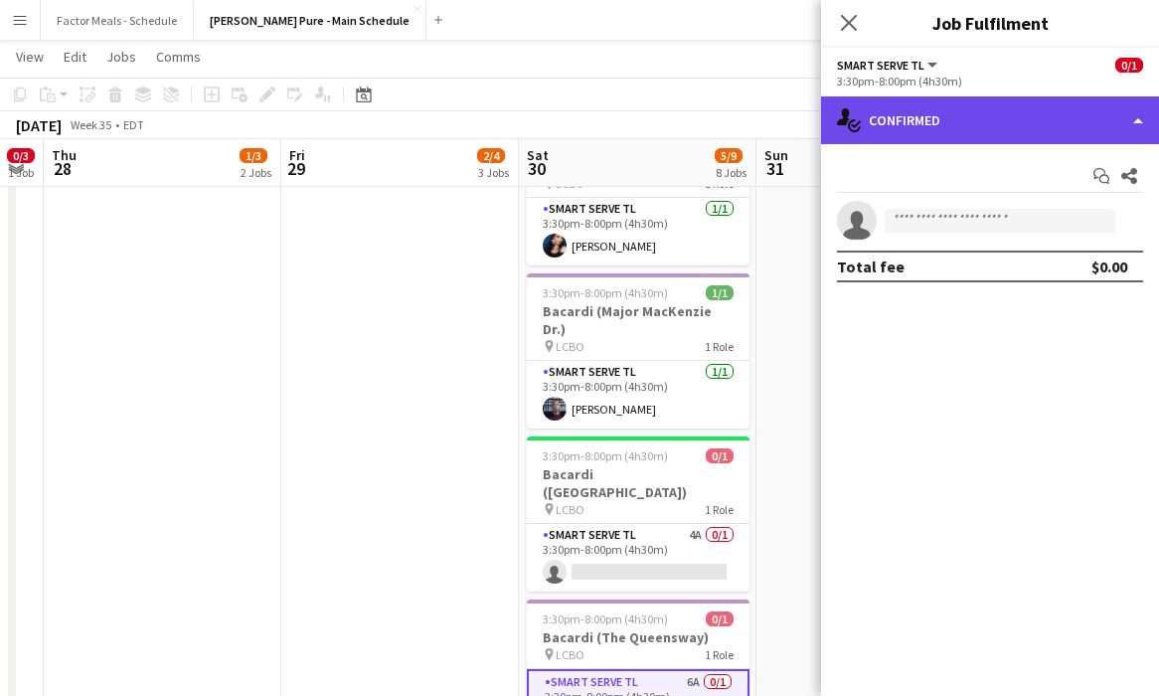
click at [708, 123] on div "single-neutral-actions-check-2 Confirmed" at bounding box center [990, 120] width 338 height 48
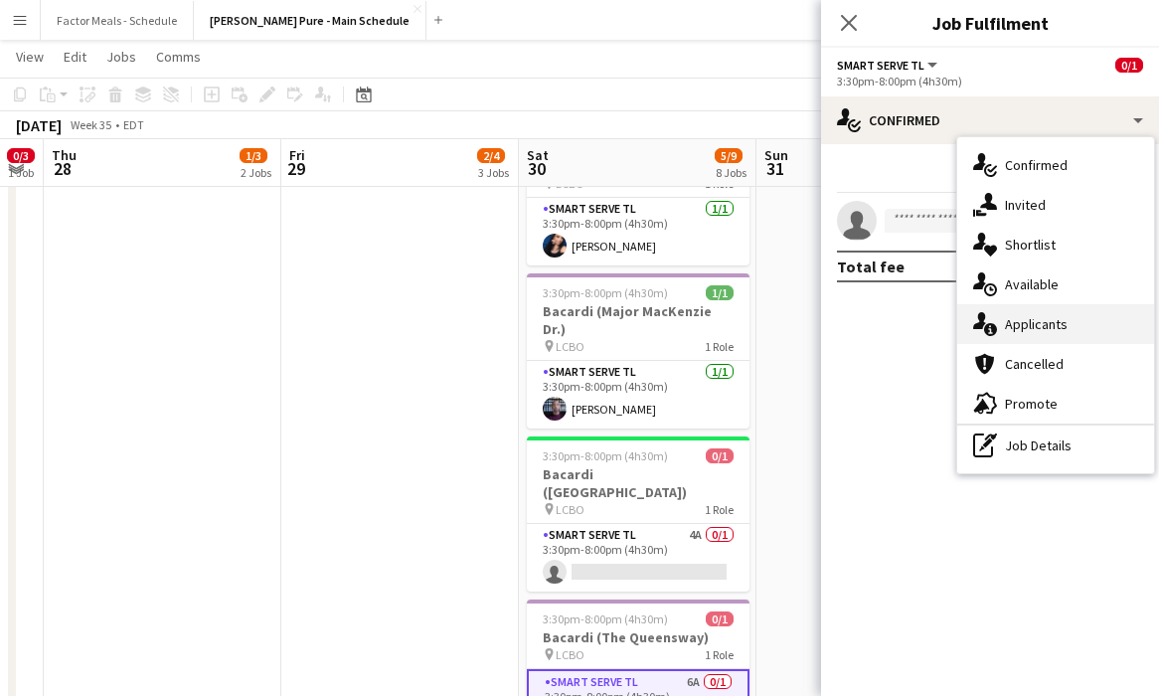
click at [708, 313] on div "single-neutral-actions-information Applicants" at bounding box center [1055, 324] width 197 height 40
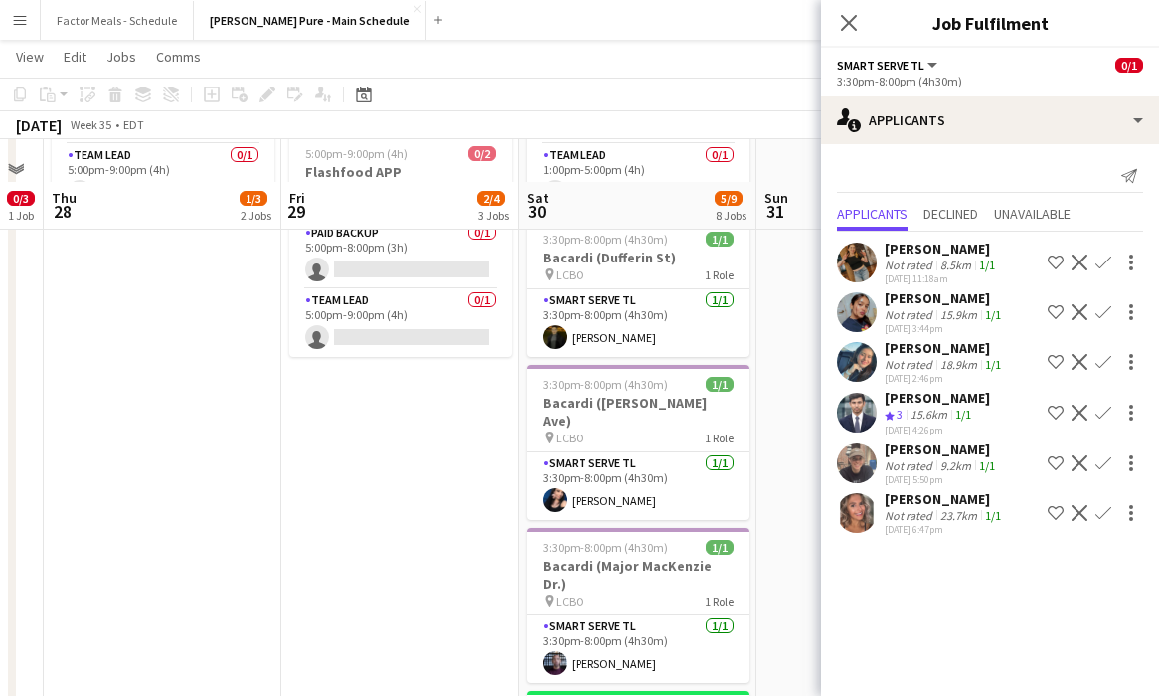
scroll to position [447, 0]
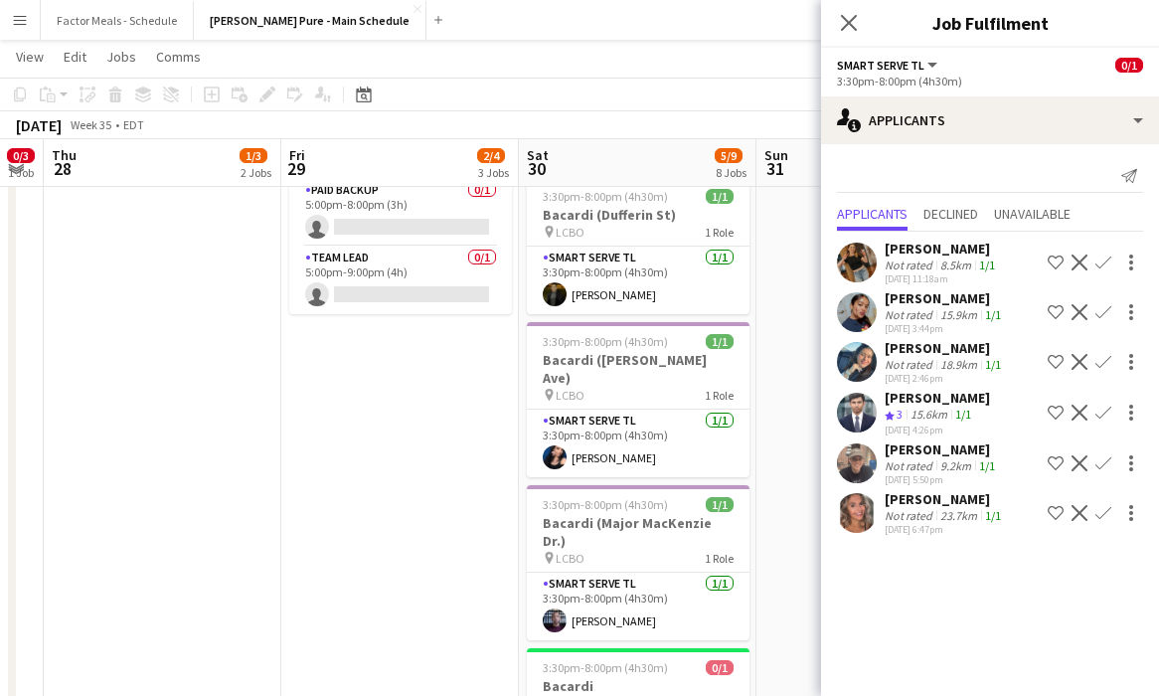
click at [708, 460] on app-icon "Confirm" at bounding box center [1104, 463] width 16 height 16
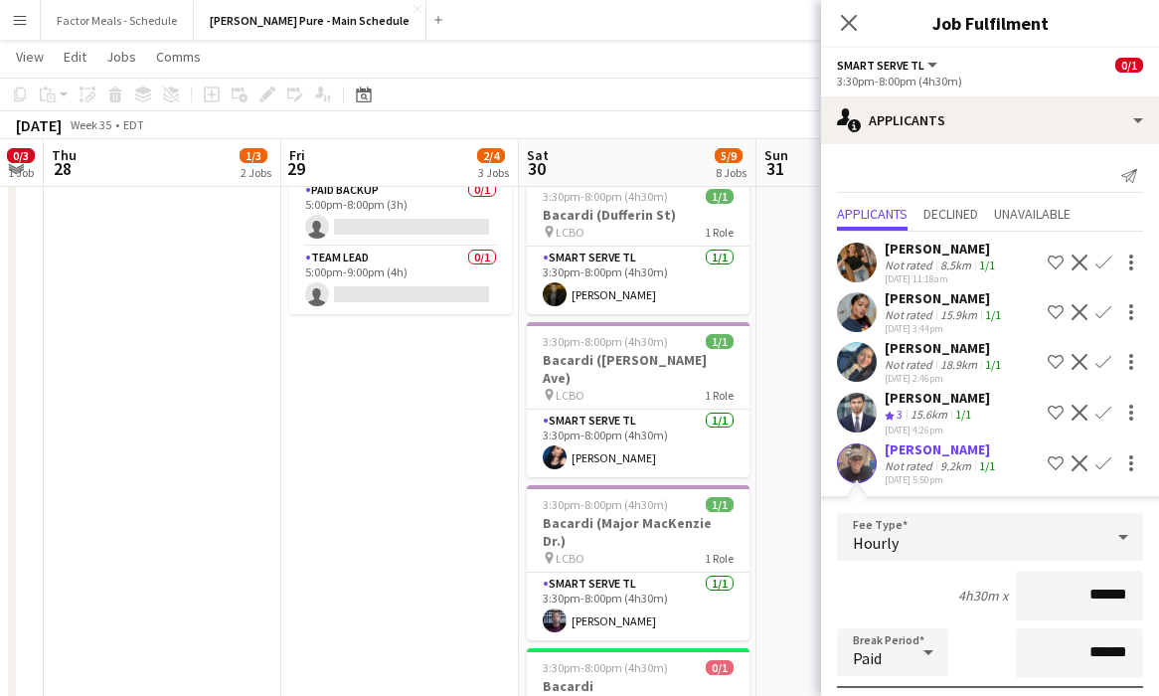
scroll to position [310, 0]
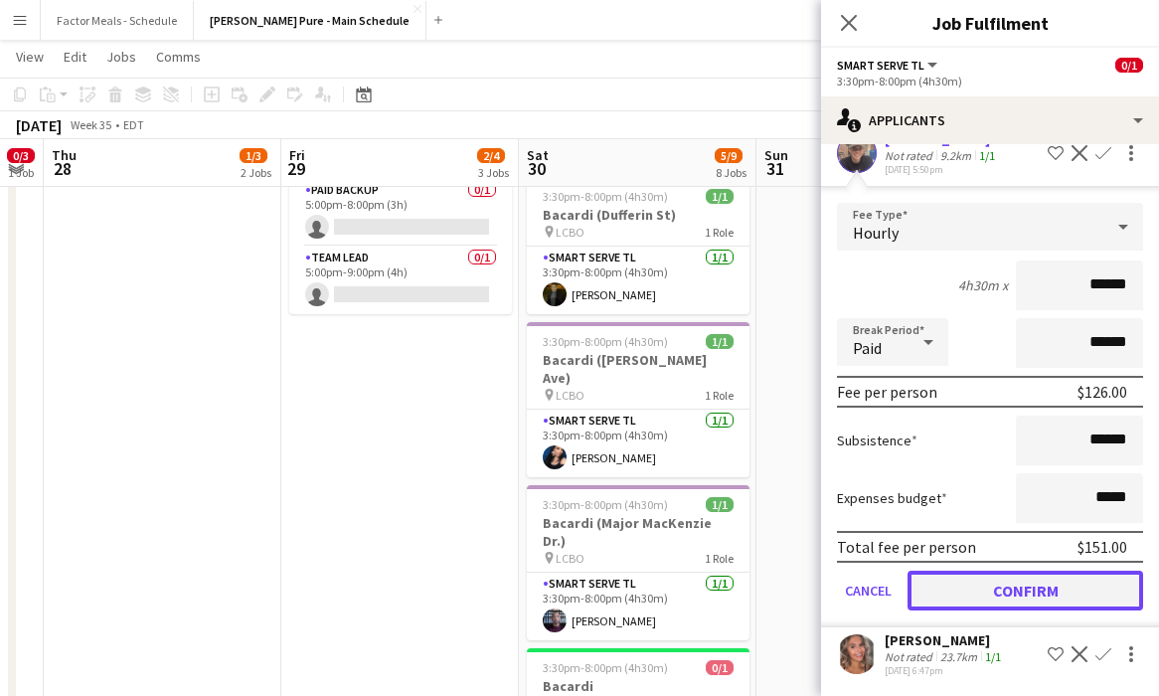
click at [708, 596] on button "Confirm" at bounding box center [1026, 591] width 236 height 40
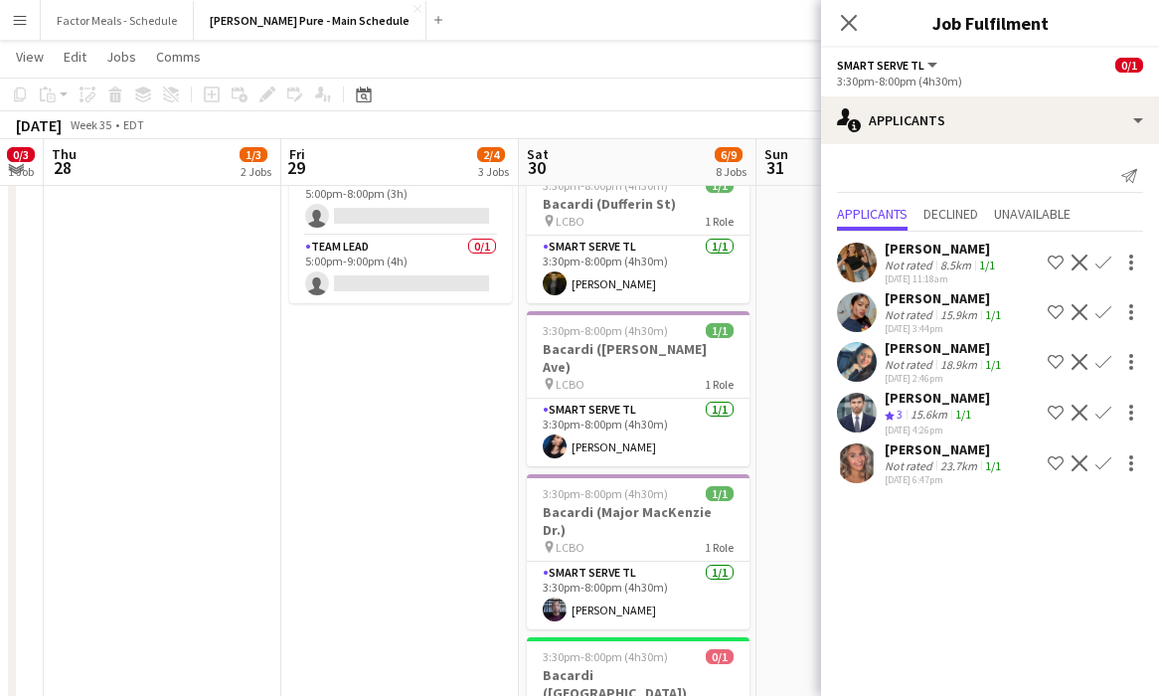
scroll to position [456, 0]
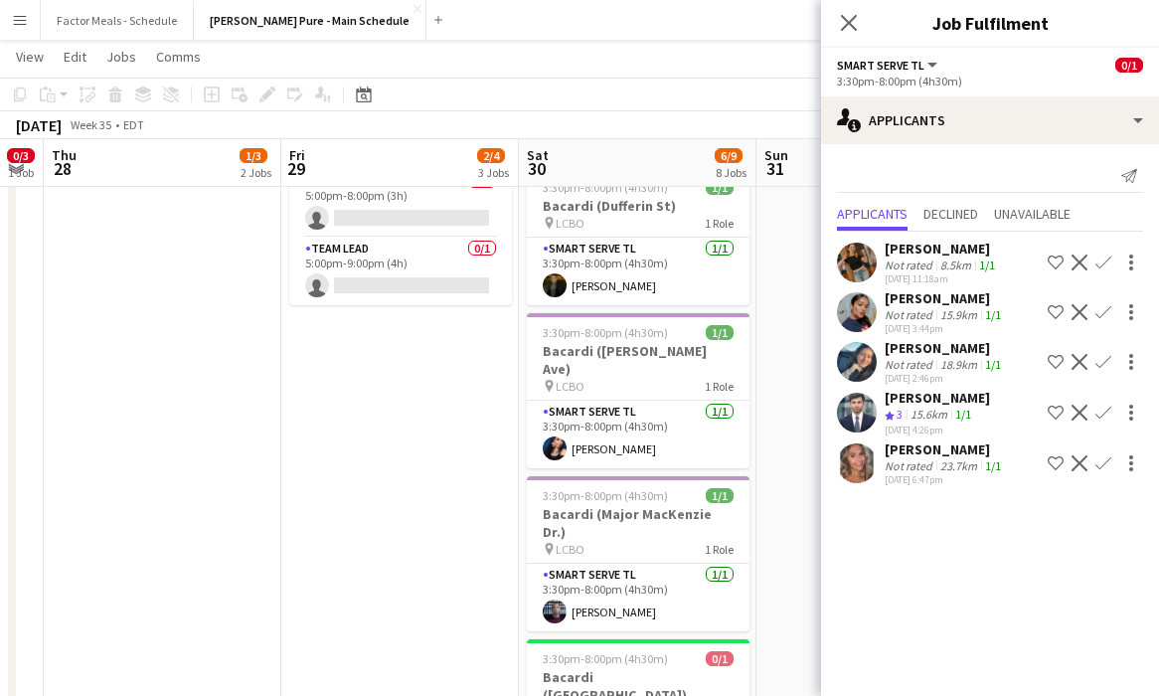
click at [708, 11] on app-icon "Close pop-in" at bounding box center [849, 23] width 24 height 24
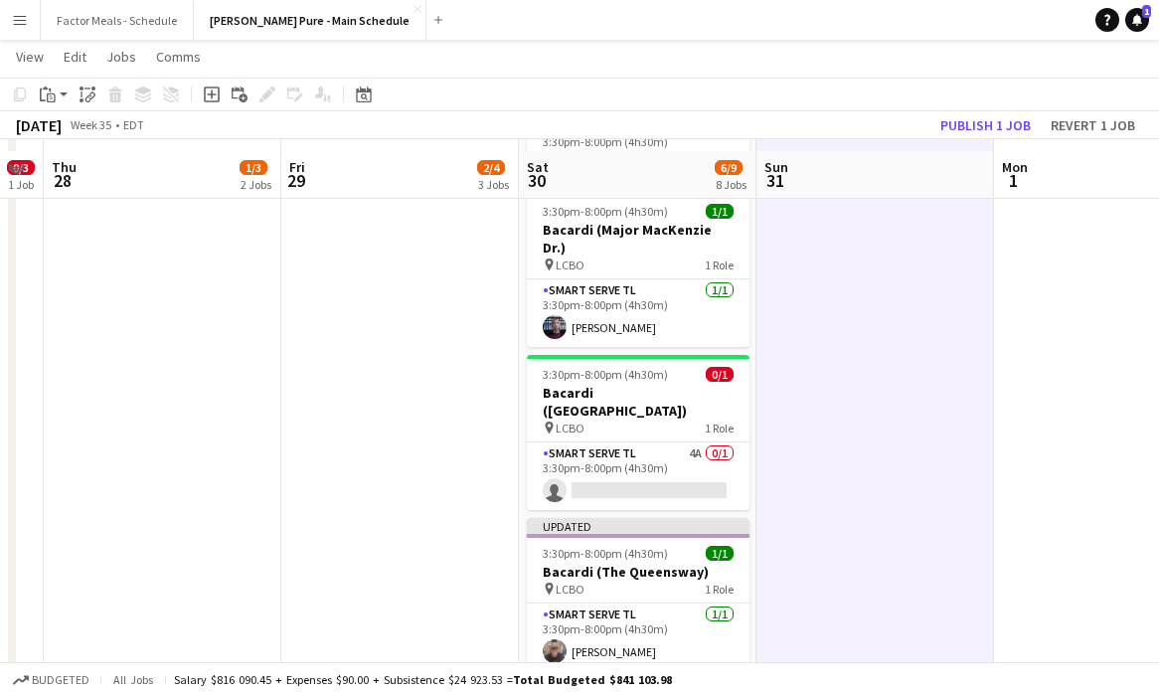
scroll to position [779, 0]
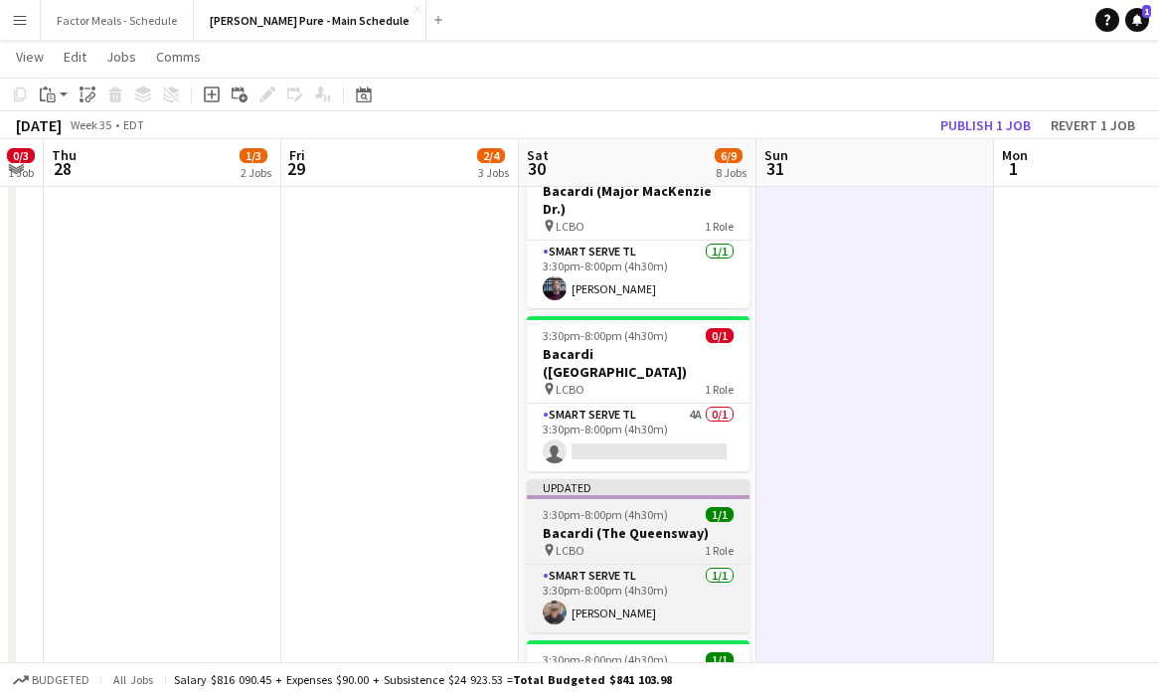
click at [617, 524] on h3 "Bacardi (The Queensway)" at bounding box center [638, 533] width 223 height 18
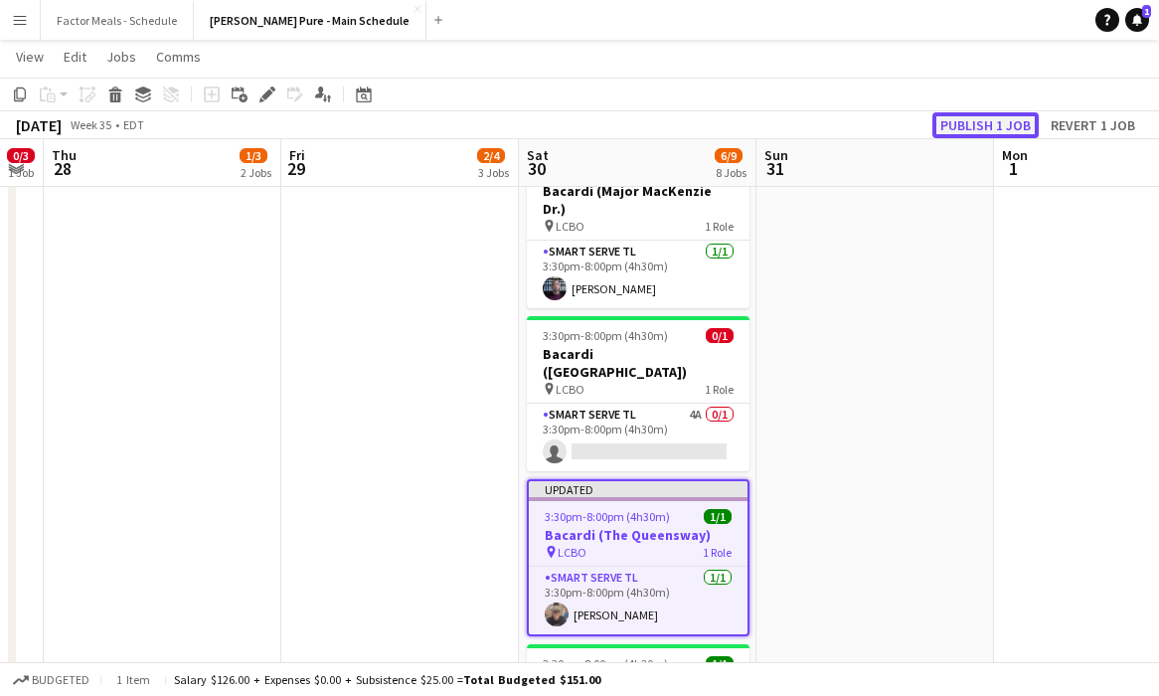
click at [708, 125] on button "Publish 1 job" at bounding box center [986, 125] width 106 height 26
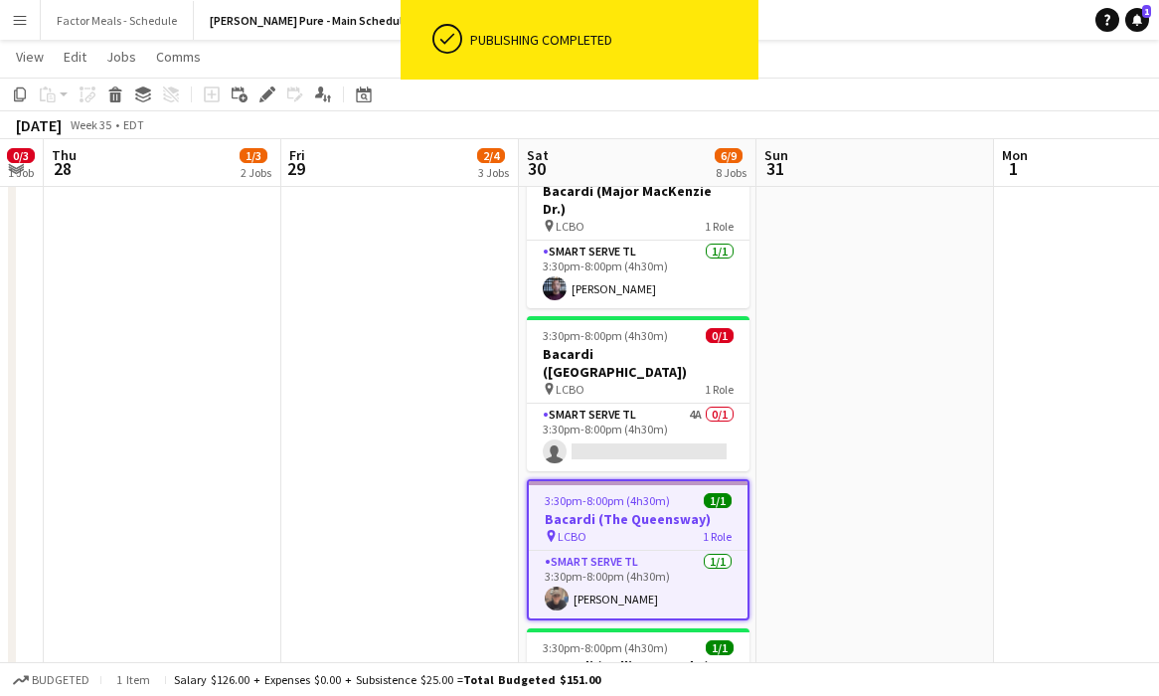
click at [708, 342] on app-date-cell at bounding box center [876, 657] width 238 height 2428
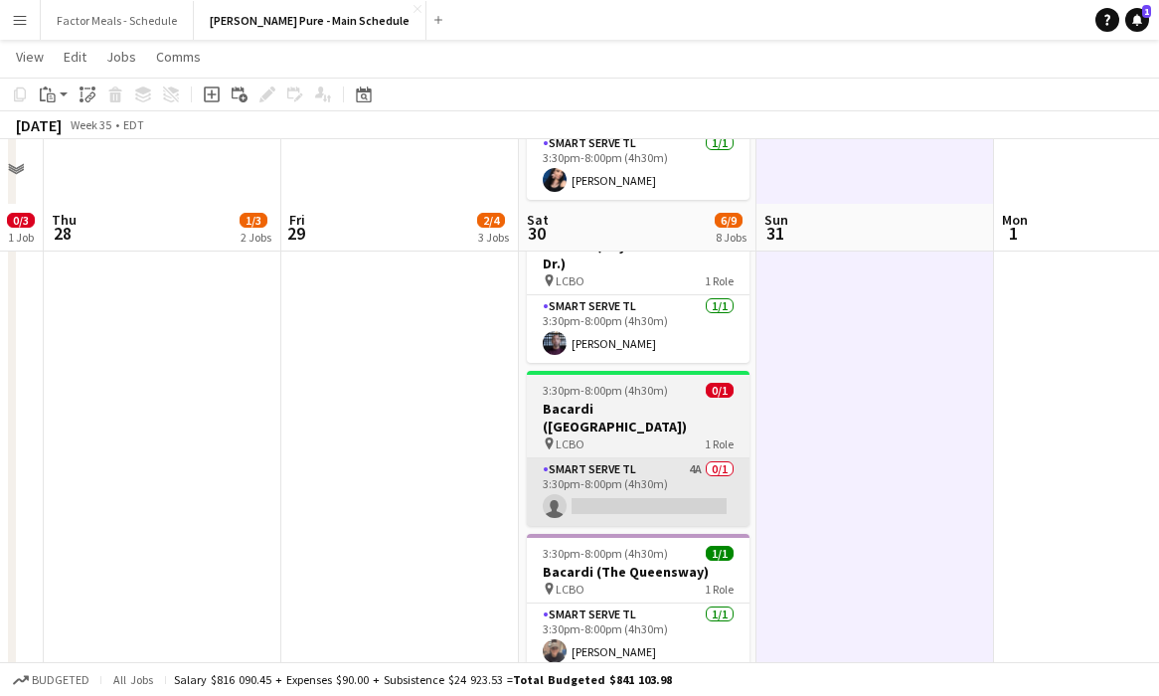
scroll to position [700, 0]
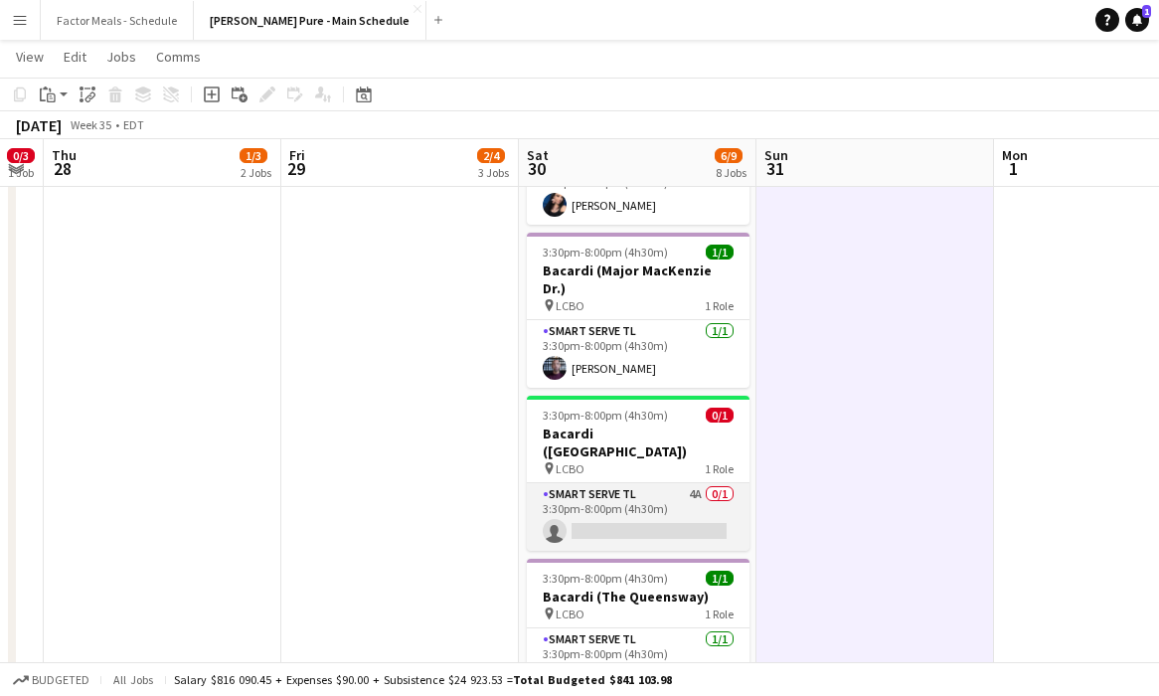
click at [615, 483] on app-card-role "Smart Serve TL 4A 0/1 3:30pm-8:00pm (4h30m) single-neutral-actions" at bounding box center [638, 517] width 223 height 68
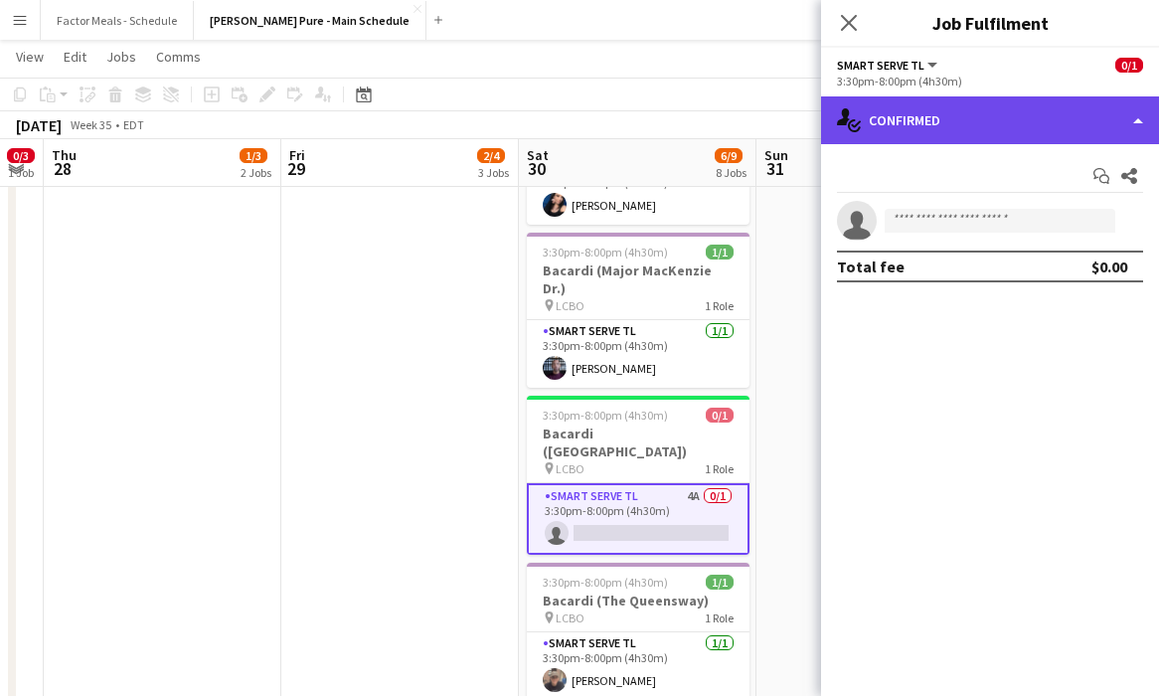
click at [708, 124] on div "single-neutral-actions-check-2 Confirmed" at bounding box center [990, 120] width 338 height 48
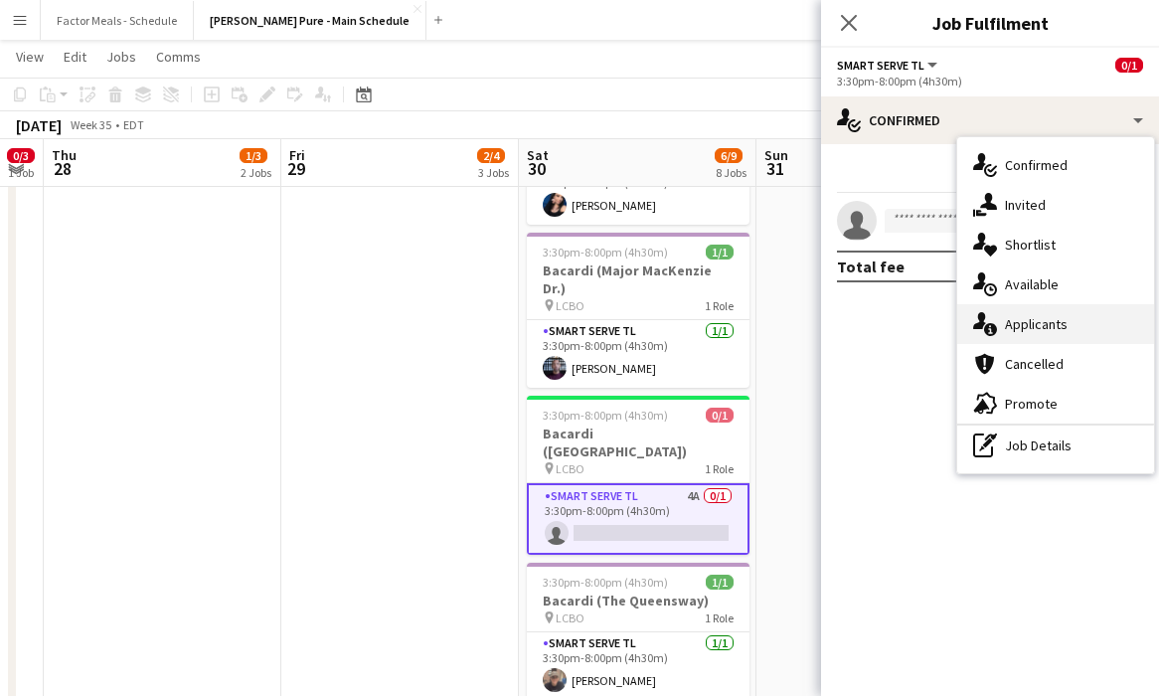
click at [708, 311] on div "single-neutral-actions-information Applicants" at bounding box center [1055, 324] width 197 height 40
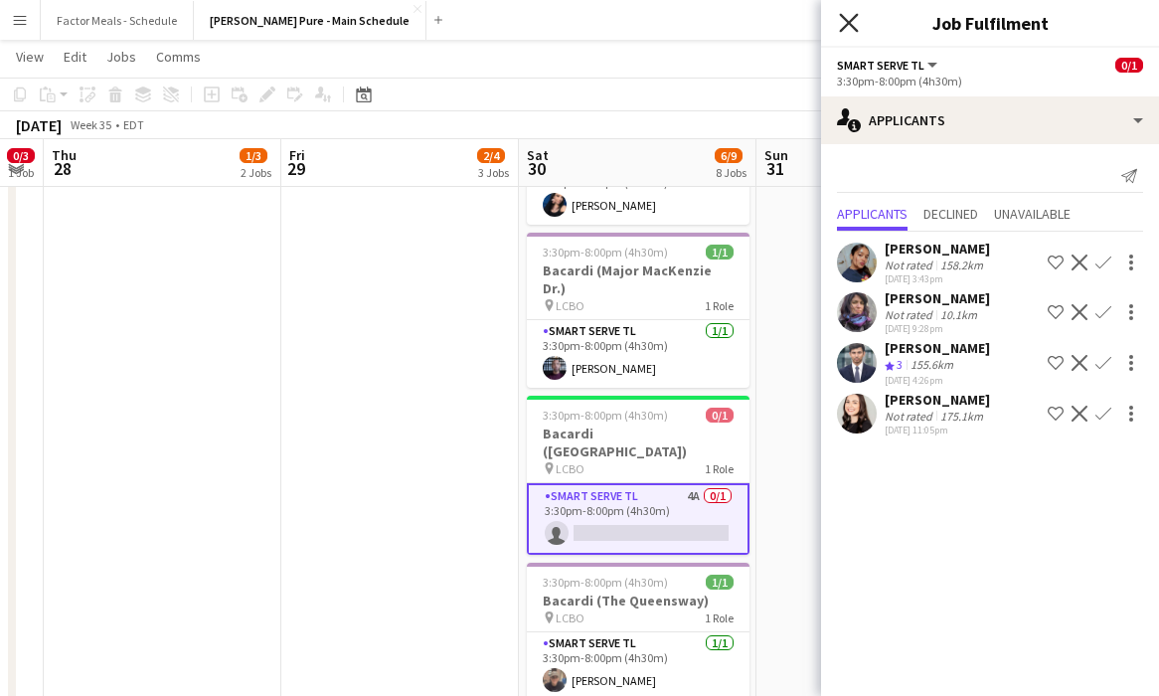
click at [708, 17] on icon at bounding box center [848, 22] width 19 height 19
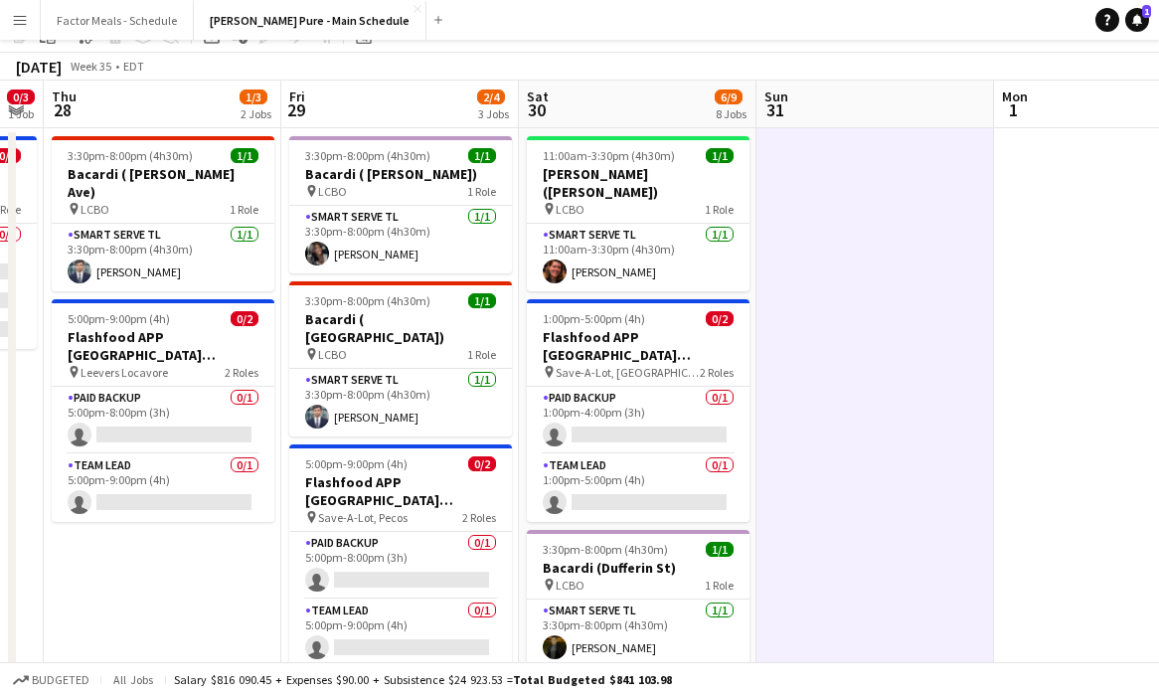
scroll to position [32, 0]
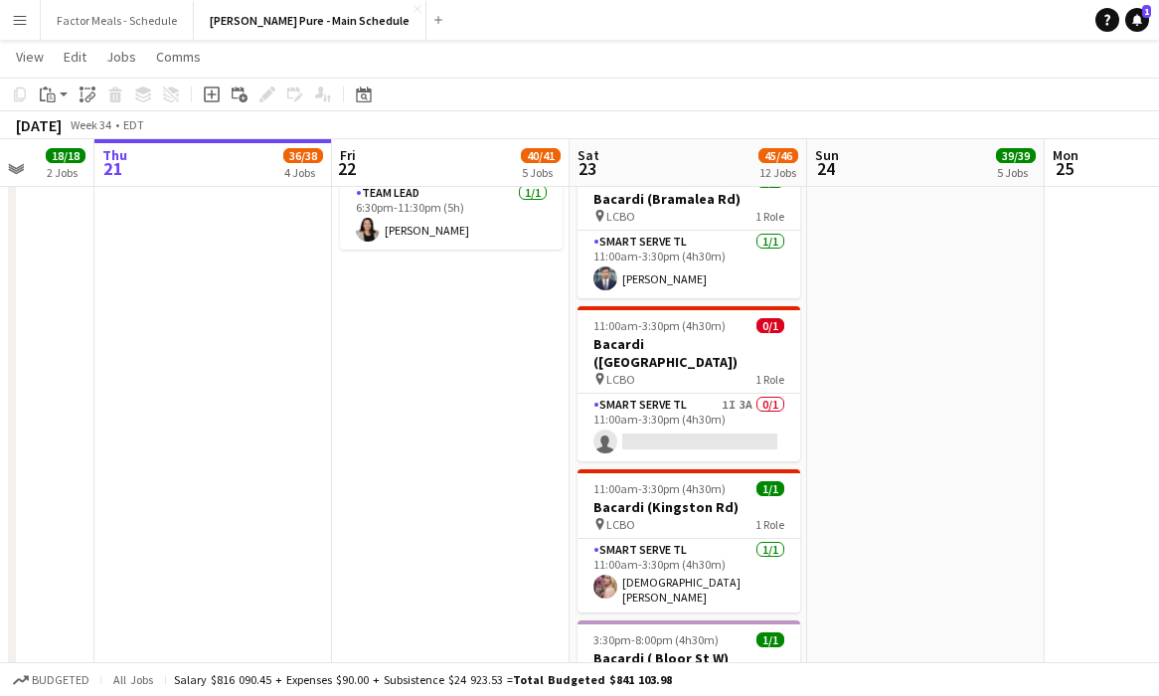
scroll to position [0, 652]
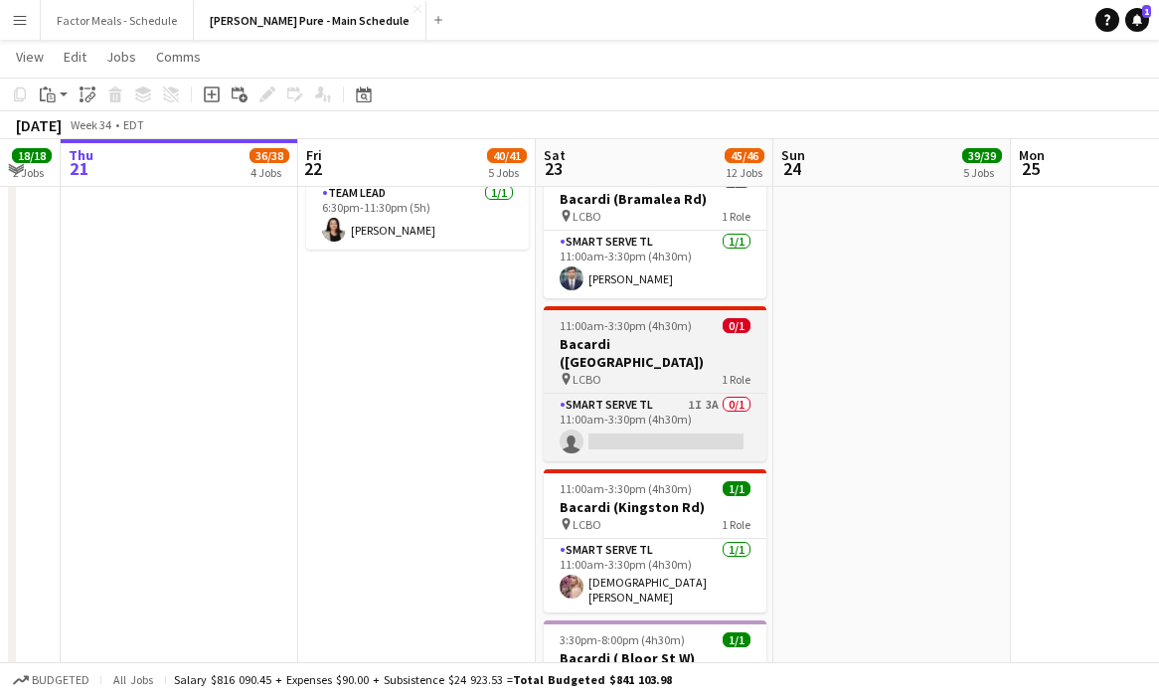
click at [622, 335] on h3 "Bacardi ([GEOGRAPHIC_DATA])" at bounding box center [655, 353] width 223 height 36
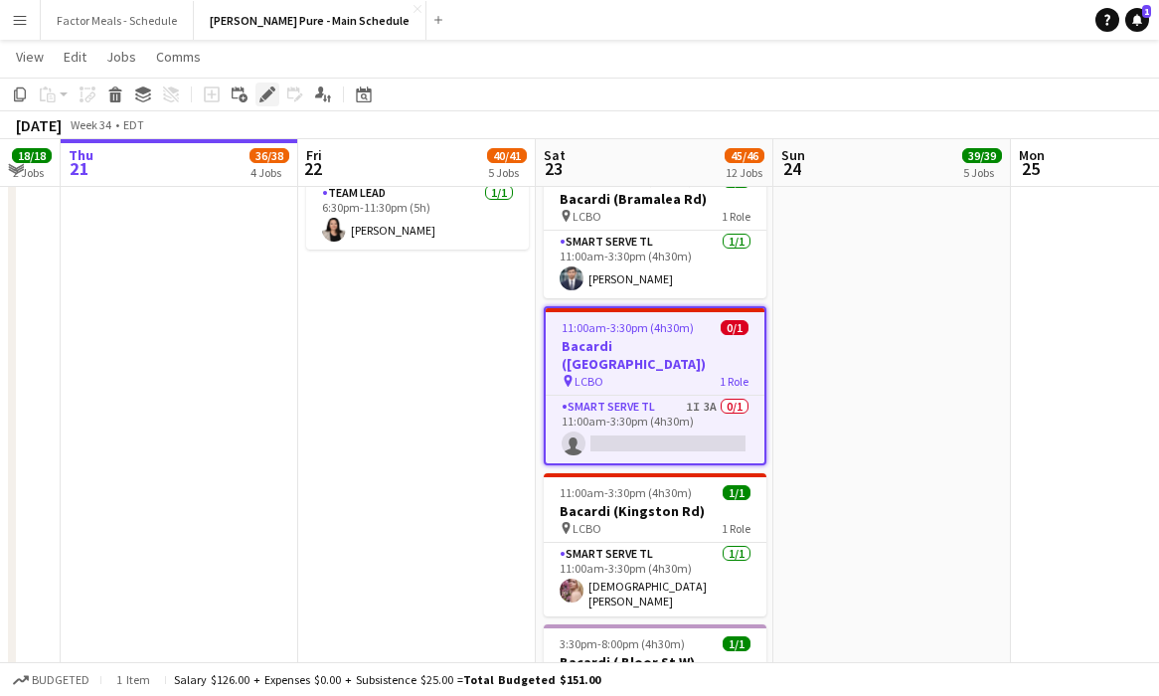
click at [259, 91] on icon "Edit" at bounding box center [267, 94] width 16 height 16
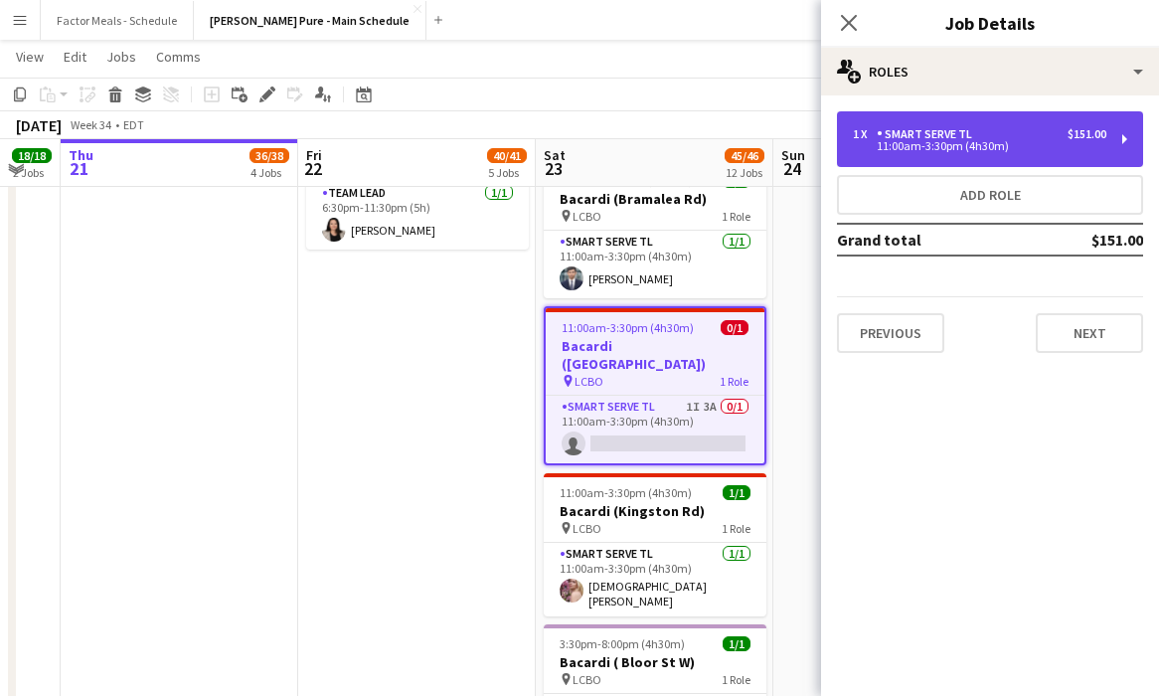
click at [884, 154] on div "1 x Smart Serve TL $151.00 11:00am-3:30pm (4h30m)" at bounding box center [990, 139] width 306 height 56
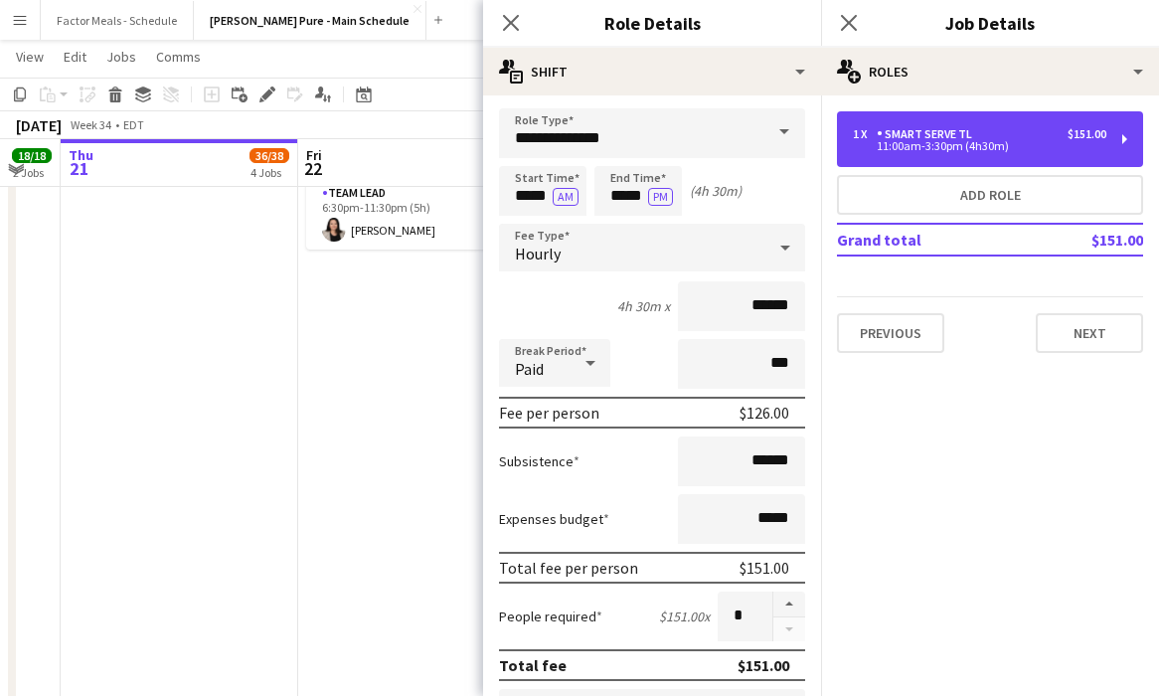
scroll to position [0, 0]
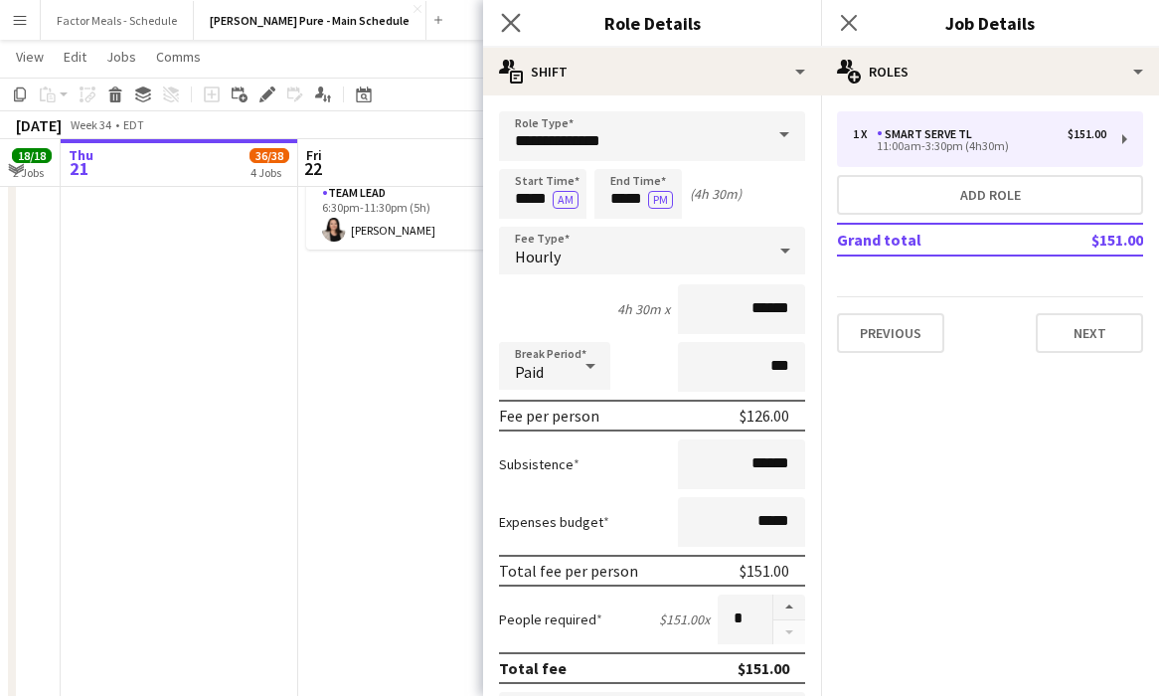
click at [521, 25] on app-icon "Close pop-in" at bounding box center [511, 23] width 29 height 29
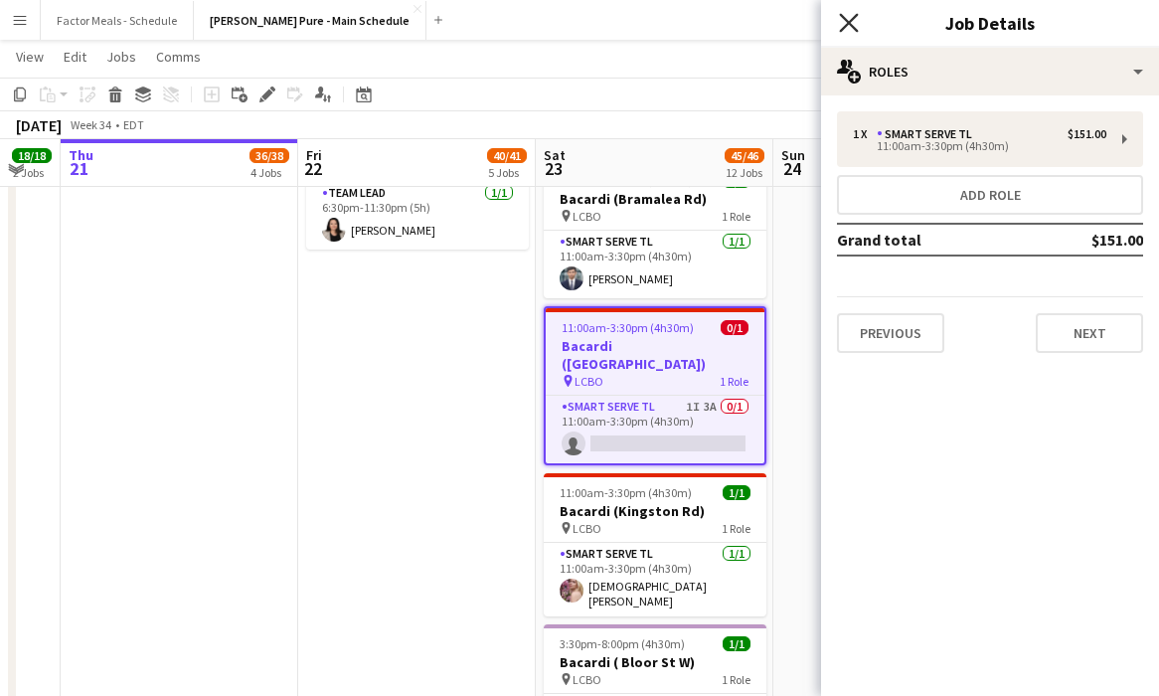
click at [839, 23] on icon "Close pop-in" at bounding box center [848, 22] width 19 height 19
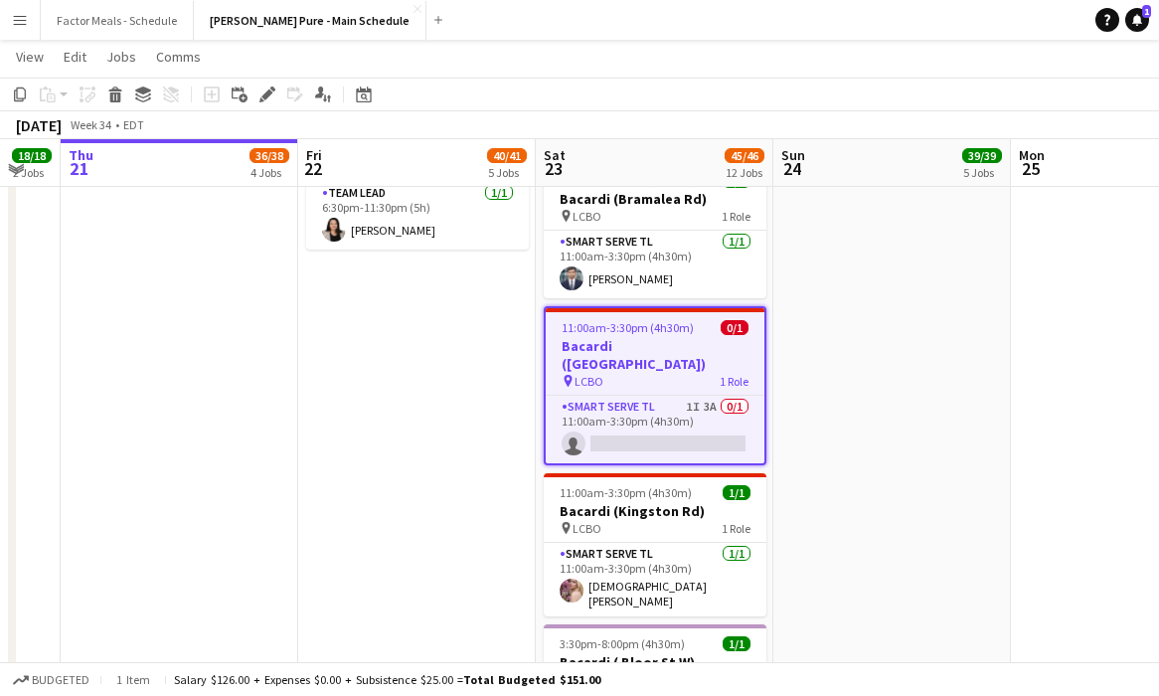
click at [843, 351] on app-date-cell "9:00am-5:00pm (8h) 21/21 Disney Fan Expo pin MTCC 5 Roles Paid Backup [DATE] 9:…" at bounding box center [892, 134] width 238 height 2428
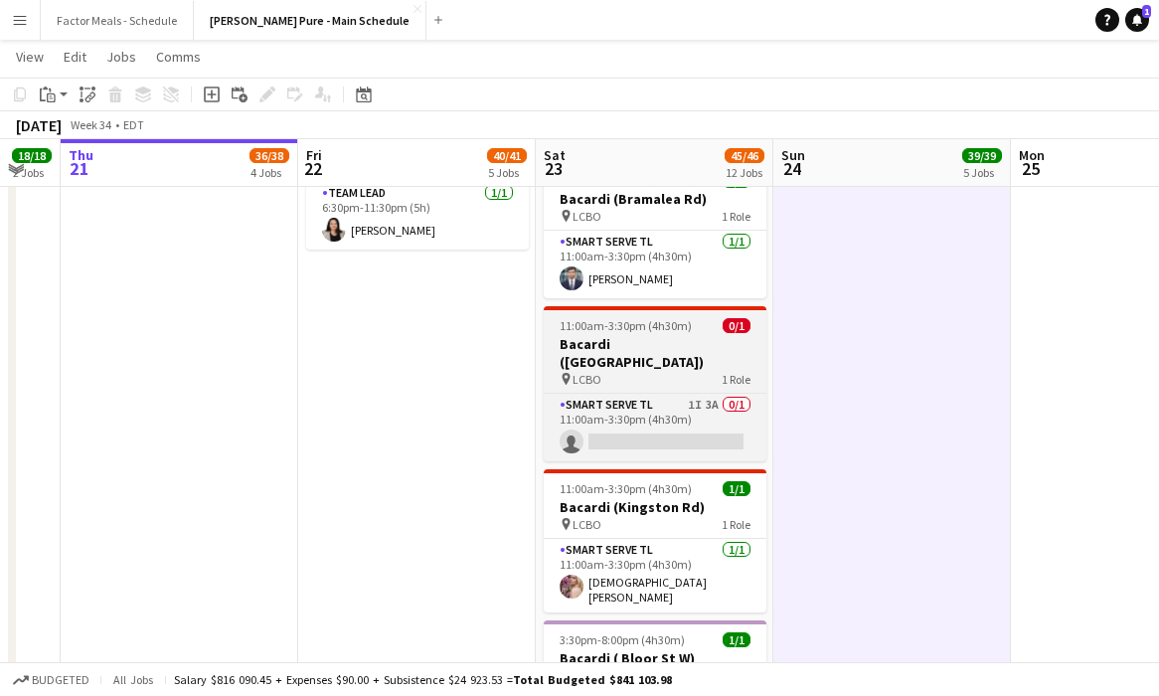
click at [661, 335] on h3 "Bacardi ([GEOGRAPHIC_DATA])" at bounding box center [655, 353] width 223 height 36
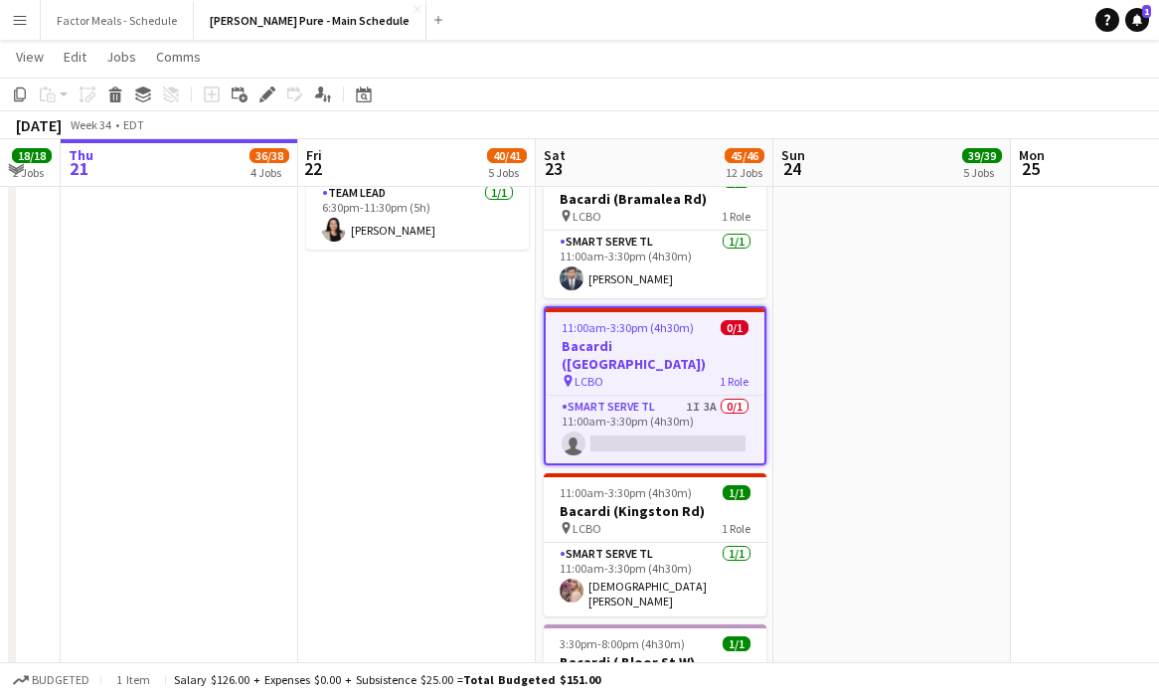
click at [32, 16] on button "Menu" at bounding box center [20, 20] width 40 height 40
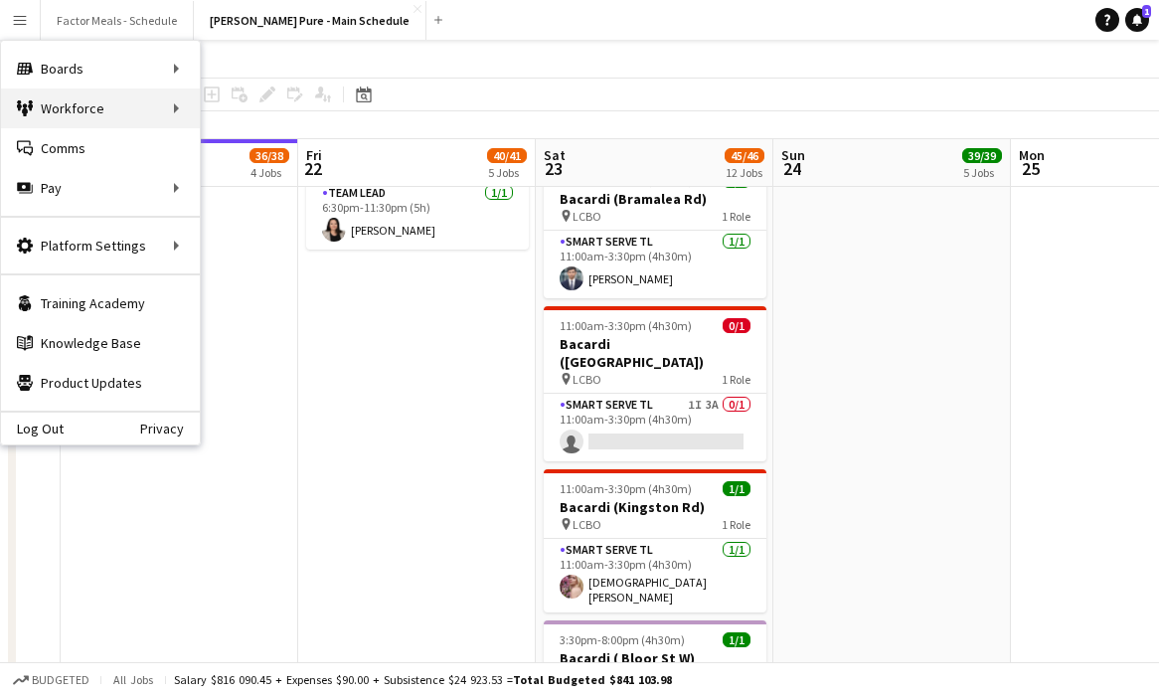
click at [57, 119] on div "Workforce Workforce" at bounding box center [100, 108] width 199 height 40
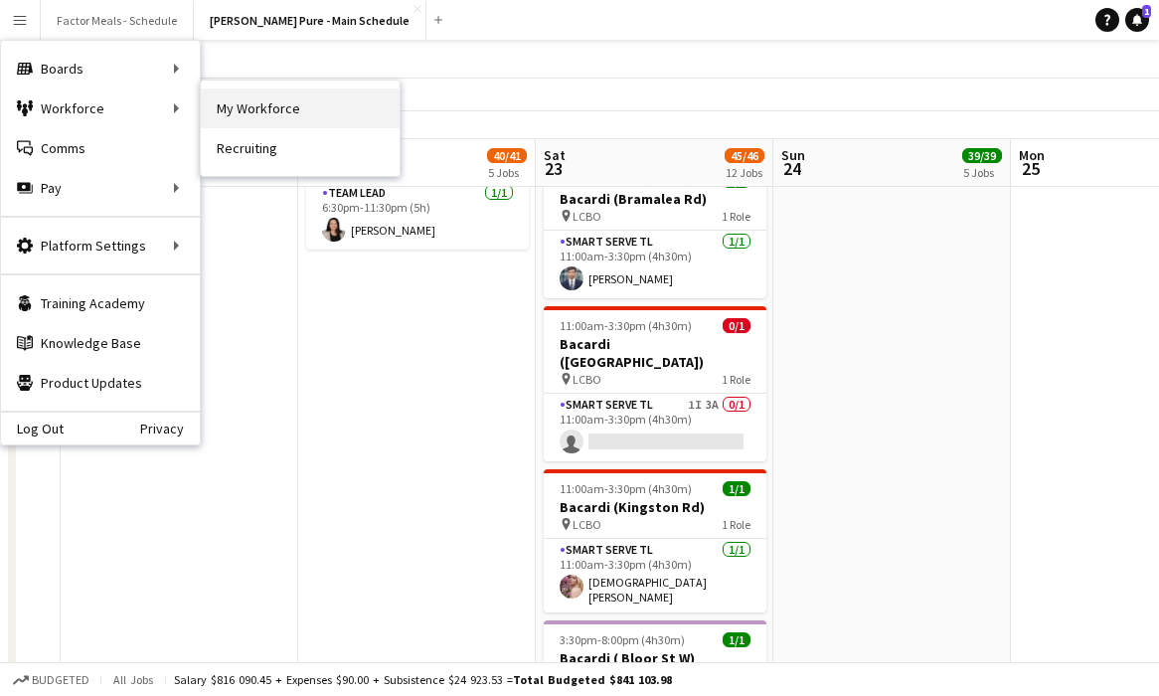
click at [260, 115] on link "My Workforce" at bounding box center [300, 108] width 199 height 40
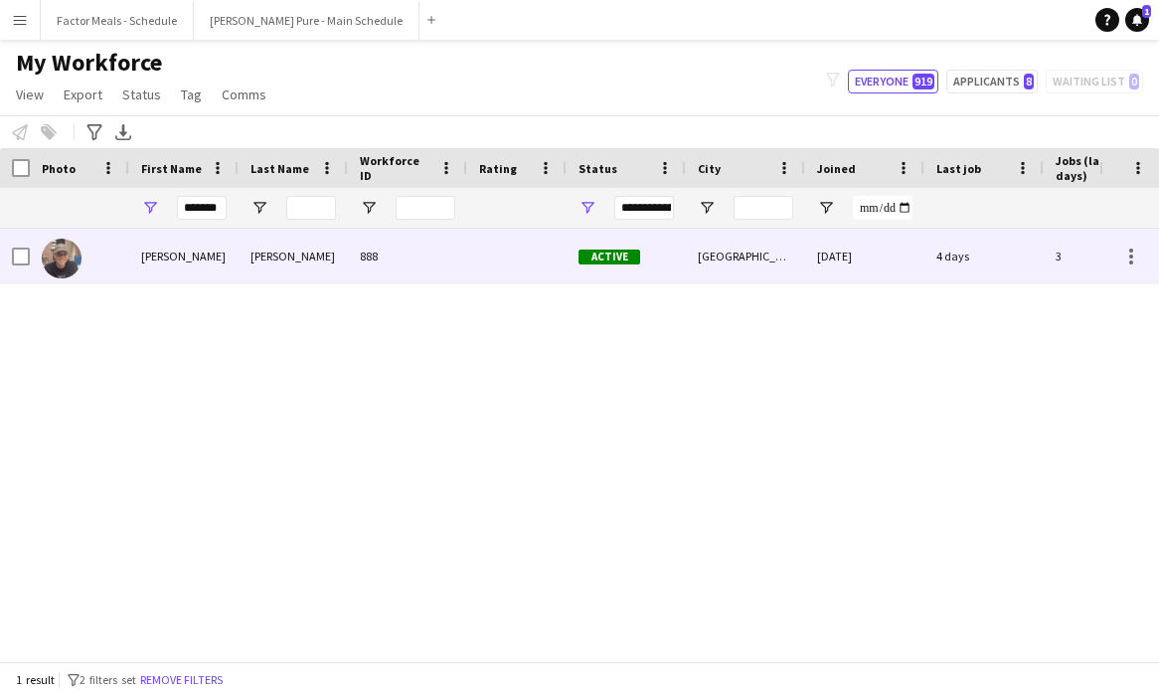
click at [51, 263] on img at bounding box center [62, 259] width 40 height 40
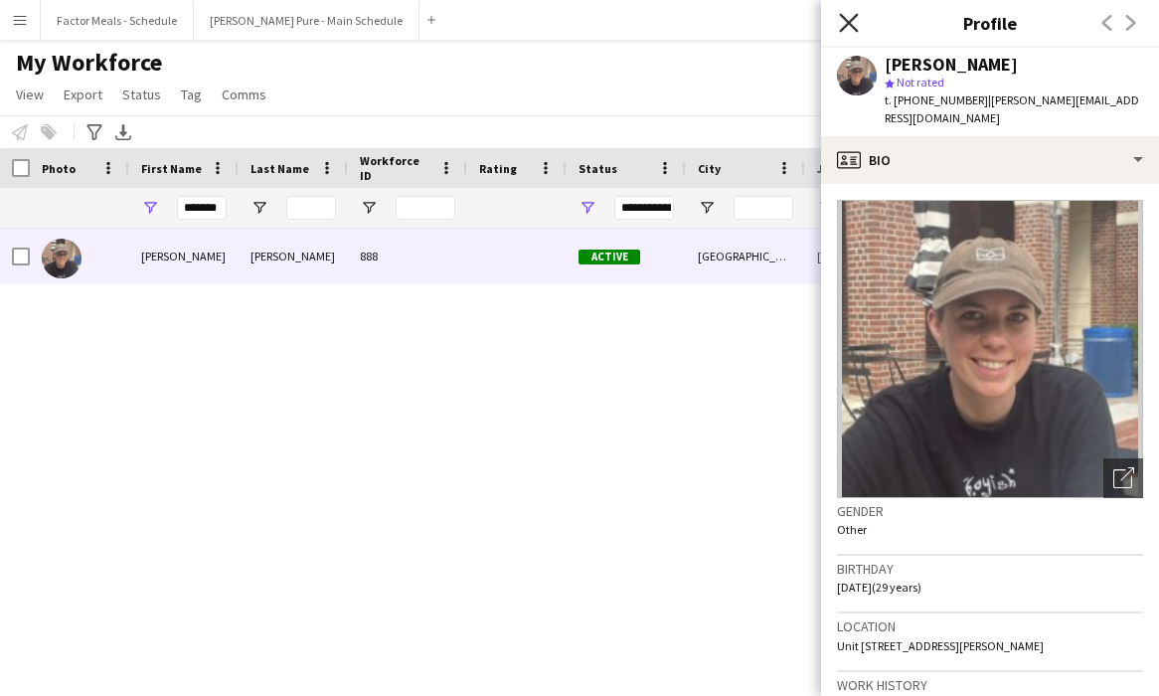
click at [854, 28] on icon at bounding box center [848, 22] width 19 height 19
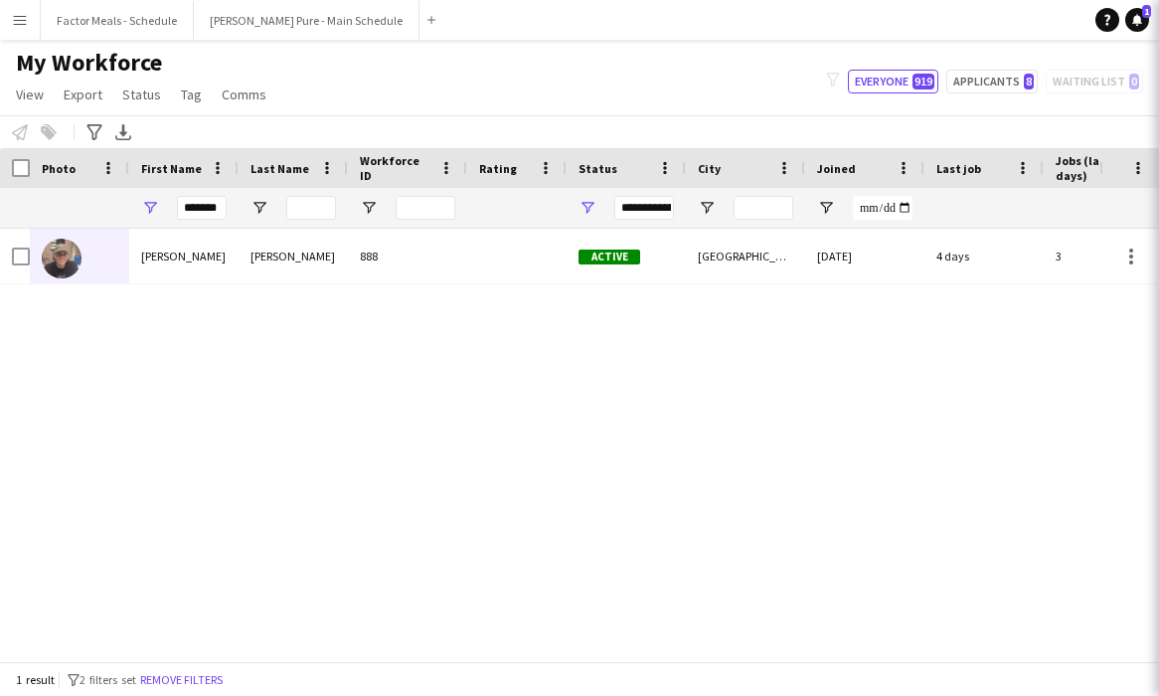
click at [633, 438] on div "Bridget Casey 888 Active Toronto 15-08-2025 4 days 3 bridget_casey_@outlook.com" at bounding box center [550, 445] width 1100 height 432
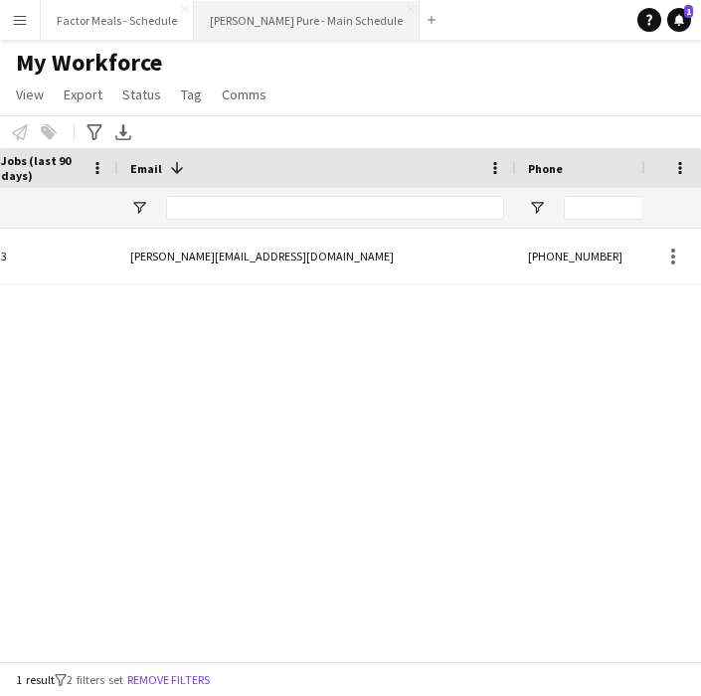
click at [244, 15] on button "[PERSON_NAME] Pure - Main Schedule Close" at bounding box center [307, 20] width 226 height 39
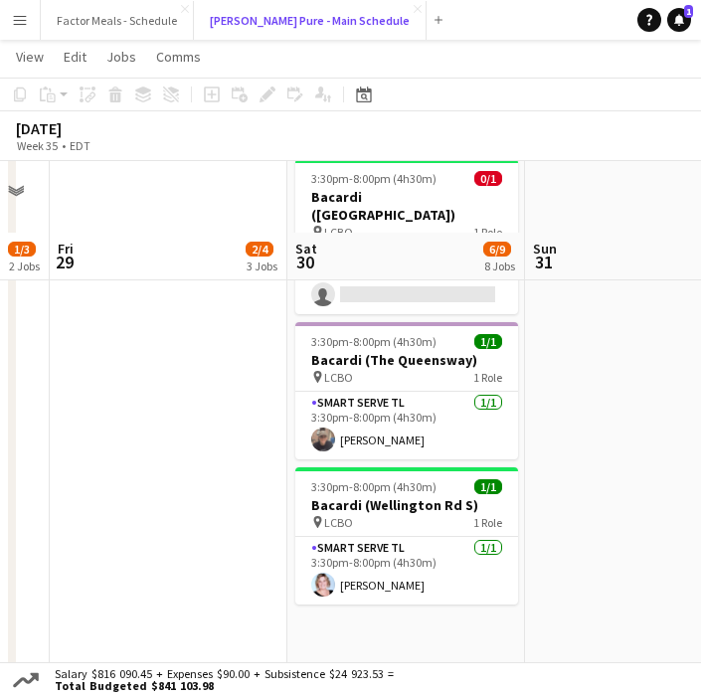
scroll to position [1030, 0]
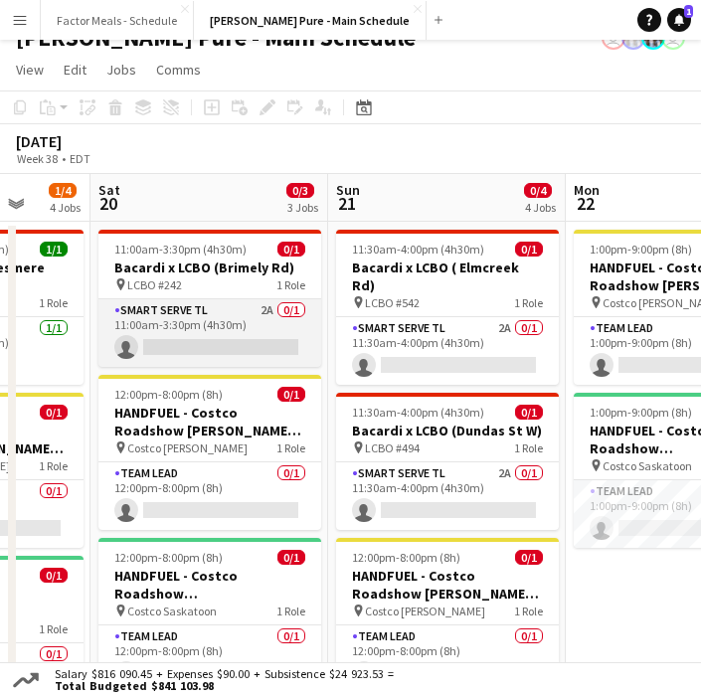
click at [202, 332] on app-card-role "Smart Serve TL 2A 0/1 11:00am-3:30pm (4h30m) single-neutral-actions" at bounding box center [209, 333] width 223 height 68
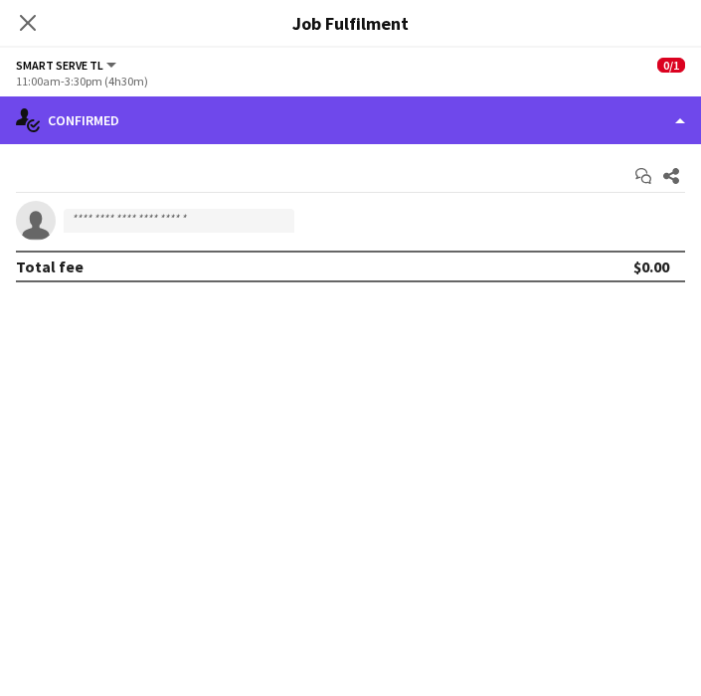
click at [290, 137] on div "single-neutral-actions-check-2 Confirmed" at bounding box center [350, 120] width 701 height 48
click at [290, 126] on div "single-neutral-actions-check-2 Confirmed" at bounding box center [350, 120] width 701 height 48
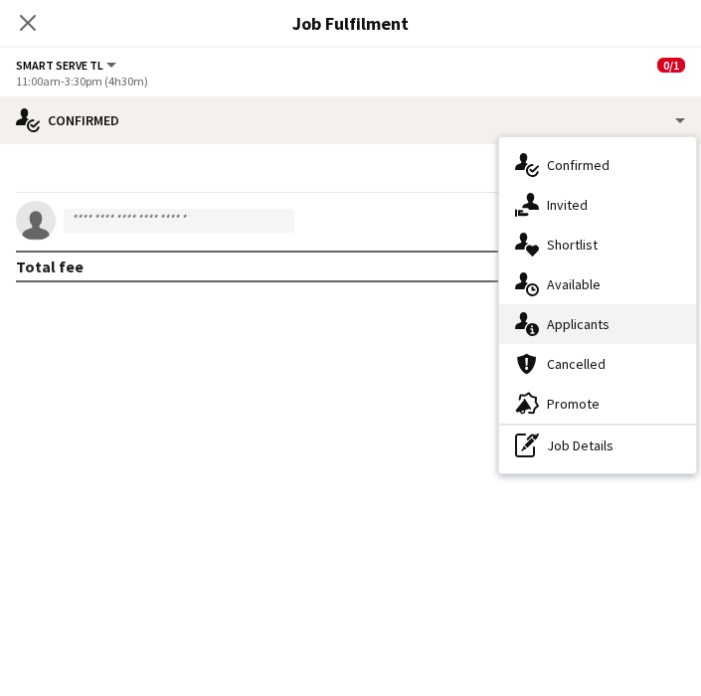
click at [568, 329] on div "single-neutral-actions-information Applicants" at bounding box center [597, 324] width 197 height 40
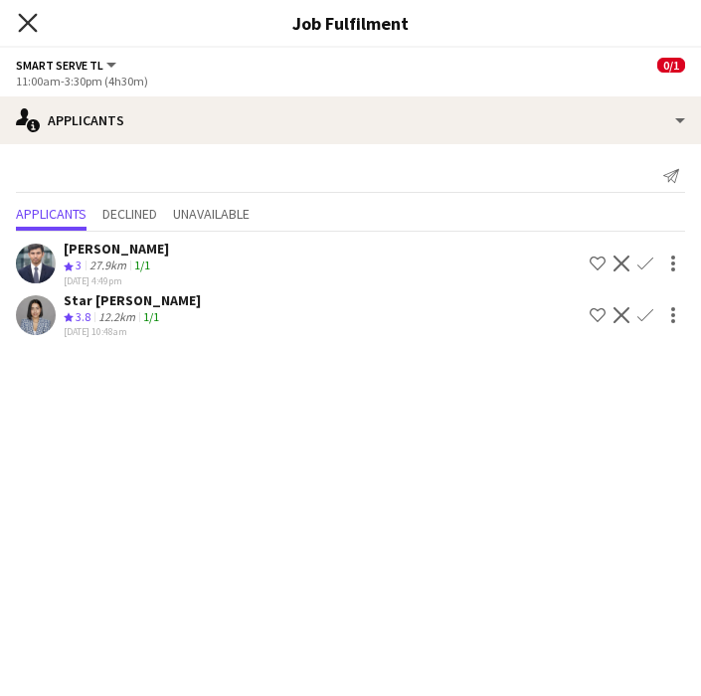
click at [32, 23] on icon "Close pop-in" at bounding box center [27, 22] width 19 height 19
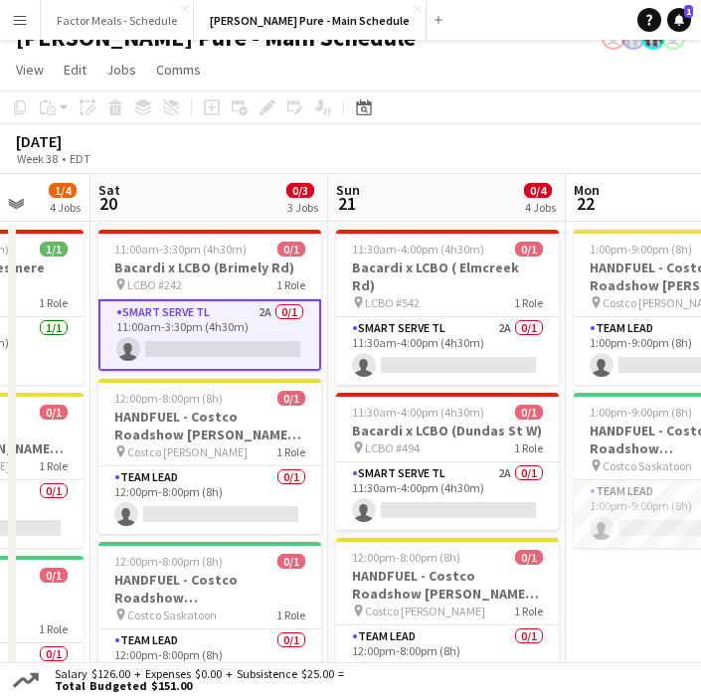
click at [398, 146] on div "September 2025 Week 38 • EDT" at bounding box center [350, 149] width 701 height 50
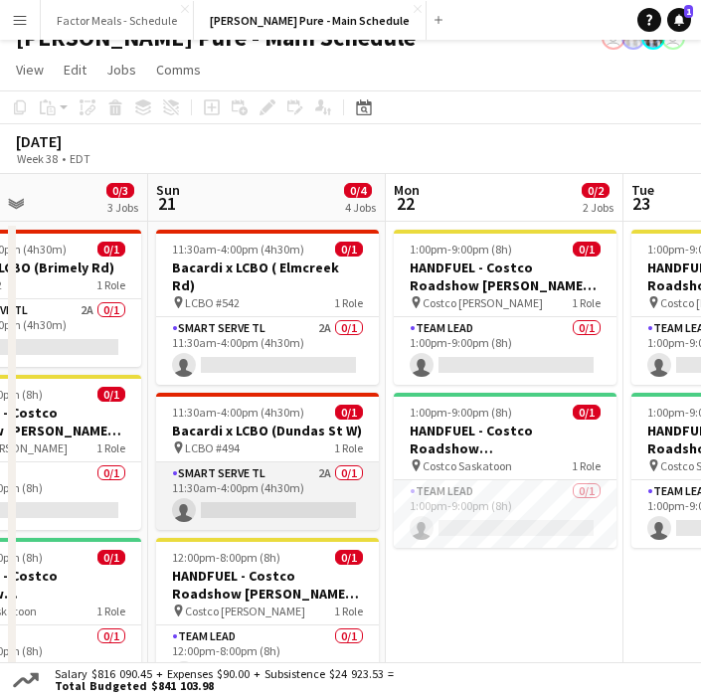
click at [272, 463] on app-card-role "Smart Serve TL 2A 0/1 11:30am-4:00pm (4h30m) single-neutral-actions" at bounding box center [267, 496] width 223 height 68
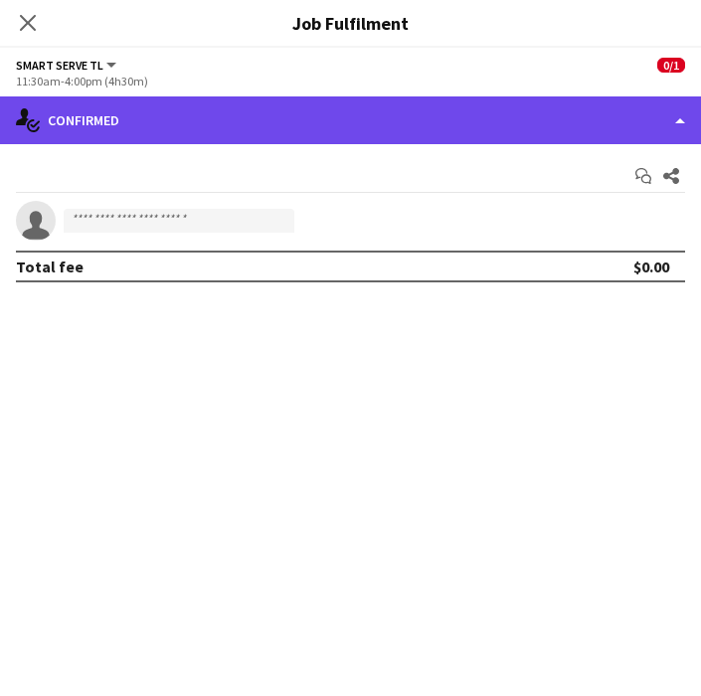
click at [321, 127] on div "single-neutral-actions-check-2 Confirmed" at bounding box center [350, 120] width 701 height 48
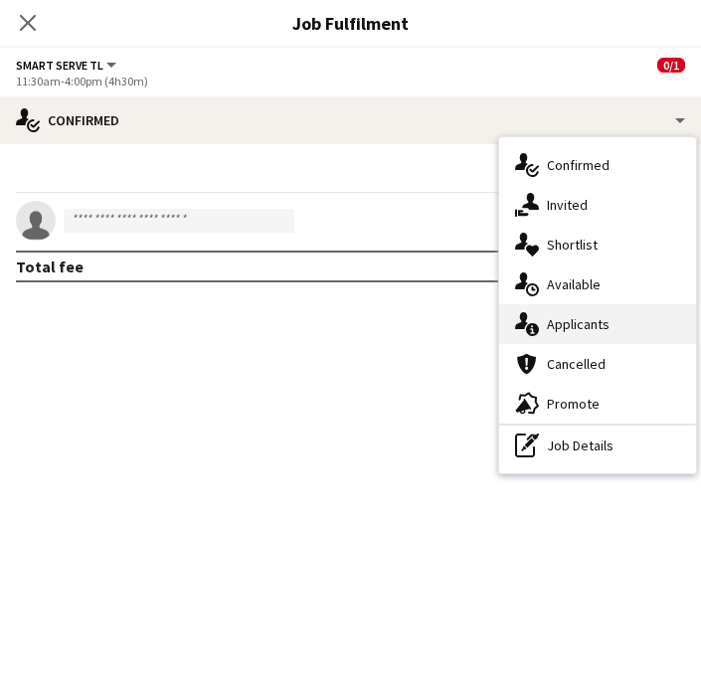
click at [555, 311] on div "single-neutral-actions-information Applicants" at bounding box center [597, 324] width 197 height 40
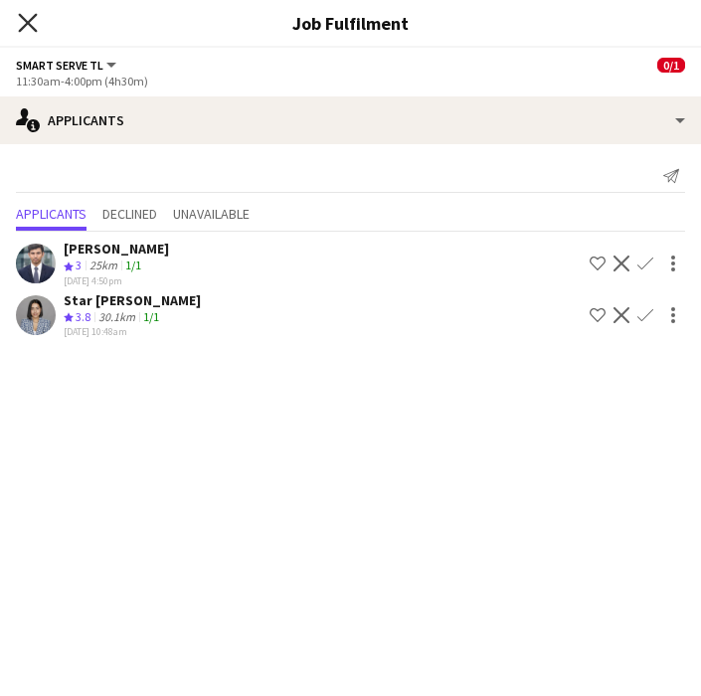
click at [29, 28] on icon "Close pop-in" at bounding box center [27, 22] width 19 height 19
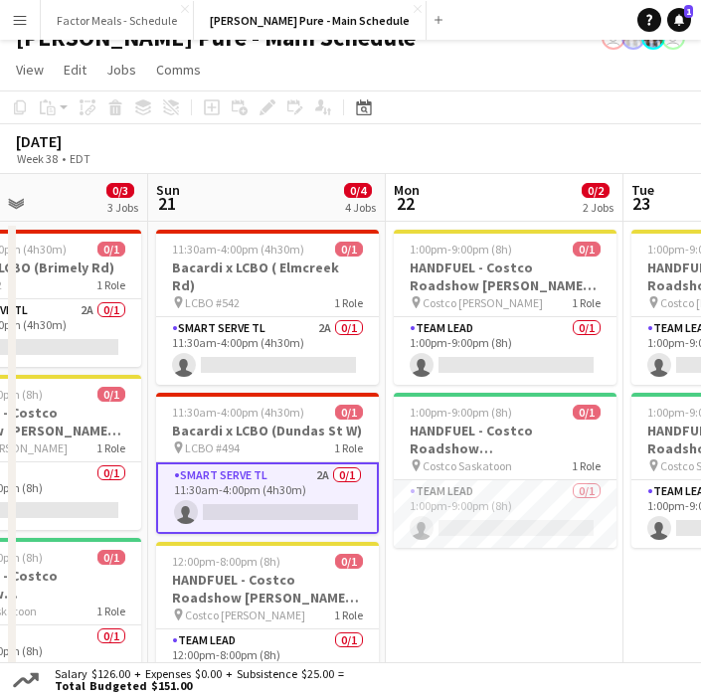
click at [295, 157] on div "September 2025 Week 38 • EDT" at bounding box center [350, 149] width 701 height 50
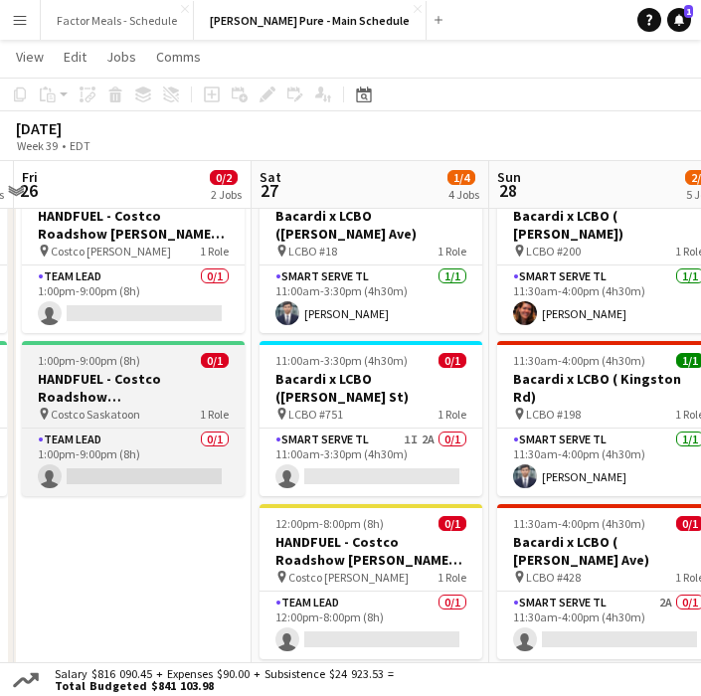
scroll to position [0, 721]
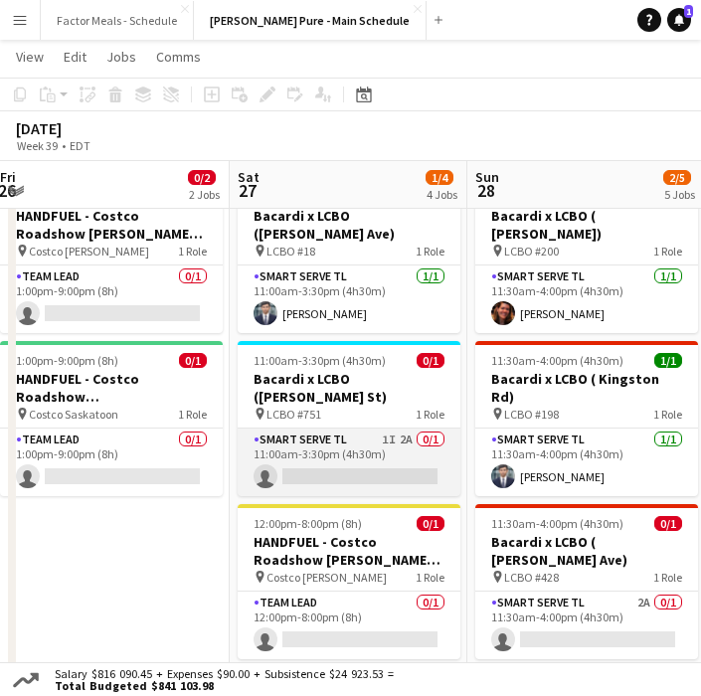
click at [288, 429] on app-card-role "Smart Serve TL 1I 2A 0/1 11:00am-3:30pm (4h30m) single-neutral-actions" at bounding box center [349, 463] width 223 height 68
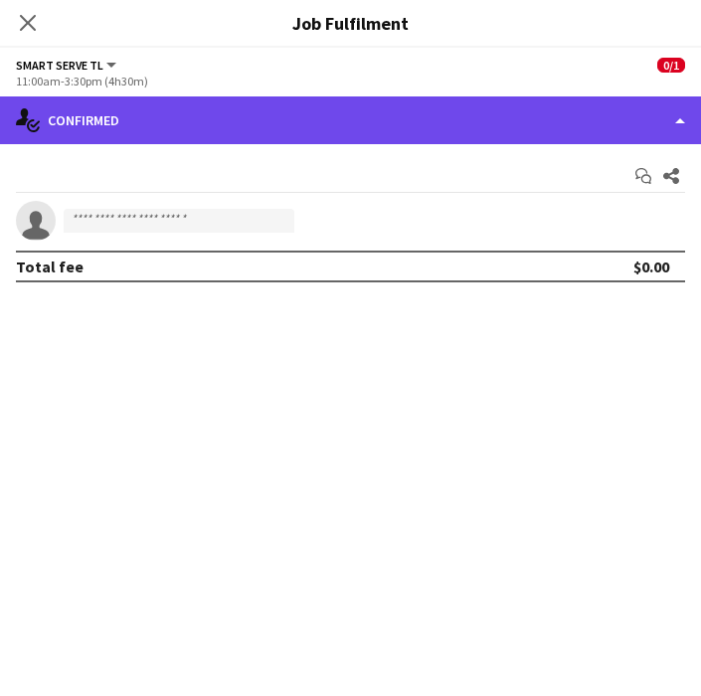
click at [357, 119] on div "single-neutral-actions-check-2 Confirmed" at bounding box center [350, 120] width 701 height 48
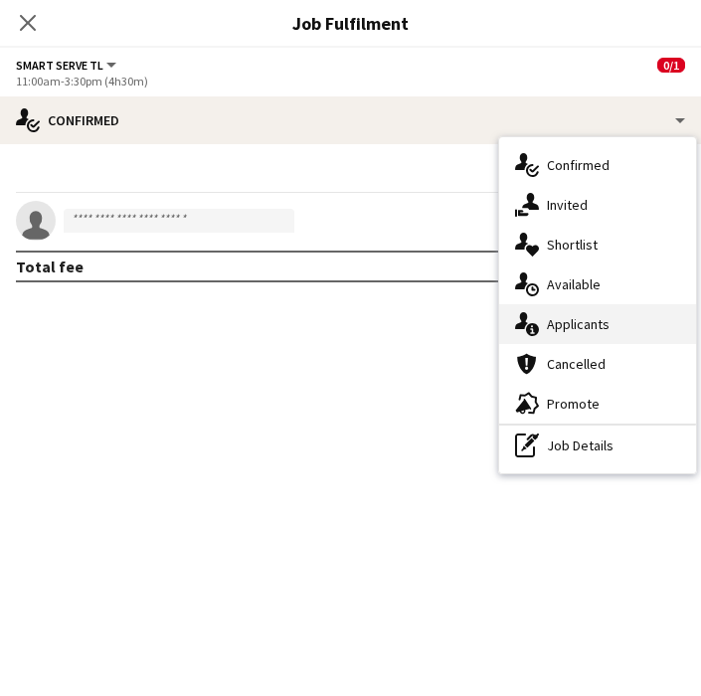
click at [577, 327] on div "single-neutral-actions-information Applicants" at bounding box center [597, 324] width 197 height 40
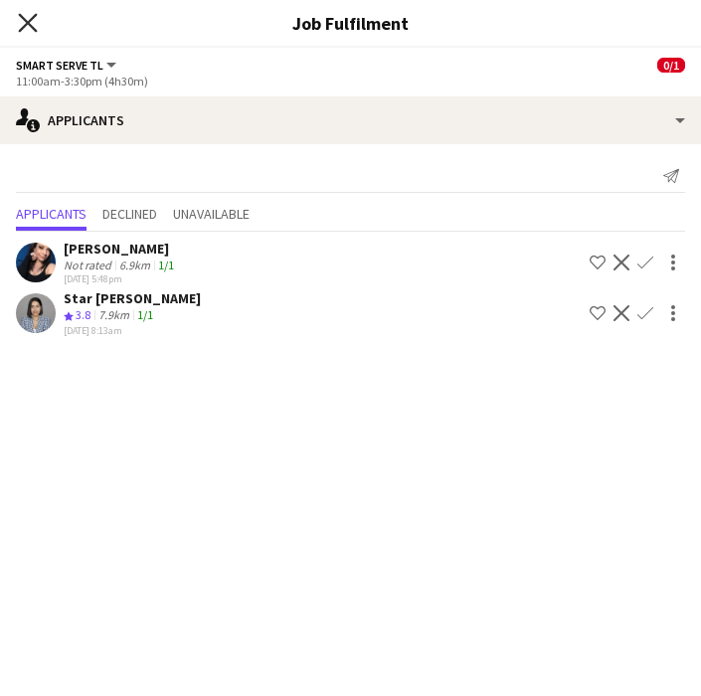
click at [26, 18] on icon "Close pop-in" at bounding box center [27, 22] width 19 height 19
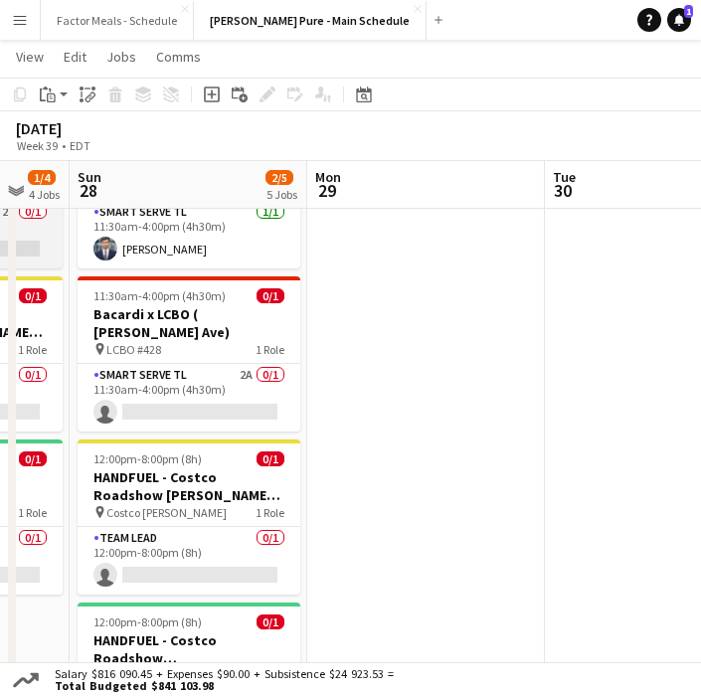
scroll to position [0, 574]
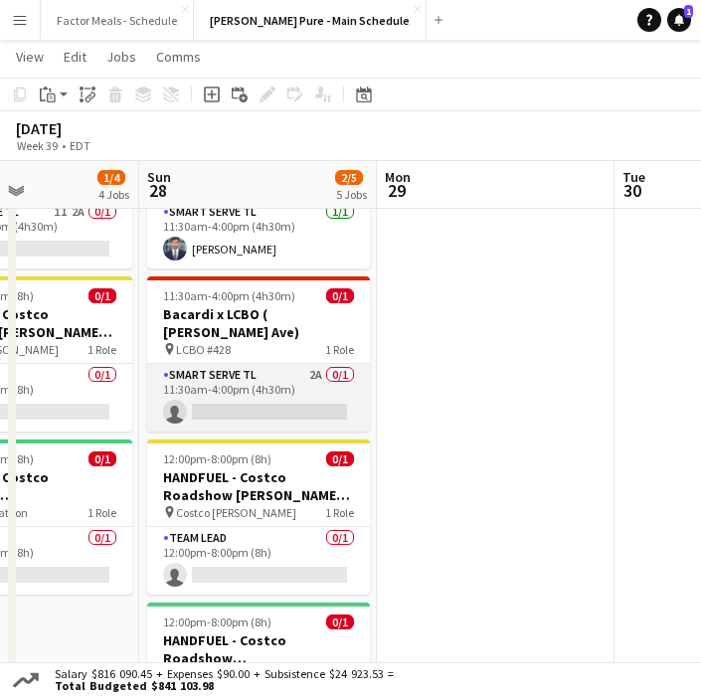
click at [261, 364] on app-card-role "Smart Serve TL 2A 0/1 11:30am-4:00pm (4h30m) single-neutral-actions" at bounding box center [258, 398] width 223 height 68
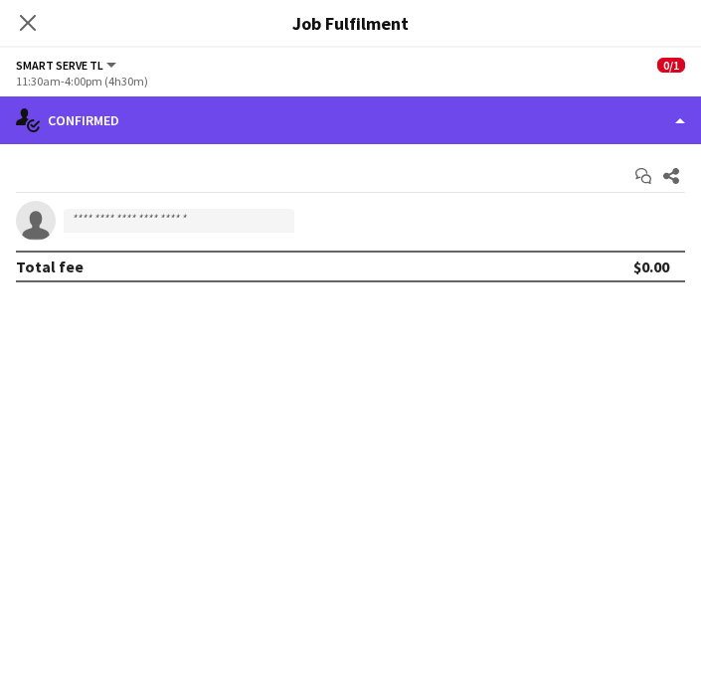
click at [420, 139] on div "single-neutral-actions-check-2 Confirmed" at bounding box center [350, 120] width 701 height 48
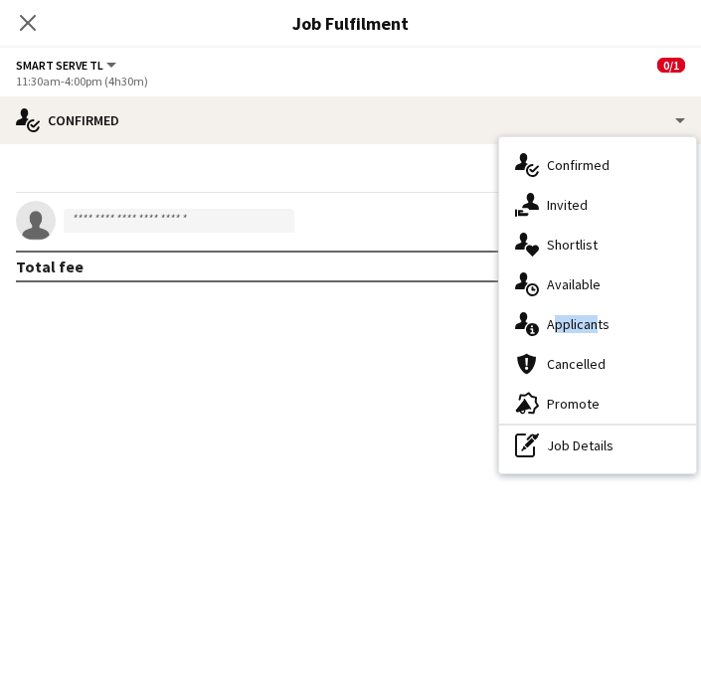
click at [587, 315] on div "single-neutral-actions-information Applicants" at bounding box center [597, 324] width 197 height 40
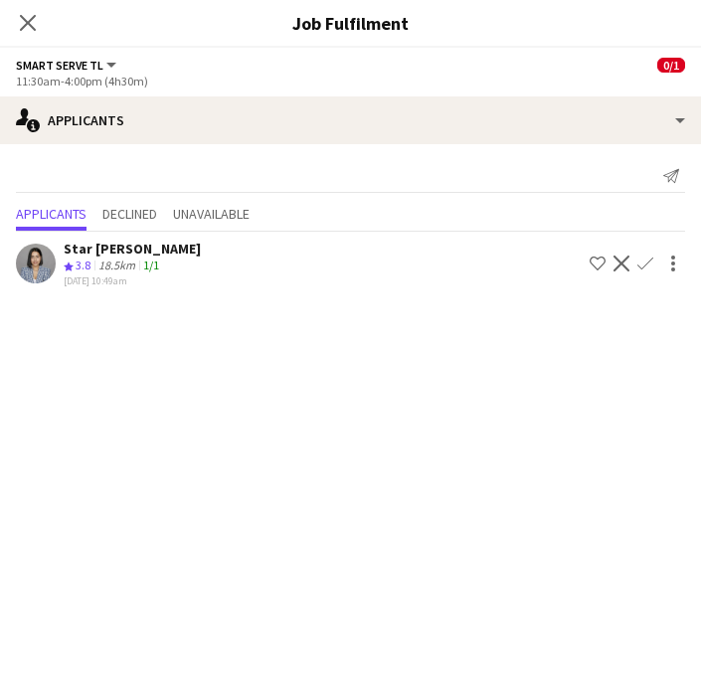
click at [31, 21] on icon at bounding box center [28, 23] width 16 height 16
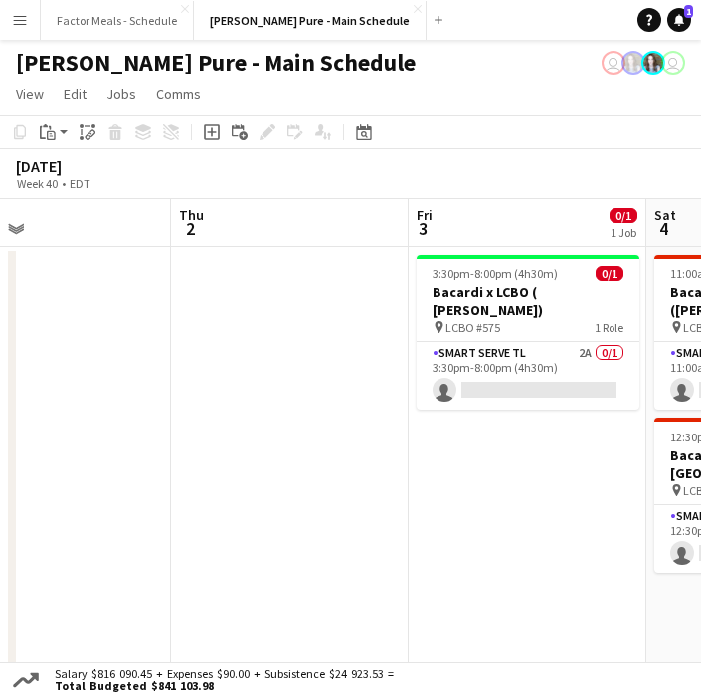
scroll to position [0, 708]
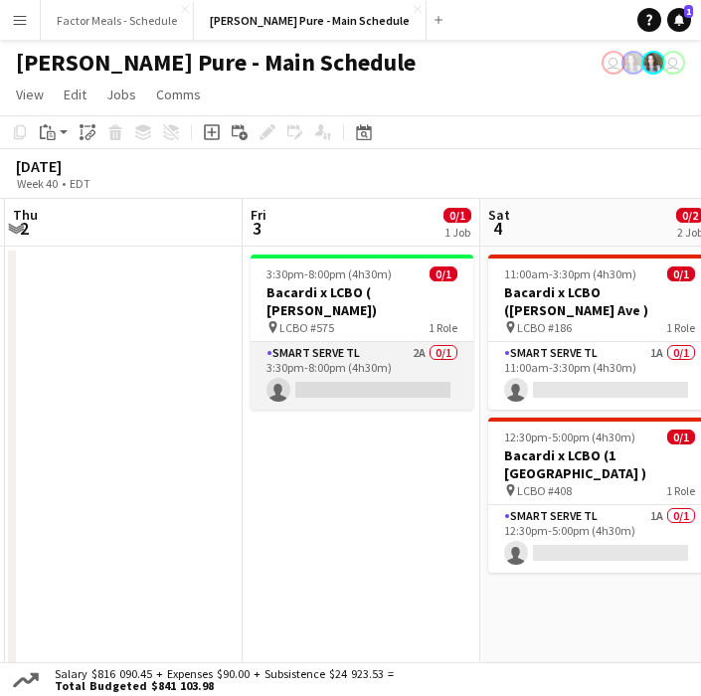
click at [314, 342] on app-card-role "Smart Serve TL 2A 0/1 3:30pm-8:00pm (4h30m) single-neutral-actions" at bounding box center [362, 376] width 223 height 68
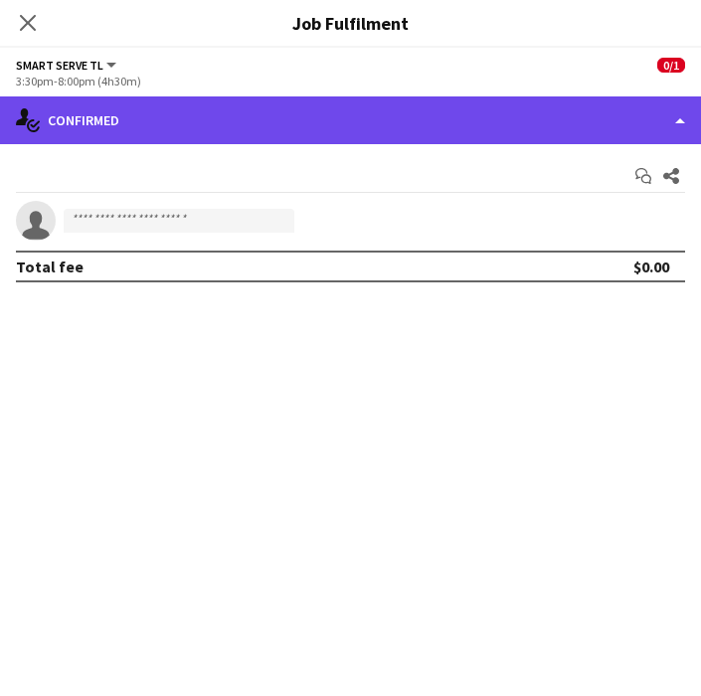
click at [354, 139] on div "single-neutral-actions-check-2 Confirmed" at bounding box center [350, 120] width 701 height 48
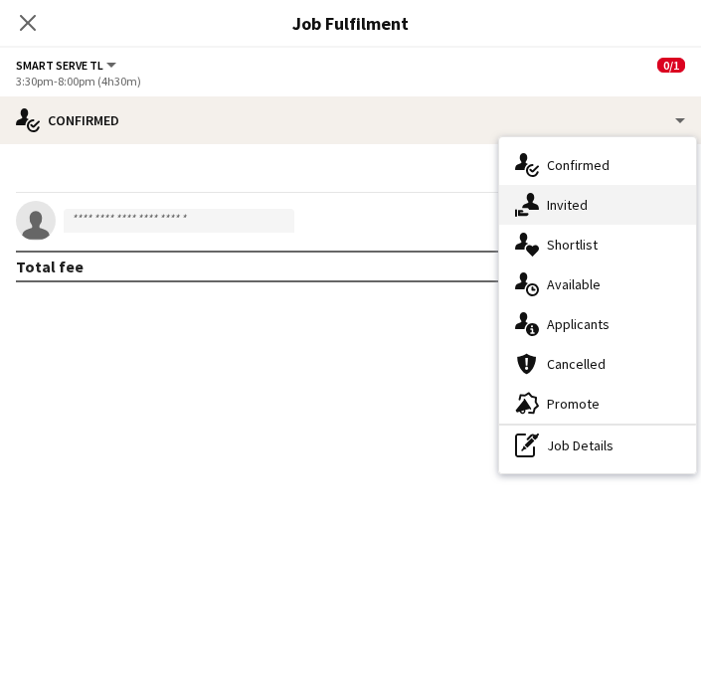
click at [563, 205] on div "single-neutral-actions-share-1 Invited" at bounding box center [597, 205] width 197 height 40
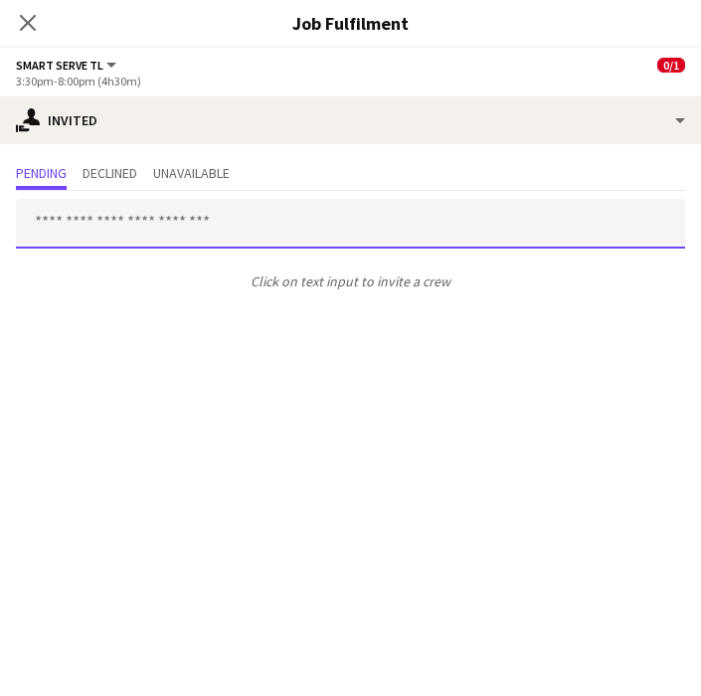
click at [534, 242] on input "text" at bounding box center [350, 224] width 669 height 50
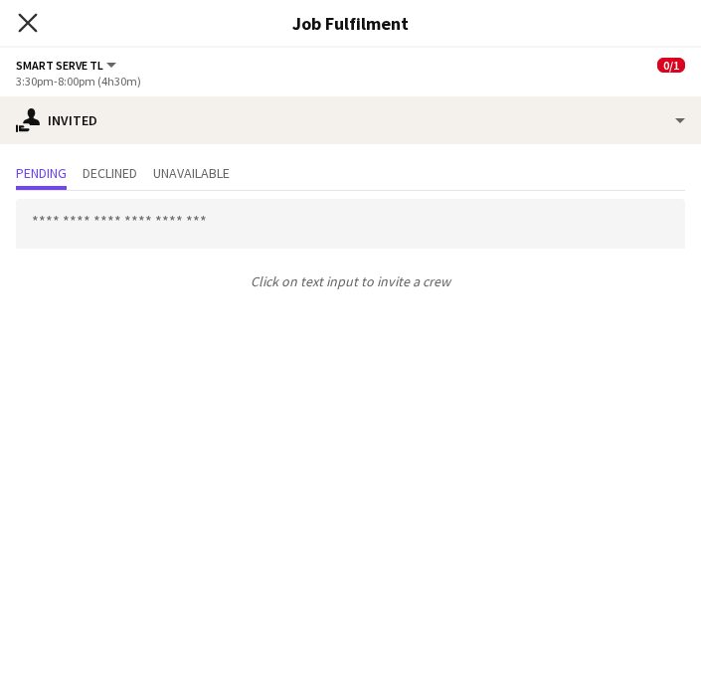
click at [24, 18] on icon at bounding box center [27, 22] width 19 height 19
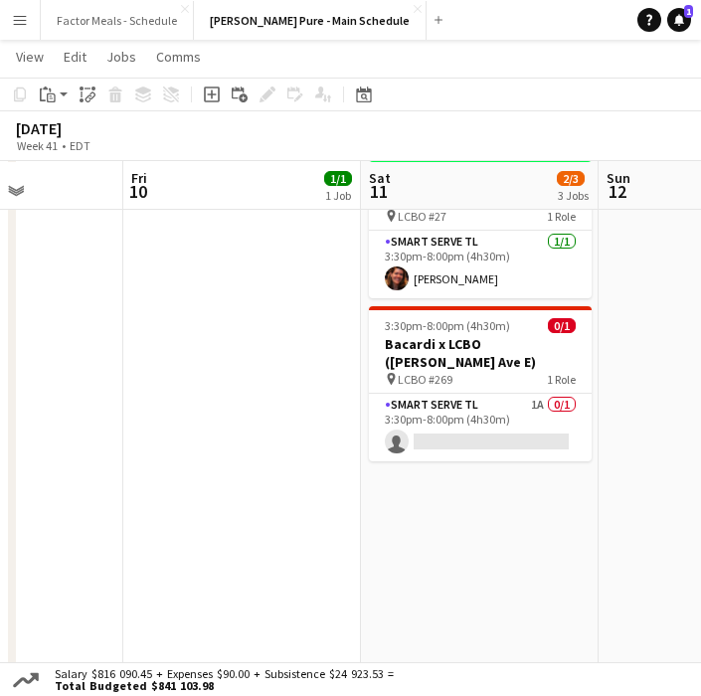
scroll to position [256, 0]
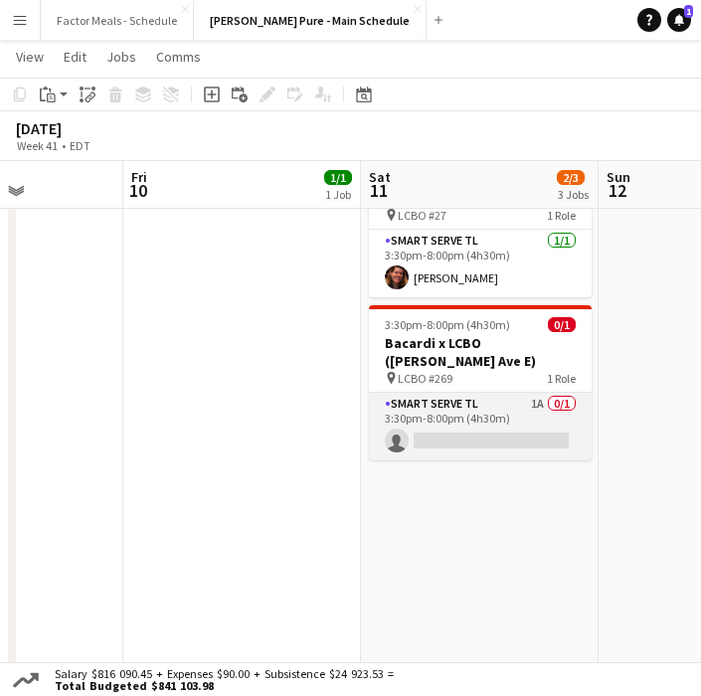
click at [500, 393] on app-card-role "Smart Serve TL 1A 0/1 3:30pm-8:00pm (4h30m) single-neutral-actions" at bounding box center [480, 427] width 223 height 68
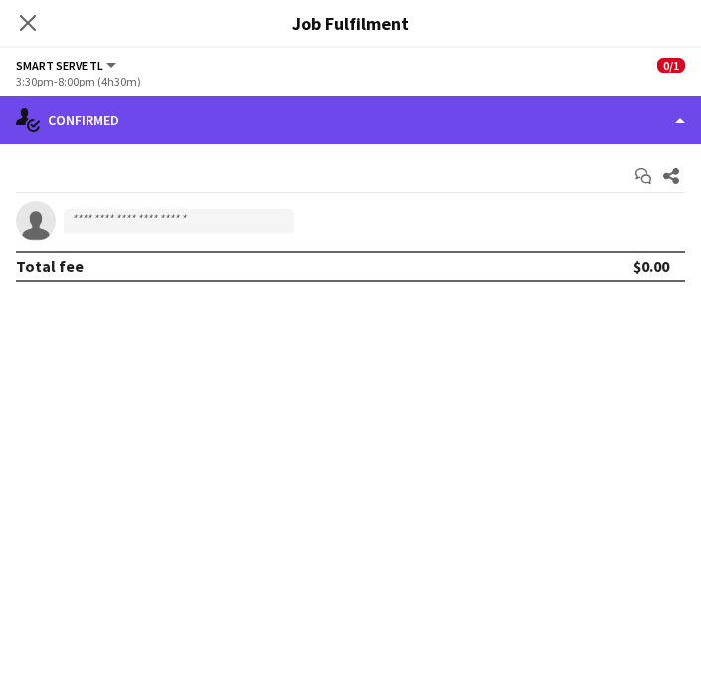
click at [419, 142] on div "single-neutral-actions-check-2 Confirmed" at bounding box center [350, 120] width 701 height 48
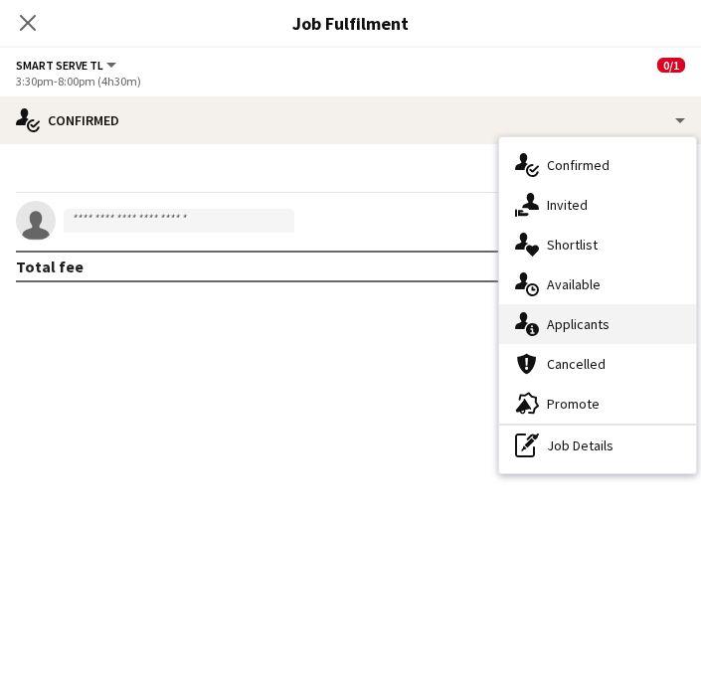
click at [564, 324] on div "single-neutral-actions-information Applicants" at bounding box center [597, 324] width 197 height 40
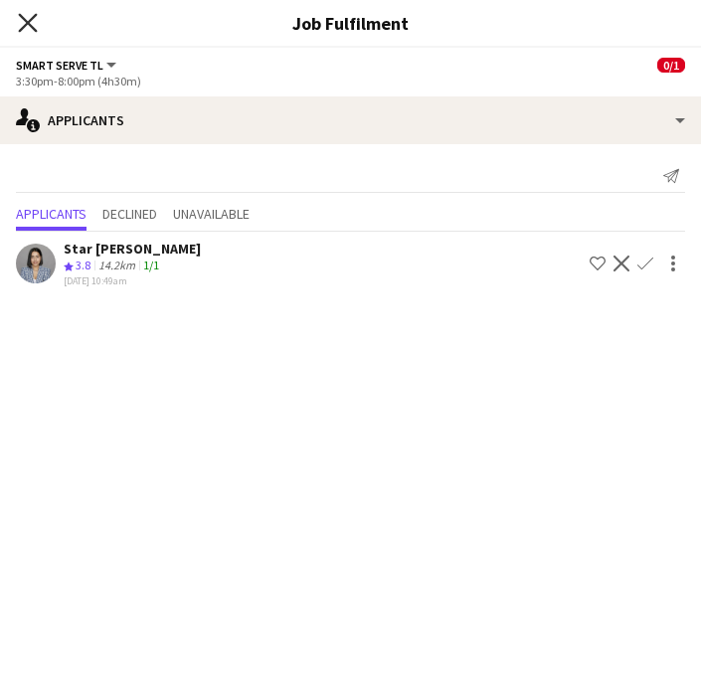
click at [24, 21] on icon at bounding box center [27, 22] width 19 height 19
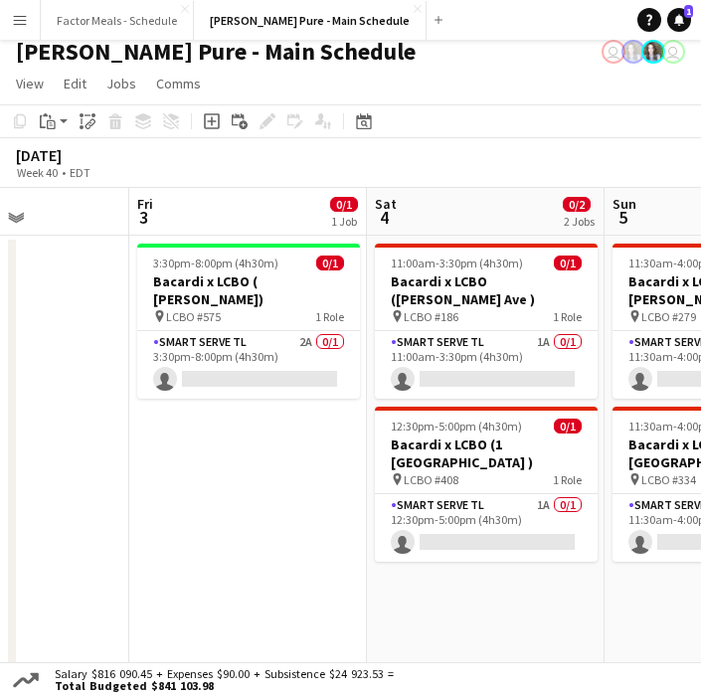
scroll to position [0, 0]
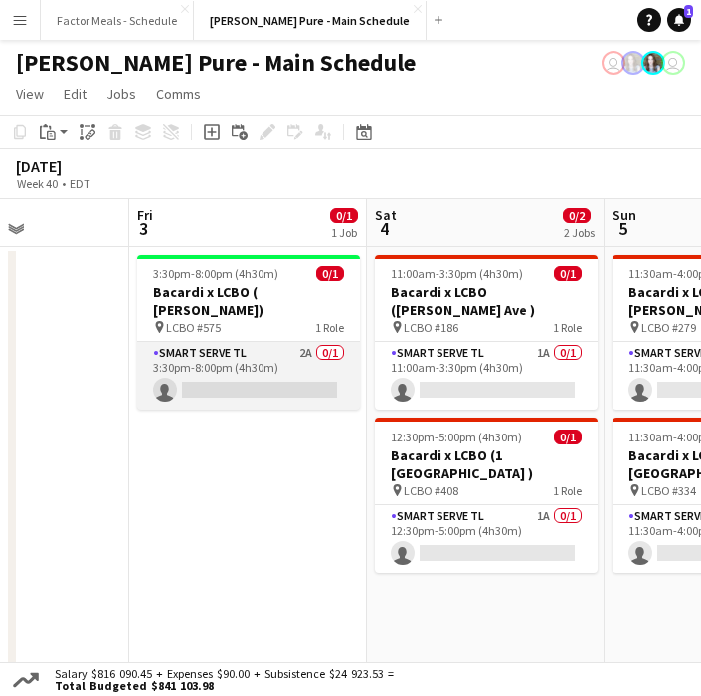
click at [244, 342] on app-card-role "Smart Serve TL 2A 0/1 3:30pm-8:00pm (4h30m) single-neutral-actions" at bounding box center [248, 376] width 223 height 68
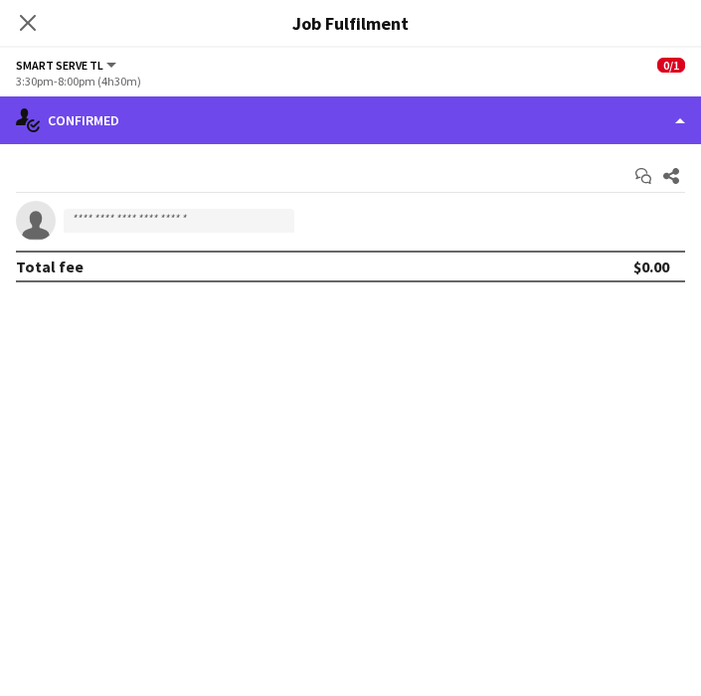
click at [266, 130] on div "single-neutral-actions-check-2 Confirmed" at bounding box center [350, 120] width 701 height 48
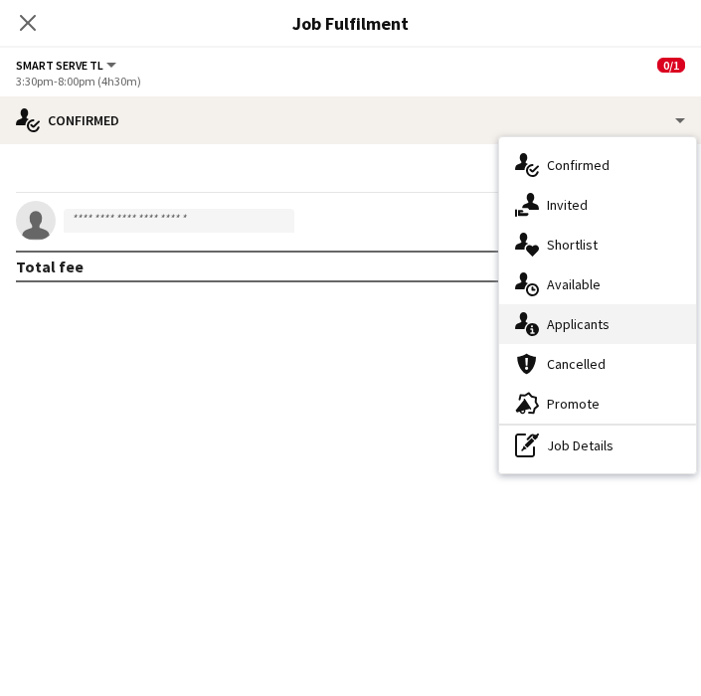
click at [589, 319] on div "single-neutral-actions-information Applicants" at bounding box center [597, 324] width 197 height 40
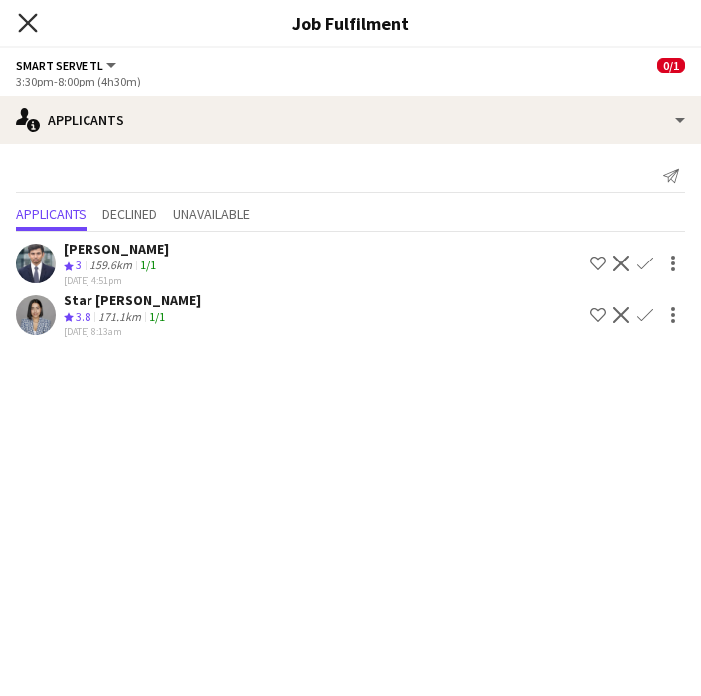
click at [22, 19] on icon "Close pop-in" at bounding box center [27, 22] width 19 height 19
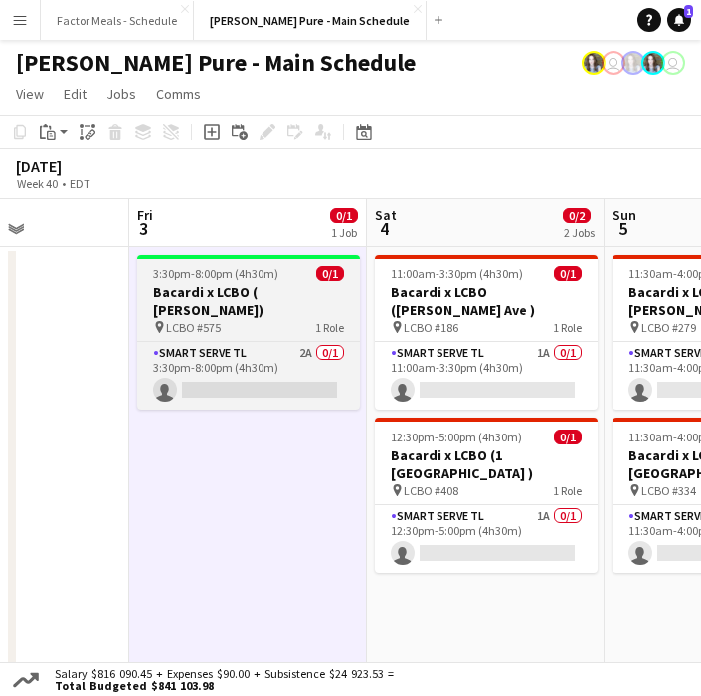
scroll to position [0, 596]
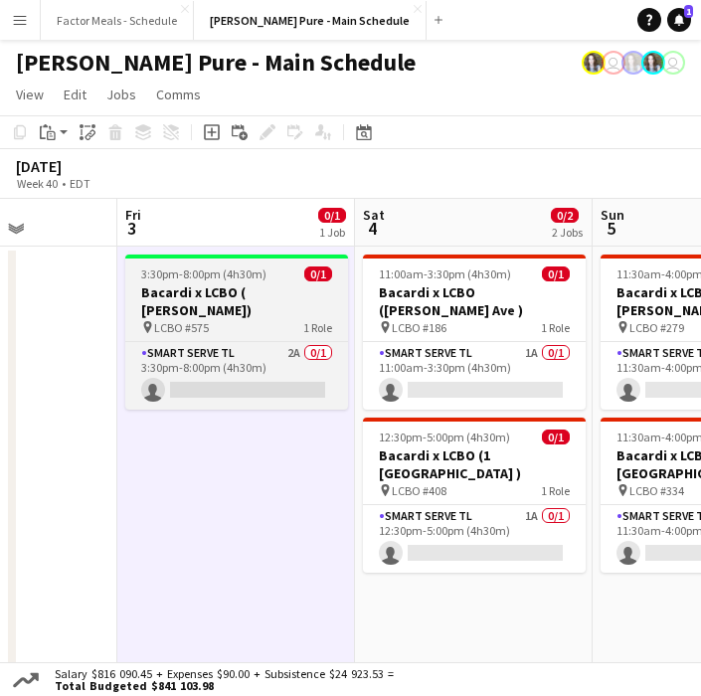
click at [255, 275] on span "3:30pm-8:00pm (4h30m)" at bounding box center [203, 273] width 125 height 15
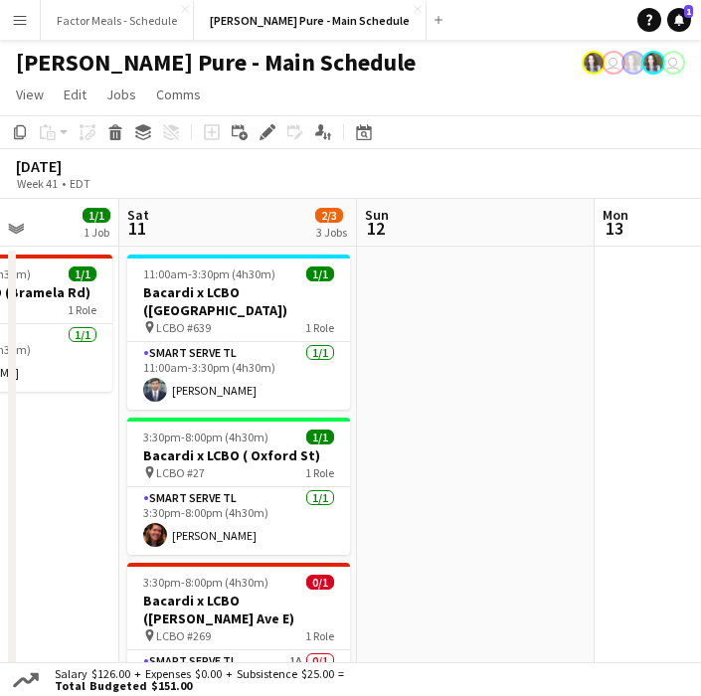
scroll to position [0, 589]
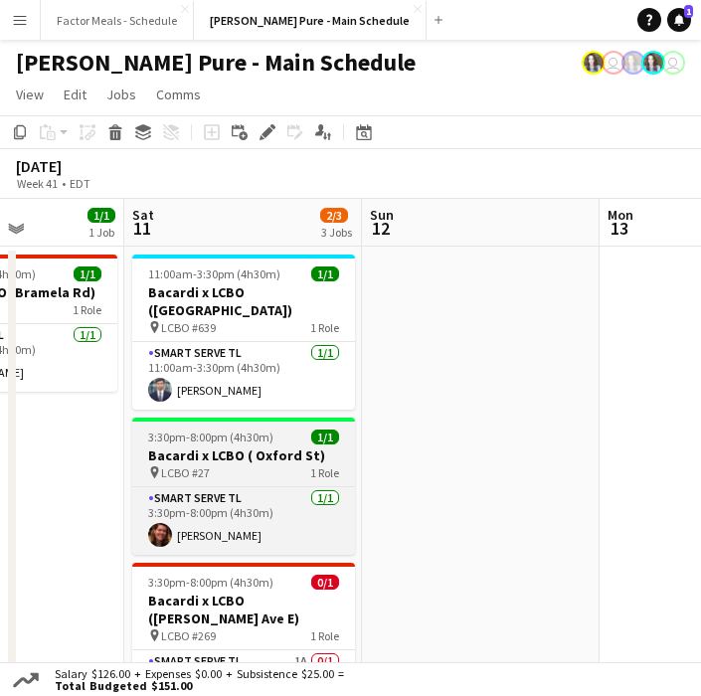
click at [262, 464] on div "pin LCBO #27 1 Role" at bounding box center [243, 472] width 223 height 16
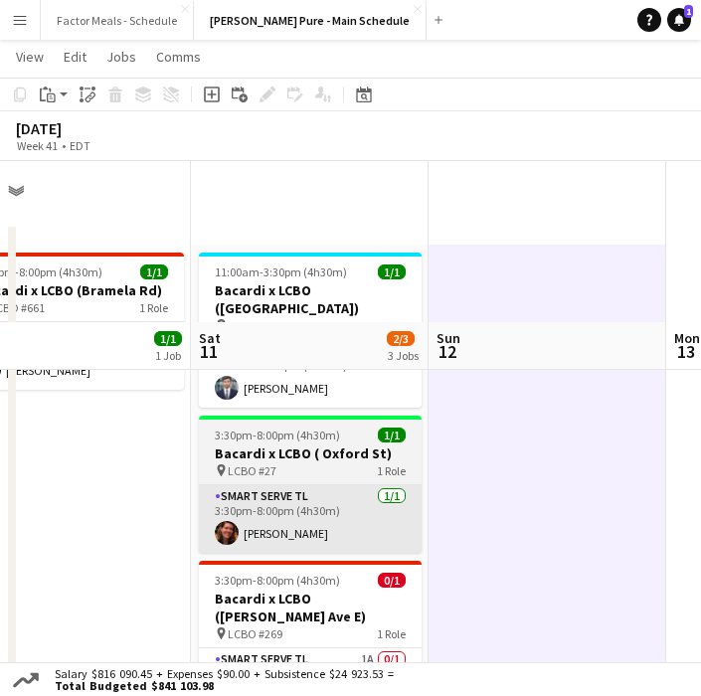
scroll to position [179, 0]
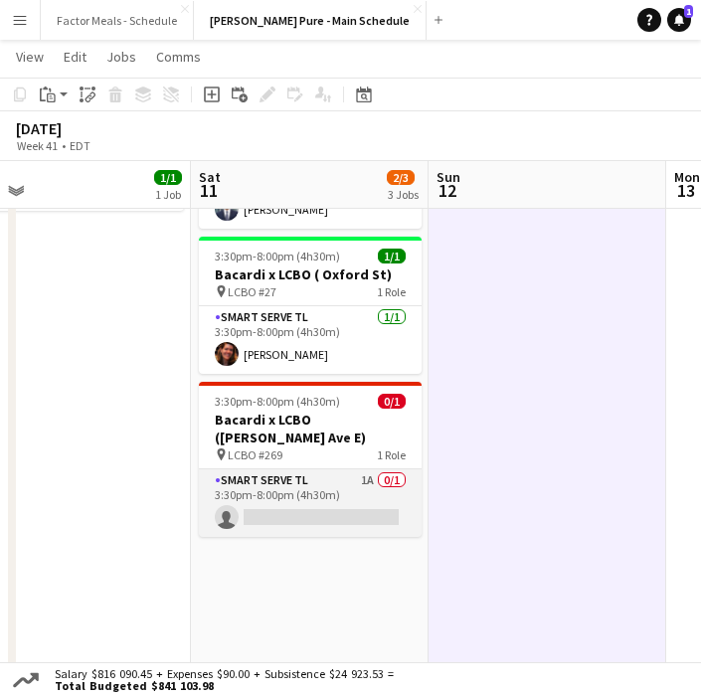
click at [293, 477] on app-card-role "Smart Serve TL 1A 0/1 3:30pm-8:00pm (4h30m) single-neutral-actions" at bounding box center [310, 503] width 223 height 68
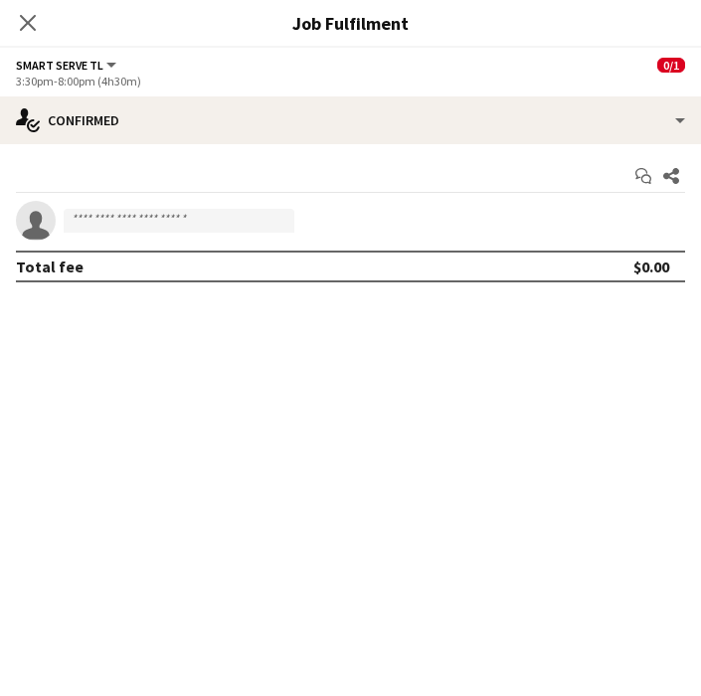
scroll to position [0, 523]
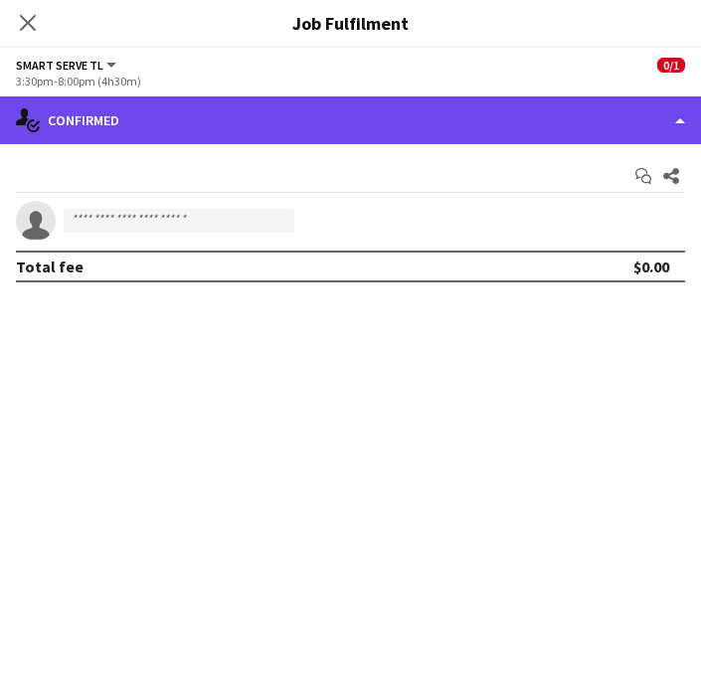
click at [324, 142] on div "single-neutral-actions-check-2 Confirmed" at bounding box center [350, 120] width 701 height 48
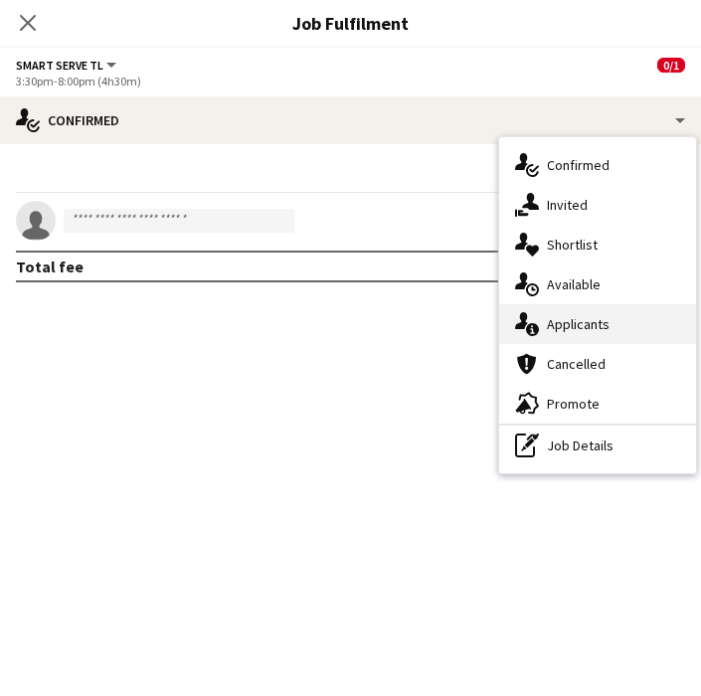
click at [563, 321] on div "single-neutral-actions-information Applicants" at bounding box center [597, 324] width 197 height 40
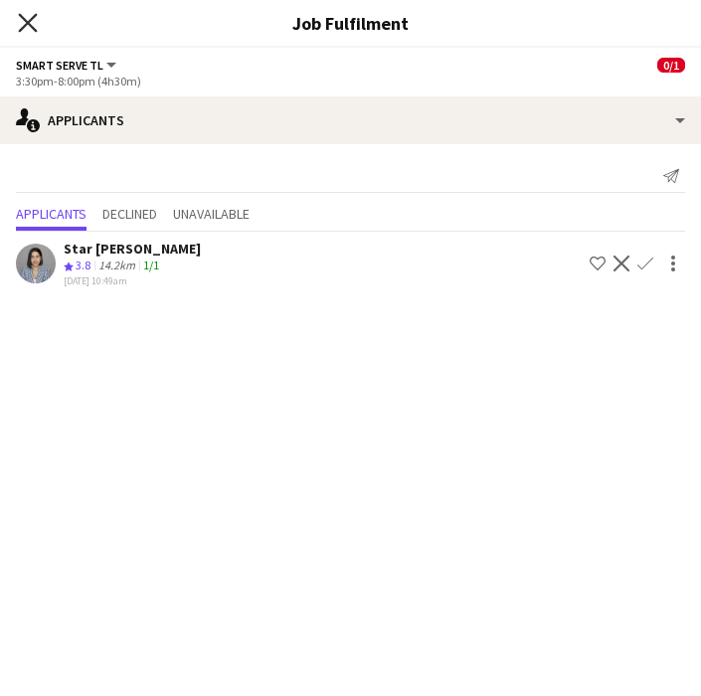
click at [19, 16] on icon "Close pop-in" at bounding box center [27, 22] width 19 height 19
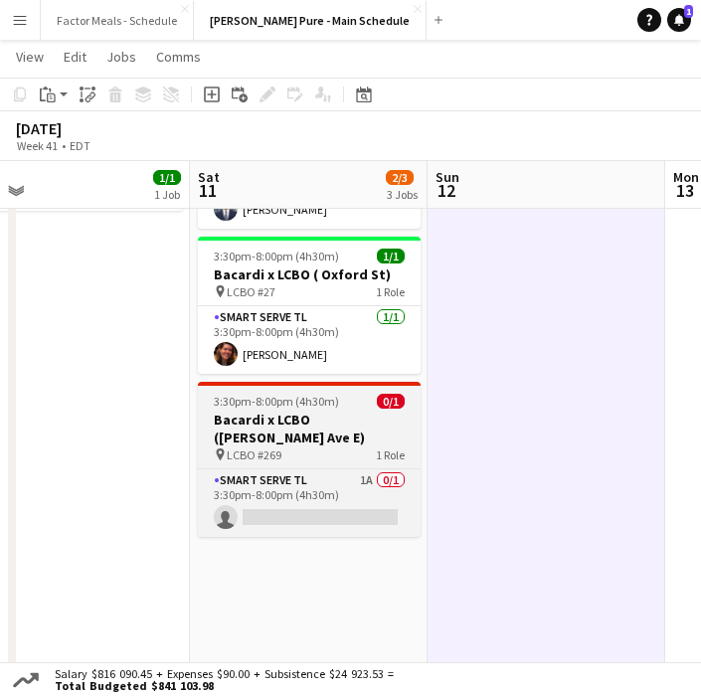
click at [278, 411] on h3 "Bacardi x LCBO (Lawrence Ave E)" at bounding box center [309, 429] width 223 height 36
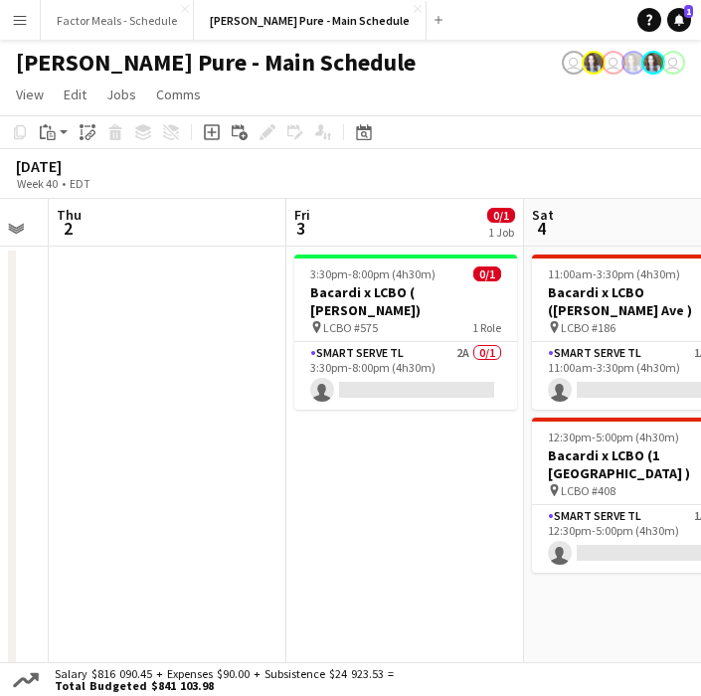
scroll to position [0, 664]
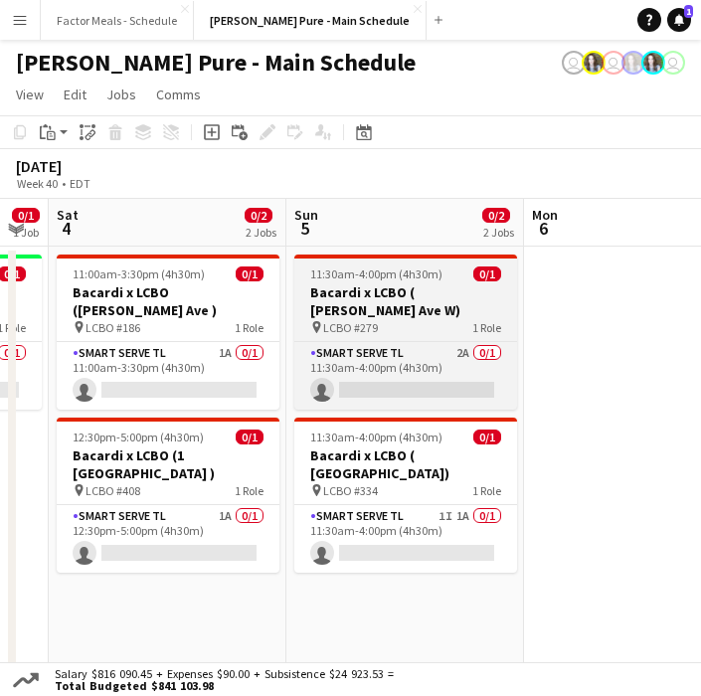
click at [385, 303] on h3 "Bacardi x LCBO ( Lawrence Ave W)" at bounding box center [405, 301] width 223 height 36
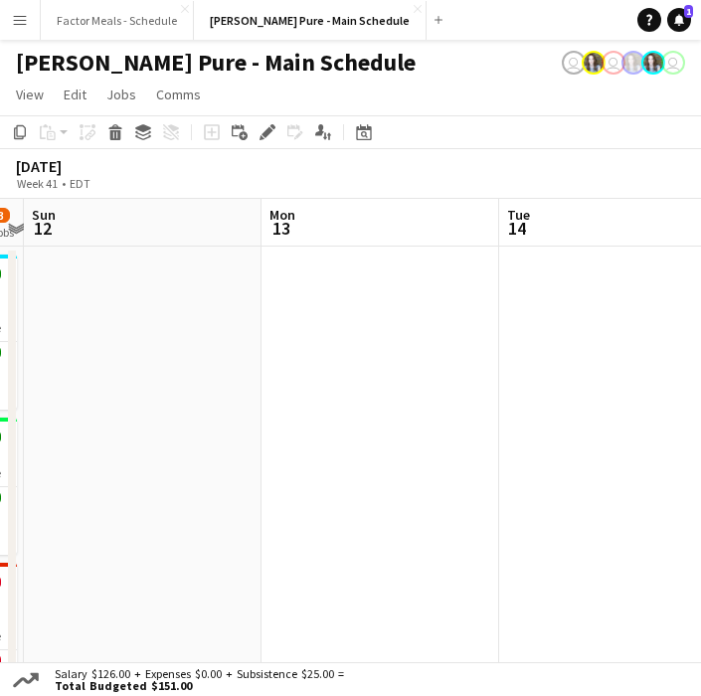
scroll to position [0, 713]
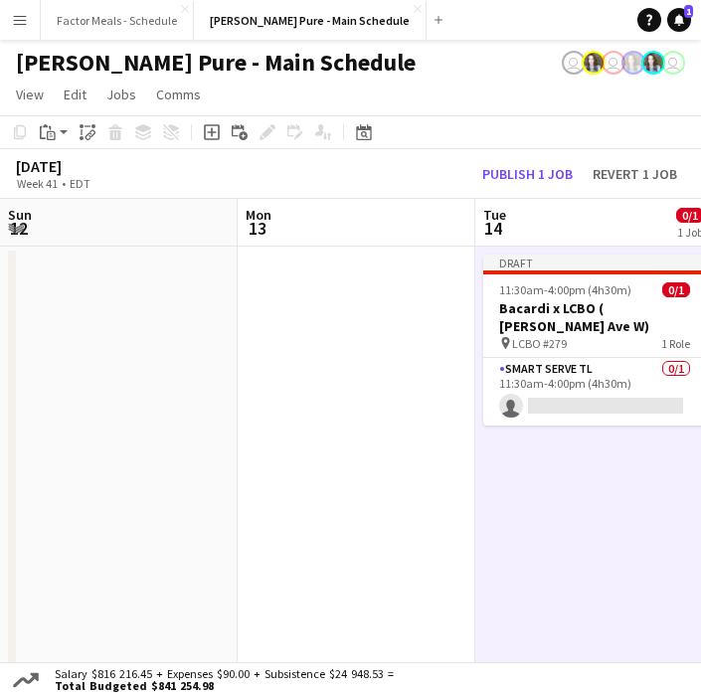
scroll to position [0, 745]
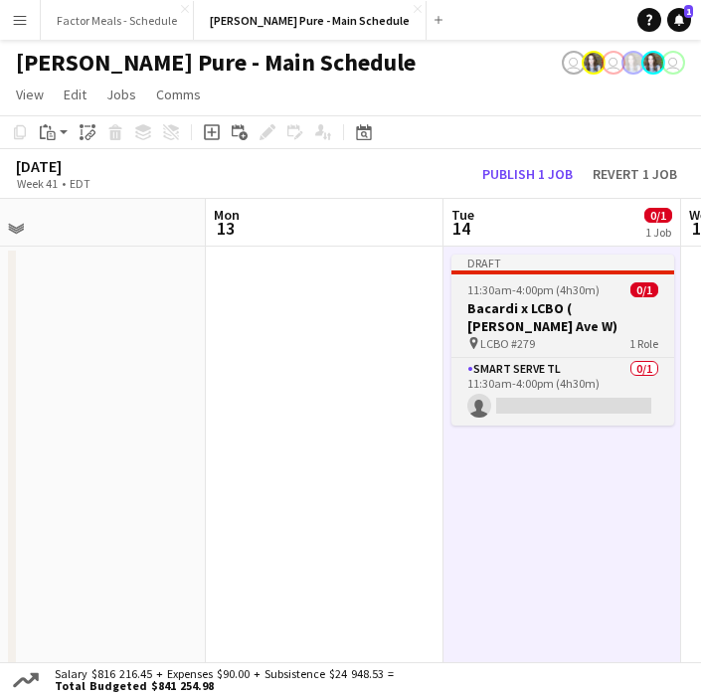
click at [514, 291] on span "11:30am-4:00pm (4h30m)" at bounding box center [533, 289] width 132 height 15
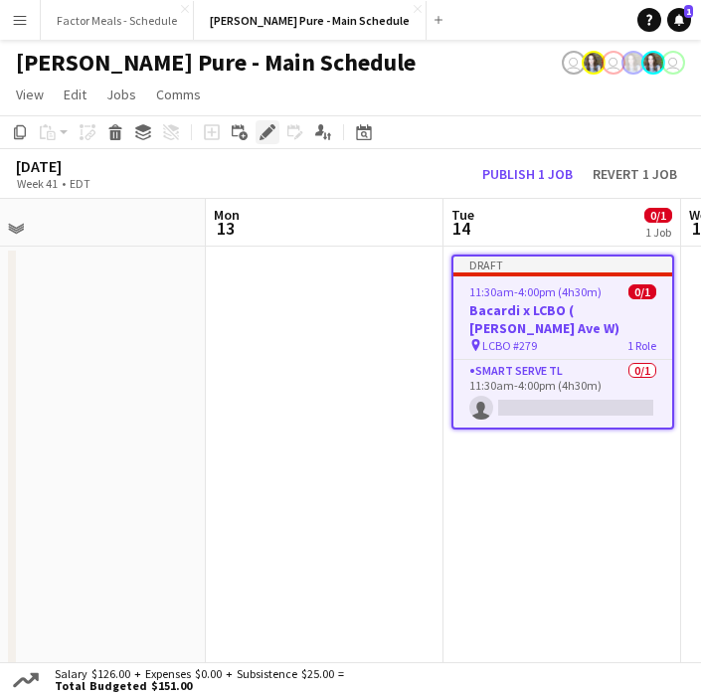
click at [263, 131] on icon "Edit" at bounding box center [267, 132] width 16 height 16
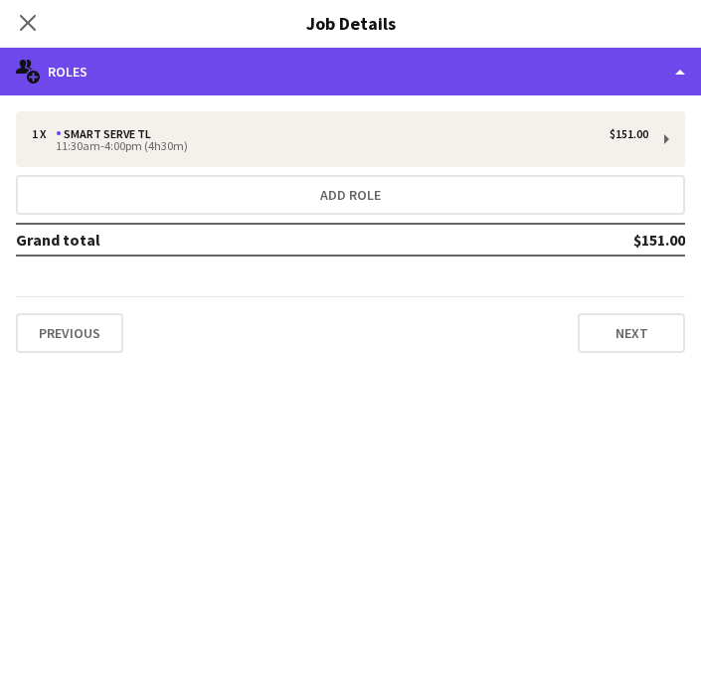
click at [544, 72] on div "multiple-users-add Roles" at bounding box center [350, 72] width 701 height 48
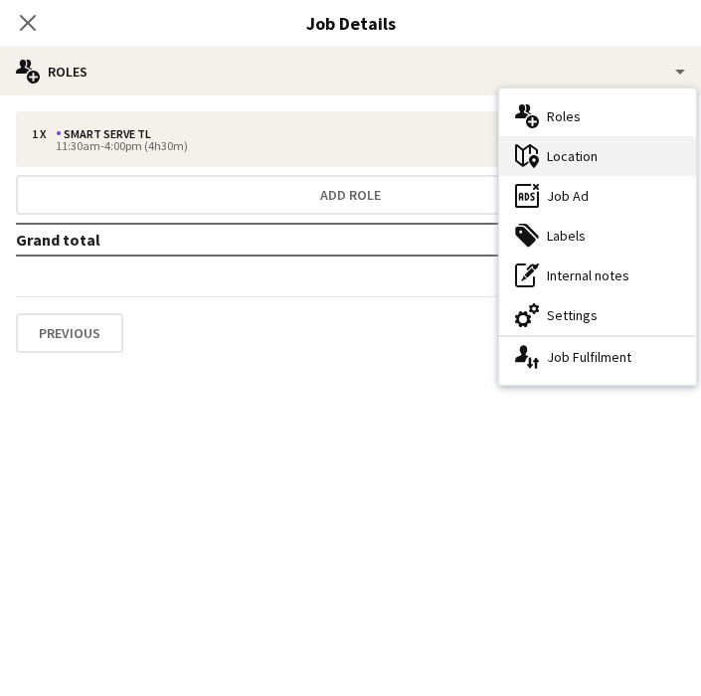
click at [564, 156] on div "maps-pin-1 Location" at bounding box center [597, 156] width 197 height 40
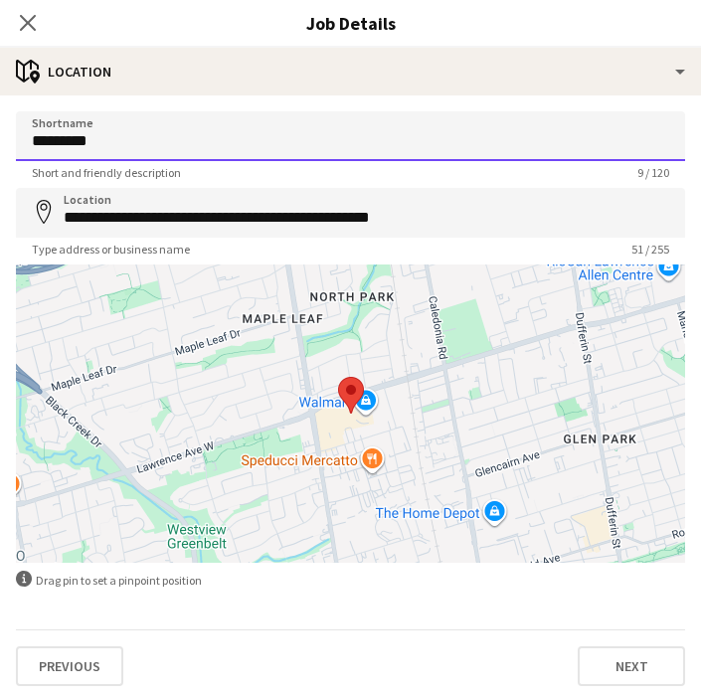
click at [223, 144] on input "*********" at bounding box center [350, 136] width 669 height 50
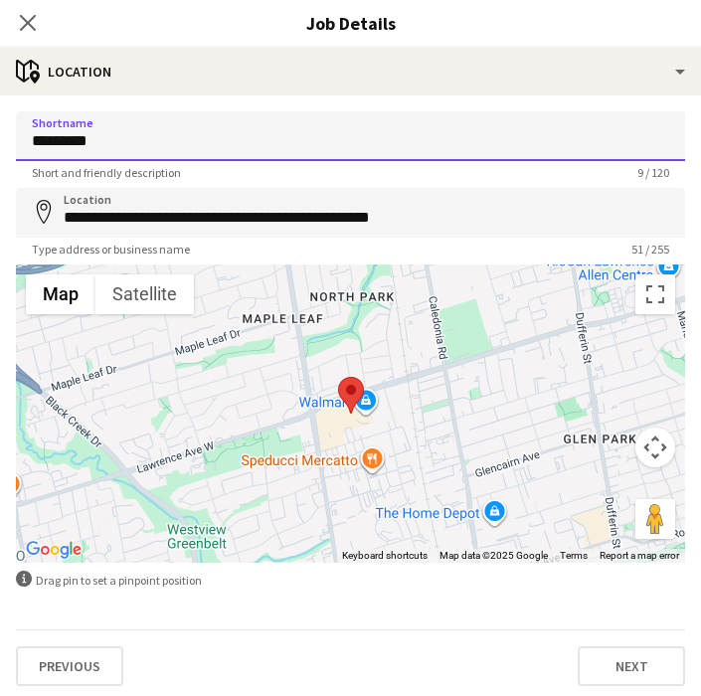
type input "*********"
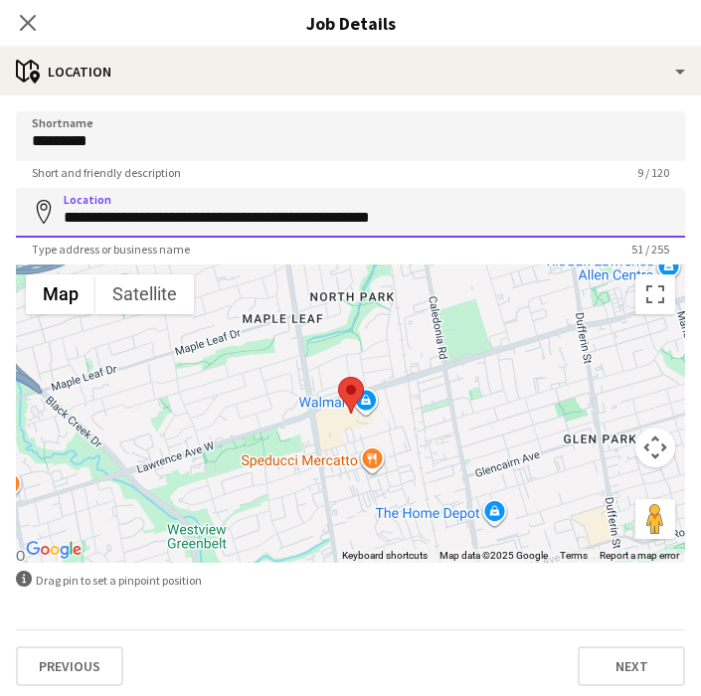
click at [482, 226] on input "**********" at bounding box center [350, 213] width 669 height 50
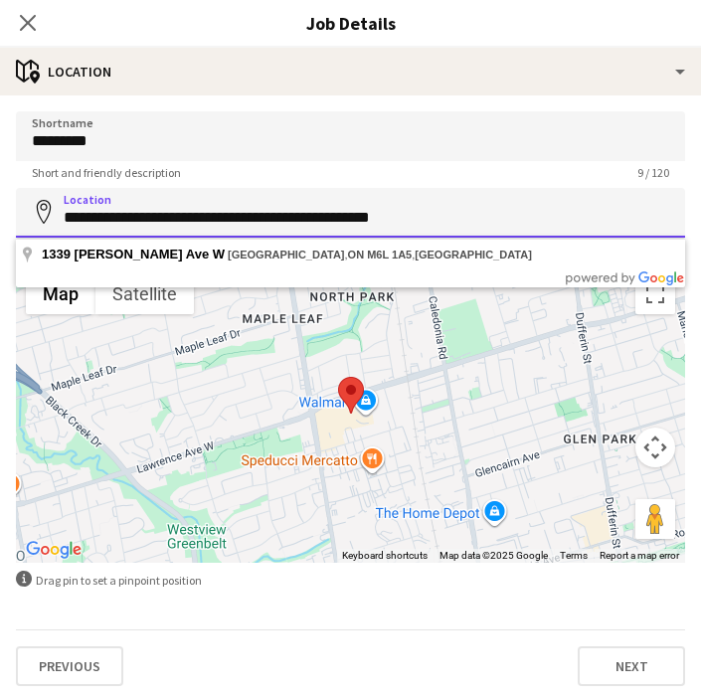
drag, startPoint x: 482, startPoint y: 226, endPoint x: 54, endPoint y: 225, distance: 428.5
click at [54, 225] on input "**********" at bounding box center [350, 213] width 669 height 50
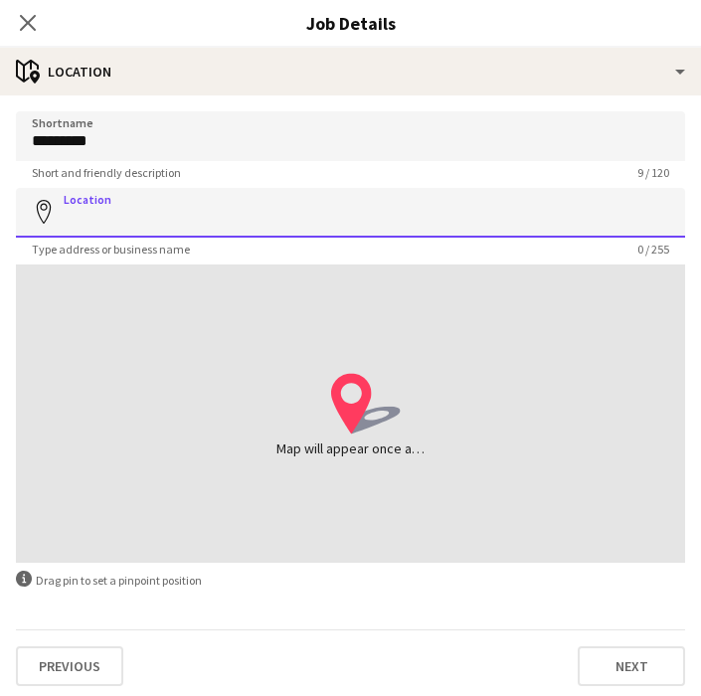
paste input "**********"
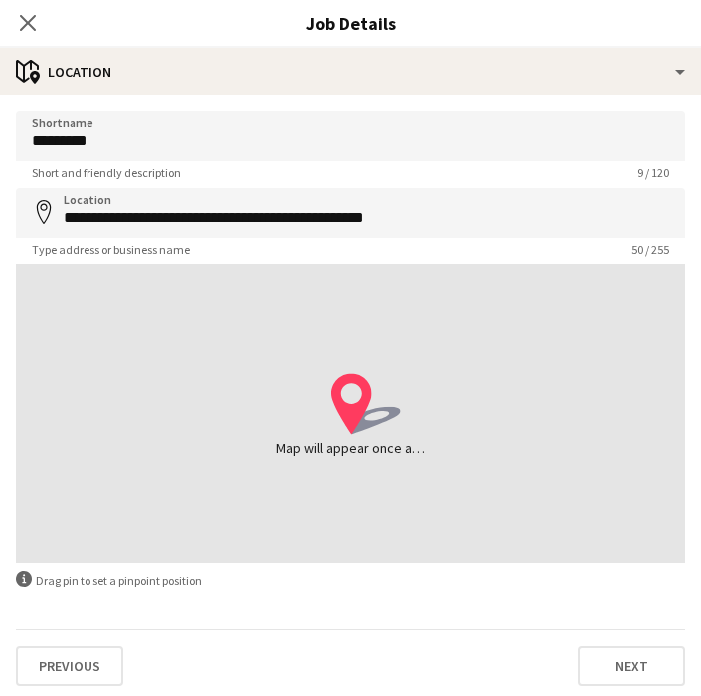
type input "**********"
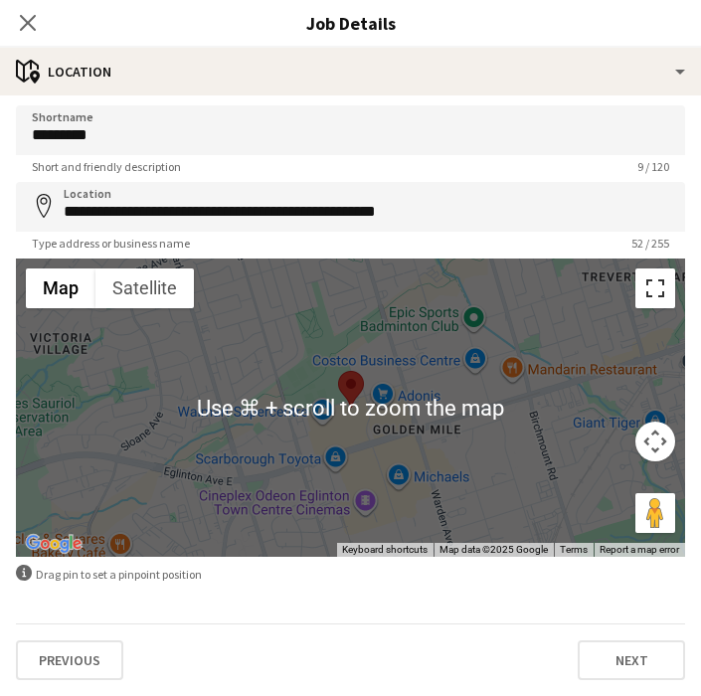
scroll to position [0, 0]
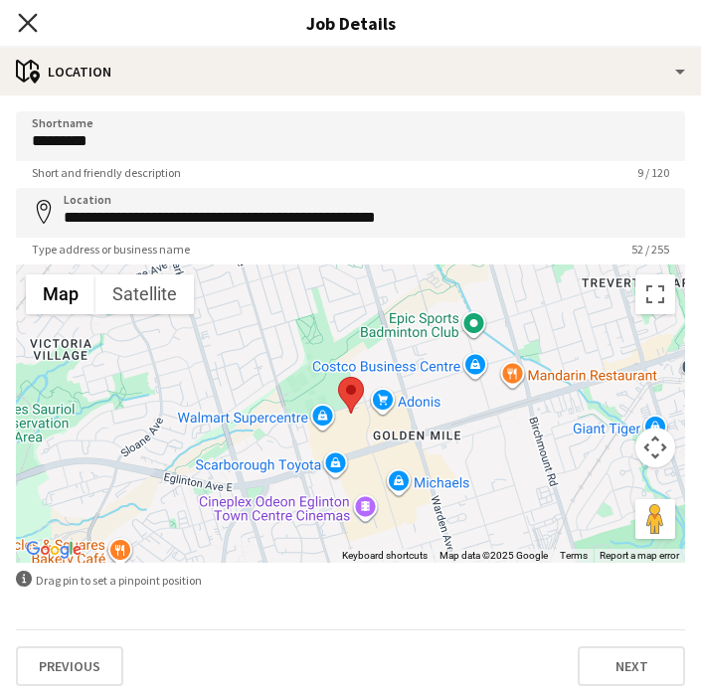
click at [26, 21] on icon at bounding box center [27, 22] width 19 height 19
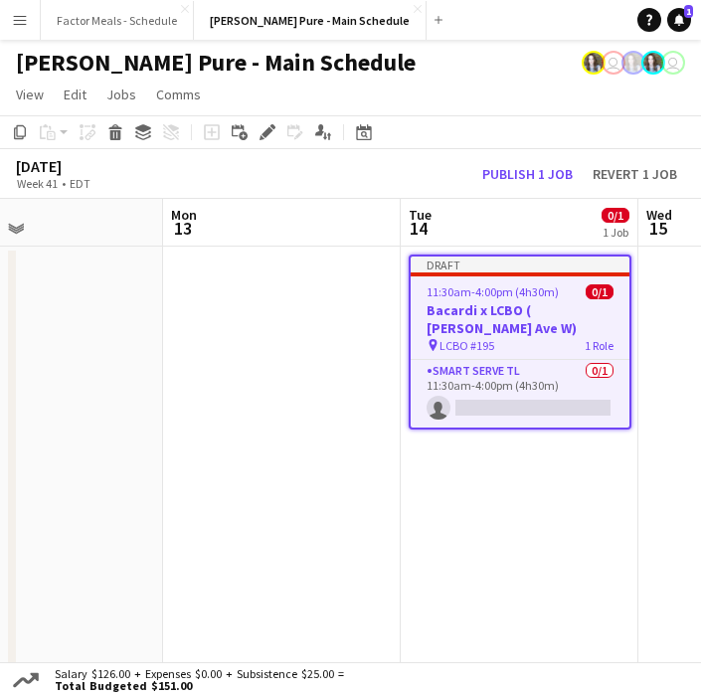
click at [523, 314] on h3 "Bacardi x LCBO ( Lawrence Ave W)" at bounding box center [520, 319] width 219 height 36
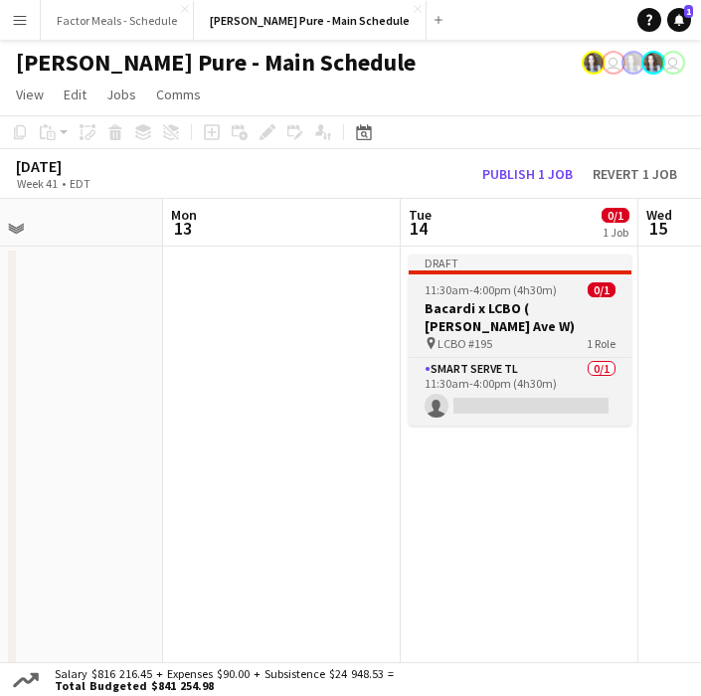
click at [485, 307] on h3 "Bacardi x LCBO ( Lawrence Ave W)" at bounding box center [520, 317] width 223 height 36
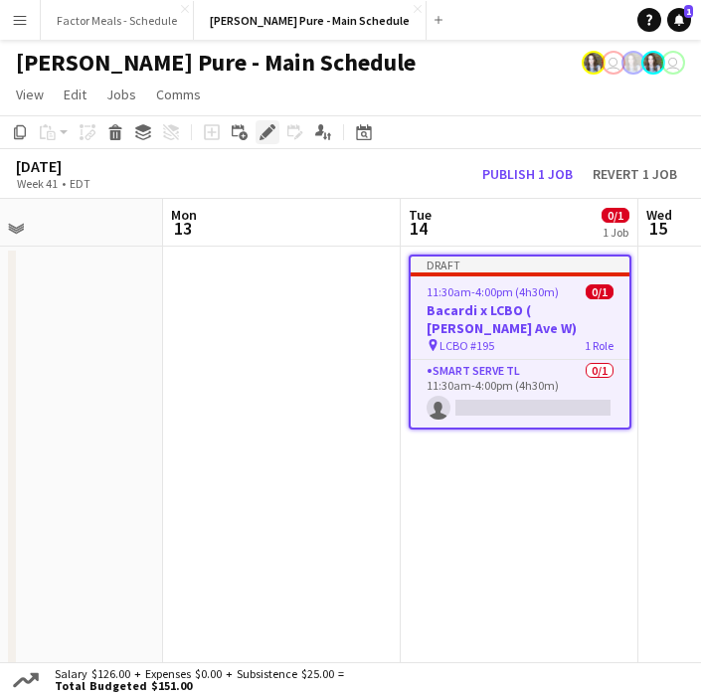
click at [270, 133] on icon "Edit" at bounding box center [267, 132] width 16 height 16
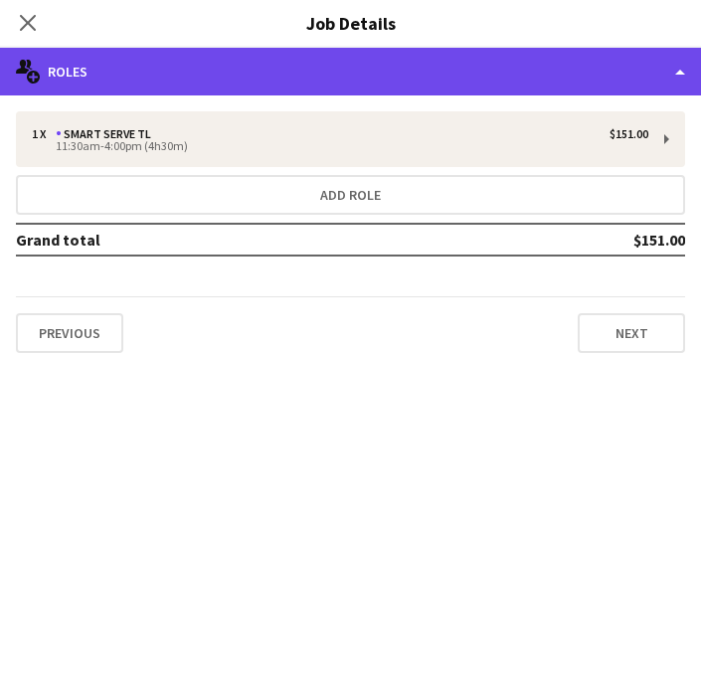
click at [316, 82] on div "multiple-users-add Roles" at bounding box center [350, 72] width 701 height 48
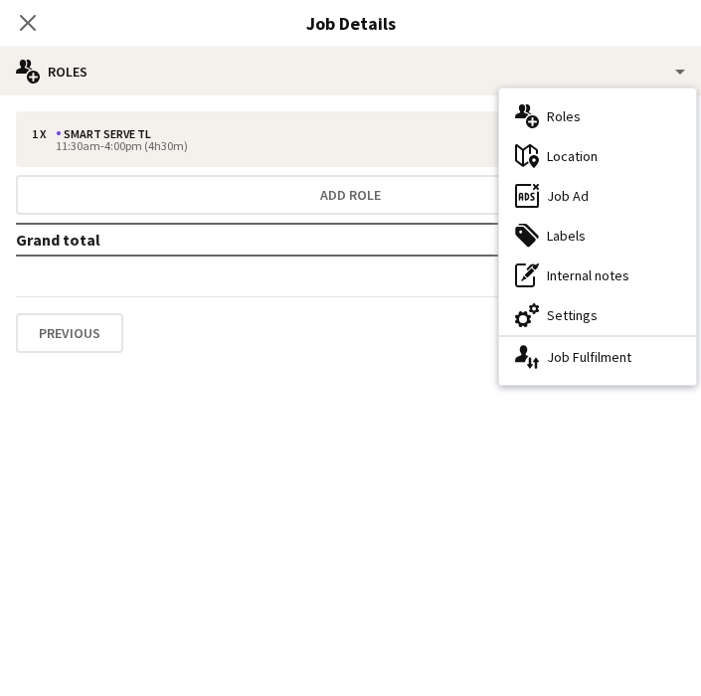
click at [600, 305] on div "cog-double-3 Settings" at bounding box center [597, 315] width 197 height 40
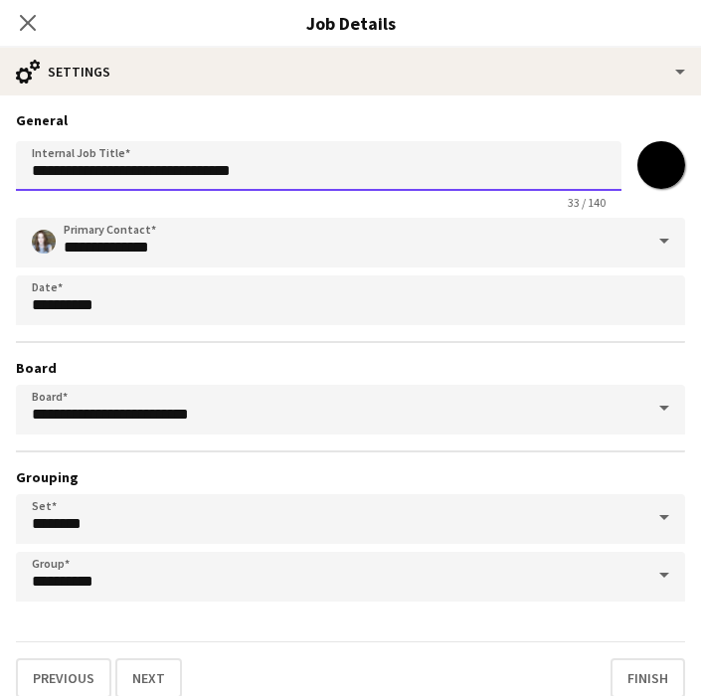
click at [248, 170] on input "**********" at bounding box center [318, 166] width 605 height 50
type input "**********"
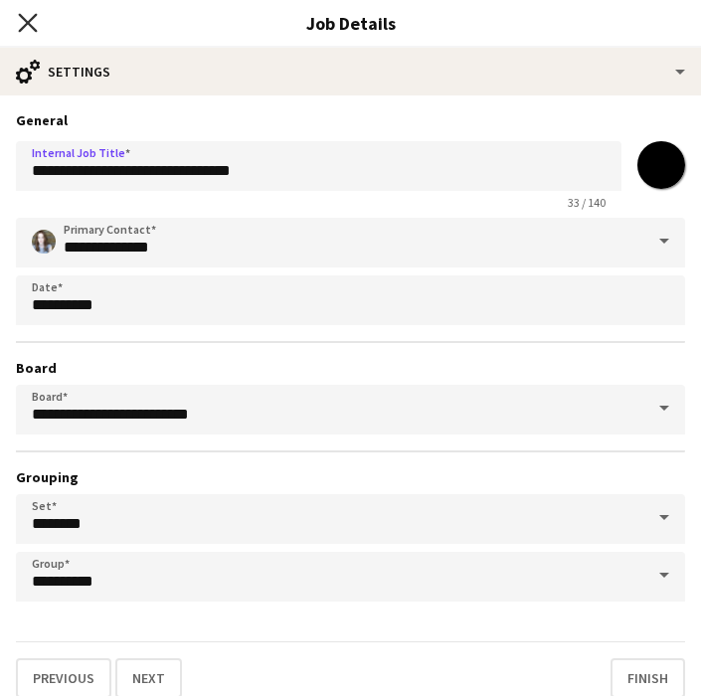
click at [30, 21] on icon at bounding box center [27, 22] width 19 height 19
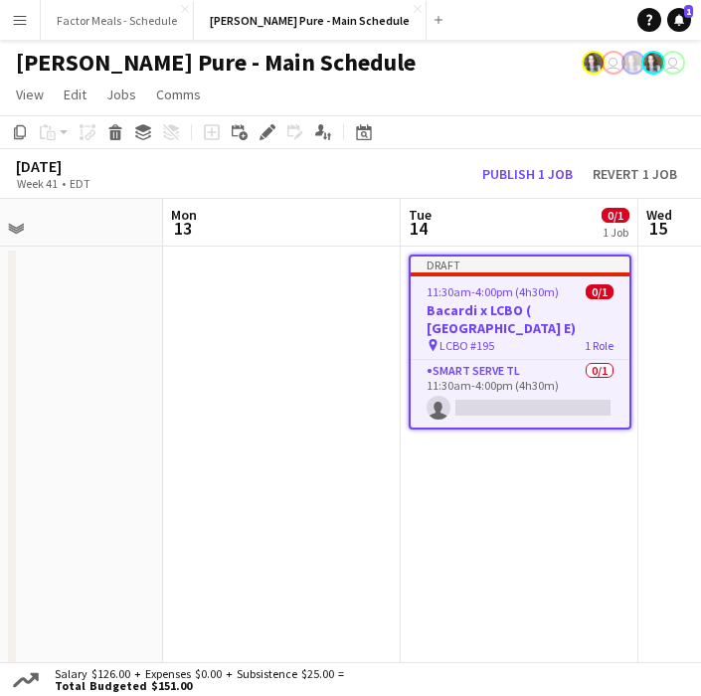
click at [441, 259] on div "Draft" at bounding box center [520, 265] width 219 height 16
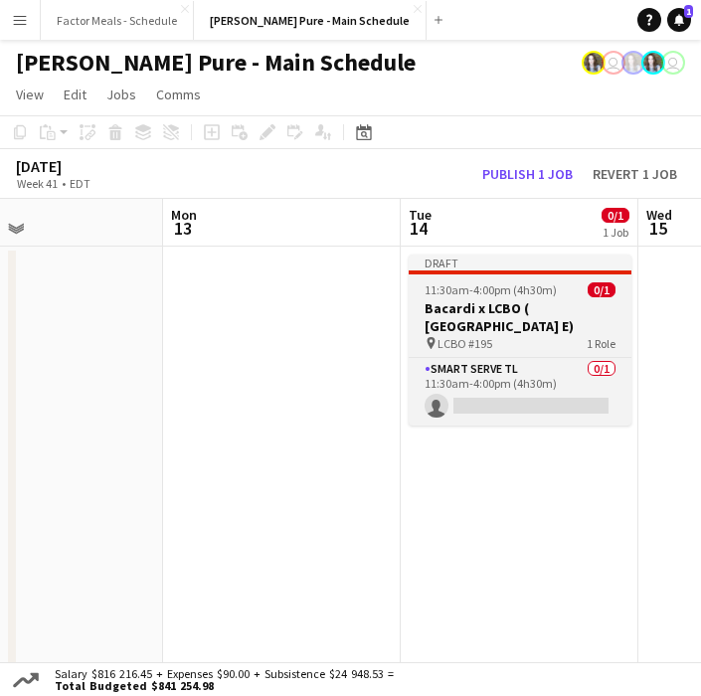
click at [444, 273] on div at bounding box center [520, 272] width 223 height 4
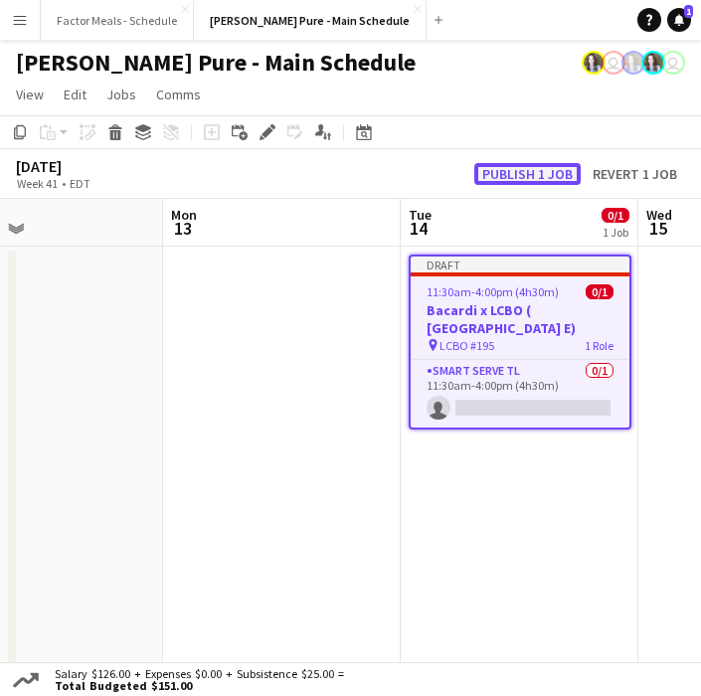
click at [534, 178] on button "Publish 1 job" at bounding box center [527, 174] width 106 height 22
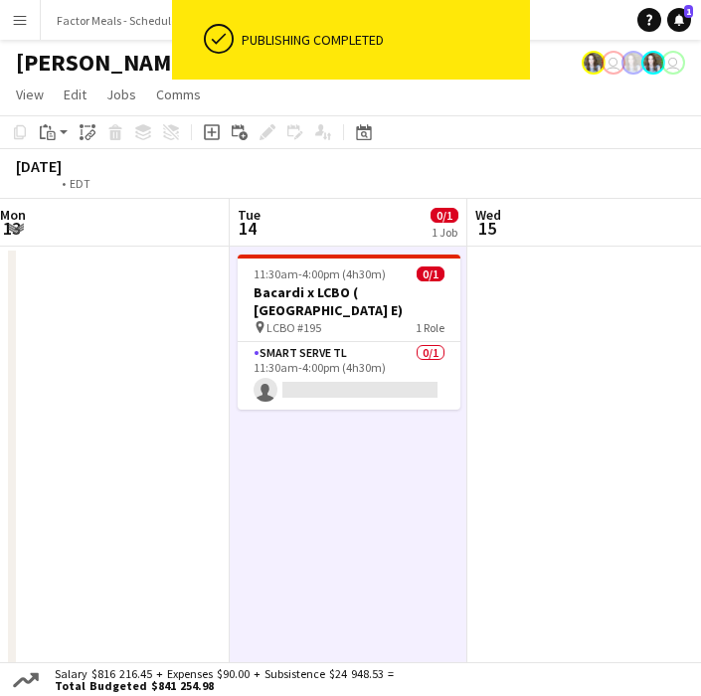
scroll to position [0, 728]
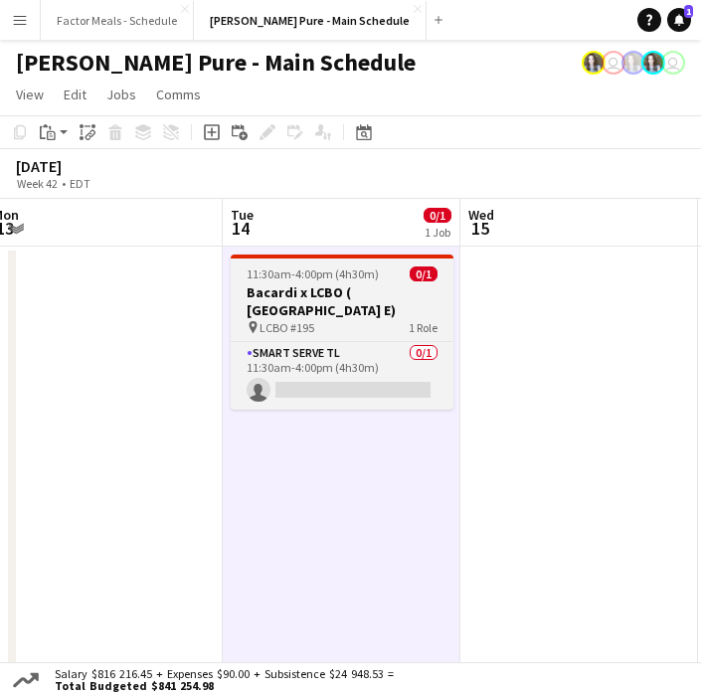
click at [342, 284] on h3 "Bacardi x LCBO ( Egligton Ave E)" at bounding box center [342, 301] width 223 height 36
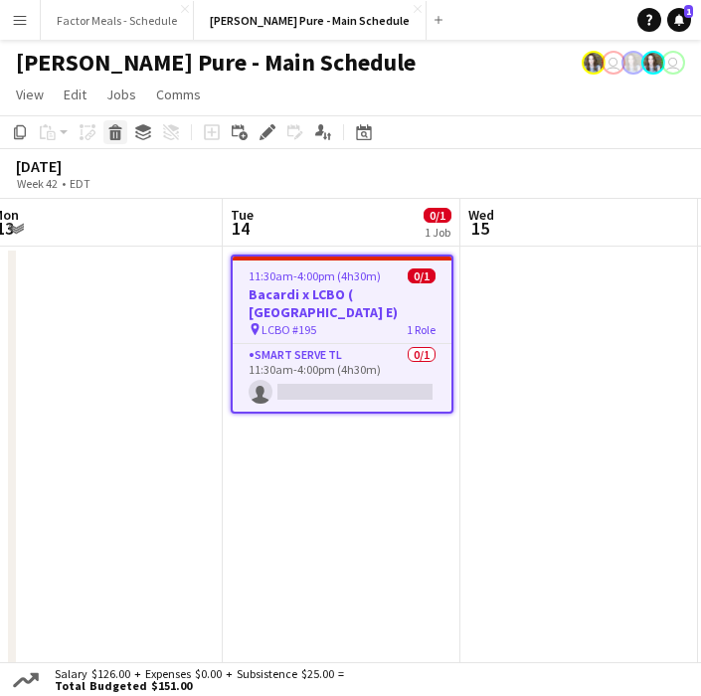
click at [118, 134] on icon at bounding box center [115, 135] width 11 height 10
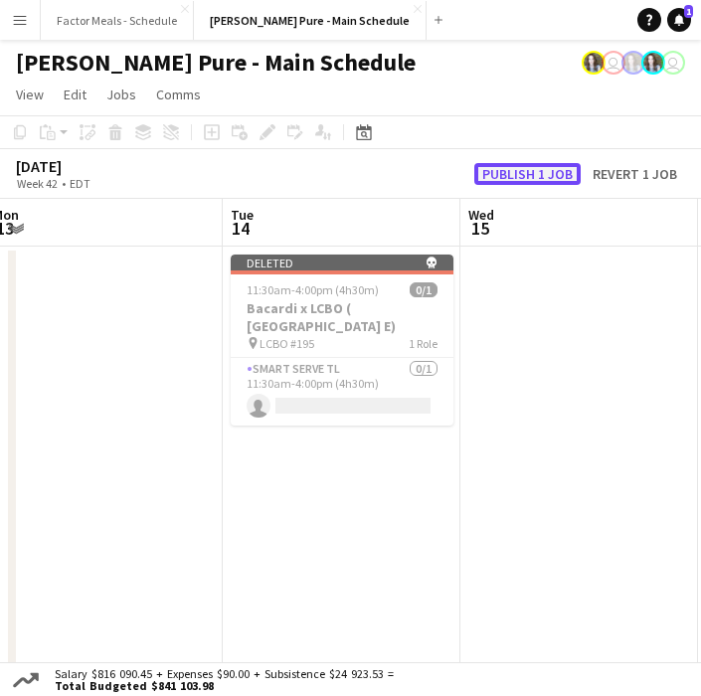
click at [516, 182] on button "Publish 1 job" at bounding box center [527, 174] width 106 height 22
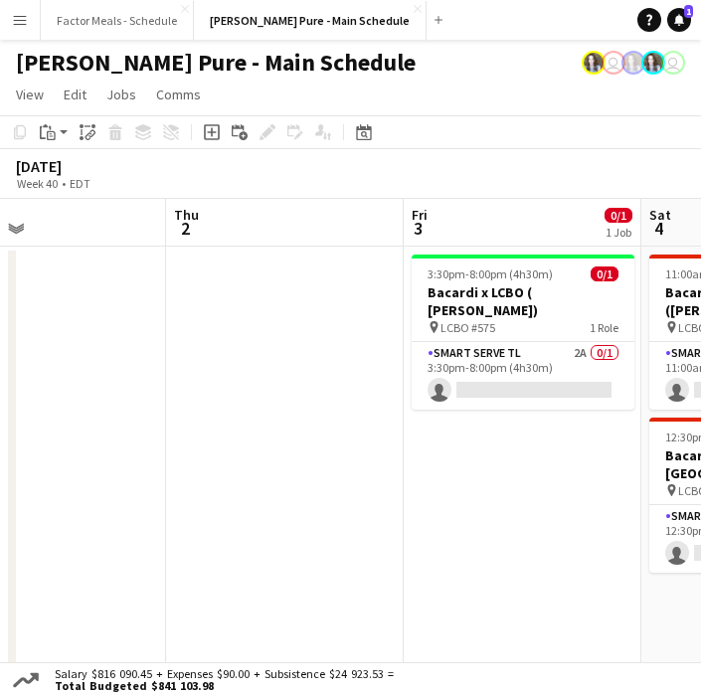
scroll to position [0, 790]
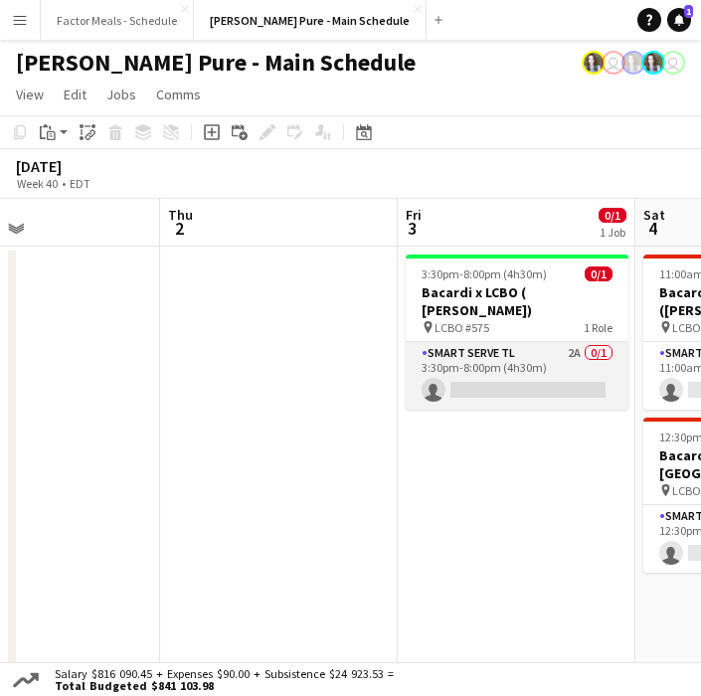
click at [457, 368] on app-card-role "Smart Serve TL 2A 0/1 3:30pm-8:00pm (4h30m) single-neutral-actions" at bounding box center [517, 376] width 223 height 68
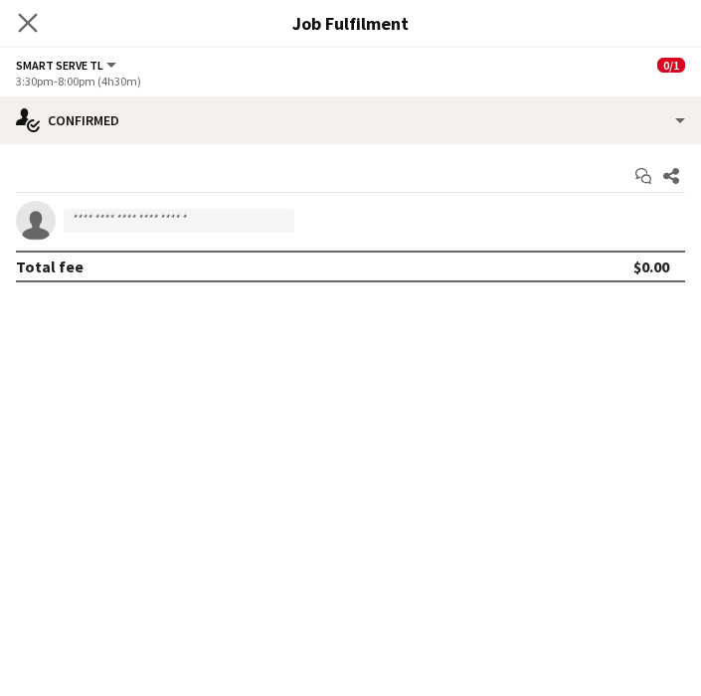
click at [31, 32] on app-icon "Close pop-in" at bounding box center [28, 23] width 29 height 29
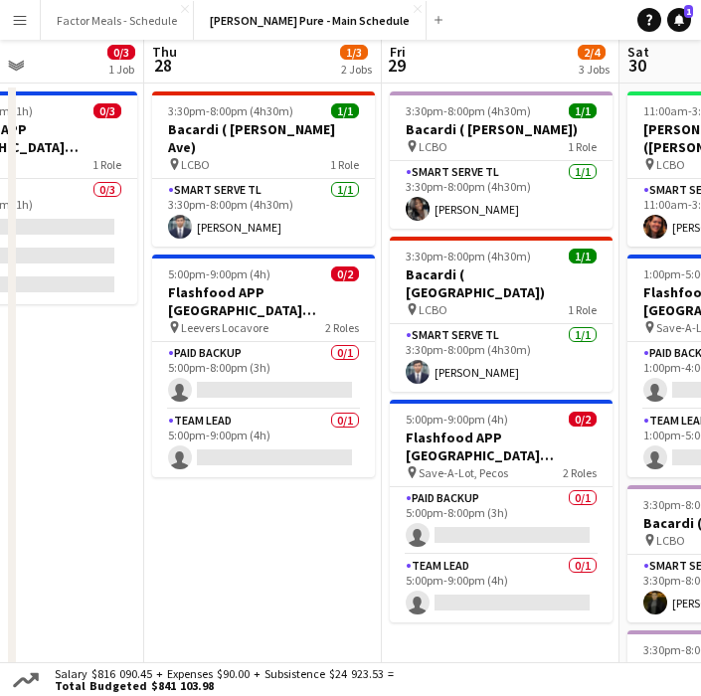
scroll to position [0, 0]
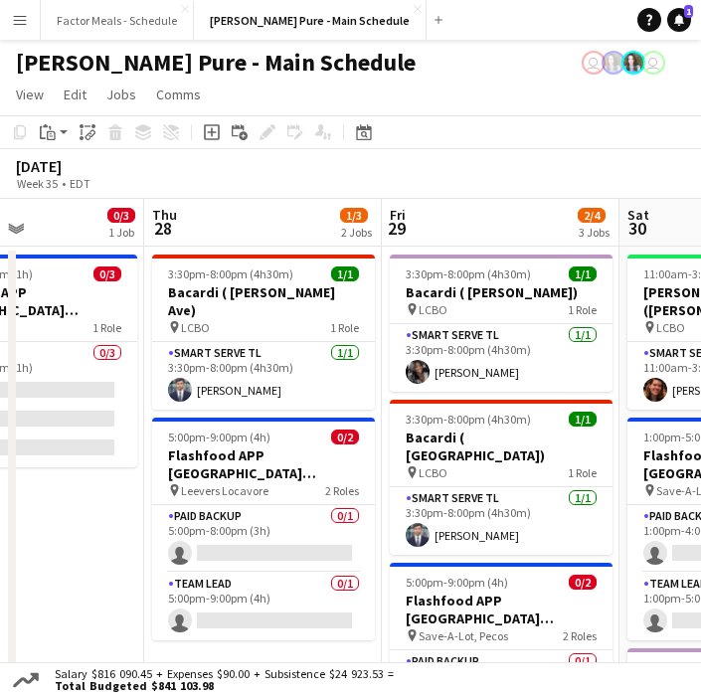
click at [511, 142] on app-toolbar "Copy Paste Paste Command V Paste with crew Command Shift V Paste linked Job [GE…" at bounding box center [350, 132] width 701 height 34
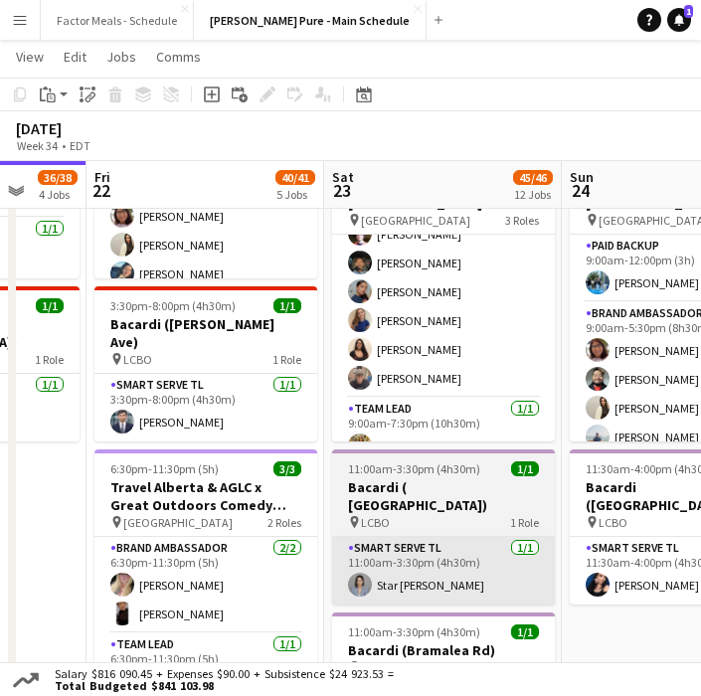
scroll to position [920, 0]
